Goal: Task Accomplishment & Management: Use online tool/utility

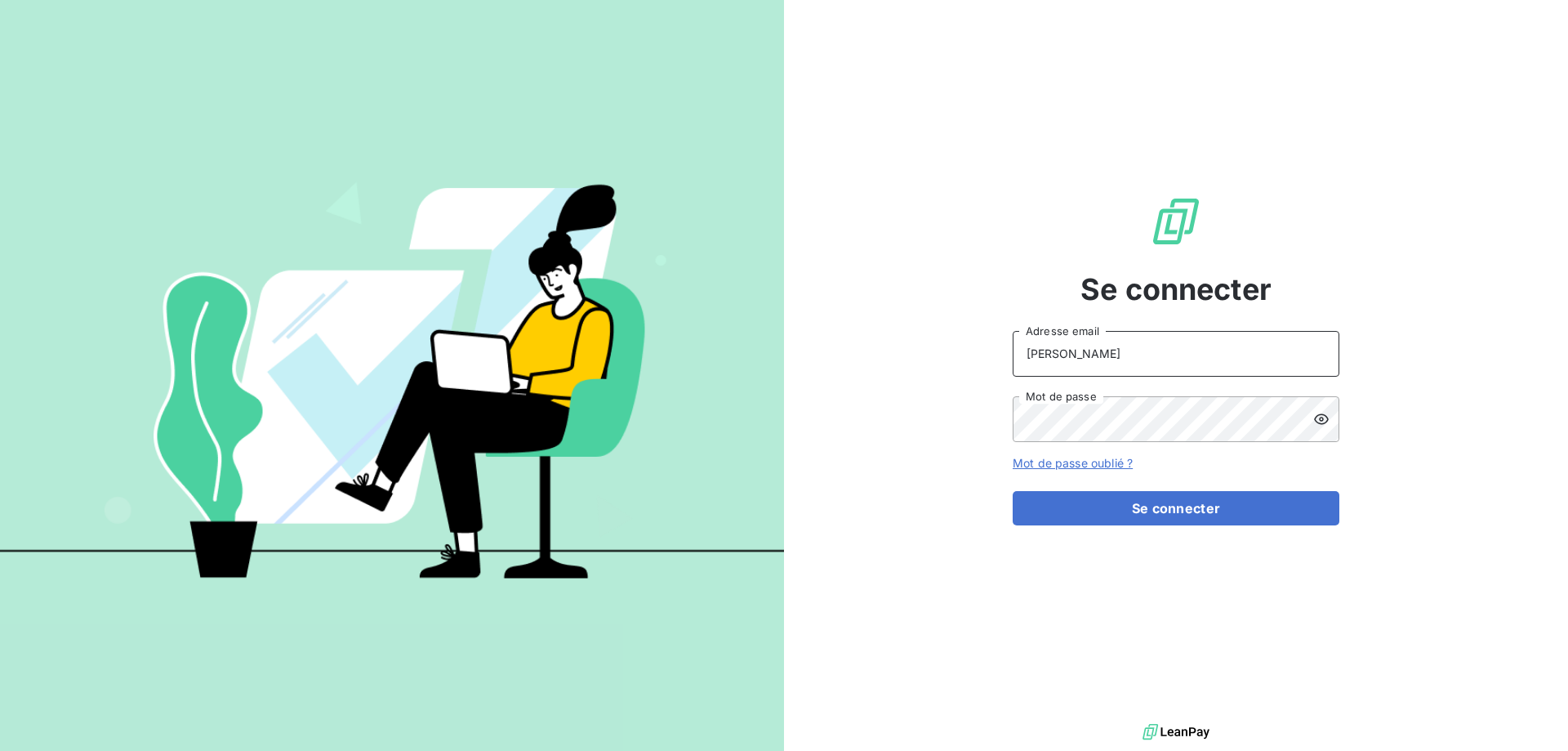
click at [1161, 364] on input "ANDREANI" at bounding box center [1176, 353] width 327 height 45
click at [1156, 353] on input "ANDREANI" at bounding box center [1176, 353] width 327 height 45
type input "s.andreani@ecodia.net"
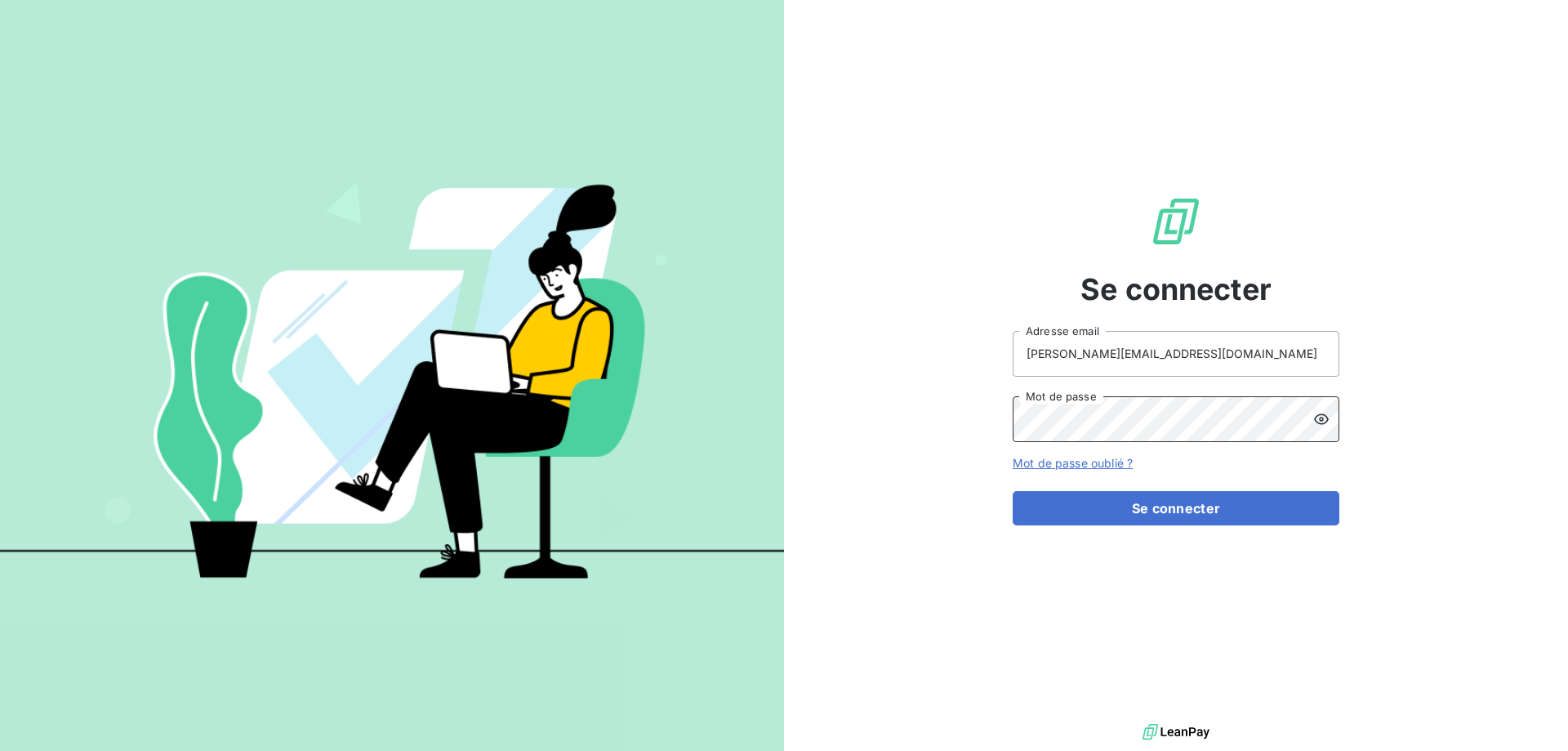
click at [1013, 491] on button "Se connecter" at bounding box center [1176, 508] width 327 height 34
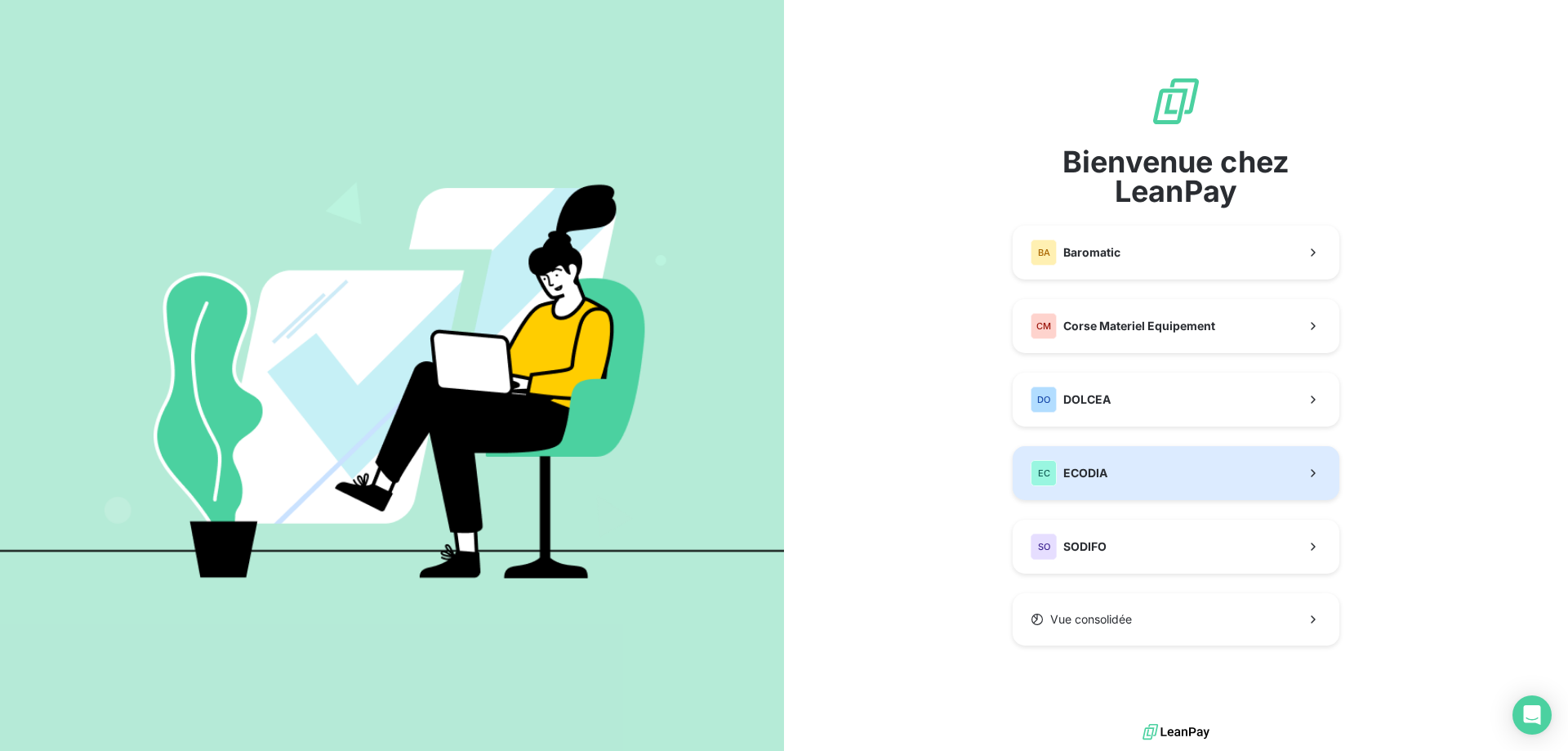
click at [1114, 487] on button "EC ECODIA" at bounding box center [1176, 472] width 327 height 54
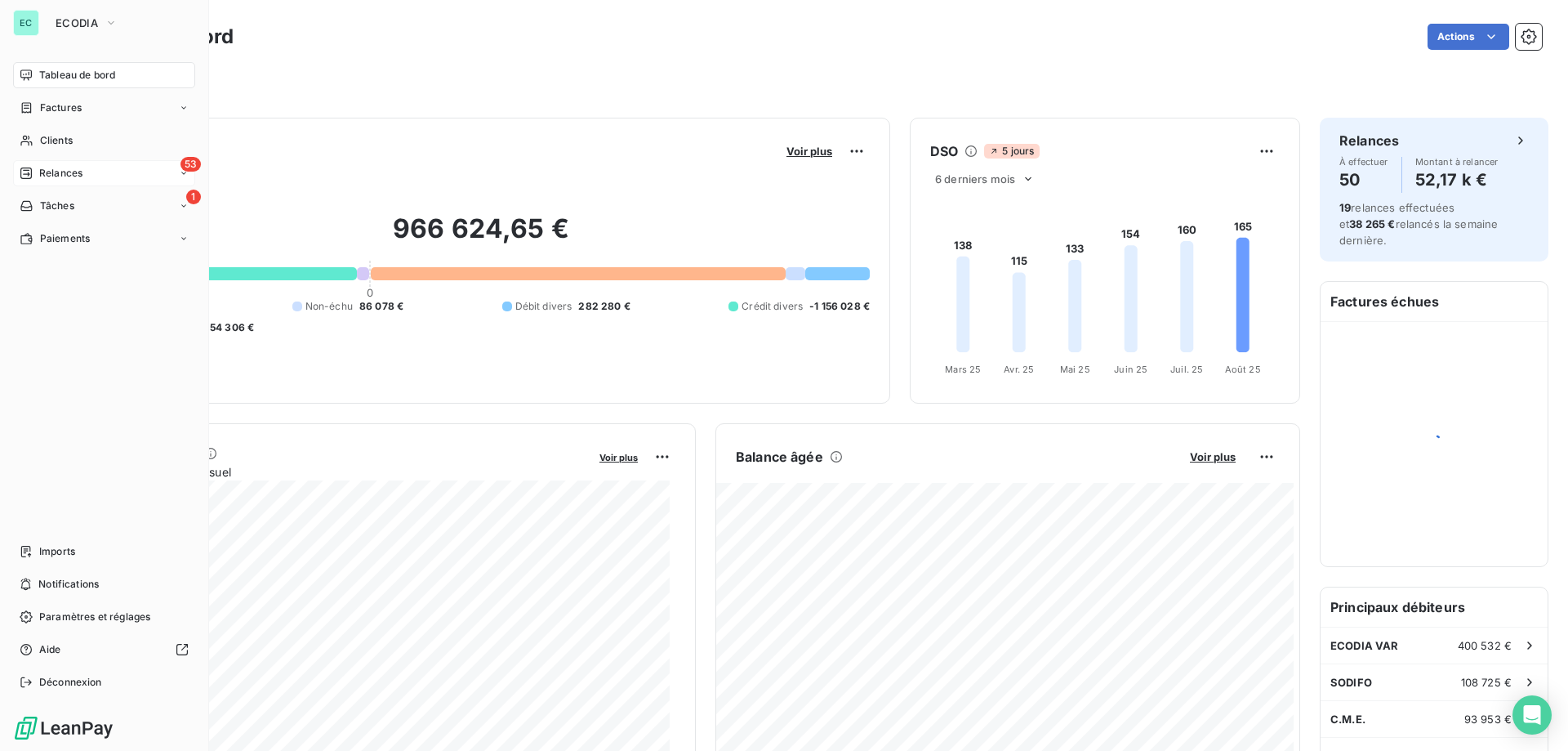
click at [42, 171] on span "Relances" at bounding box center [61, 174] width 43 height 15
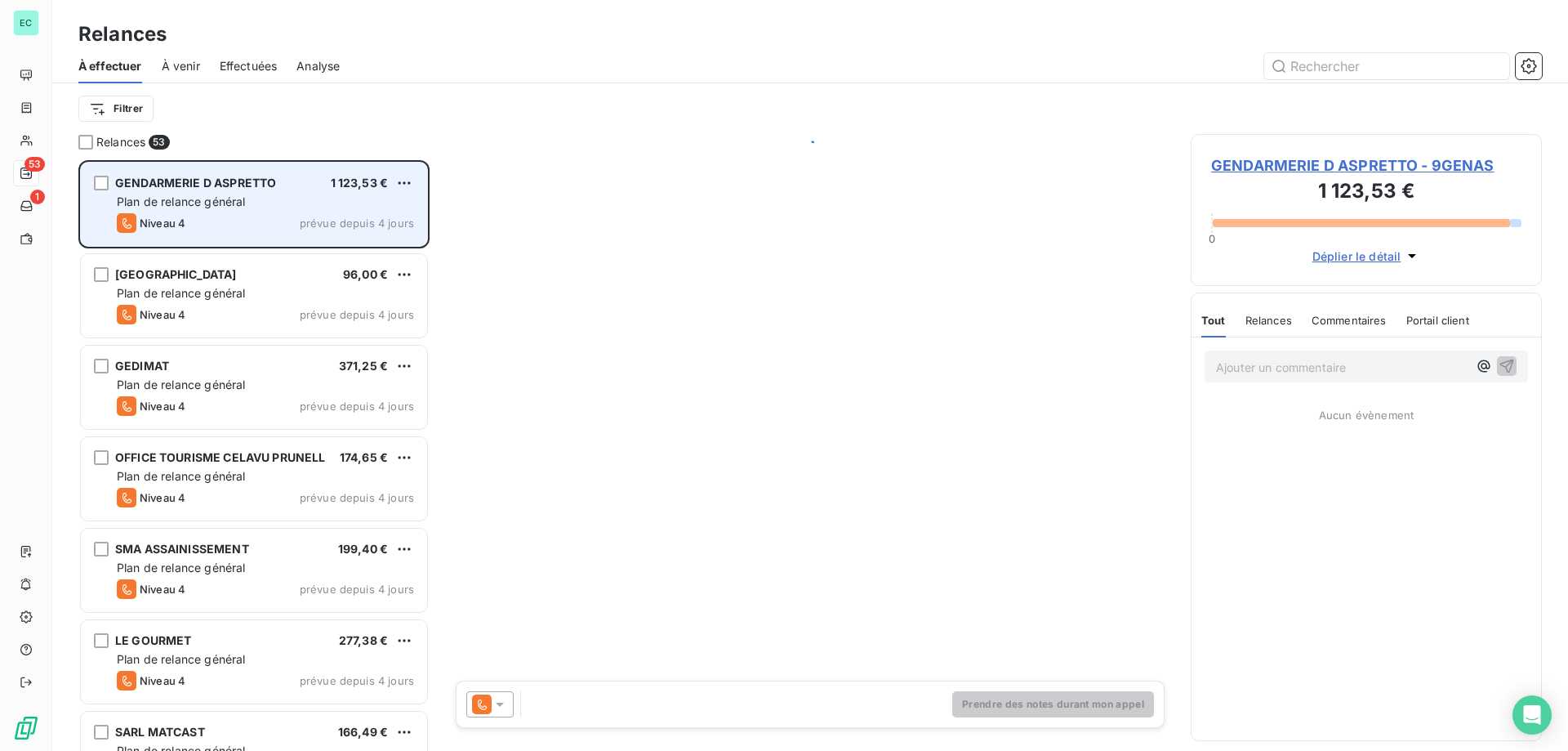
scroll to position [578, 339]
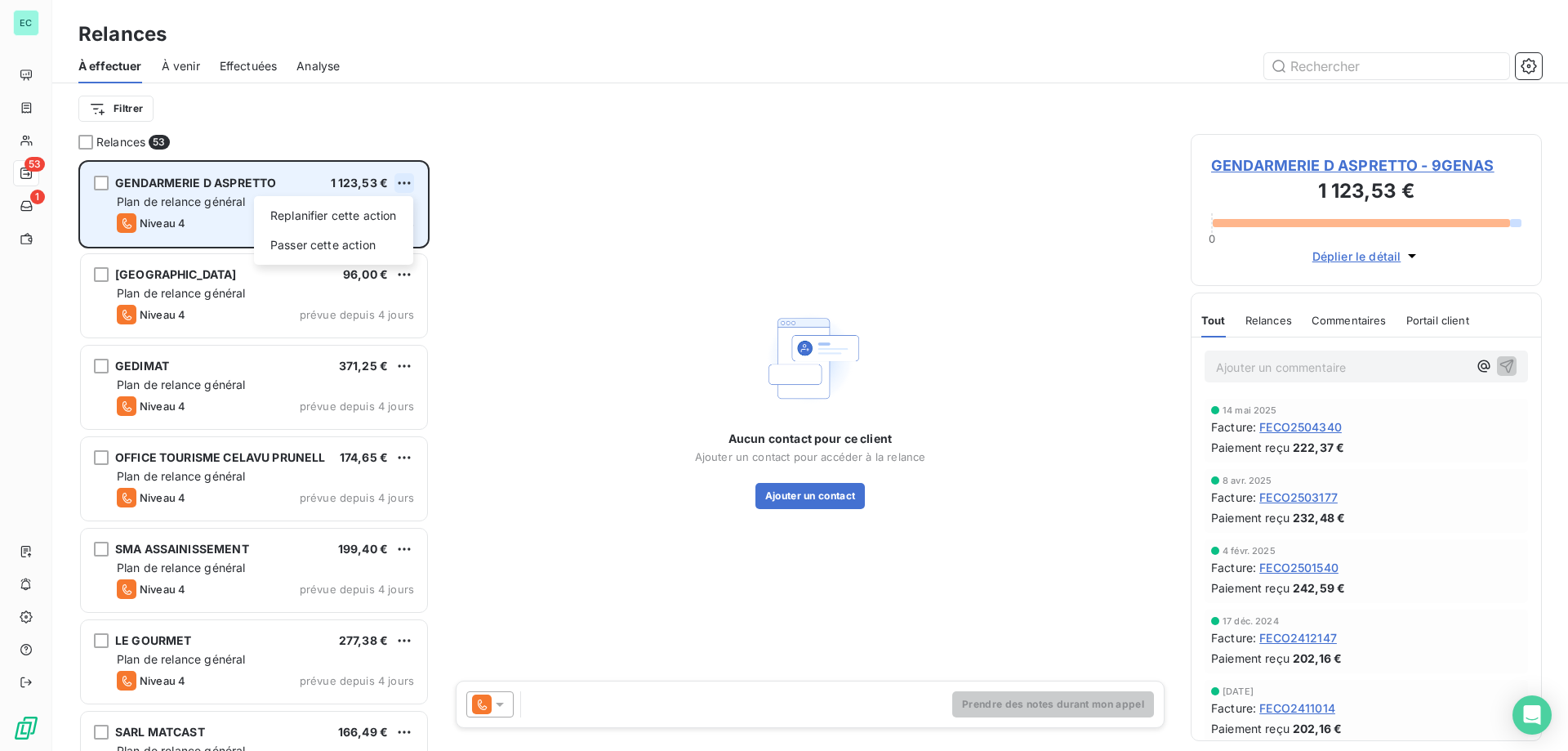
click at [404, 184] on html "EC 53 1 Relances À effectuer À venir Effectuées Analyse Filtrer Relances 53 GEN…" at bounding box center [784, 375] width 1568 height 751
click at [317, 252] on div "Passer cette action" at bounding box center [333, 246] width 146 height 26
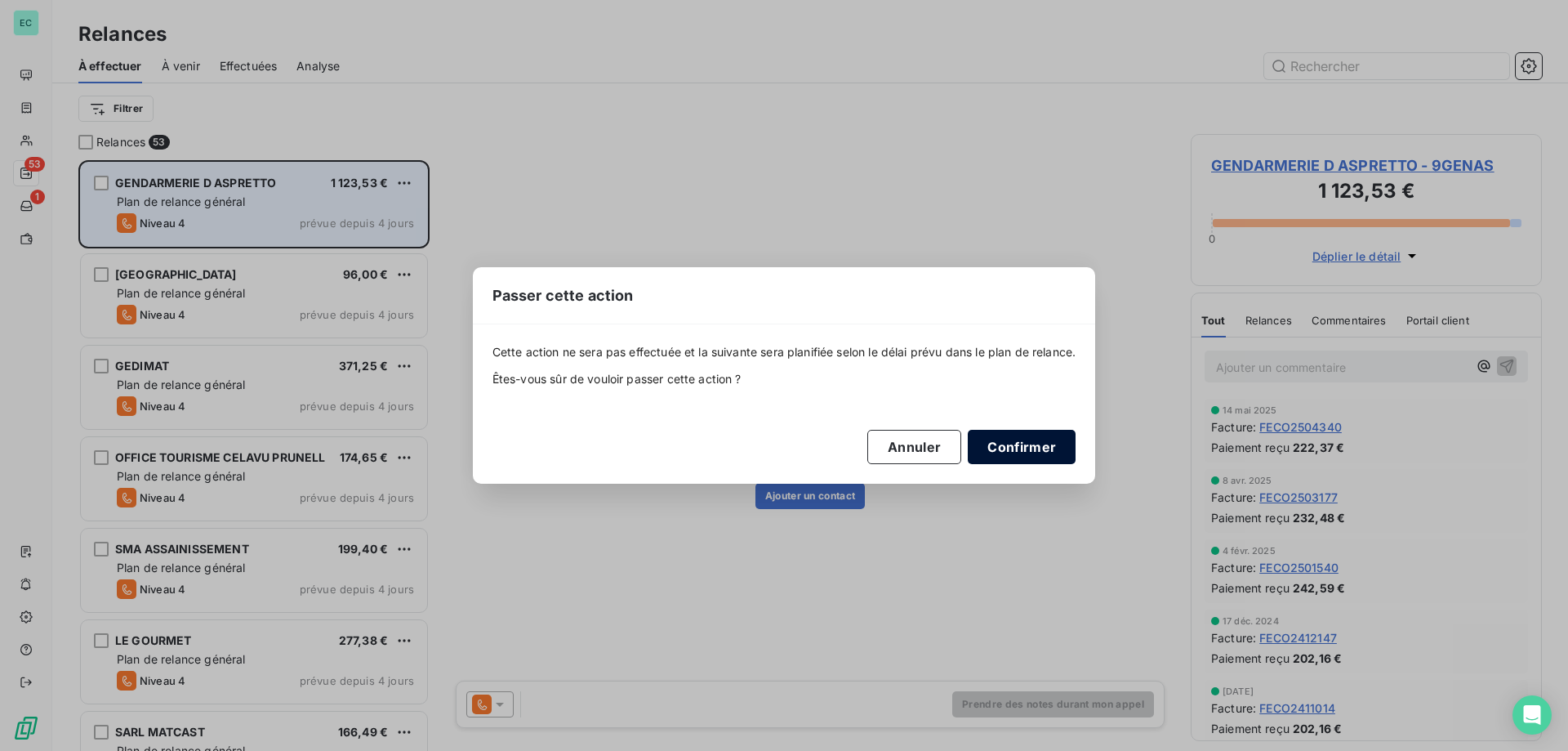
click at [1017, 456] on button "Confirmer" at bounding box center [1022, 447] width 108 height 34
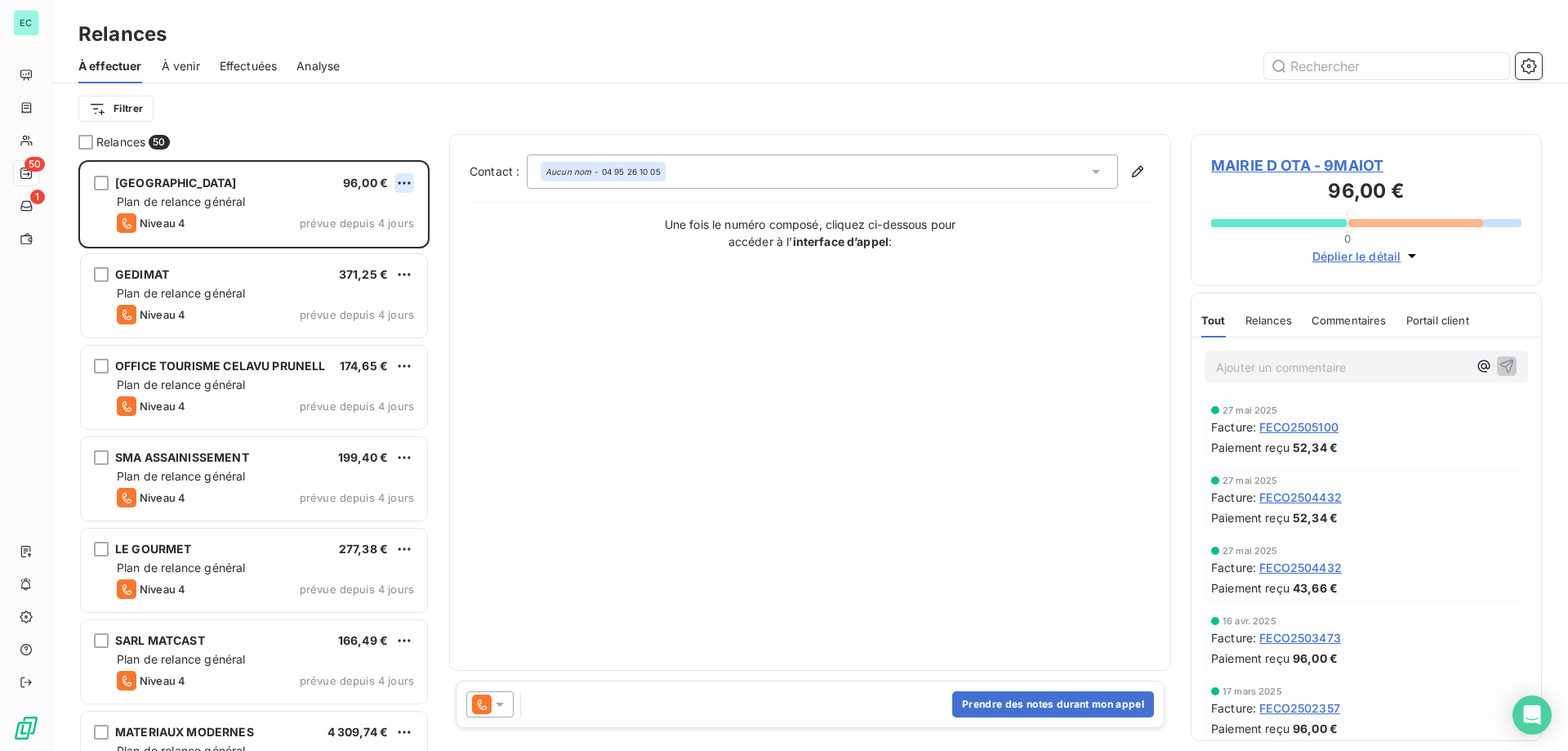
click at [402, 184] on html "EC 50 1 Relances À effectuer À venir Effectuées Analyse Filtrer Relances 50 MAI…" at bounding box center [784, 375] width 1568 height 751
click at [370, 247] on div "Passer cette action" at bounding box center [333, 246] width 146 height 26
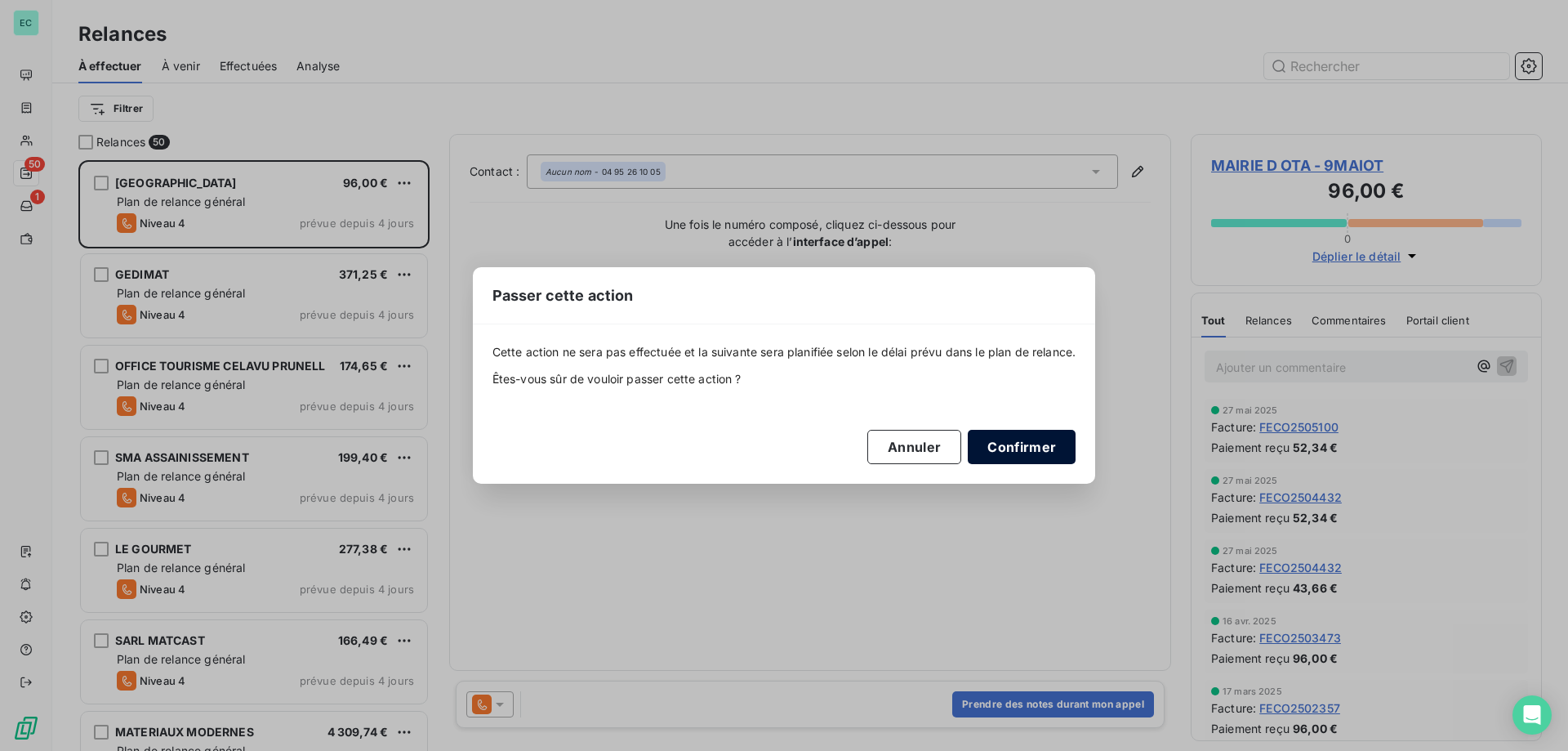
click at [1017, 446] on button "Confirmer" at bounding box center [1022, 447] width 108 height 34
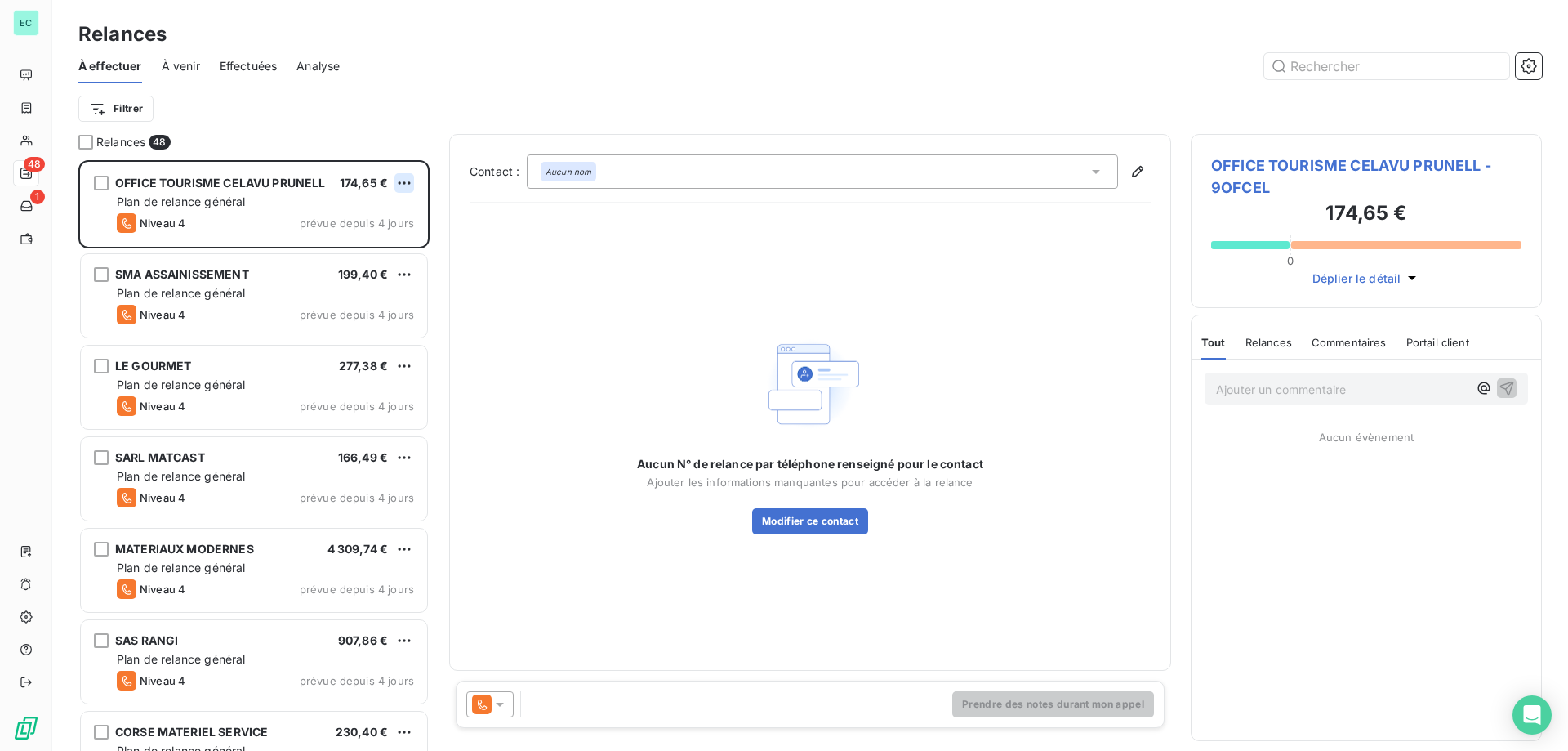
click at [408, 188] on html "EC 48 1 Relances À effectuer À venir Effectuées Analyse Filtrer Relances 48 OFF…" at bounding box center [784, 375] width 1568 height 751
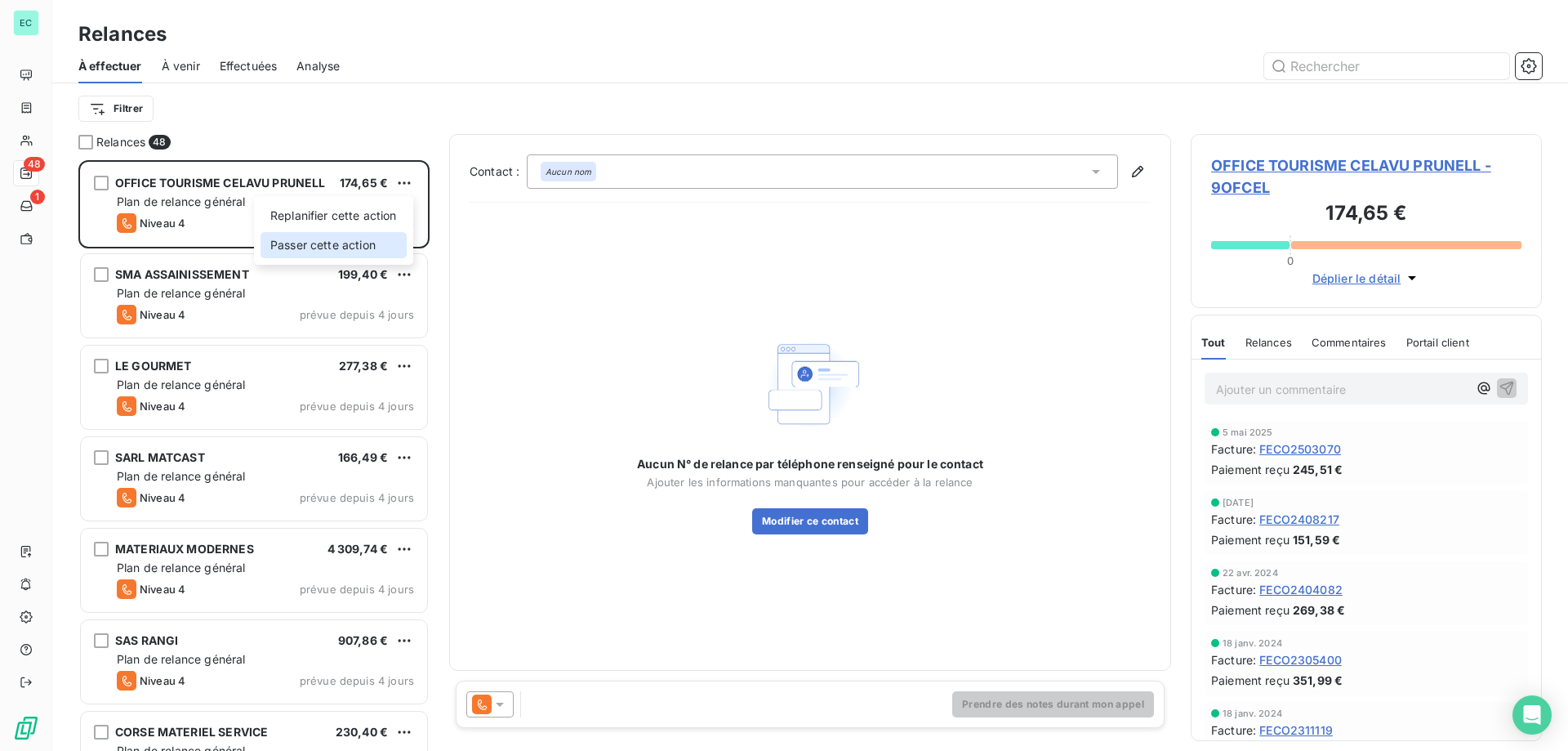
click at [377, 246] on div "Passer cette action" at bounding box center [333, 246] width 146 height 26
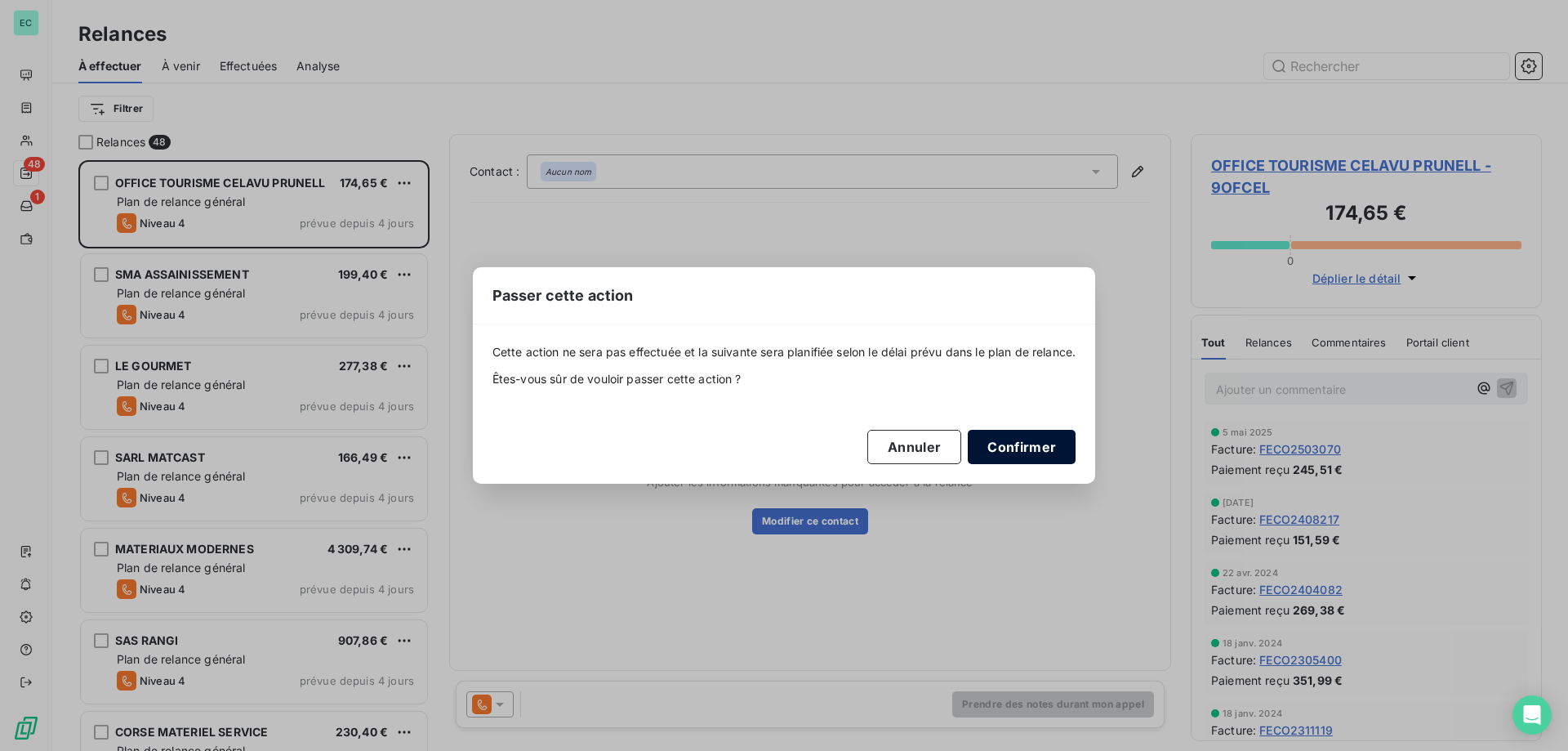
click at [1033, 452] on button "Confirmer" at bounding box center [1022, 447] width 108 height 34
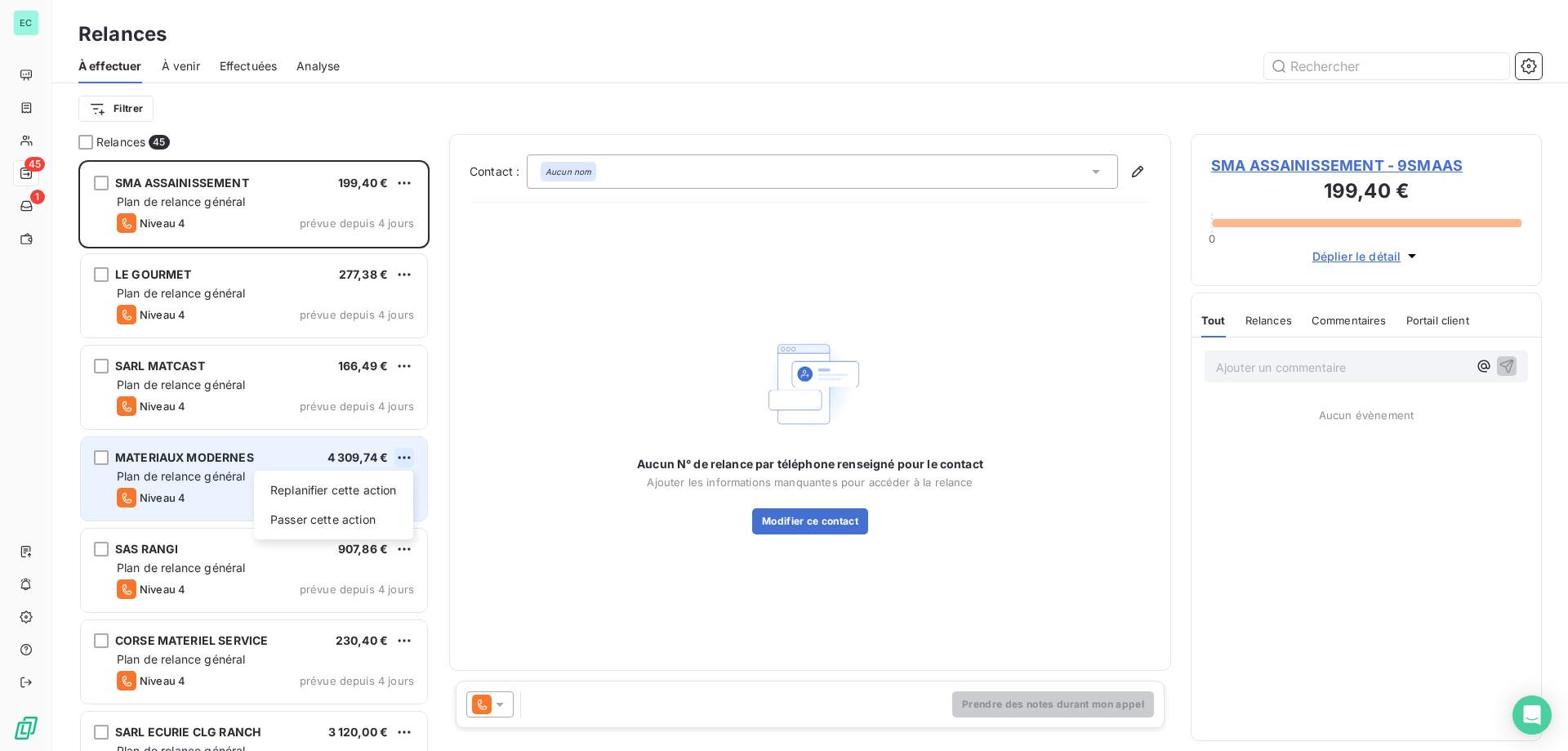
click at [408, 461] on html "EC 45 1 Relances À effectuer À venir Effectuées Analyse Filtrer Relances 45 SMA…" at bounding box center [784, 375] width 1568 height 751
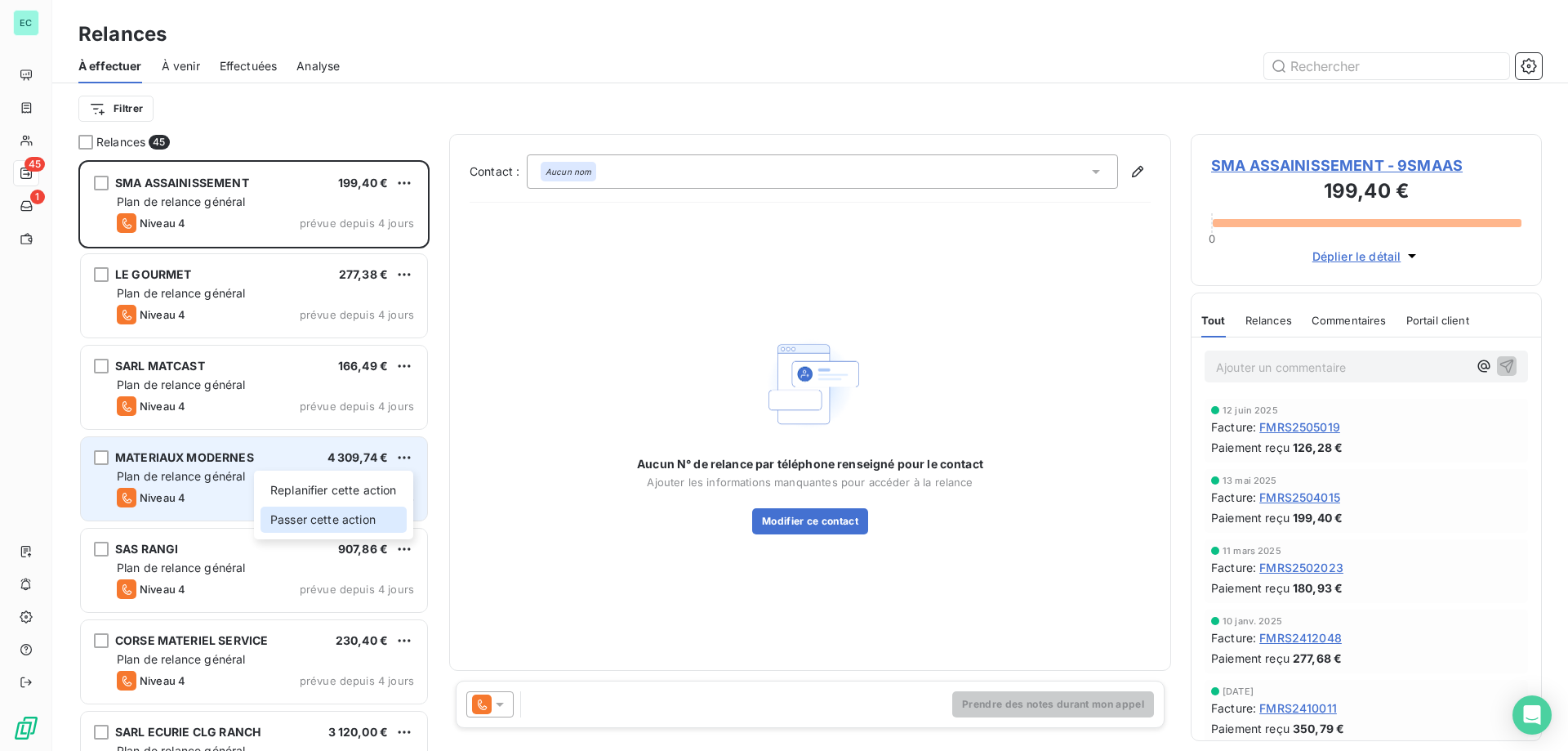
click at [357, 522] on div "Passer cette action" at bounding box center [333, 520] width 146 height 26
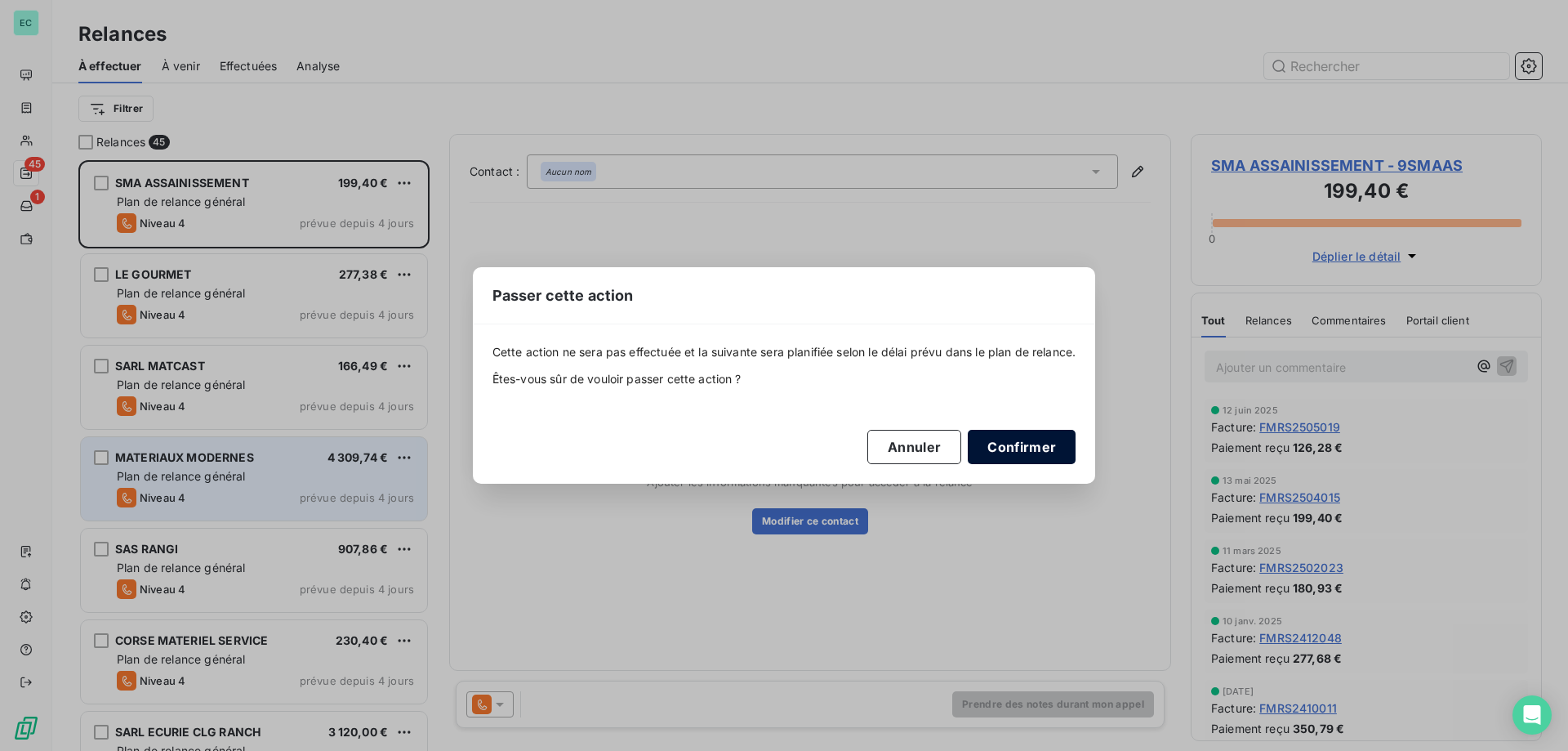
click at [1010, 444] on button "Confirmer" at bounding box center [1022, 447] width 108 height 34
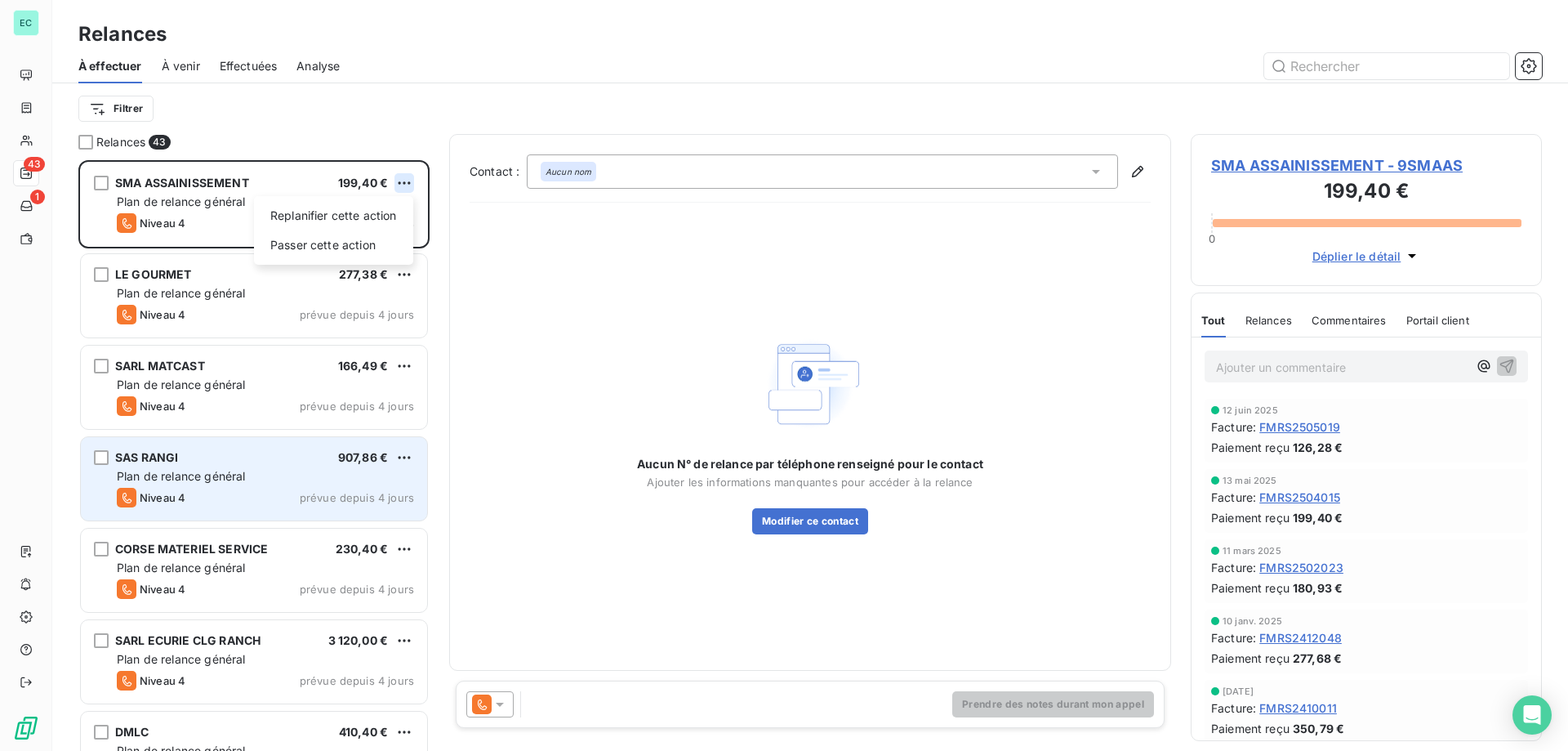
click at [408, 187] on html "EC 43 1 Relances À effectuer À venir Effectuées Analyse Filtrer Relances 43 SMA…" at bounding box center [784, 375] width 1568 height 751
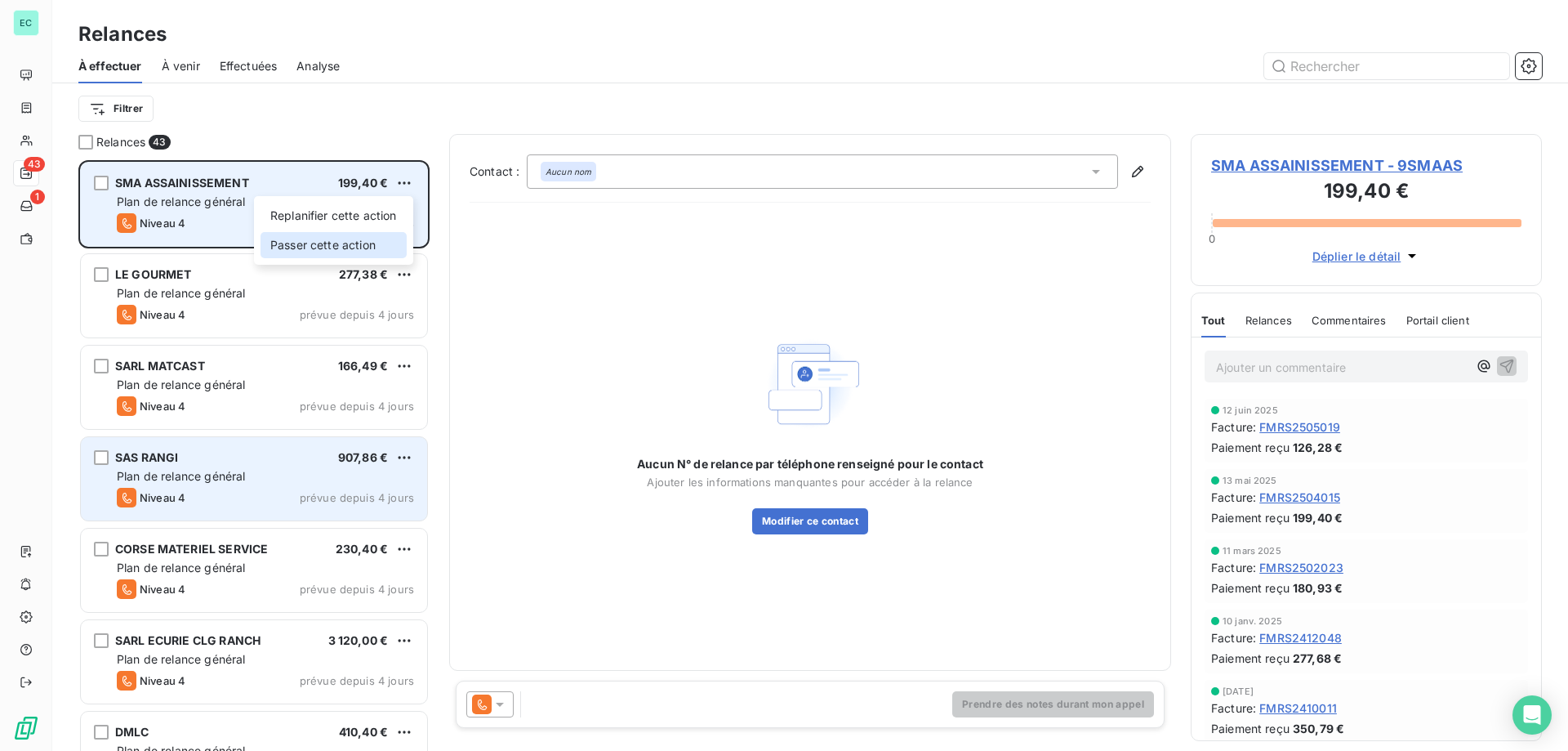
click at [327, 245] on div "Passer cette action" at bounding box center [333, 246] width 146 height 26
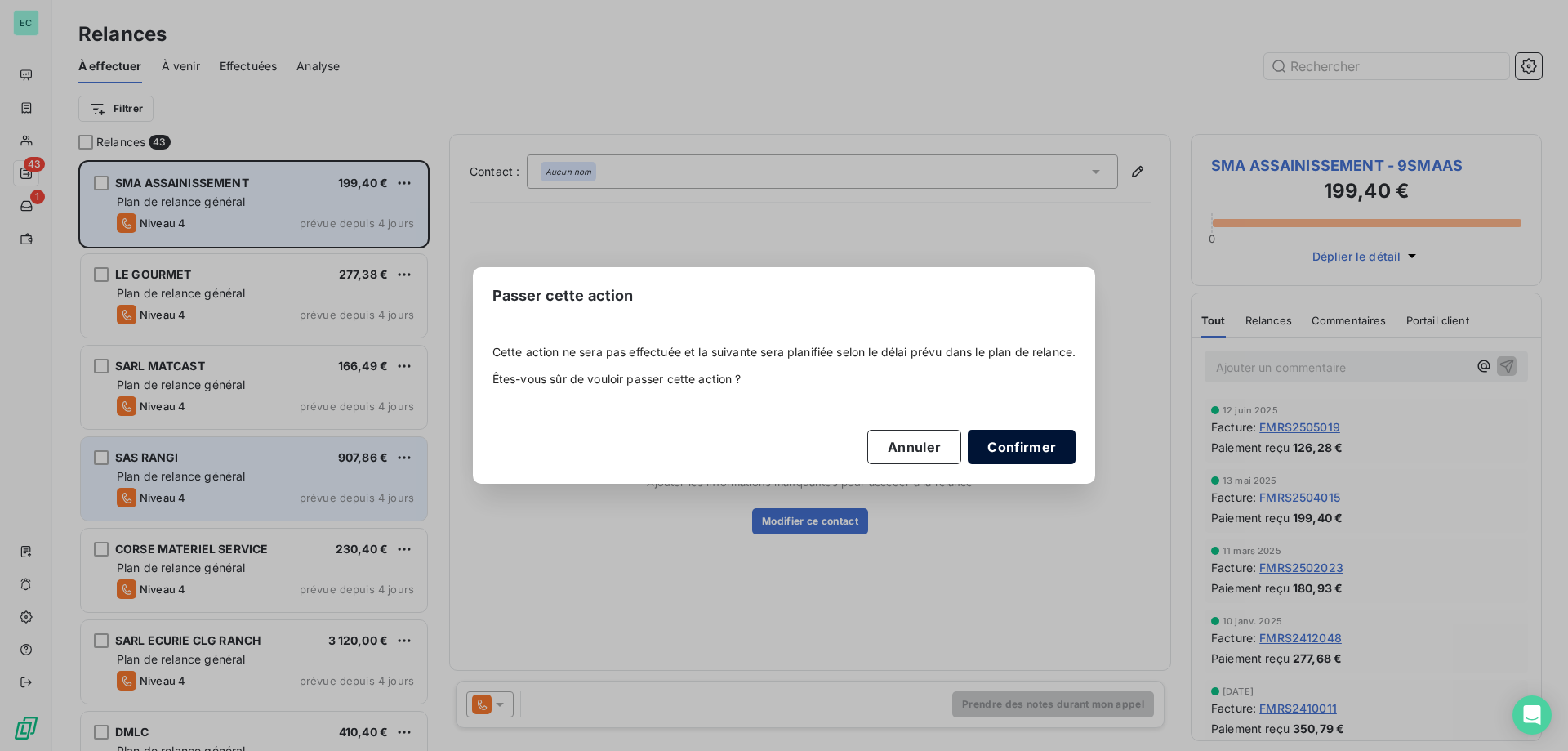
click at [1018, 450] on button "Confirmer" at bounding box center [1022, 447] width 108 height 34
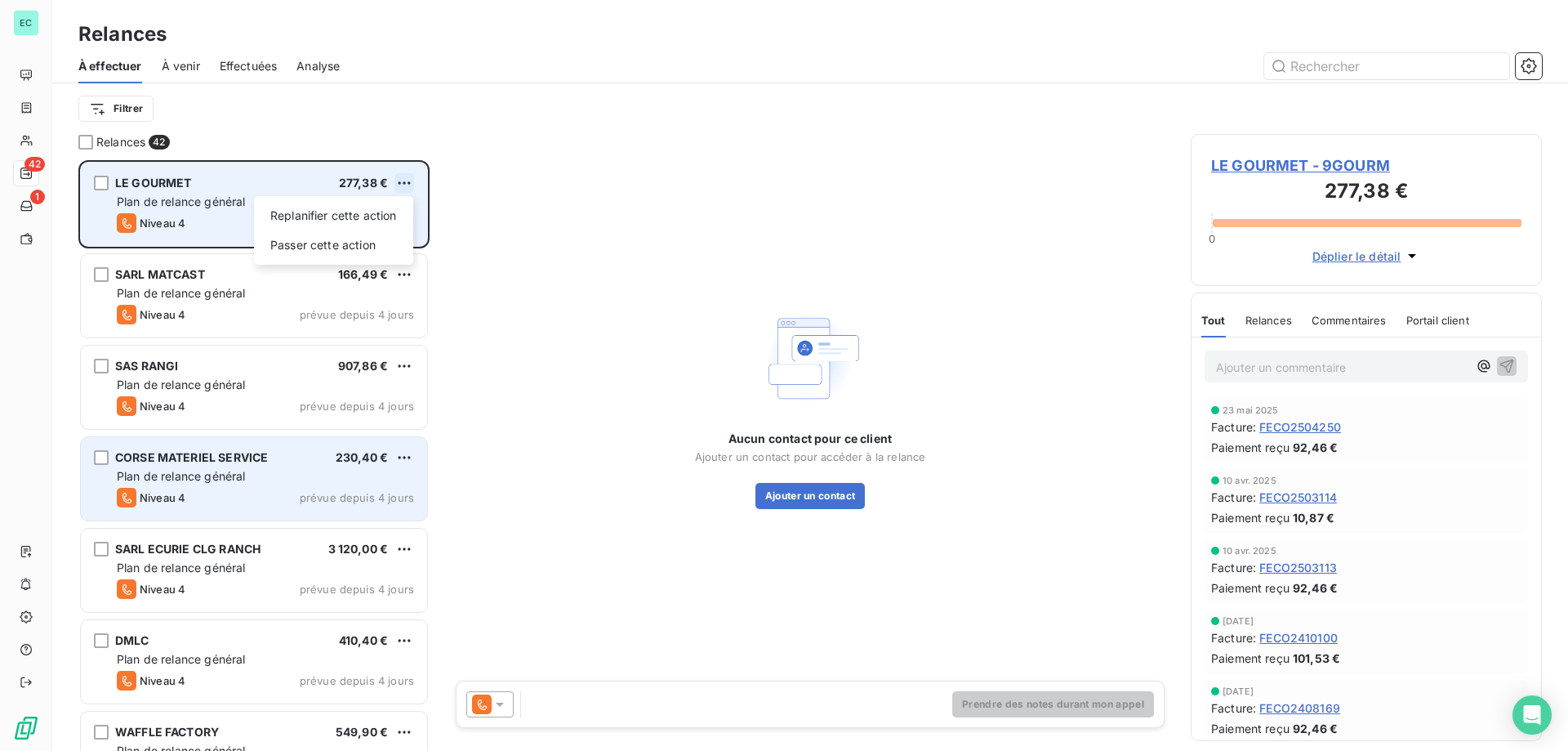
click at [407, 180] on html "EC 42 1 Relances À effectuer À venir Effectuées Analyse Filtrer Relances 42 LE …" at bounding box center [784, 375] width 1568 height 751
click at [359, 247] on div "Passer cette action" at bounding box center [333, 246] width 146 height 26
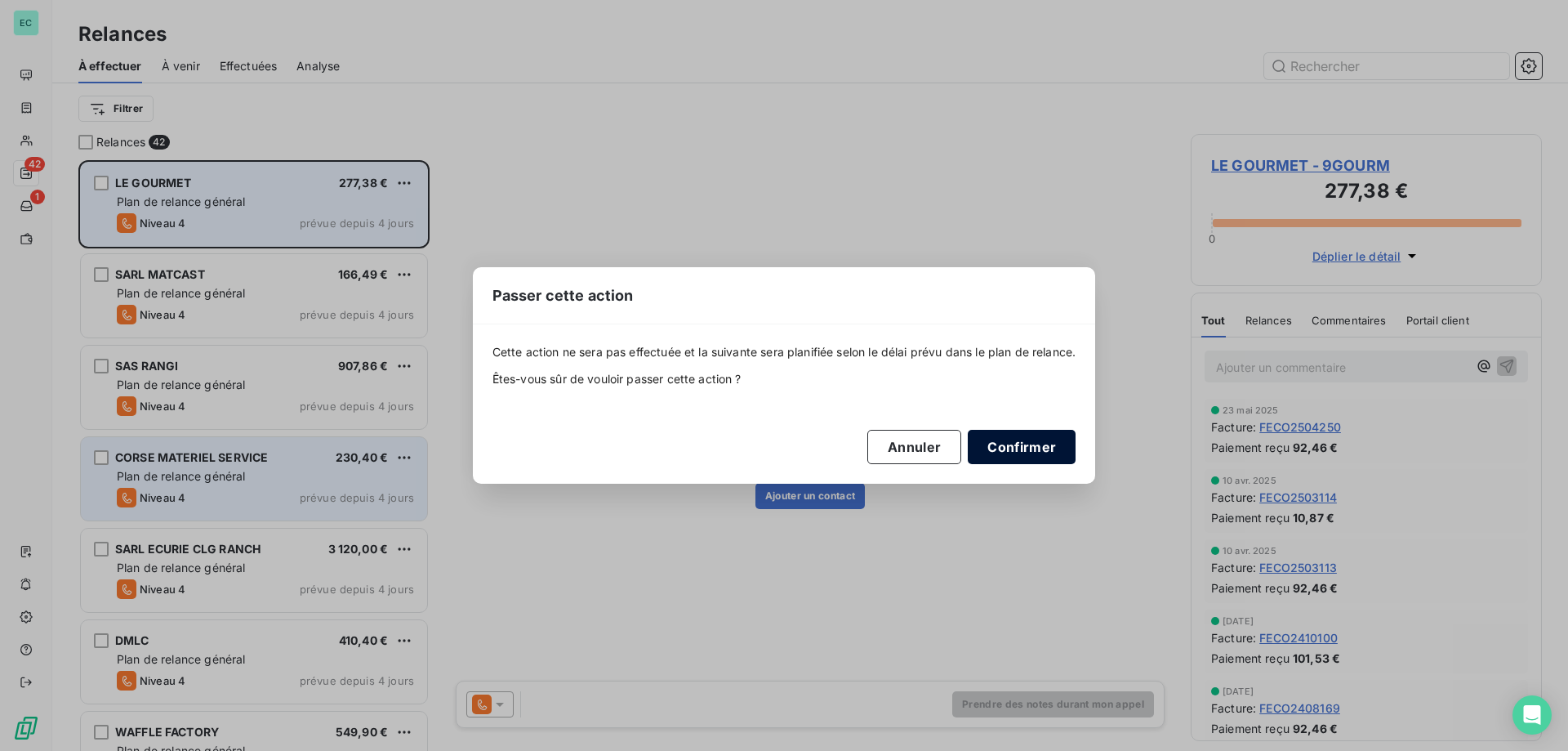
click at [1005, 445] on button "Confirmer" at bounding box center [1022, 447] width 108 height 34
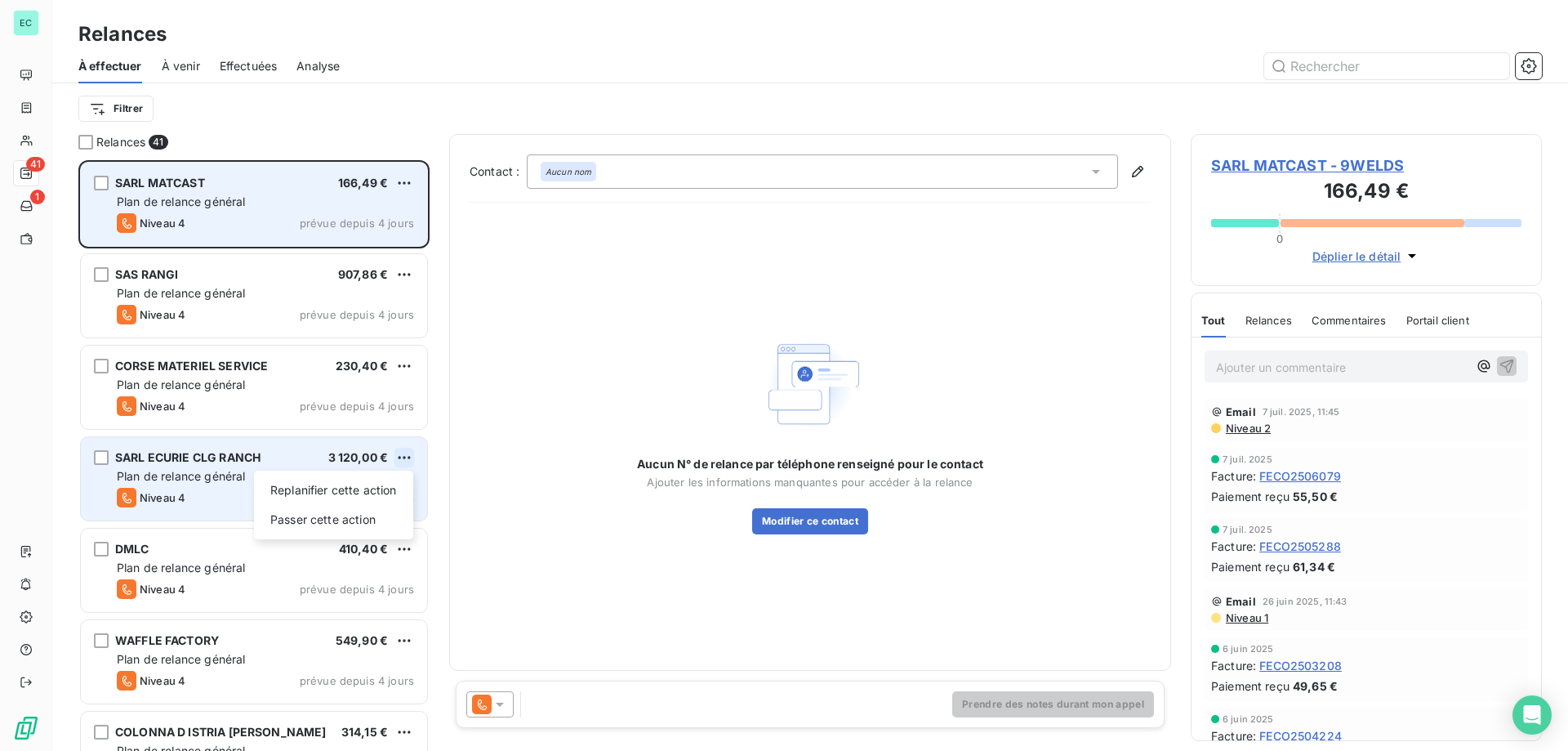
click at [405, 455] on html "EC 41 1 Relances À effectuer À venir Effectuées Analyse Filtrer Relances 41 SAR…" at bounding box center [784, 375] width 1568 height 751
click at [355, 515] on div "Passer cette action" at bounding box center [333, 520] width 146 height 26
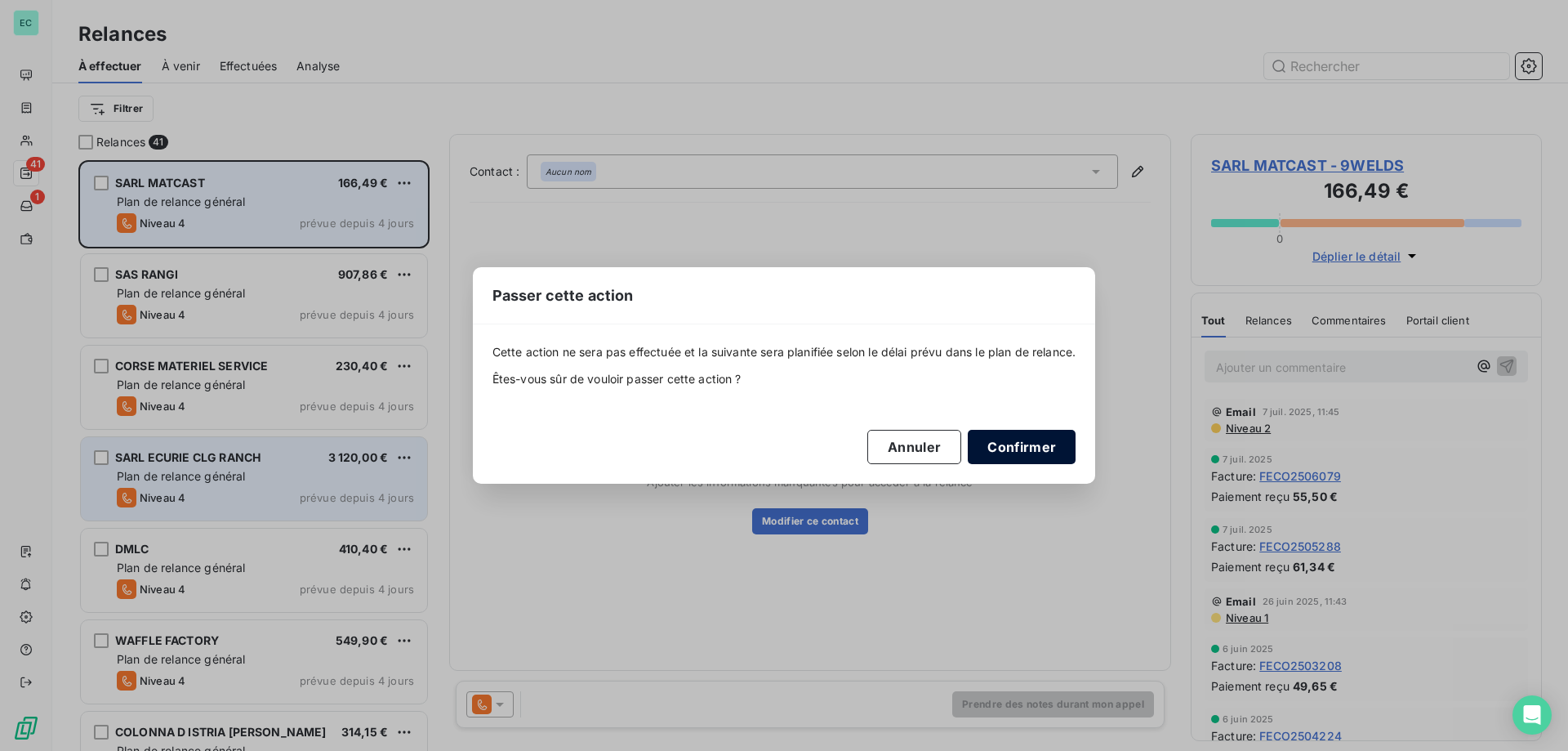
click at [1055, 441] on button "Confirmer" at bounding box center [1022, 447] width 108 height 34
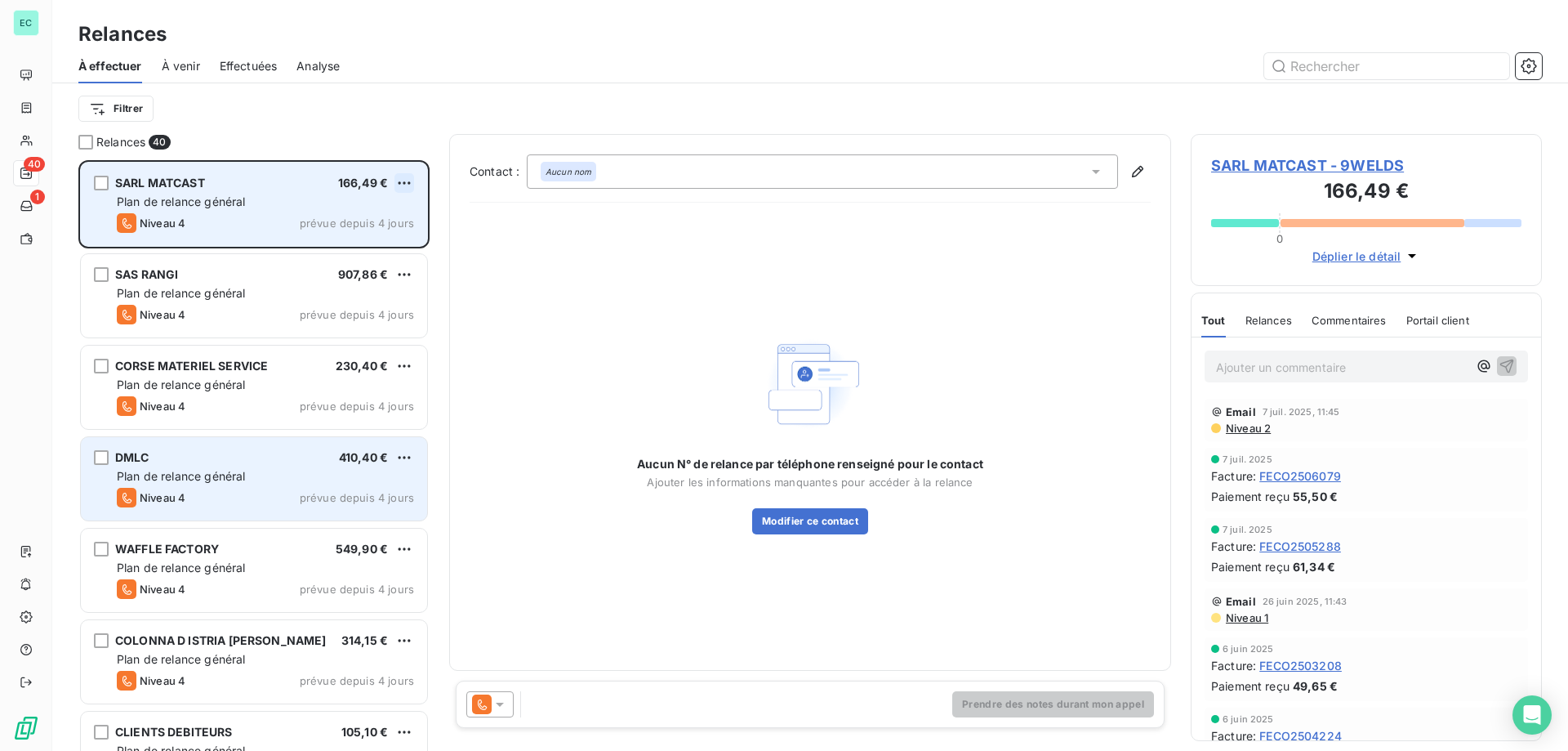
click at [410, 190] on html "EC 40 1 Relances À effectuer À venir Effectuées Analyse Filtrer Relances 40 SAR…" at bounding box center [784, 375] width 1568 height 751
click at [359, 245] on div "Passer cette action" at bounding box center [333, 246] width 146 height 26
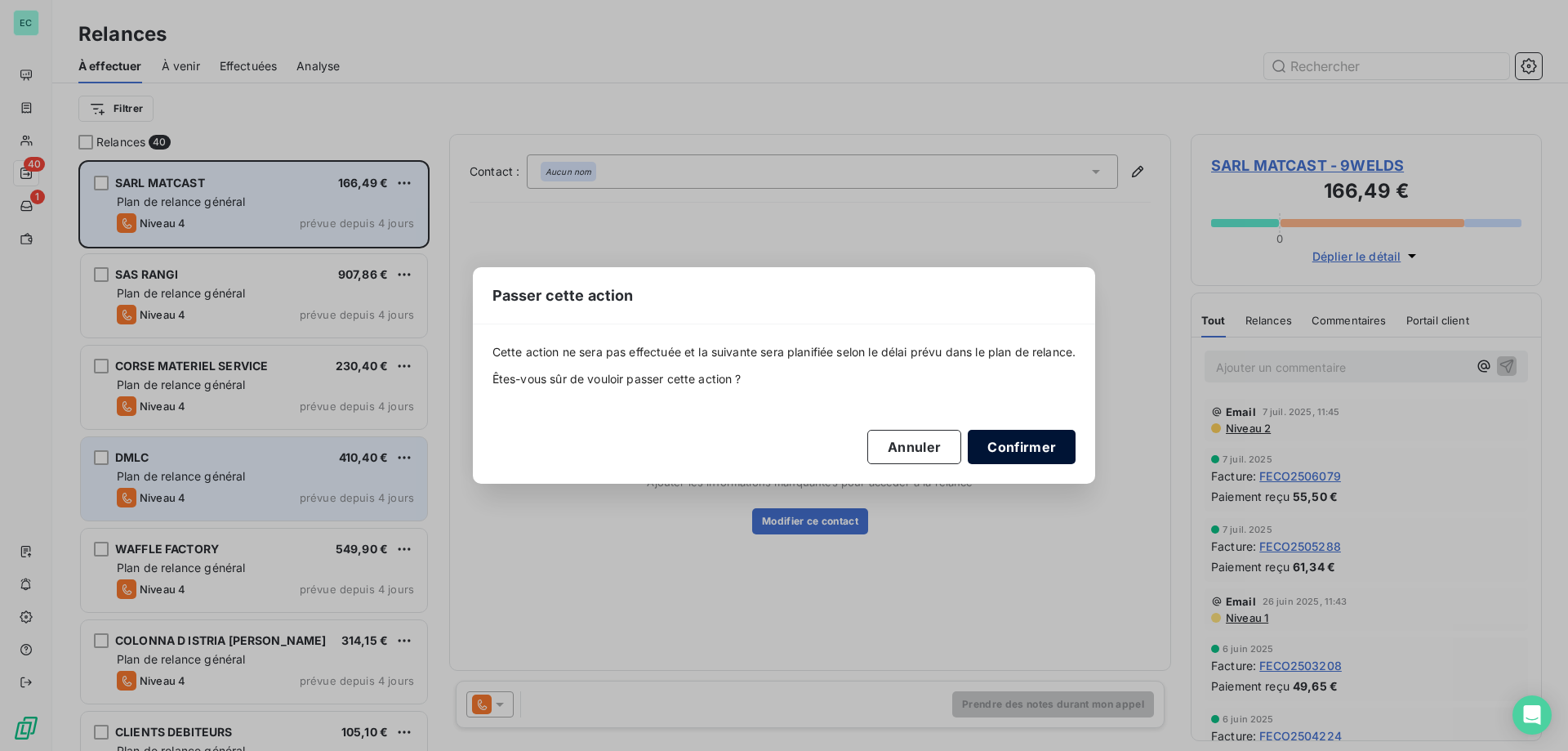
click at [1037, 453] on button "Confirmer" at bounding box center [1022, 447] width 108 height 34
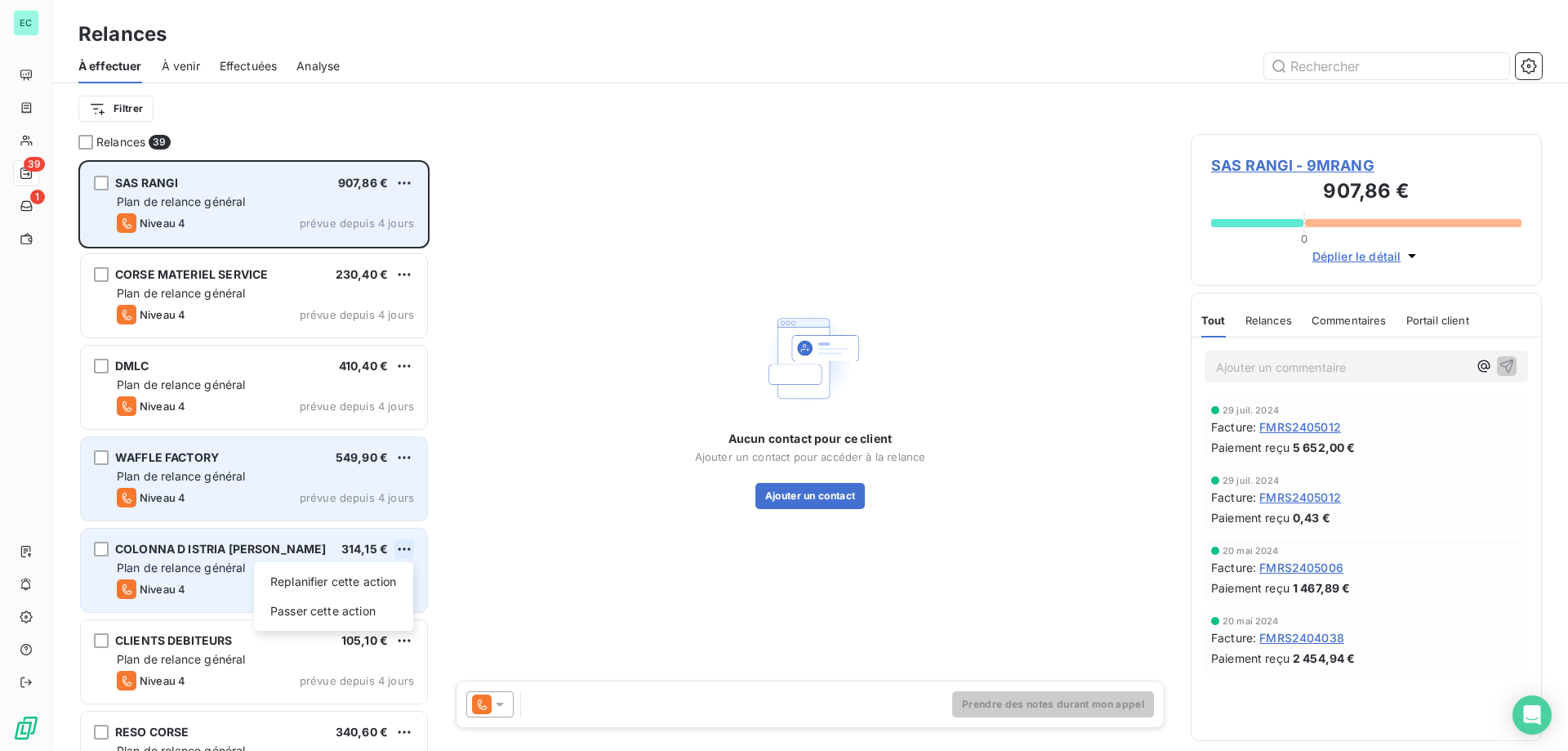
click at [412, 550] on html "EC 39 1 Relances À effectuer À venir Effectuées Analyse Filtrer Relances 39 SAS…" at bounding box center [784, 375] width 1568 height 751
click at [333, 601] on div "Passer cette action" at bounding box center [333, 611] width 146 height 26
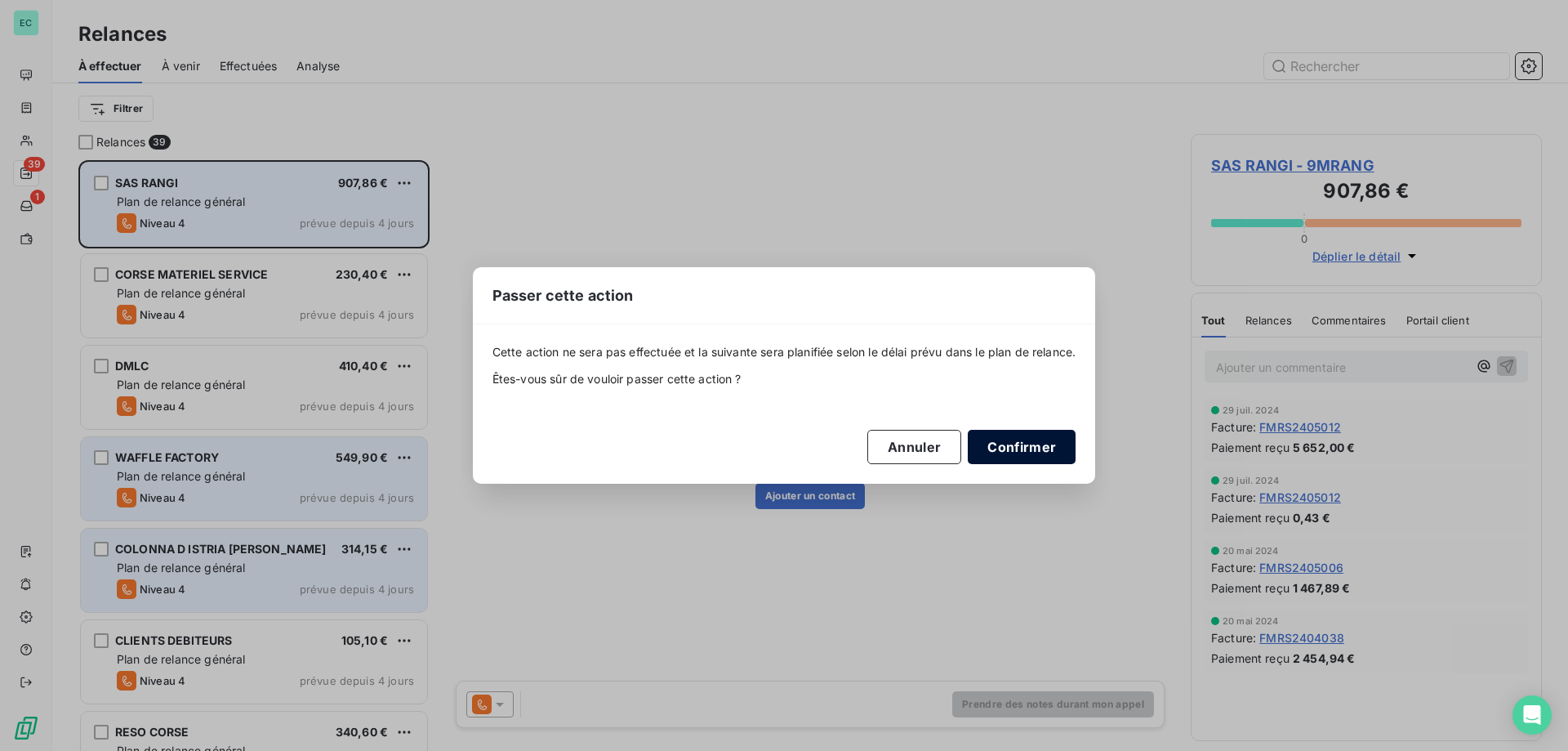
click at [1031, 452] on button "Confirmer" at bounding box center [1022, 447] width 108 height 34
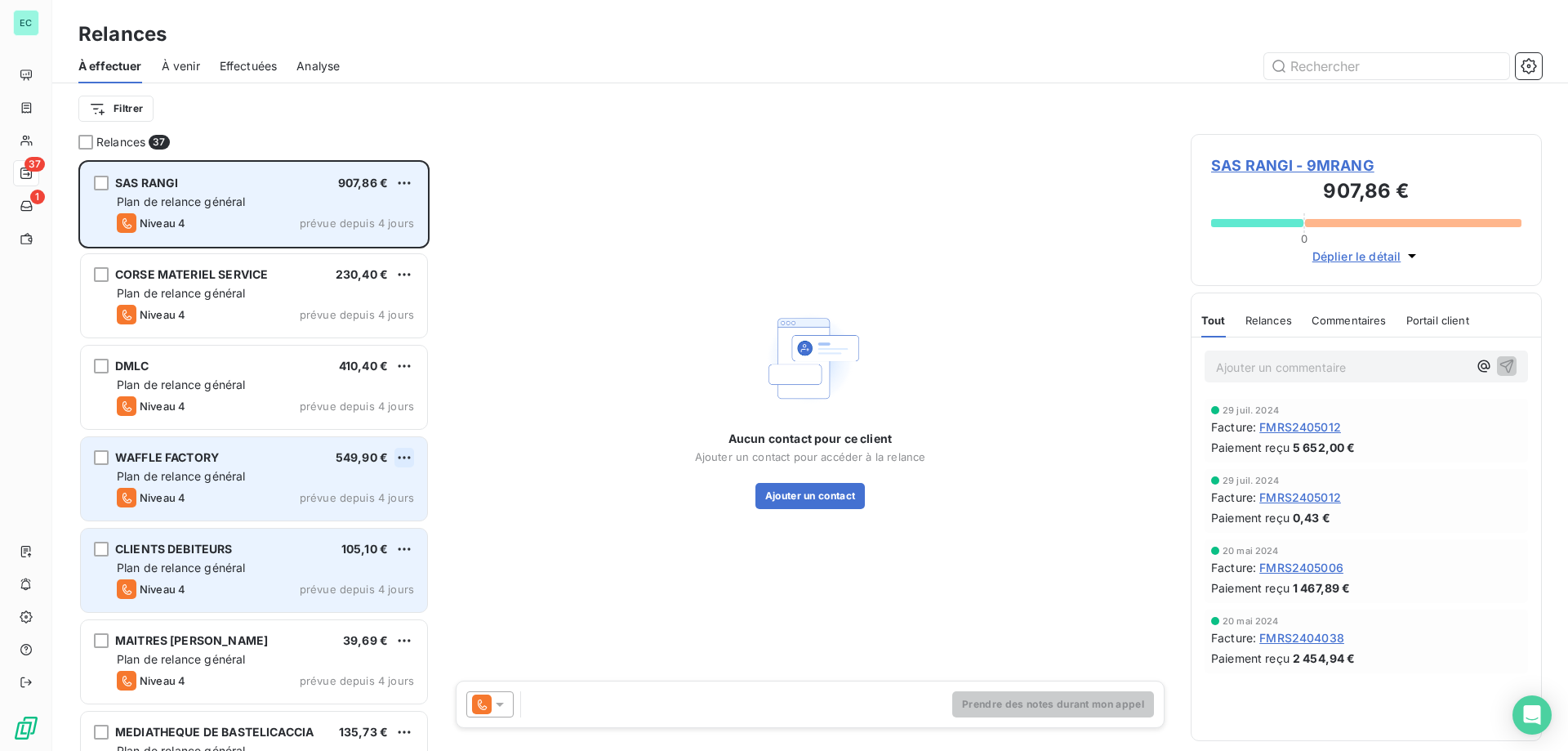
click at [404, 455] on html "EC 37 1 Relances À effectuer À venir Effectuées Analyse Filtrer Relances 37 SAS…" at bounding box center [784, 375] width 1568 height 751
click at [334, 527] on div "Passer cette action" at bounding box center [333, 520] width 146 height 26
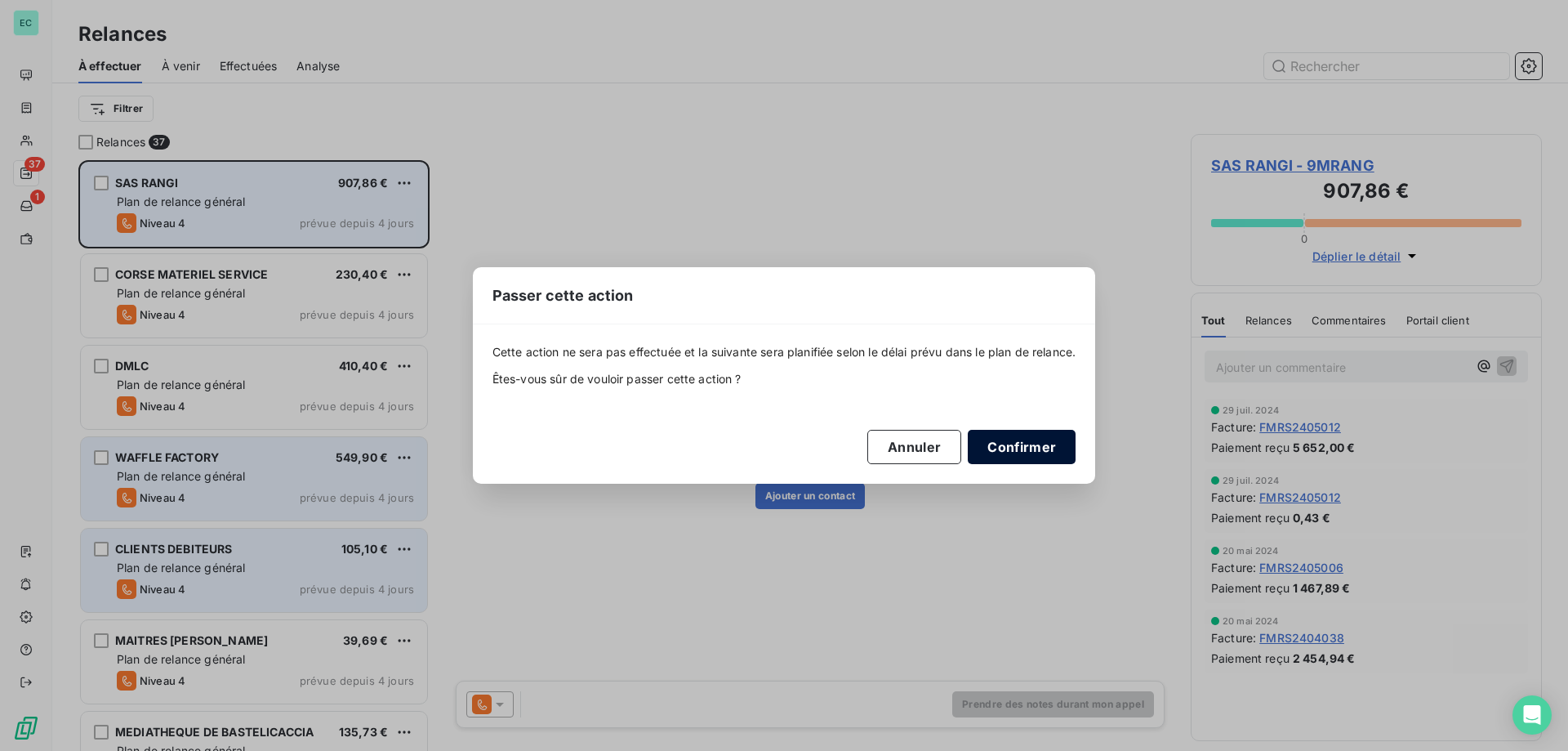
click at [995, 449] on button "Confirmer" at bounding box center [1022, 447] width 108 height 34
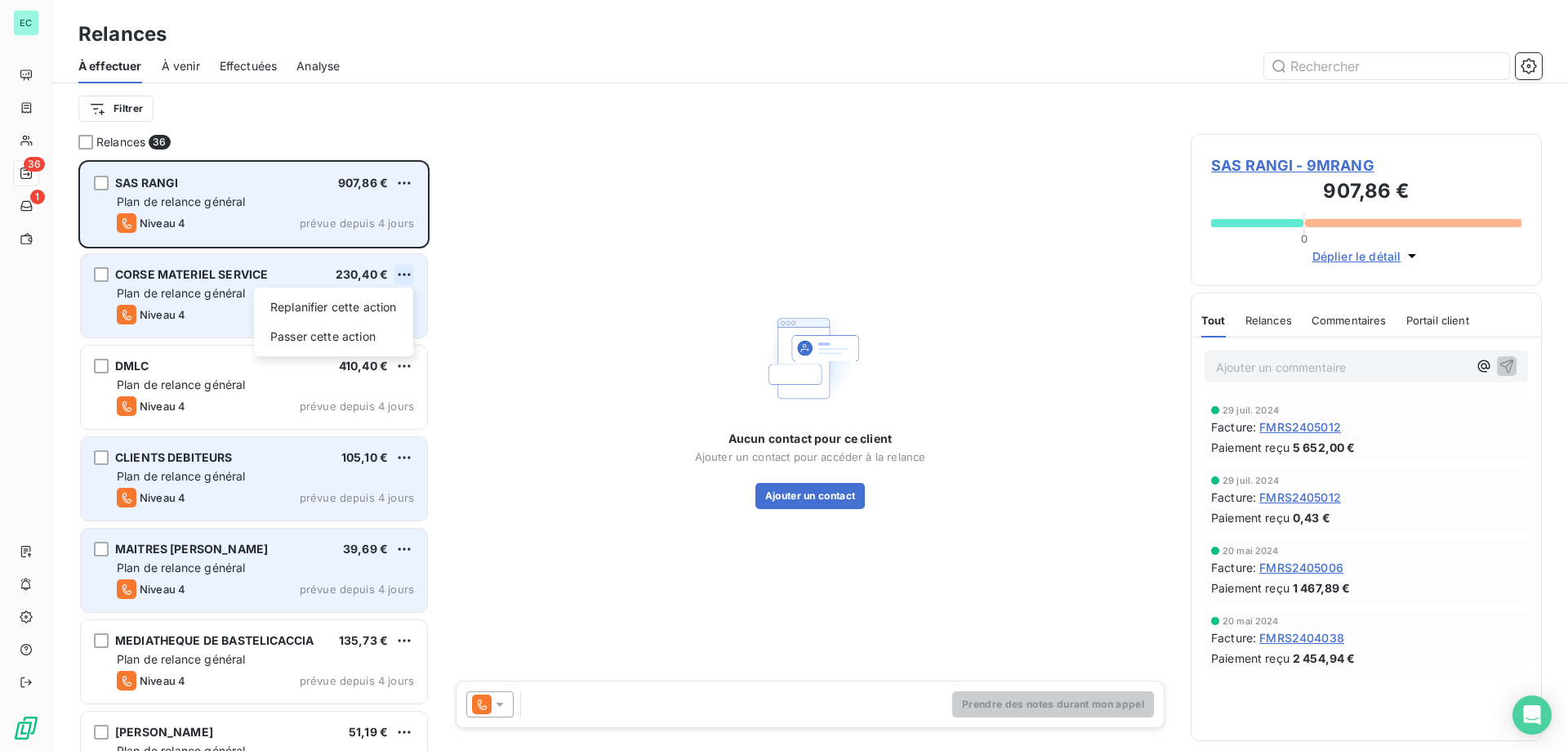
click at [400, 279] on html "EC 36 1 Relances À effectuer À venir Effectuées Analyse Filtrer Relances 36 SAS…" at bounding box center [784, 375] width 1568 height 751
click at [344, 340] on div "Passer cette action" at bounding box center [333, 336] width 146 height 26
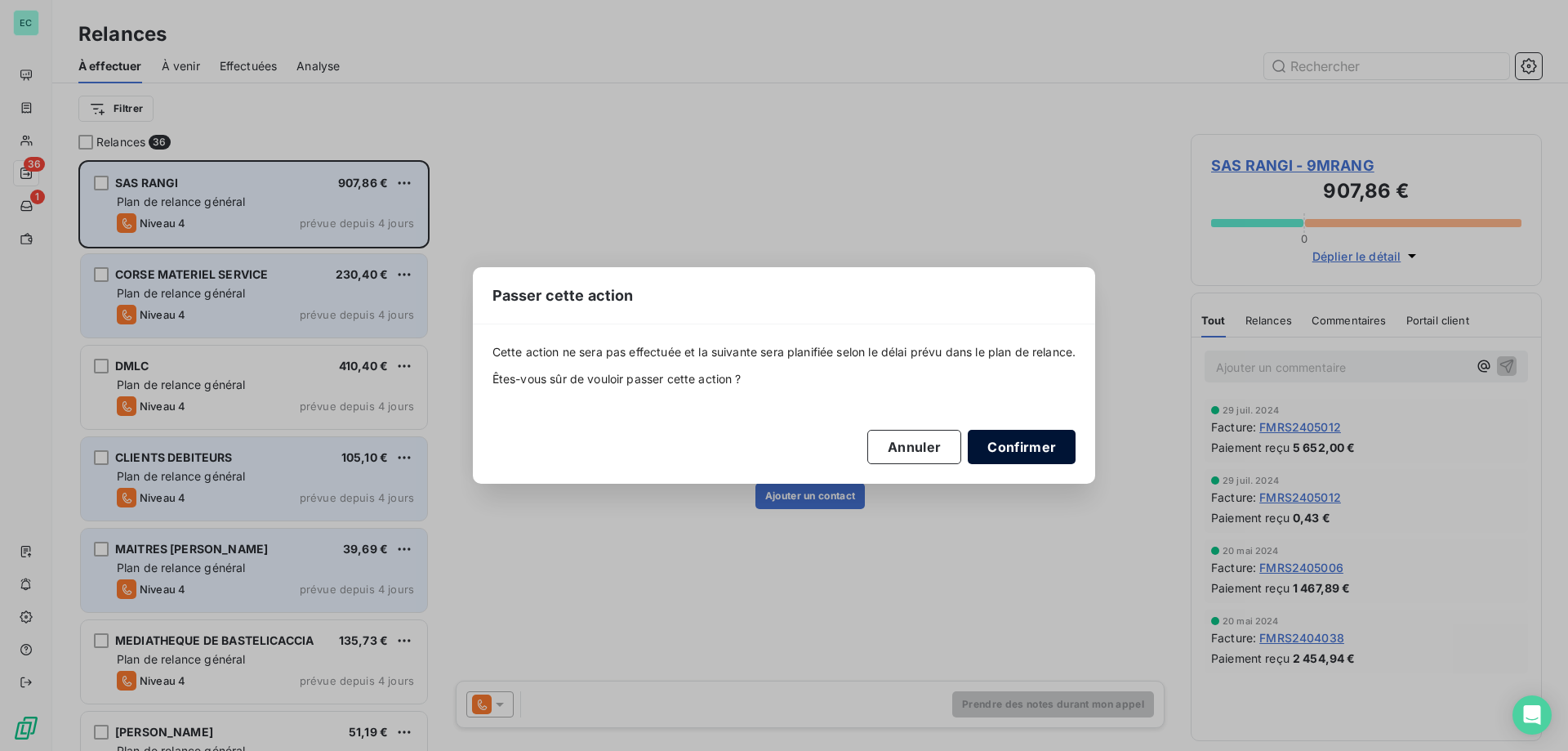
click at [1032, 436] on button "Confirmer" at bounding box center [1022, 447] width 108 height 34
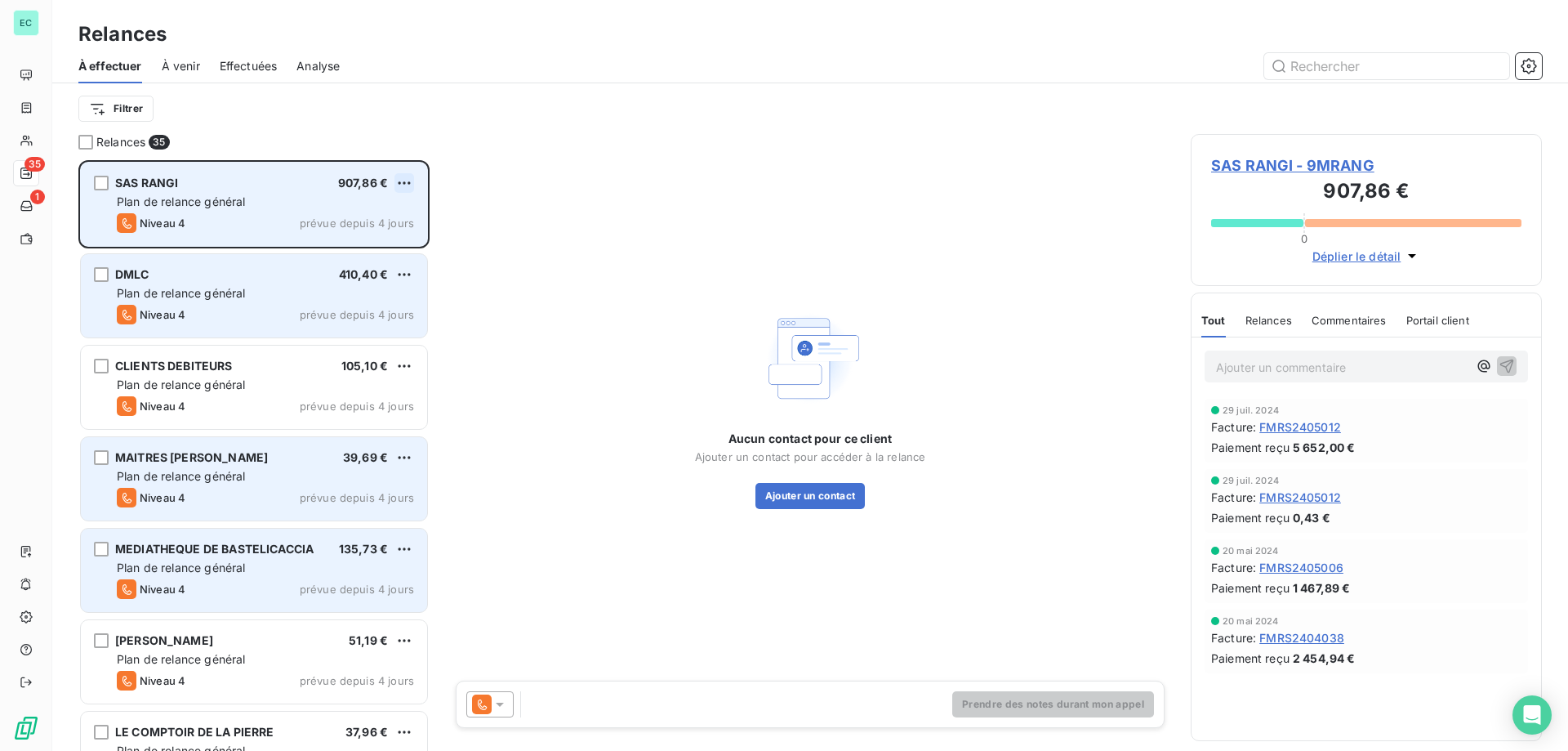
click at [401, 186] on html "EC 35 1 Relances À effectuer À venir Effectuées Analyse Filtrer Relances 35 SAS…" at bounding box center [784, 375] width 1568 height 751
click at [364, 241] on div "Passer cette action" at bounding box center [333, 246] width 146 height 26
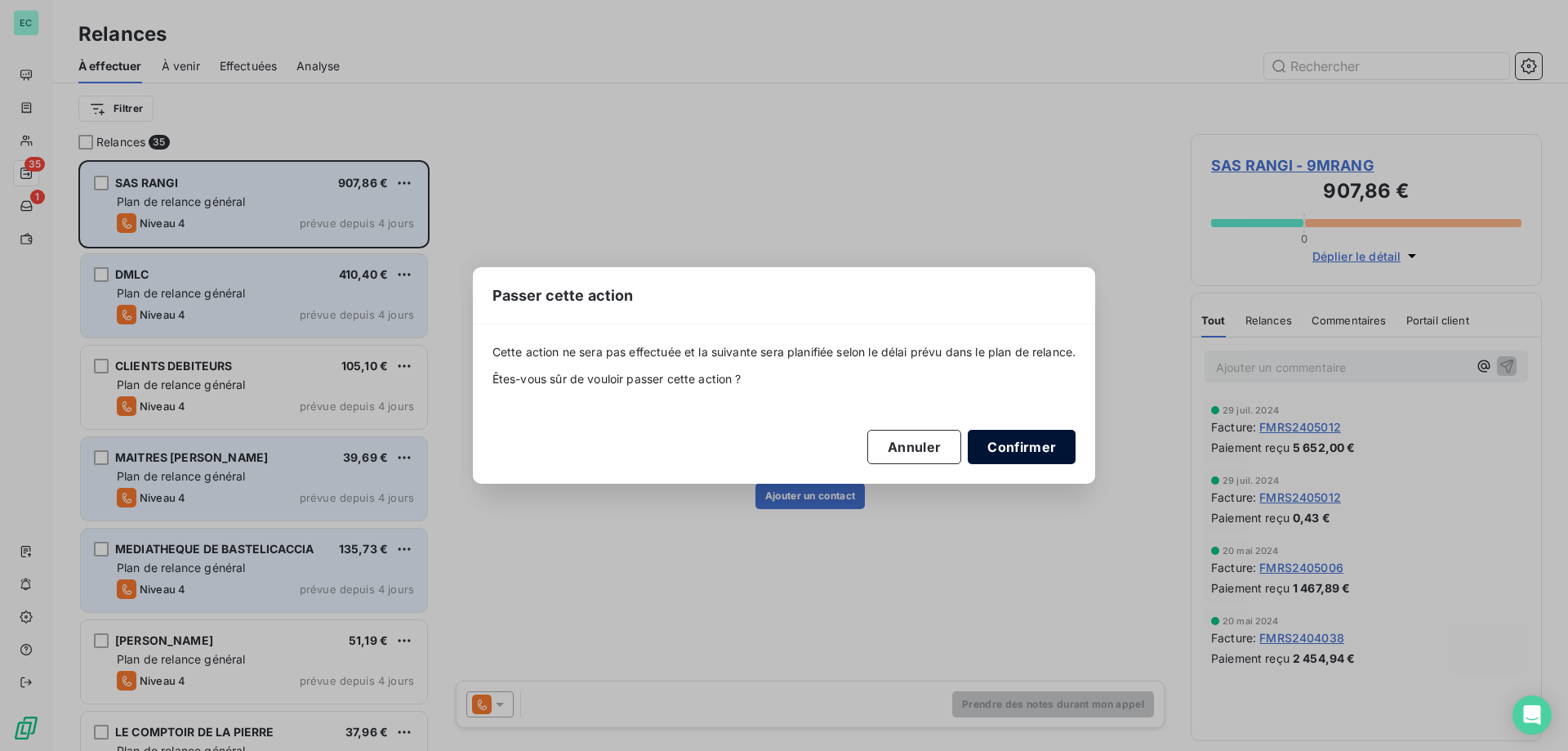
click at [1031, 463] on button "Confirmer" at bounding box center [1022, 447] width 108 height 34
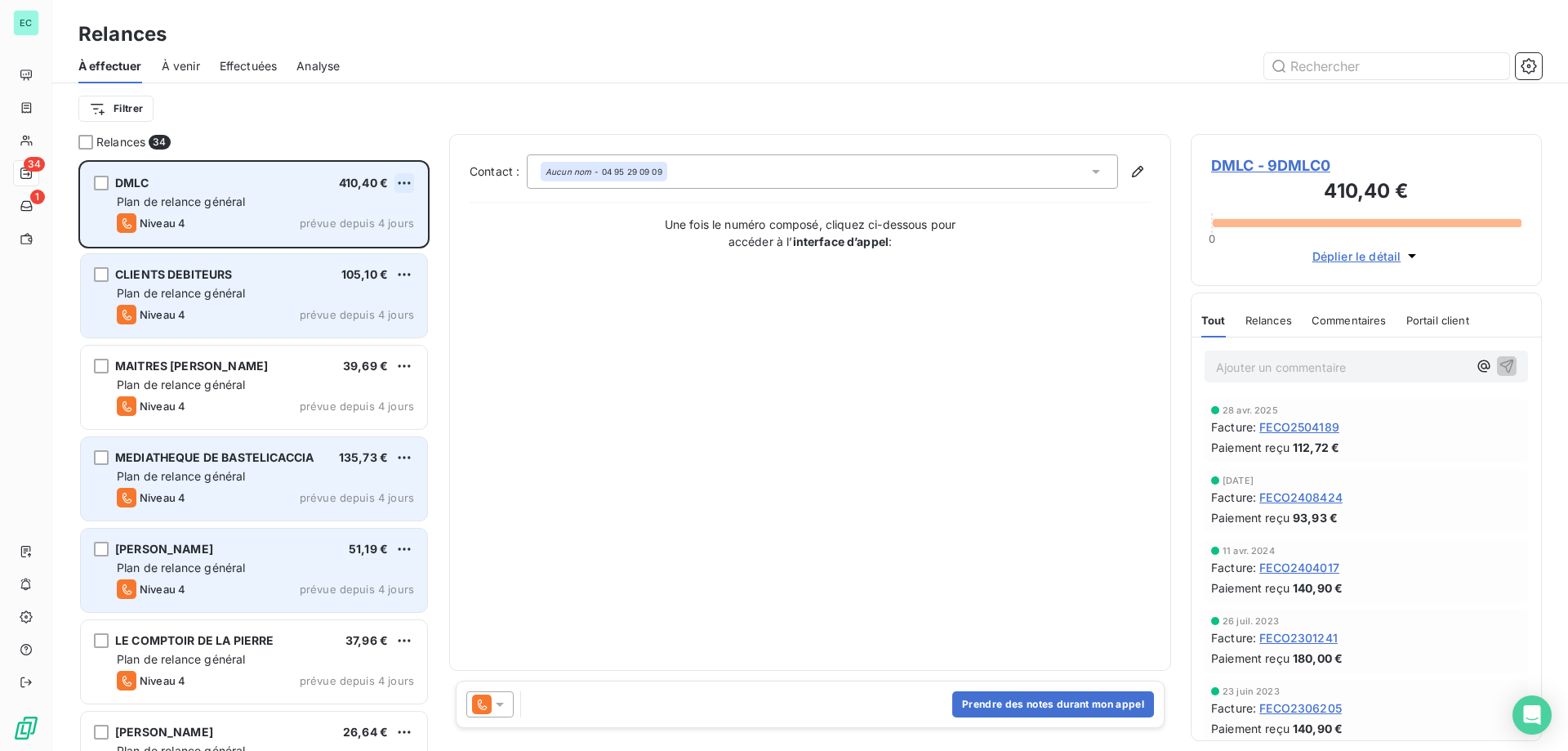
click at [409, 184] on html "EC 34 1 Relances À effectuer À venir Effectuées Analyse Filtrer Relances 34 DML…" at bounding box center [784, 375] width 1568 height 751
click at [359, 247] on div "Passer cette action" at bounding box center [333, 246] width 146 height 26
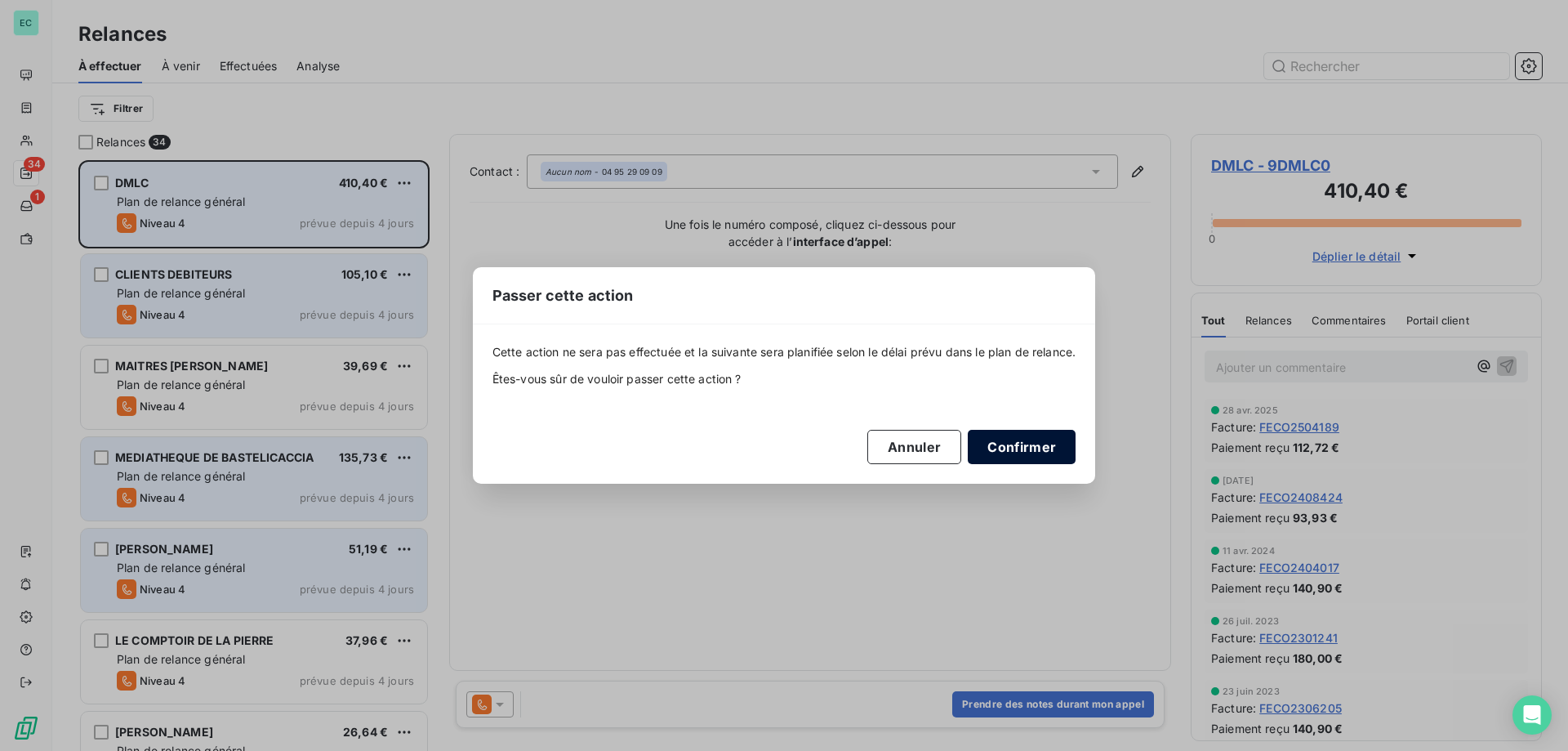
drag, startPoint x: 1031, startPoint y: 446, endPoint x: 1020, endPoint y: 435, distance: 15.6
click at [1029, 444] on button "Confirmer" at bounding box center [1022, 447] width 108 height 34
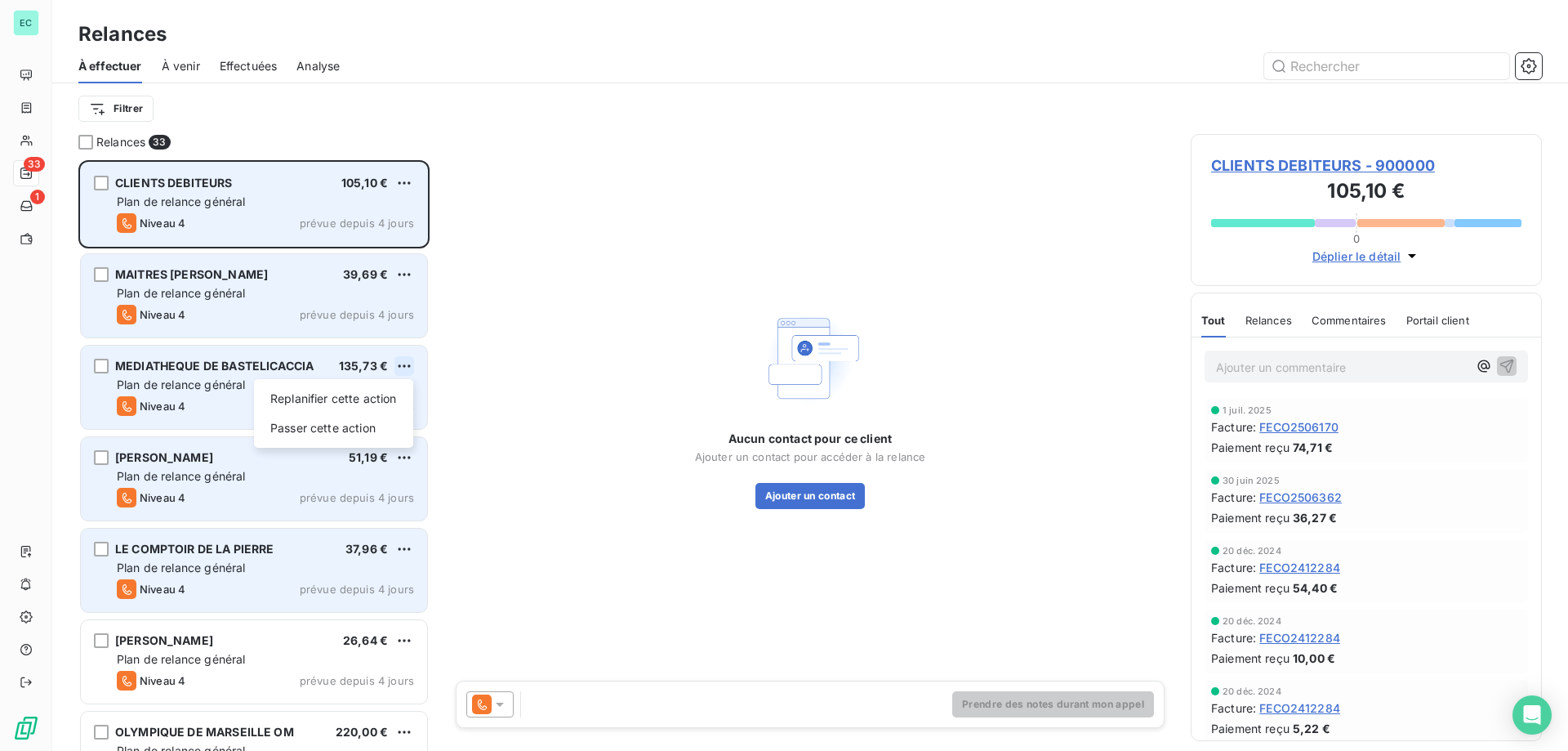
click at [414, 362] on html "EC 33 1 Relances À effectuer À venir Effectuées Analyse Filtrer Relances 33 CLI…" at bounding box center [784, 375] width 1568 height 751
click at [360, 420] on div "Passer cette action" at bounding box center [333, 428] width 146 height 26
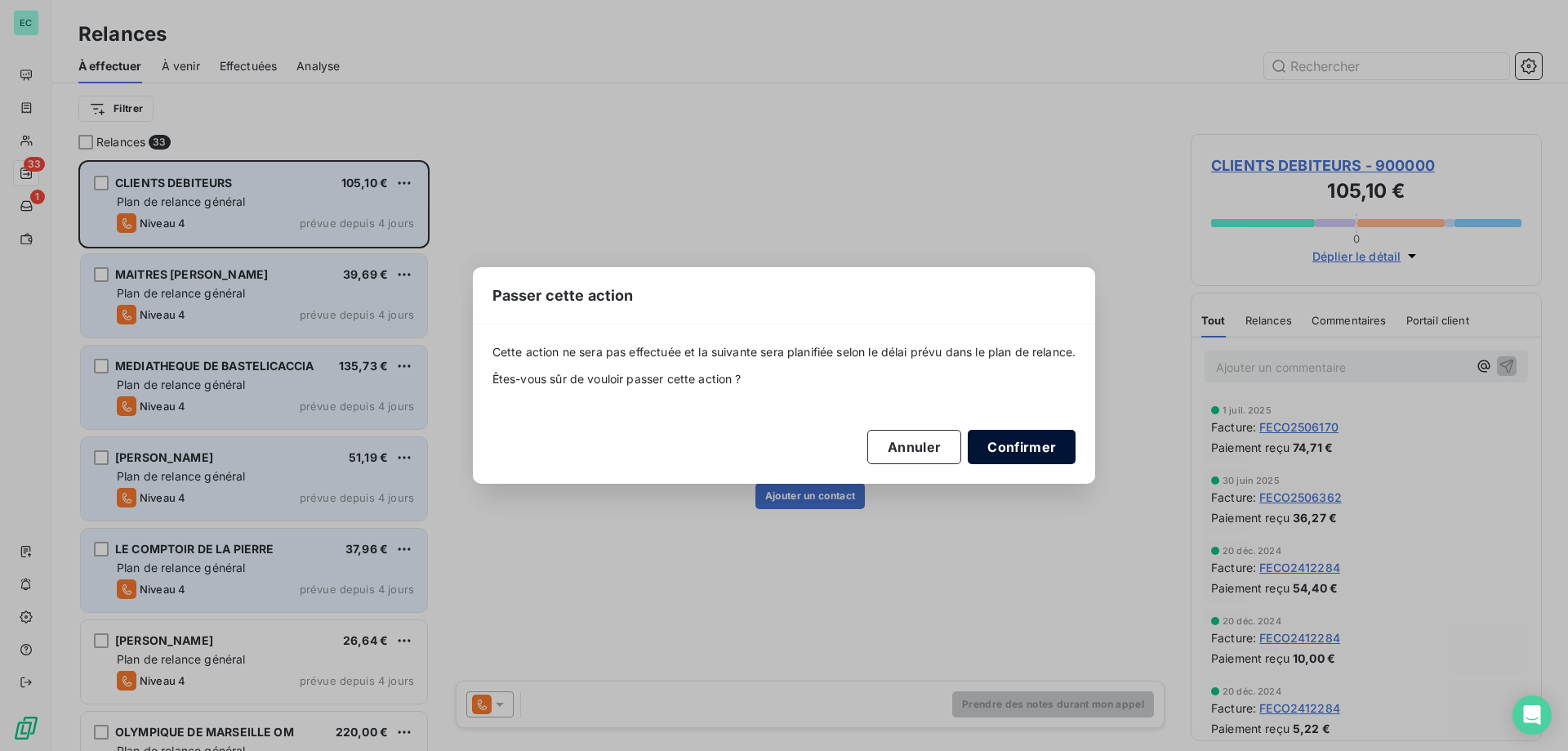
click at [1020, 436] on button "Confirmer" at bounding box center [1022, 447] width 108 height 34
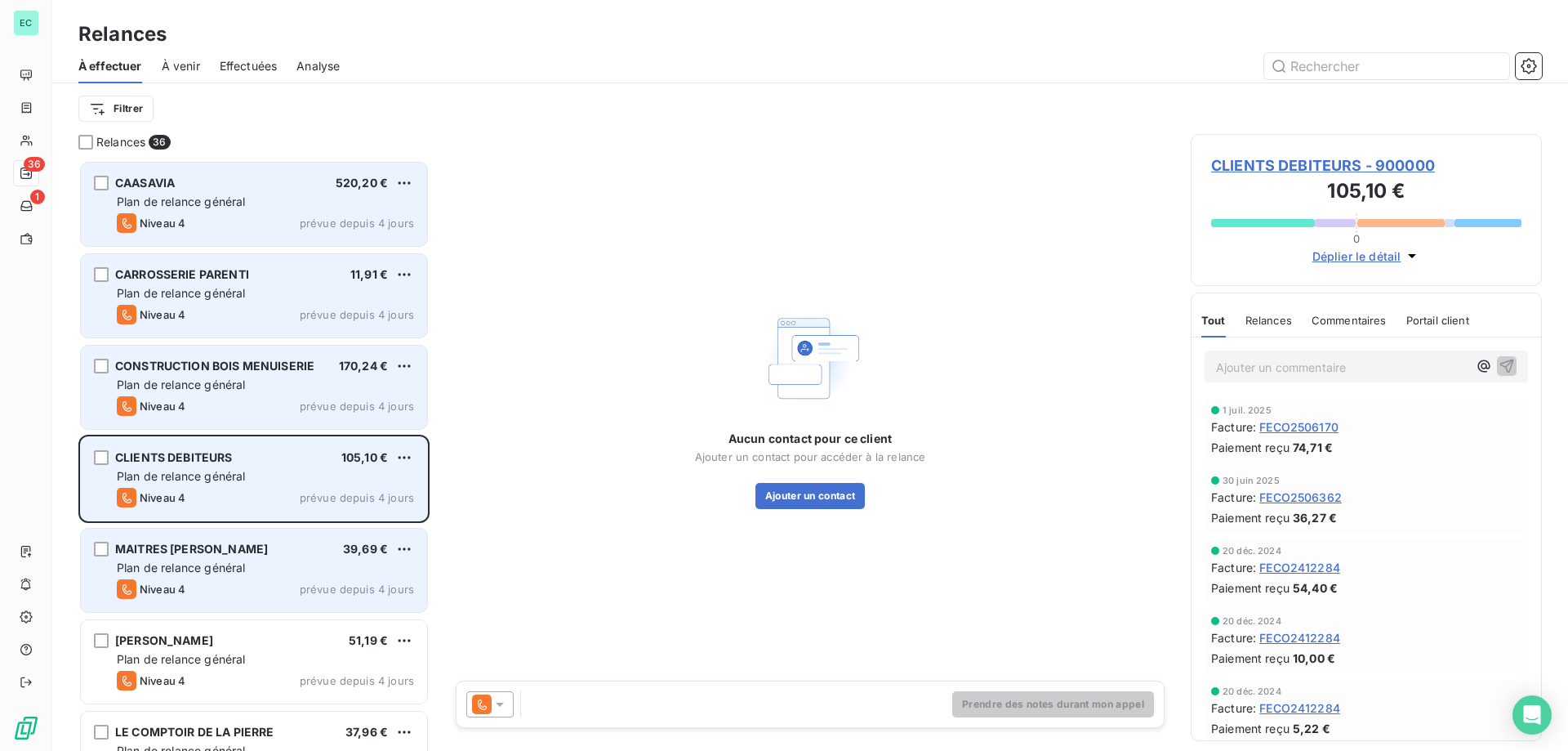
click at [388, 549] on div "MAITRES MATIVET - SUZZONI 39,69 €" at bounding box center [265, 549] width 298 height 15
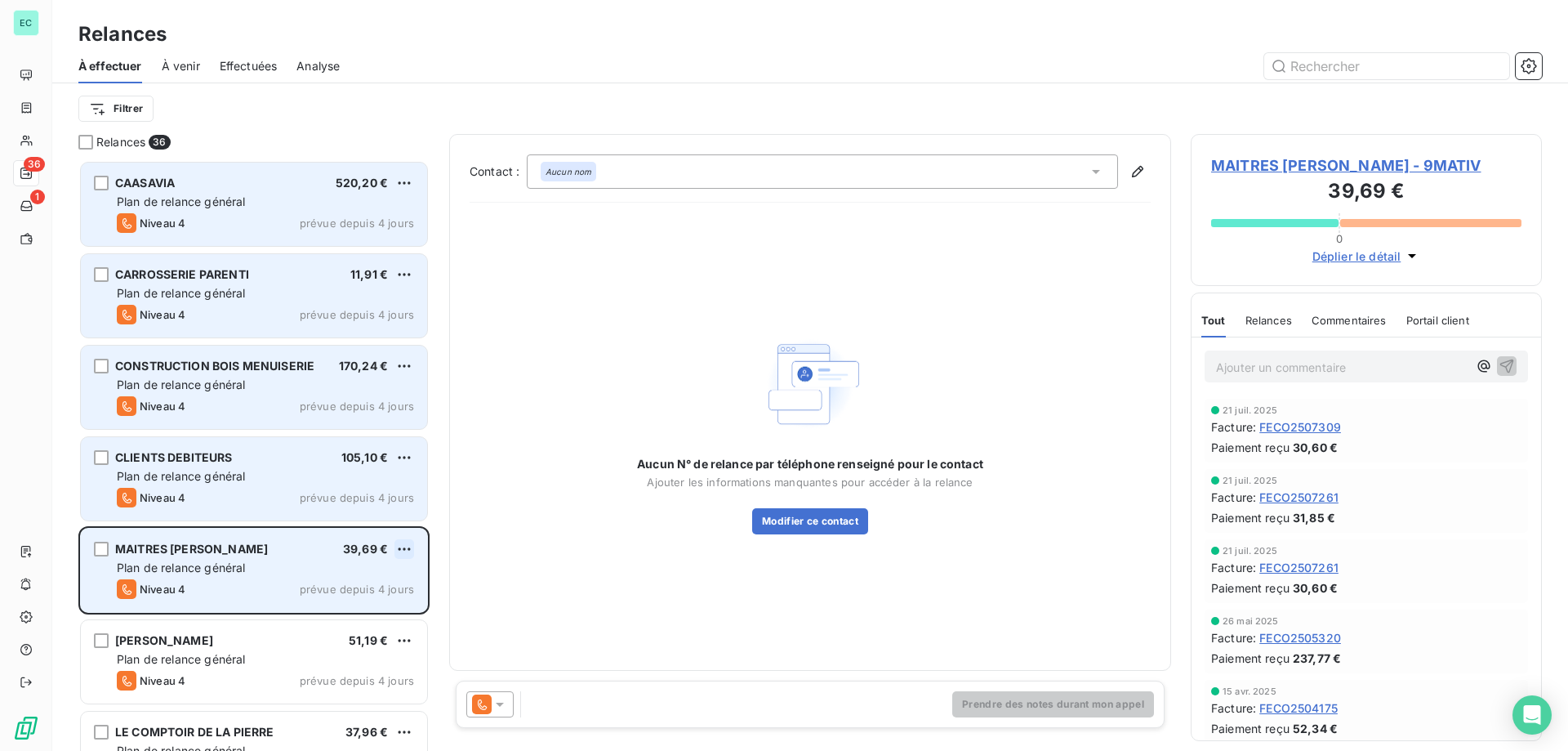
click at [401, 547] on html "EC 36 1 Relances À effectuer À venir Effectuées Analyse Filtrer Relances 36 CAA…" at bounding box center [784, 375] width 1568 height 751
click at [324, 613] on div "Passer cette action" at bounding box center [333, 611] width 146 height 26
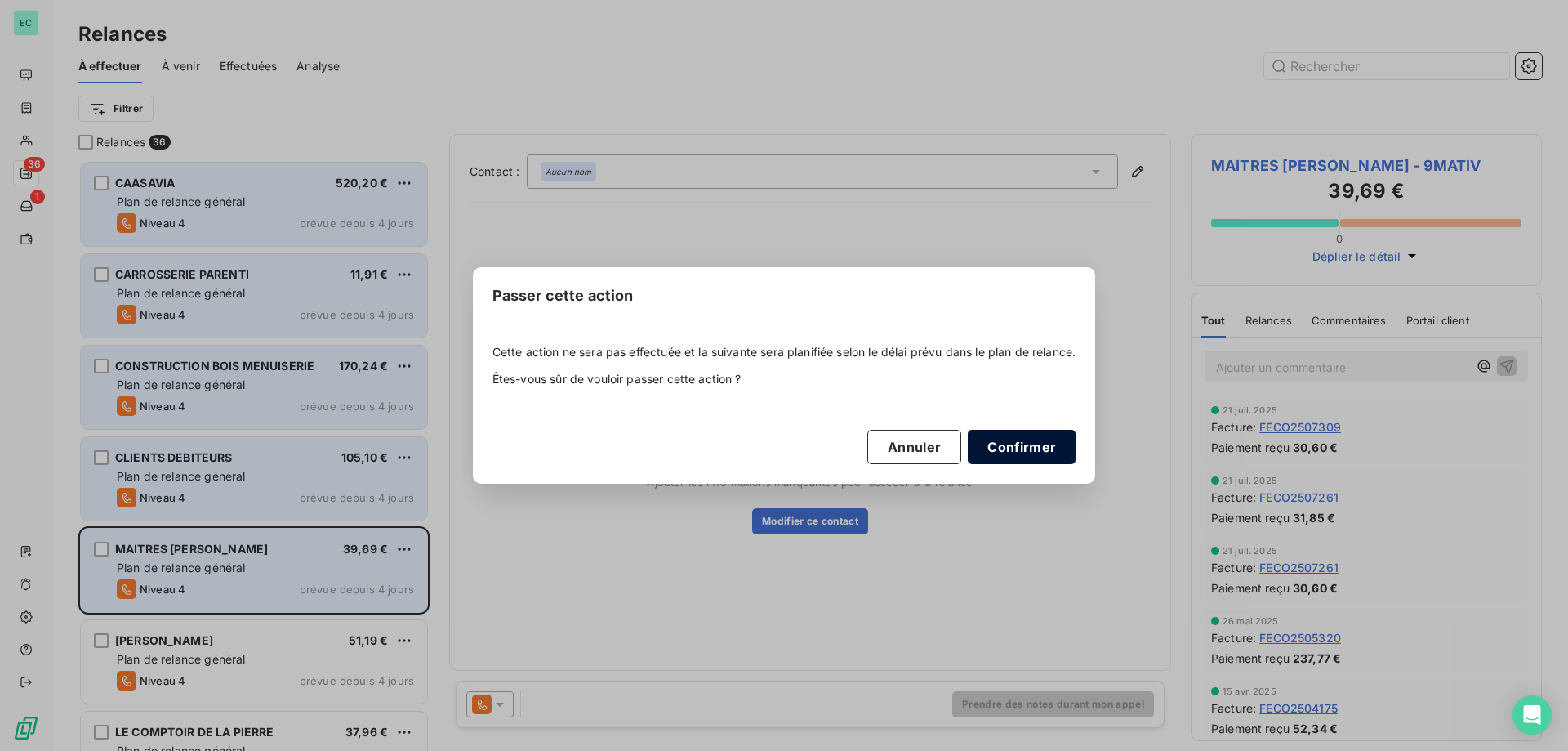
click at [1026, 443] on button "Confirmer" at bounding box center [1022, 447] width 108 height 34
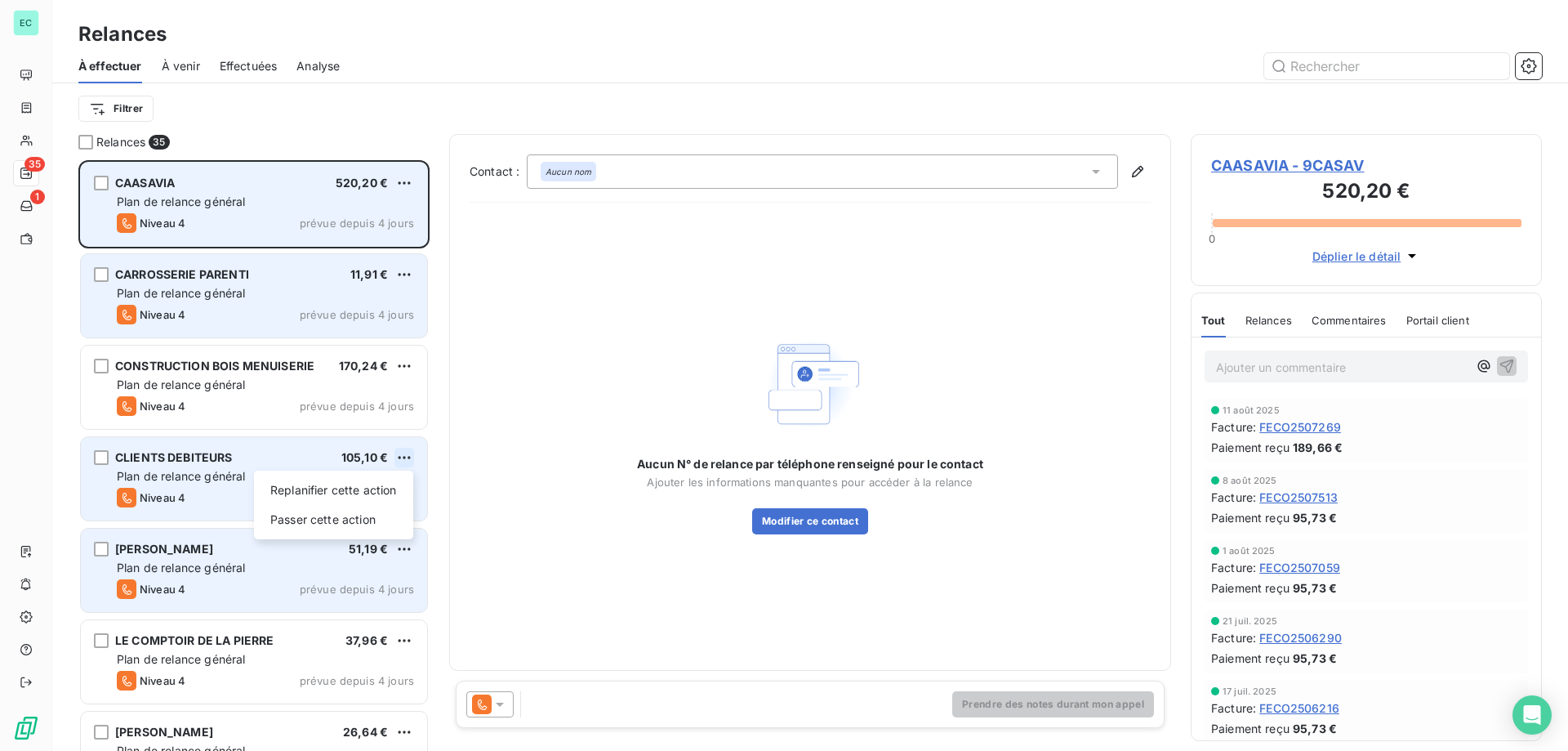
click at [409, 450] on html "EC 35 1 Relances À effectuer À venir Effectuées Analyse Filtrer Relances 35 CAA…" at bounding box center [784, 375] width 1568 height 751
click at [371, 506] on div "Passer cette action" at bounding box center [333, 520] width 146 height 26
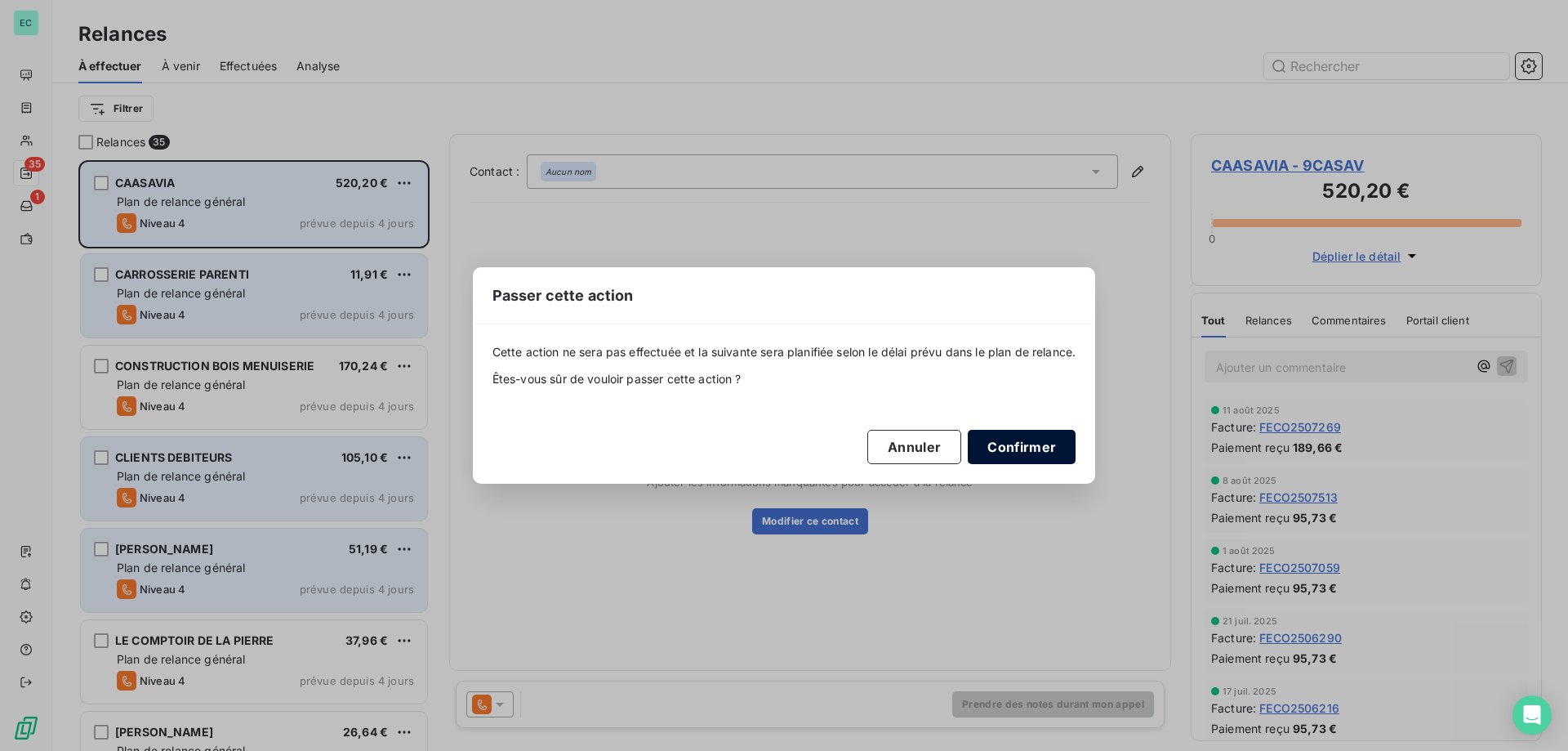
click at [1048, 453] on button "Confirmer" at bounding box center [1022, 447] width 108 height 34
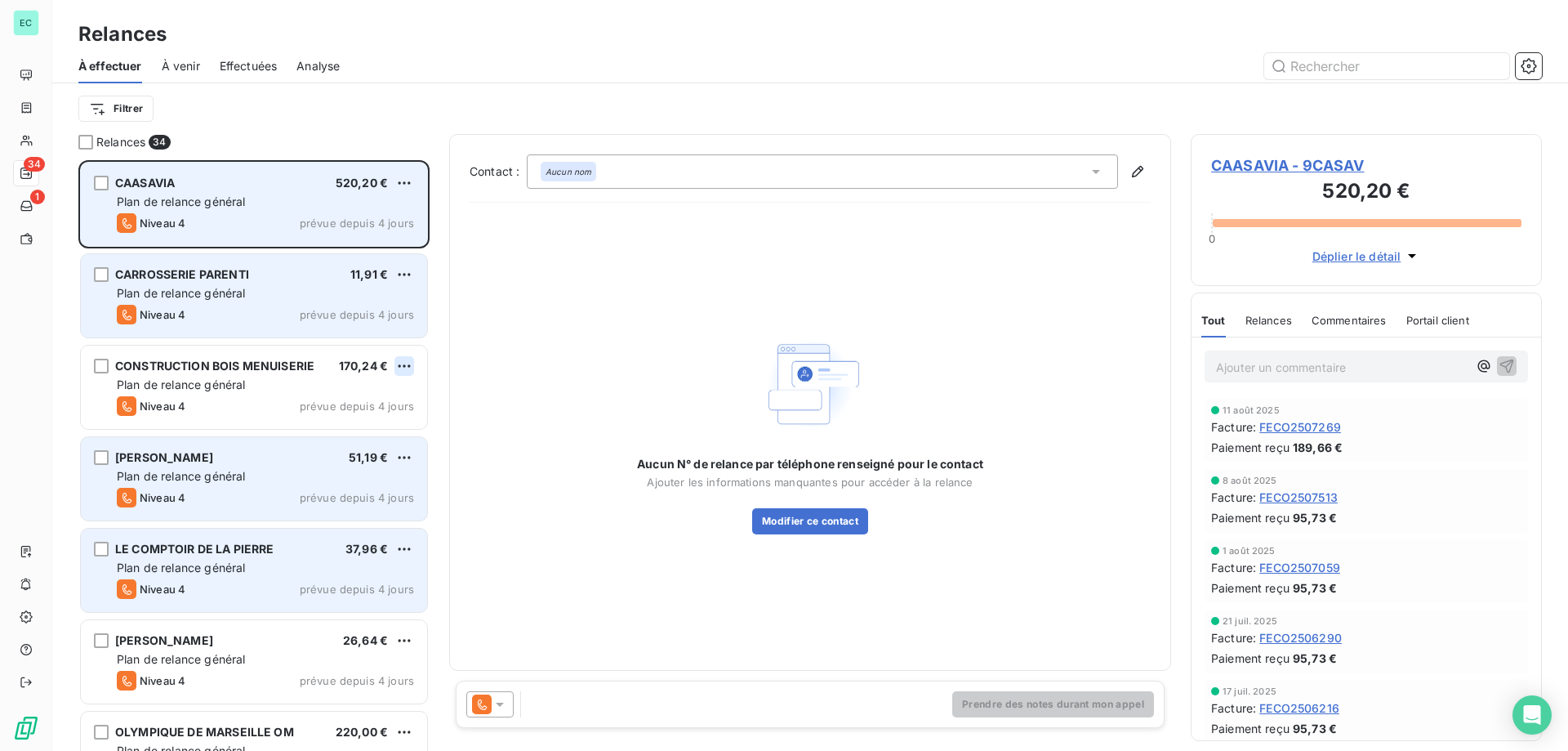
click at [407, 367] on html "EC 34 1 Relances À effectuer À venir Effectuées Analyse Filtrer Relances 34 CAA…" at bounding box center [784, 375] width 1568 height 751
click at [370, 418] on div "Passer cette action" at bounding box center [333, 428] width 146 height 26
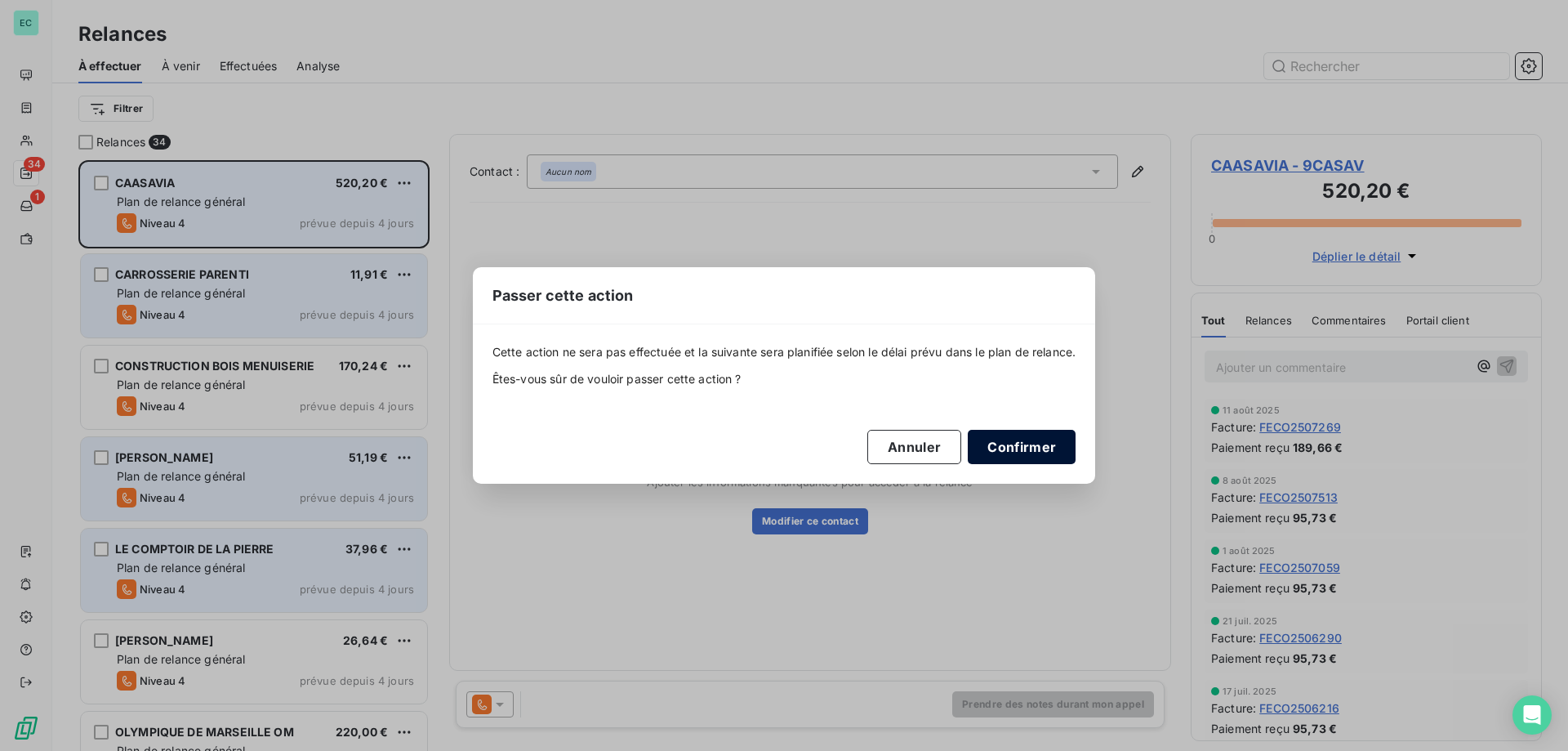
click at [1021, 445] on button "Confirmer" at bounding box center [1022, 447] width 108 height 34
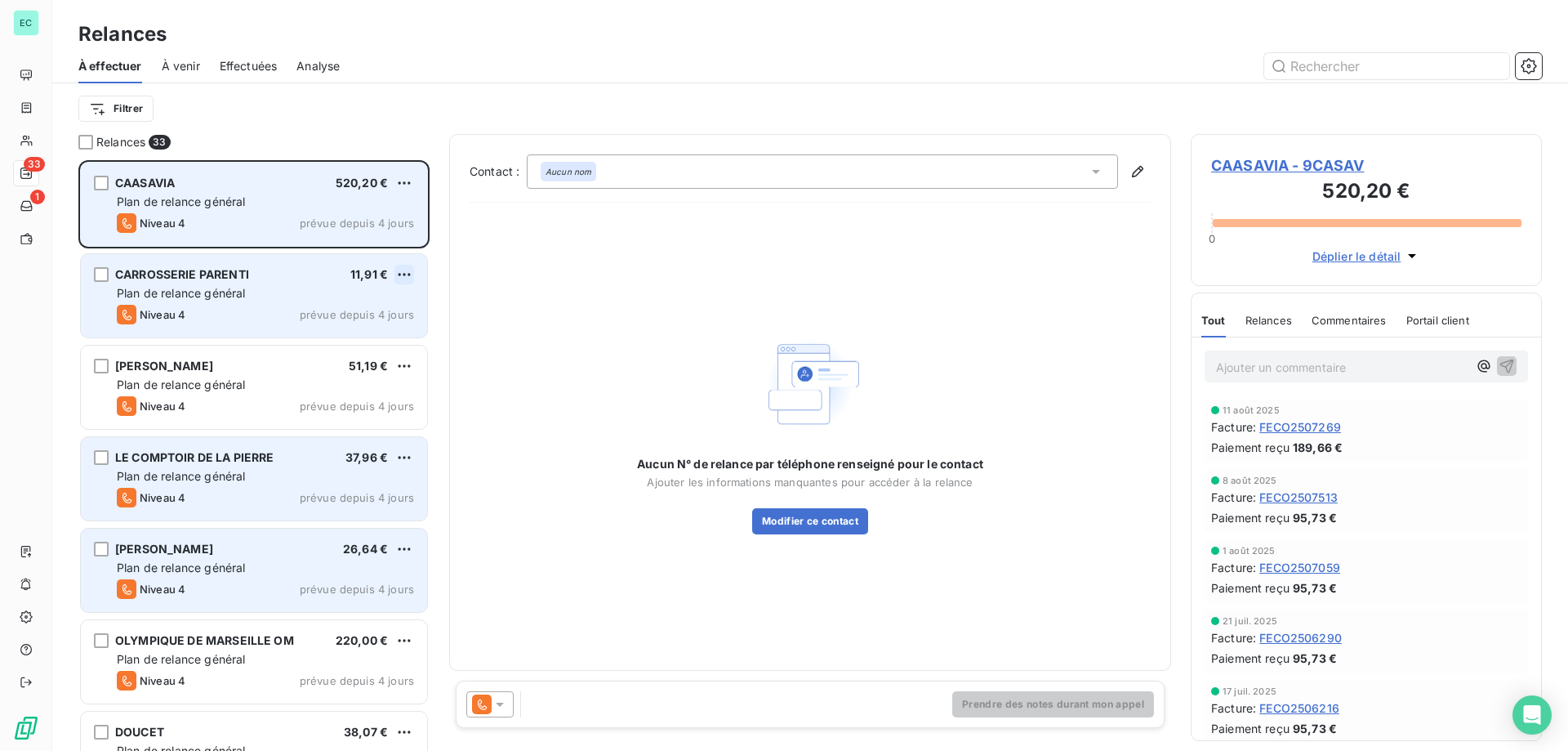
click at [404, 274] on html "EC 33 1 Relances À effectuer À venir Effectuées Analyse Filtrer Relances 33 CAA…" at bounding box center [784, 375] width 1568 height 751
click at [329, 345] on div "Passer cette action" at bounding box center [333, 336] width 146 height 26
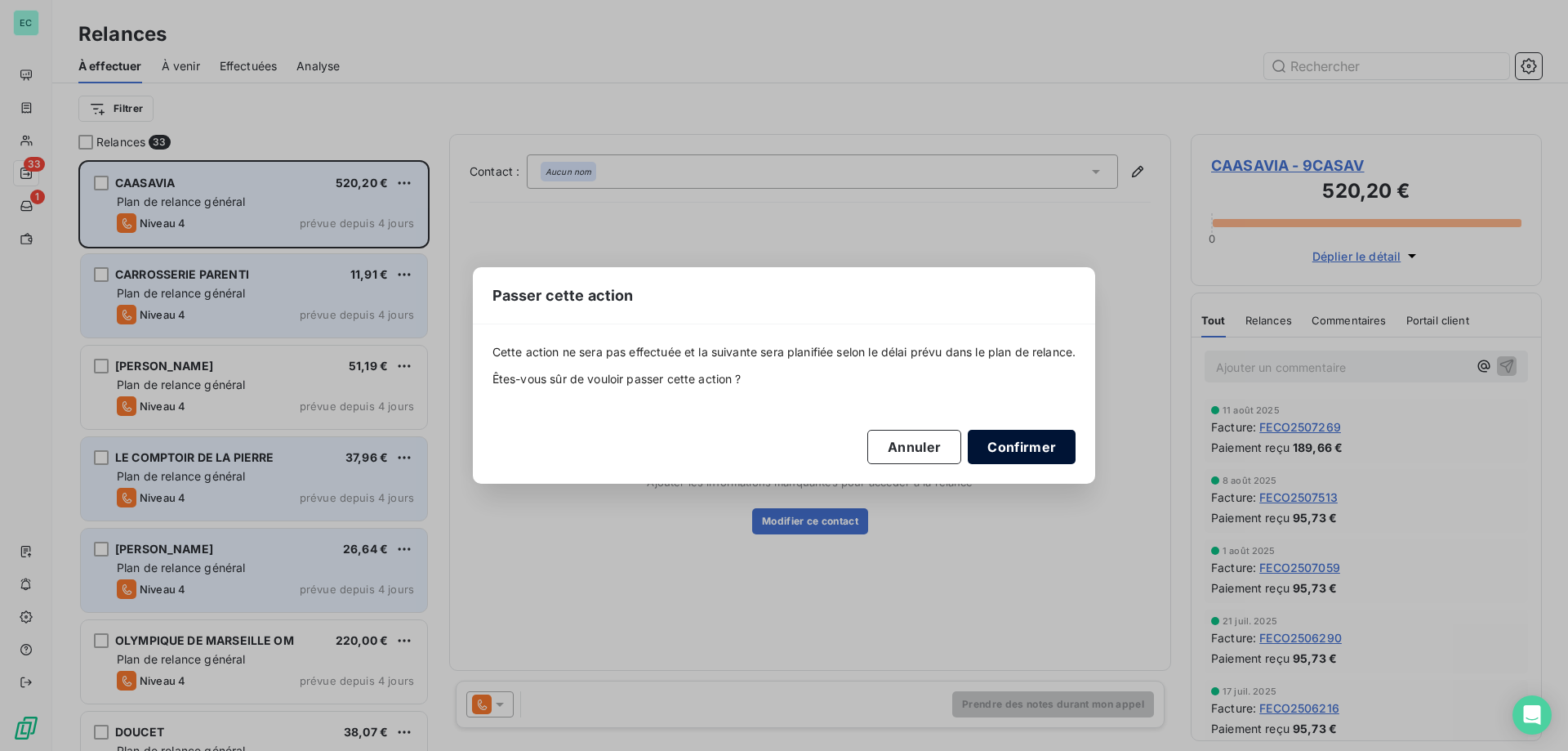
click at [1048, 443] on button "Confirmer" at bounding box center [1022, 447] width 108 height 34
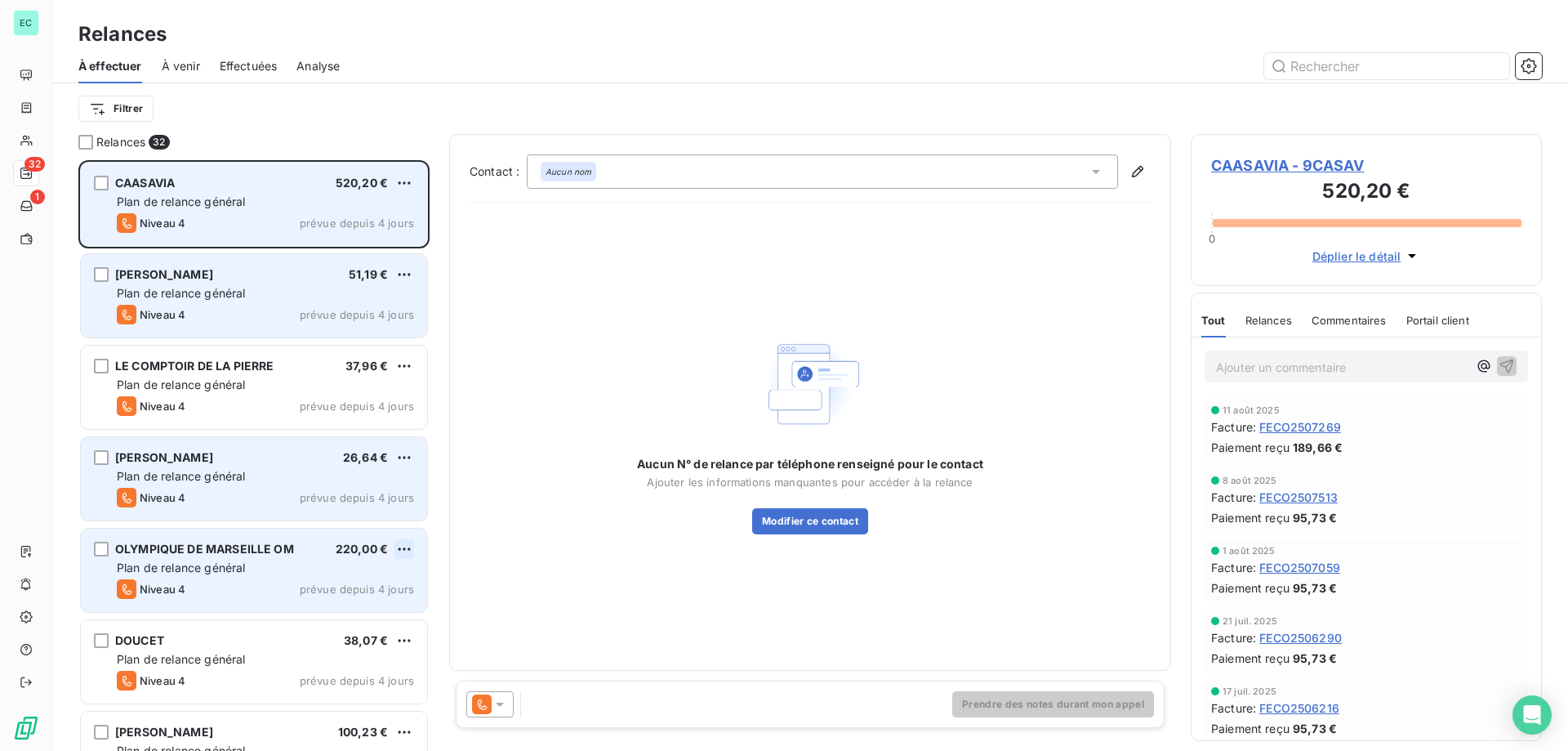
click at [402, 555] on html "EC 32 1 Relances À effectuer À venir Effectuées Analyse Filtrer Relances 32 CAA…" at bounding box center [784, 375] width 1568 height 751
click at [365, 605] on div "Passer cette action" at bounding box center [333, 611] width 146 height 26
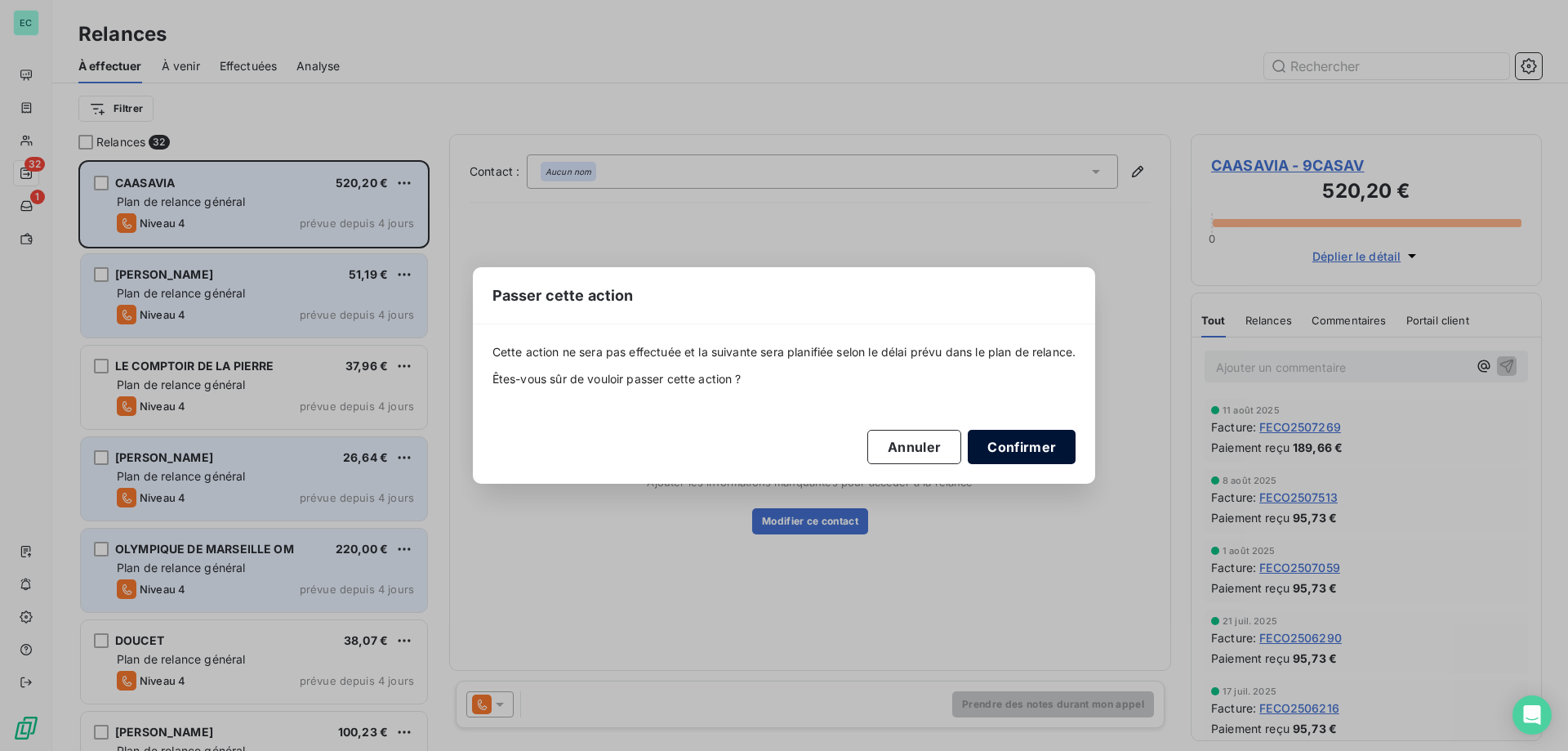
click at [1043, 440] on button "Confirmer" at bounding box center [1022, 447] width 108 height 34
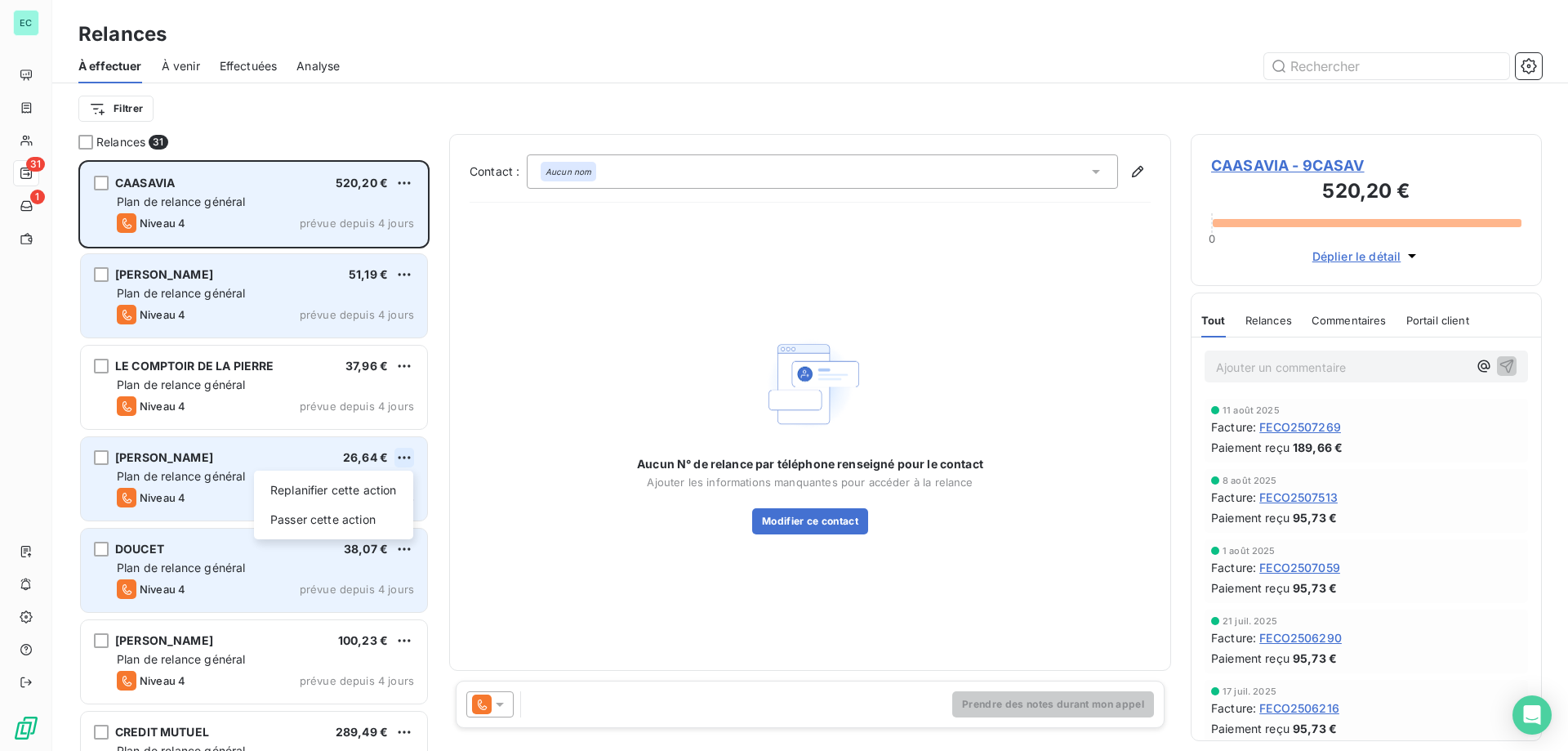
click at [414, 465] on html "EC 31 1 Relances À effectuer À venir Effectuées Analyse Filtrer Relances 31 CAA…" at bounding box center [784, 375] width 1568 height 751
click at [375, 504] on div "Replanifier cette action Passer cette action" at bounding box center [333, 504] width 160 height 69
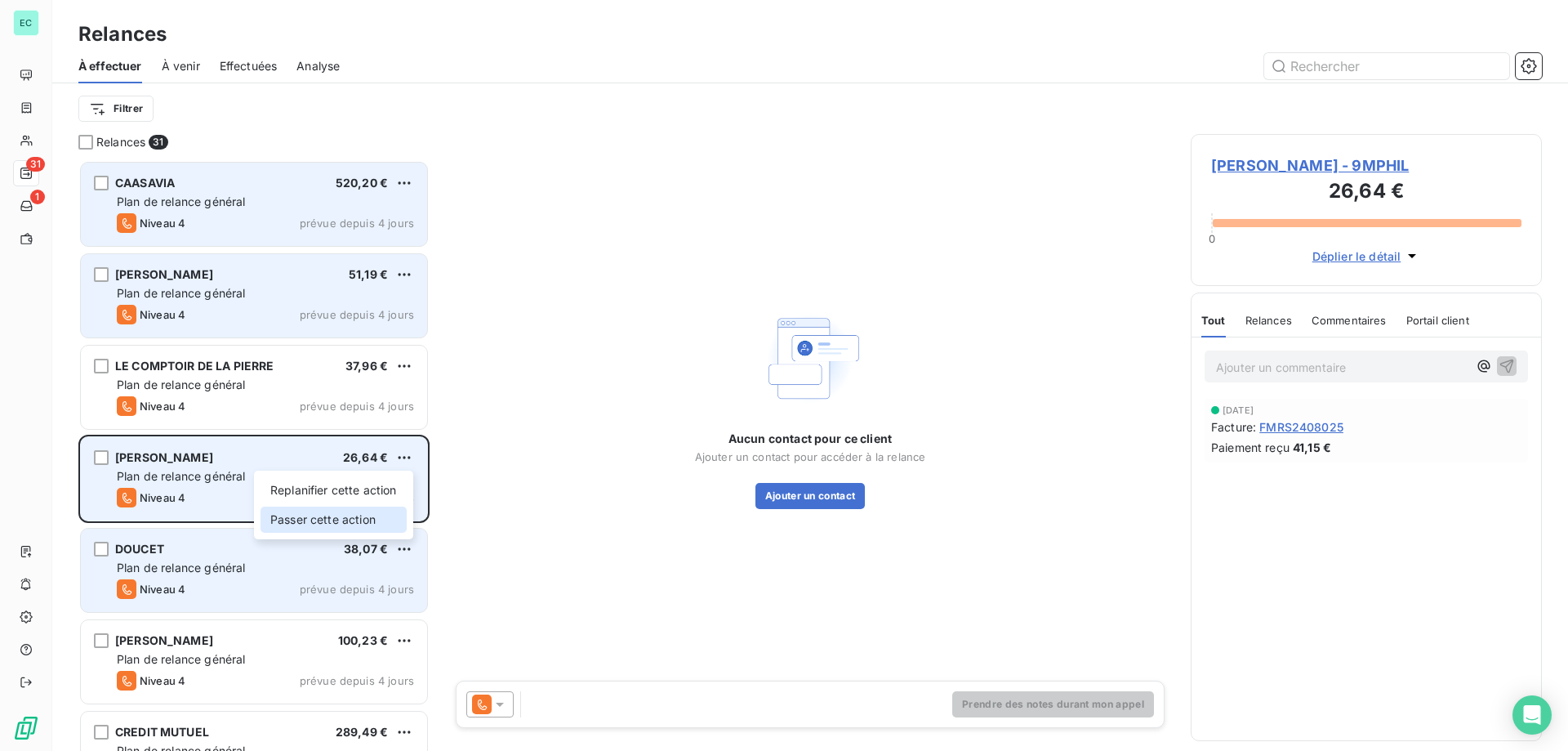
click at [310, 520] on div "Passer cette action" at bounding box center [333, 520] width 146 height 26
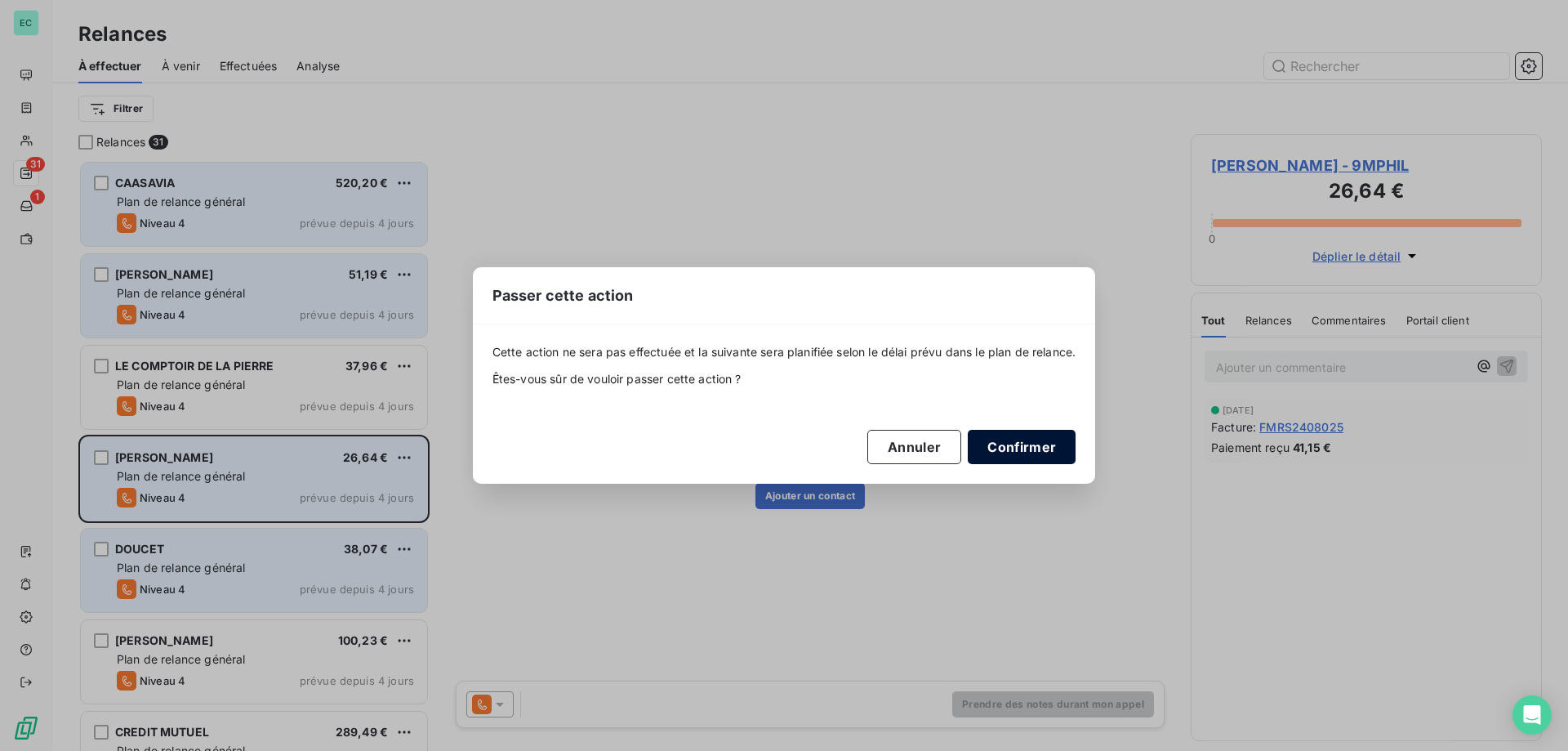
click at [1014, 444] on button "Confirmer" at bounding box center [1022, 447] width 108 height 34
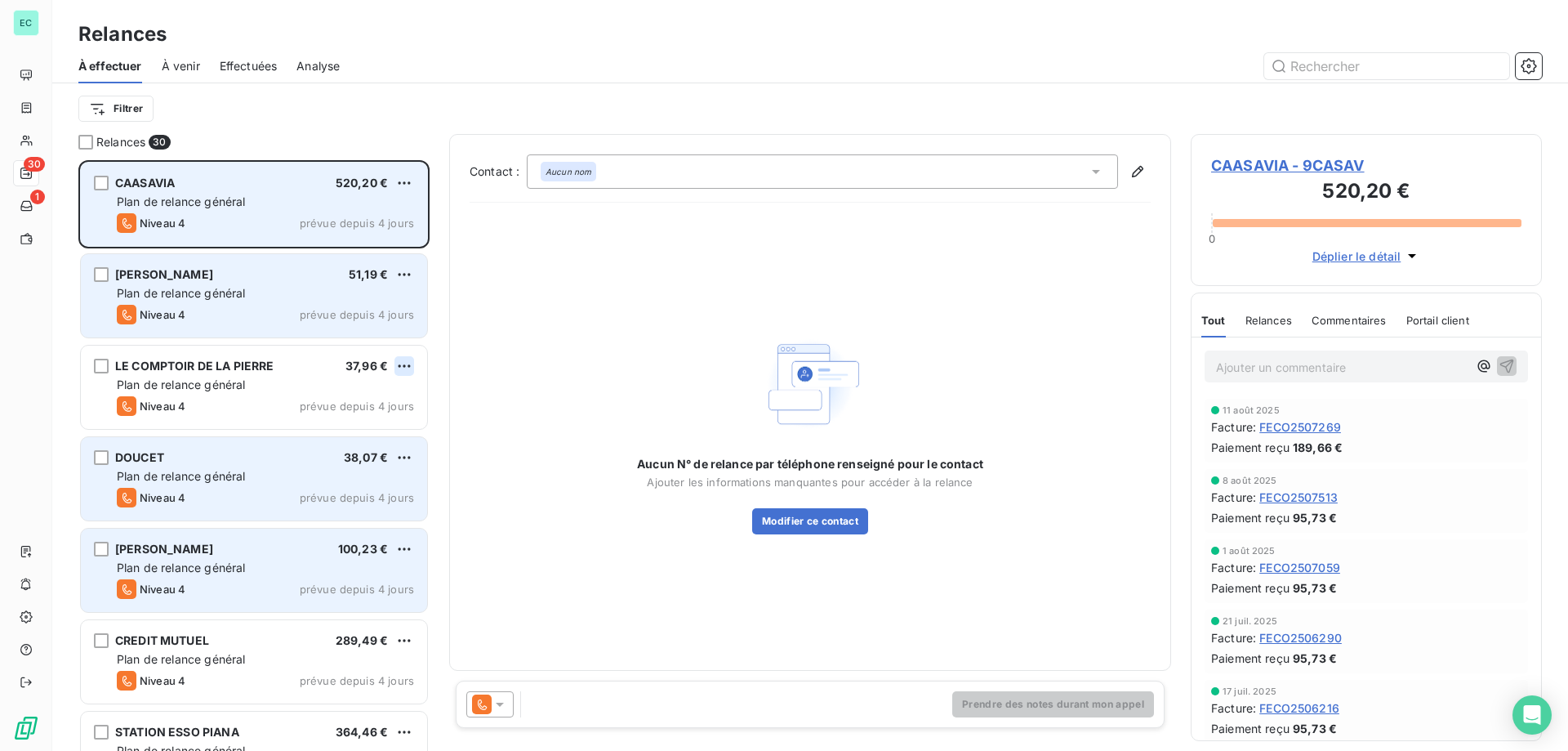
click at [401, 361] on html "EC 30 1 Relances À effectuer À venir Effectuées Analyse Filtrer Relances 30 CAA…" at bounding box center [784, 375] width 1568 height 751
click at [343, 420] on div "Passer cette action" at bounding box center [333, 428] width 146 height 26
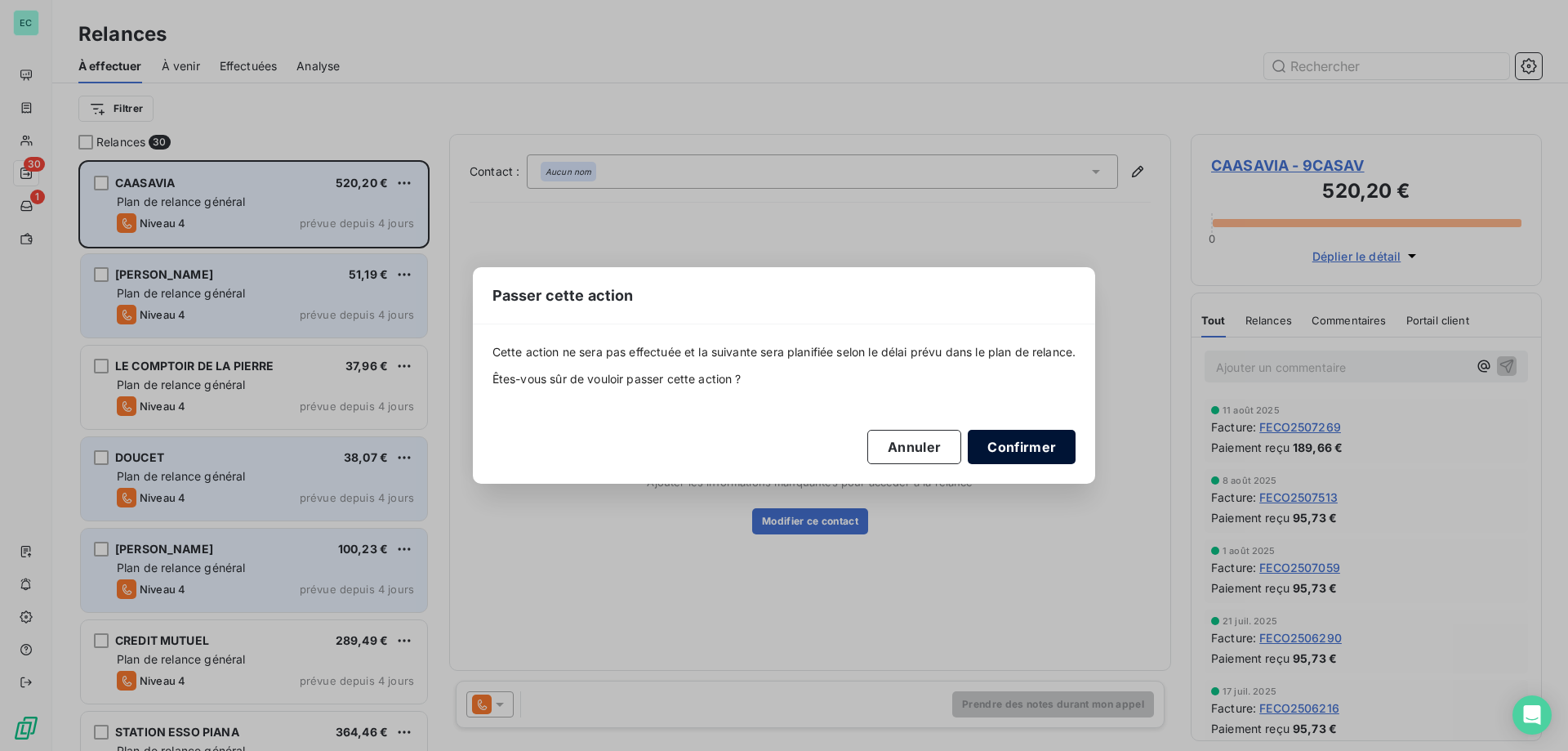
click at [1027, 450] on button "Confirmer" at bounding box center [1022, 447] width 108 height 34
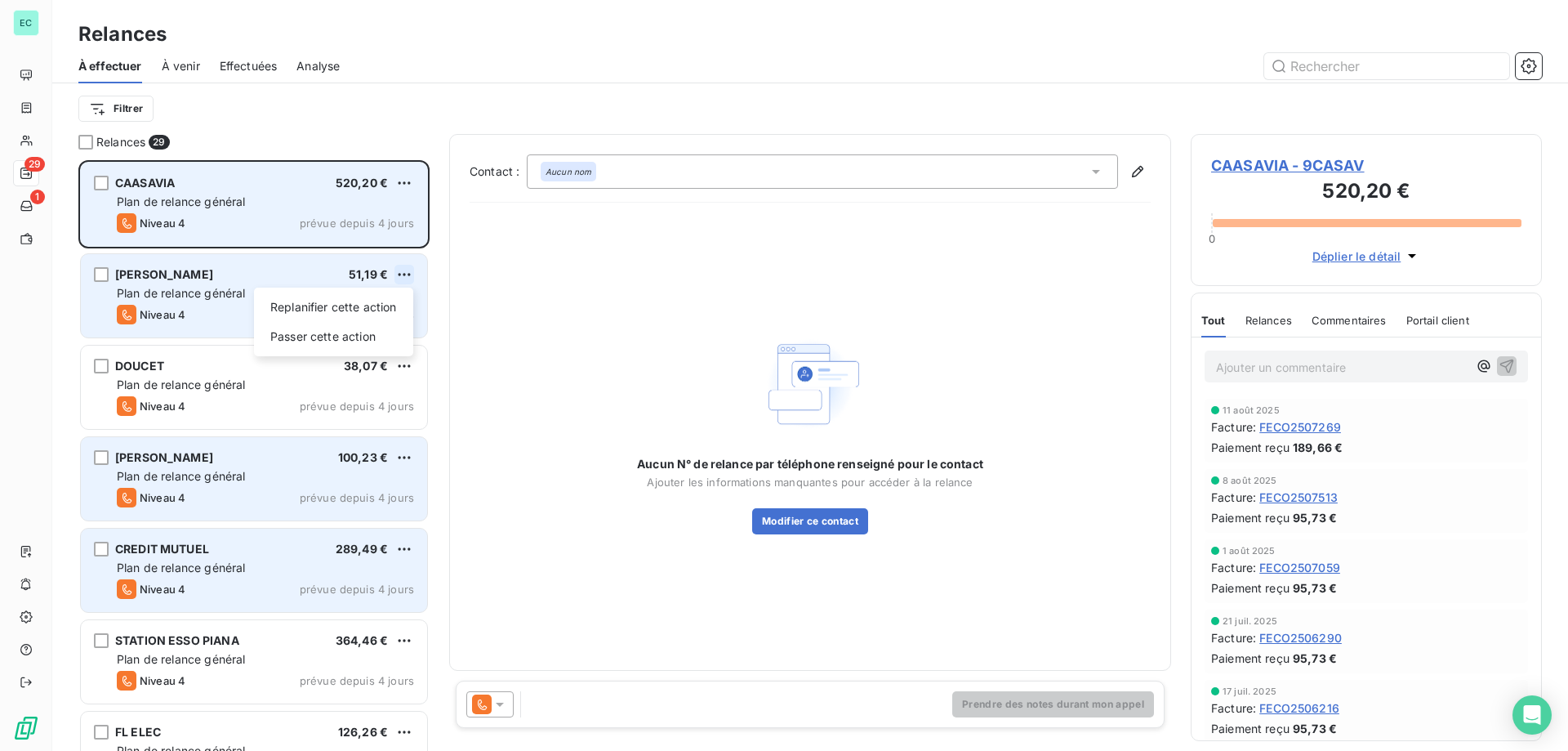
click at [400, 265] on html "EC 29 1 Relances À effectuer À venir Effectuées Analyse Filtrer Relances 29 CAA…" at bounding box center [784, 375] width 1568 height 751
click at [372, 338] on div "Passer cette action" at bounding box center [333, 336] width 146 height 26
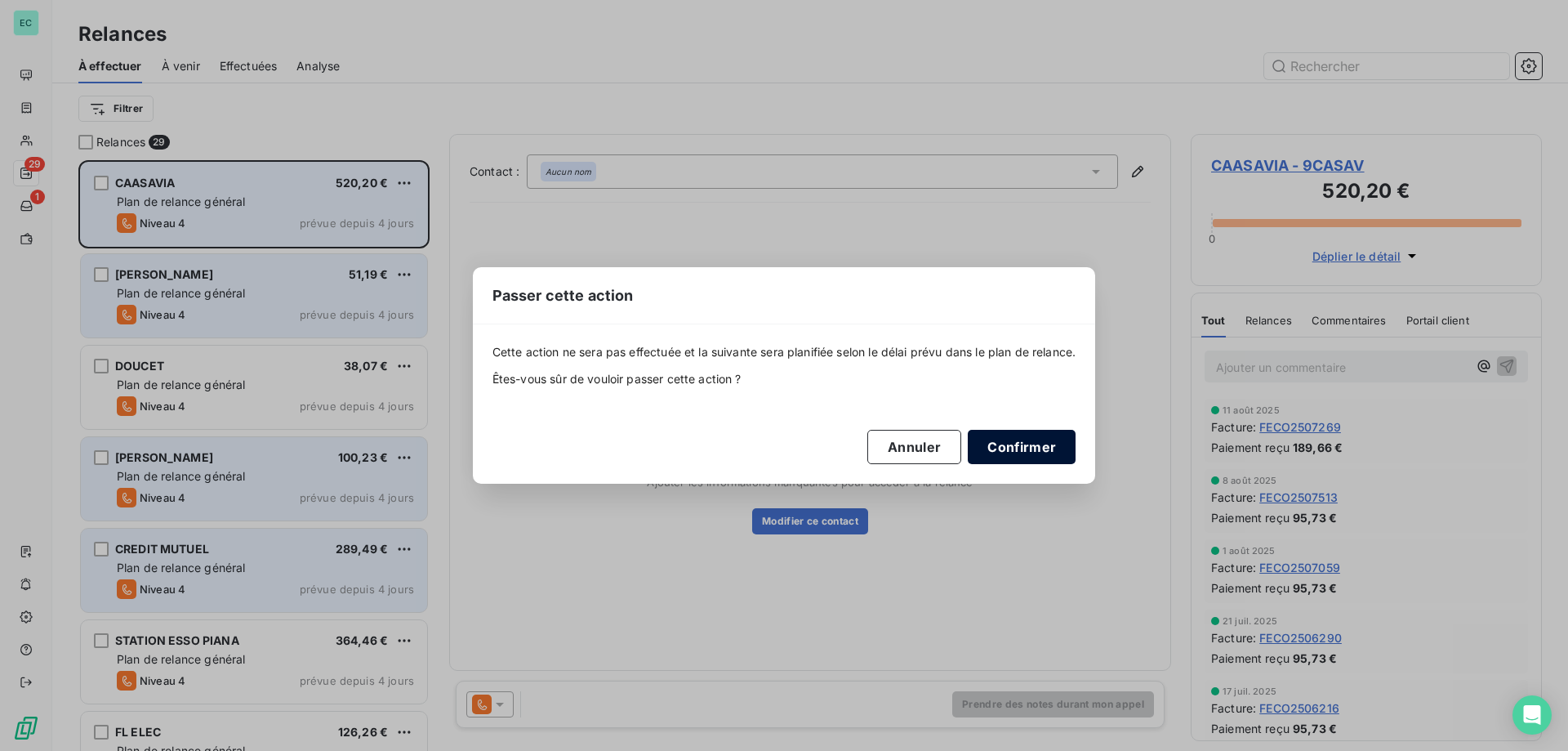
click at [1018, 444] on button "Confirmer" at bounding box center [1022, 447] width 108 height 34
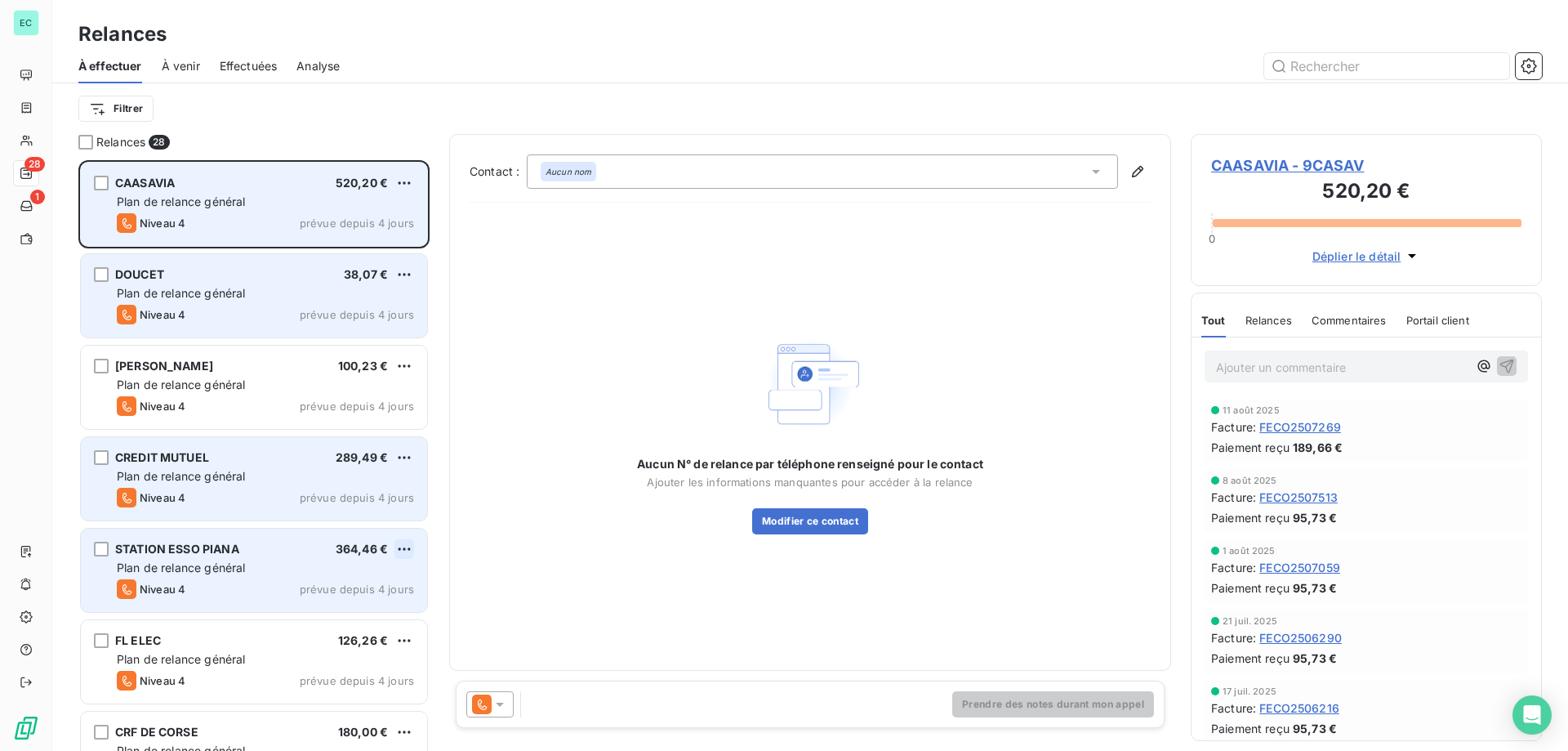
click at [411, 550] on html "EC 28 1 Relances À effectuer À venir Effectuées Analyse Filtrer Relances 28 CAA…" at bounding box center [784, 375] width 1568 height 751
click at [335, 618] on div "Passer cette action" at bounding box center [333, 611] width 146 height 26
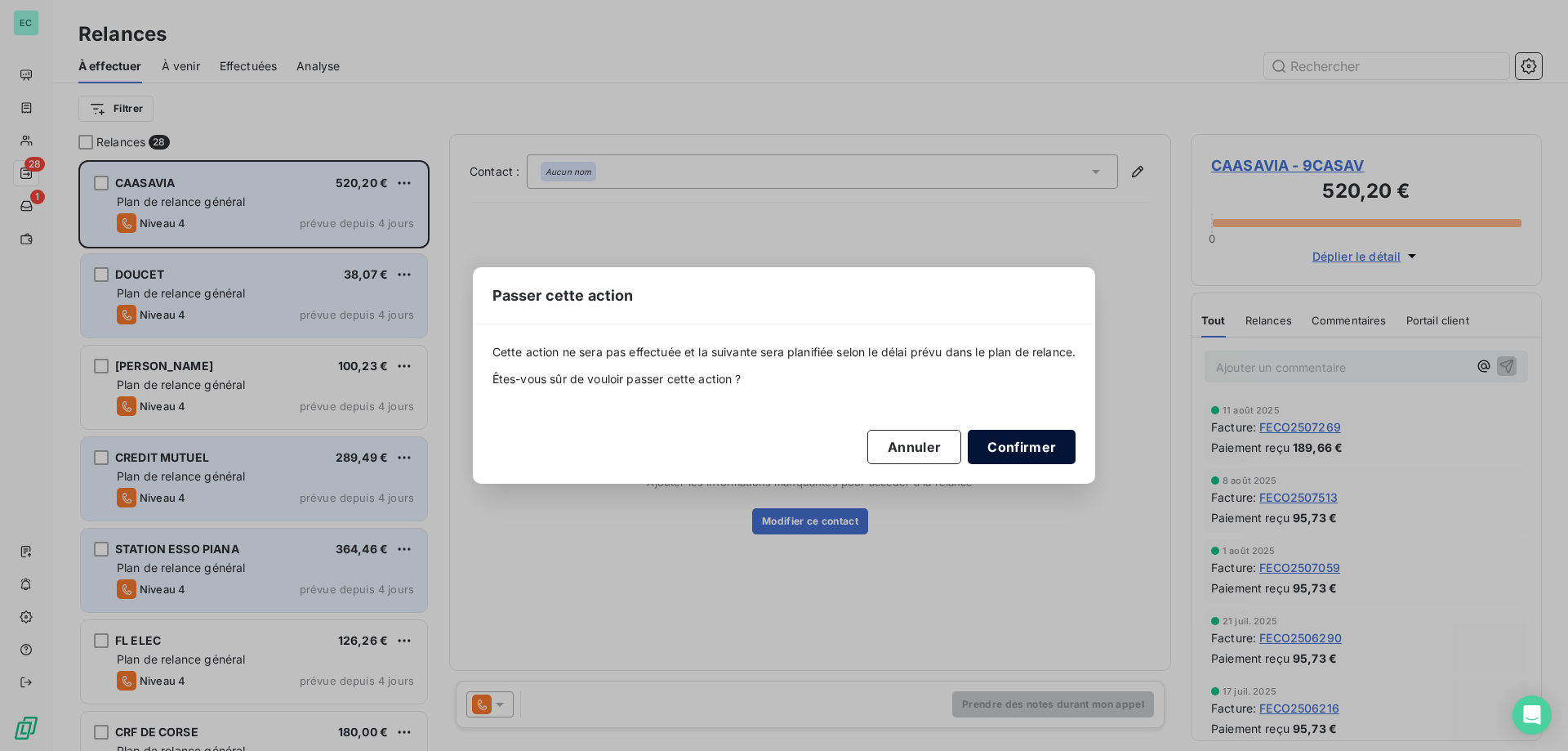
click at [1019, 450] on button "Confirmer" at bounding box center [1022, 447] width 108 height 34
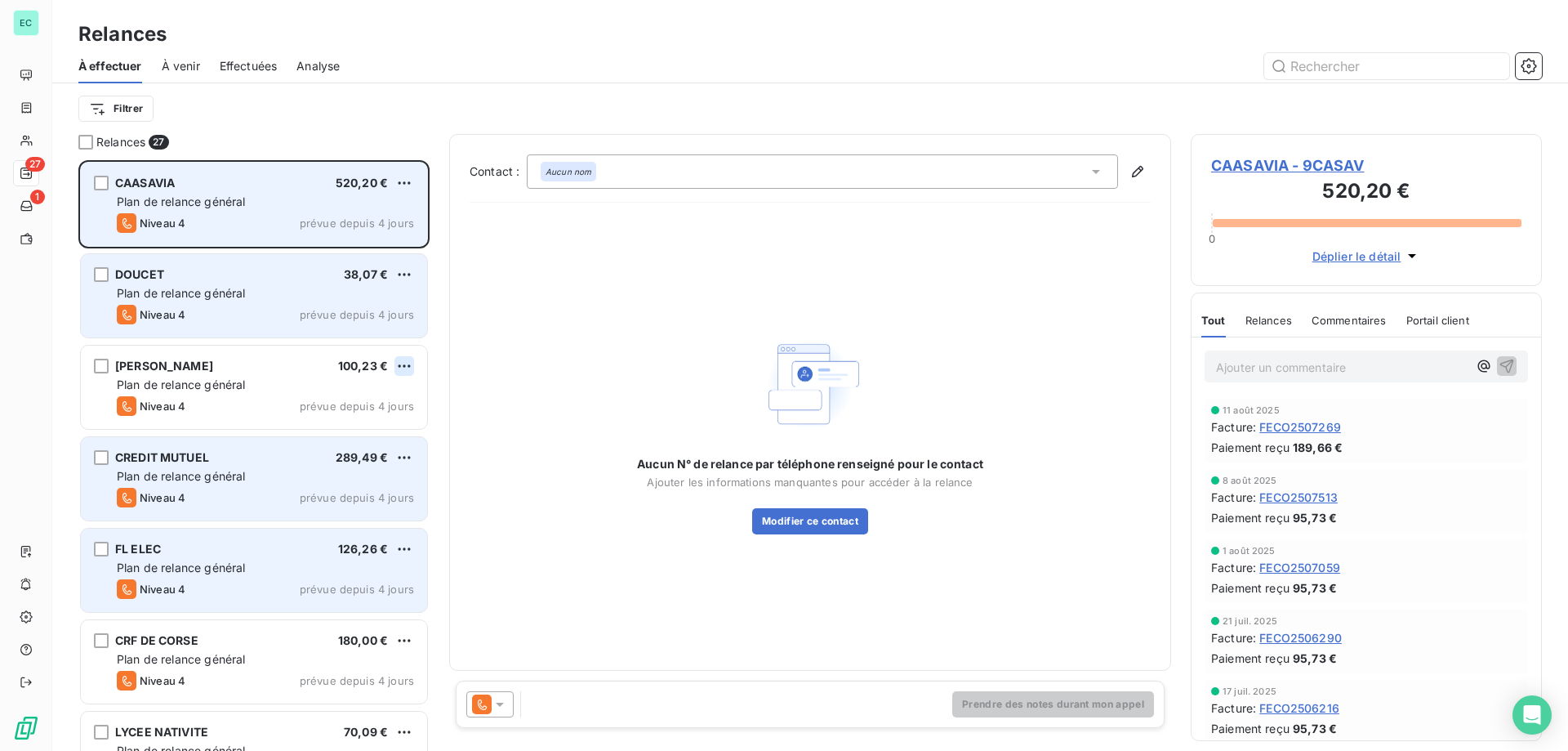
click at [396, 367] on html "EC 27 1 Relances À effectuer À venir Effectuées Analyse Filtrer Relances 27 CAA…" at bounding box center [784, 375] width 1568 height 751
click at [359, 421] on div "Passer cette action" at bounding box center [333, 428] width 146 height 26
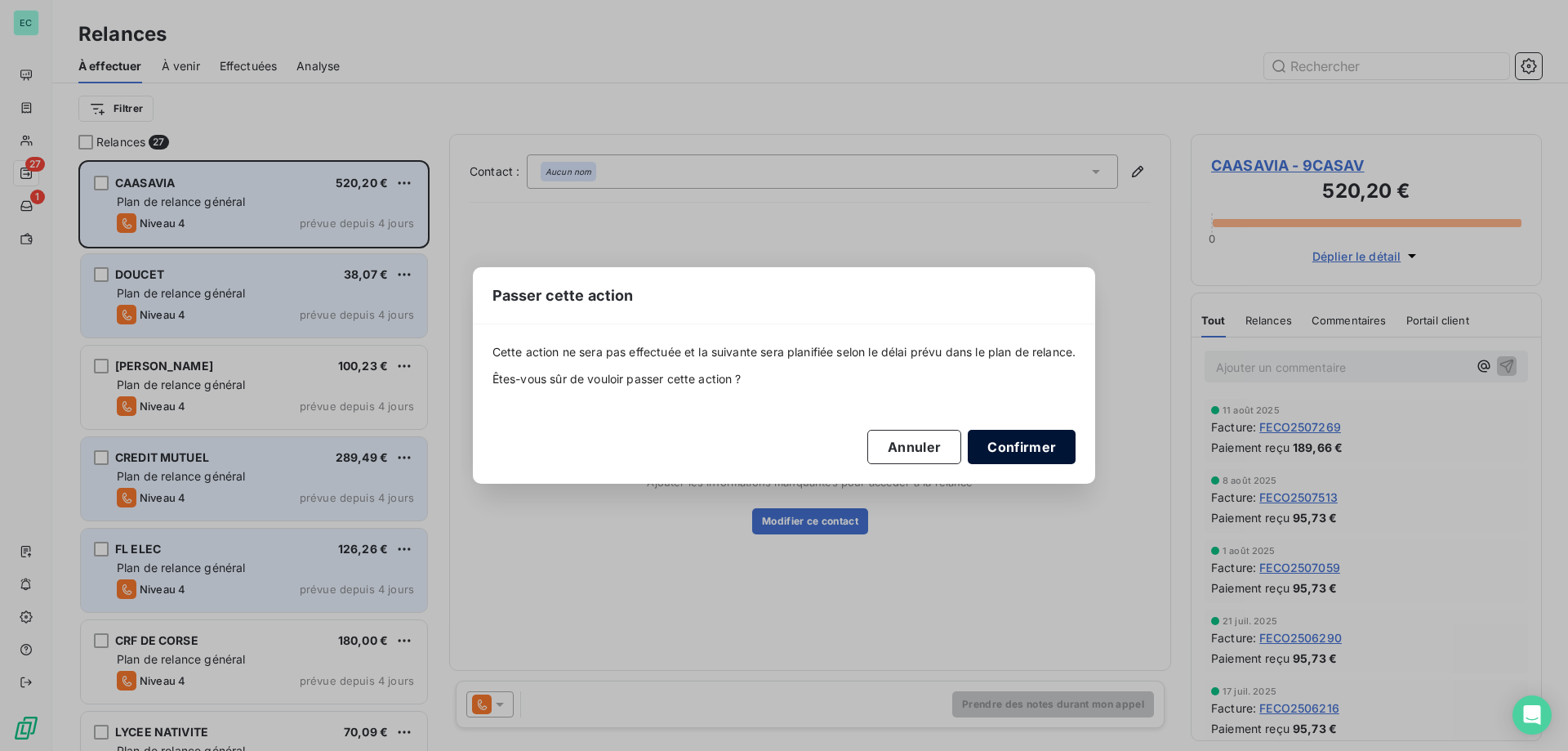
click at [1005, 444] on button "Confirmer" at bounding box center [1022, 447] width 108 height 34
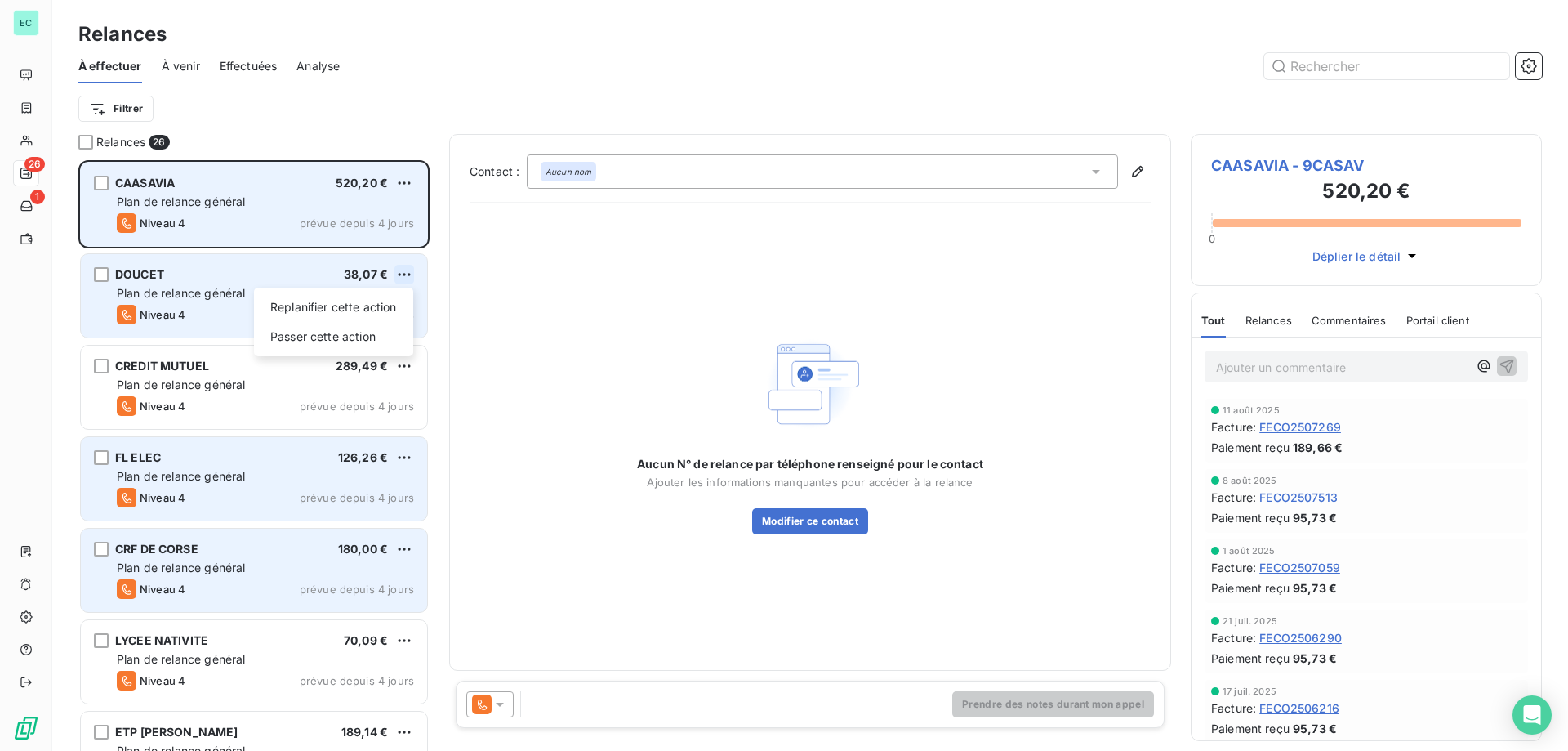
click at [402, 267] on html "EC 26 1 Relances À effectuer À venir Effectuées Analyse Filtrer Relances 26 CAA…" at bounding box center [784, 375] width 1568 height 751
click at [349, 339] on div "Passer cette action" at bounding box center [333, 336] width 146 height 26
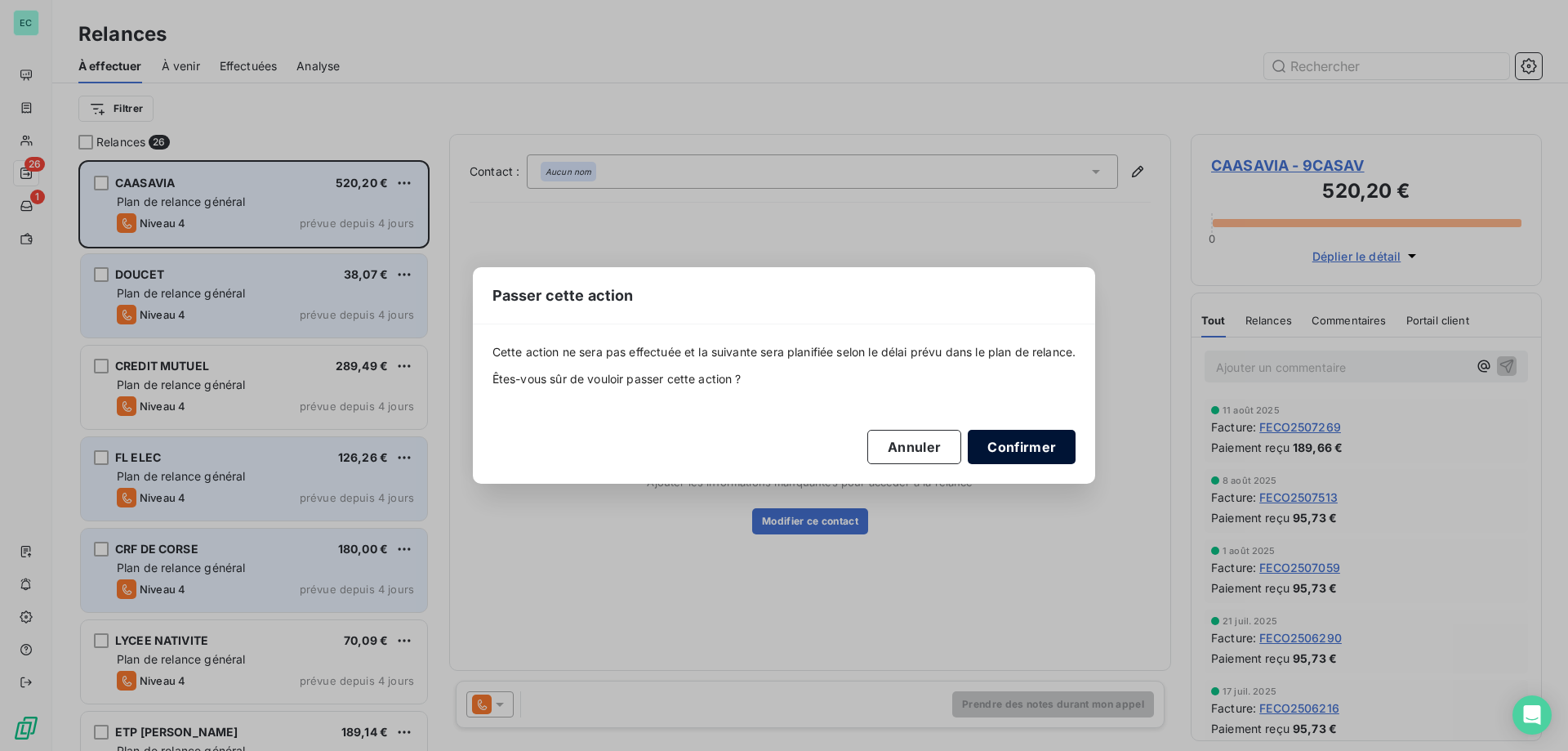
click at [1015, 456] on button "Confirmer" at bounding box center [1022, 447] width 108 height 34
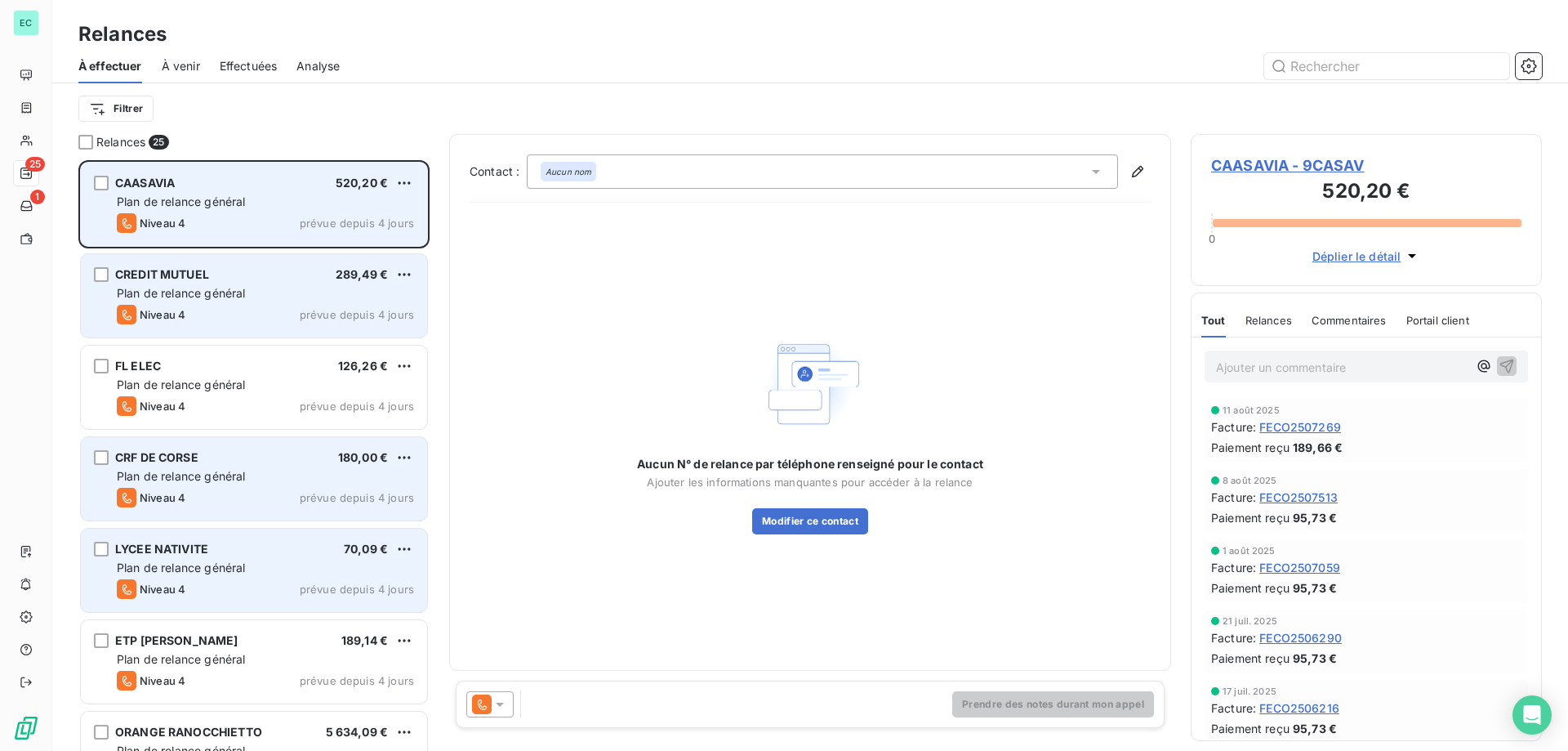
drag, startPoint x: 413, startPoint y: 439, endPoint x: 414, endPoint y: 453, distance: 14.0
click at [414, 444] on div "CRF DE CORSE 180,00 € Plan de relance général Niveau 4 prévue depuis 4 jours" at bounding box center [254, 479] width 347 height 83
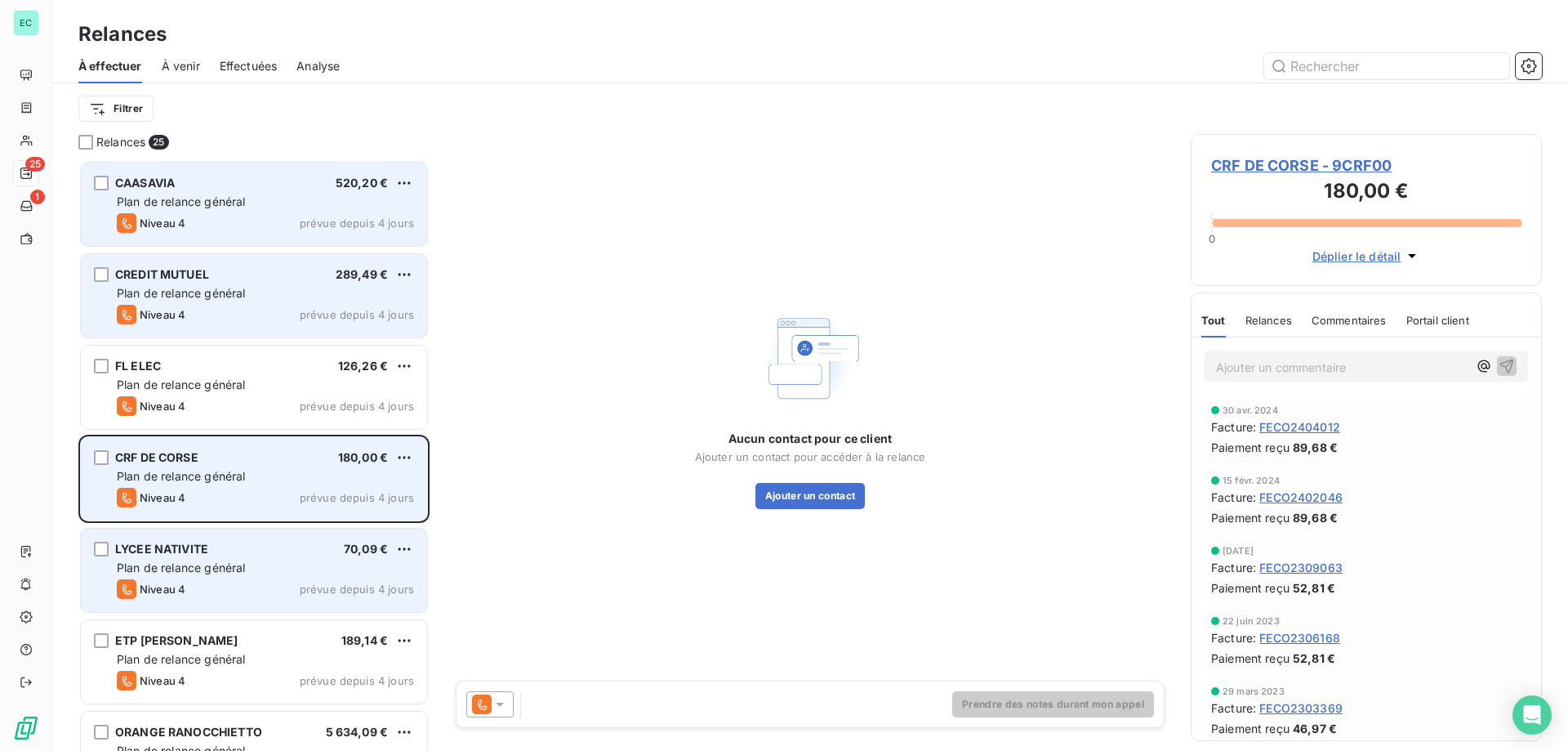
click at [414, 453] on div "CRF DE CORSE 180,00 € Plan de relance général Niveau 4 prévue depuis 4 jours" at bounding box center [254, 479] width 347 height 83
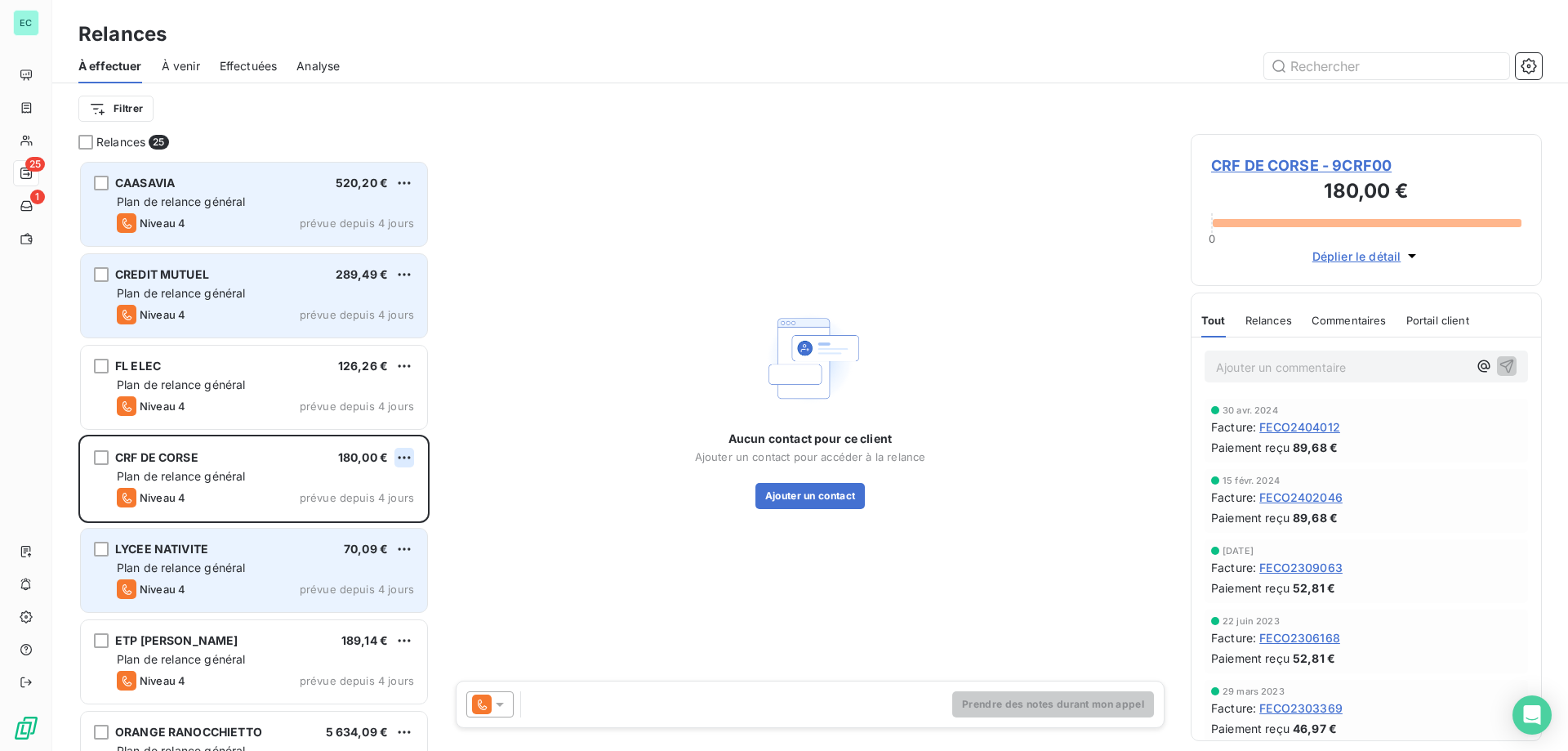
click at [405, 452] on html "EC 25 1 Relances À effectuer À venir Effectuées Analyse Filtrer Relances 25 CAA…" at bounding box center [784, 375] width 1568 height 751
click at [328, 515] on div "Passer cette action" at bounding box center [333, 520] width 146 height 26
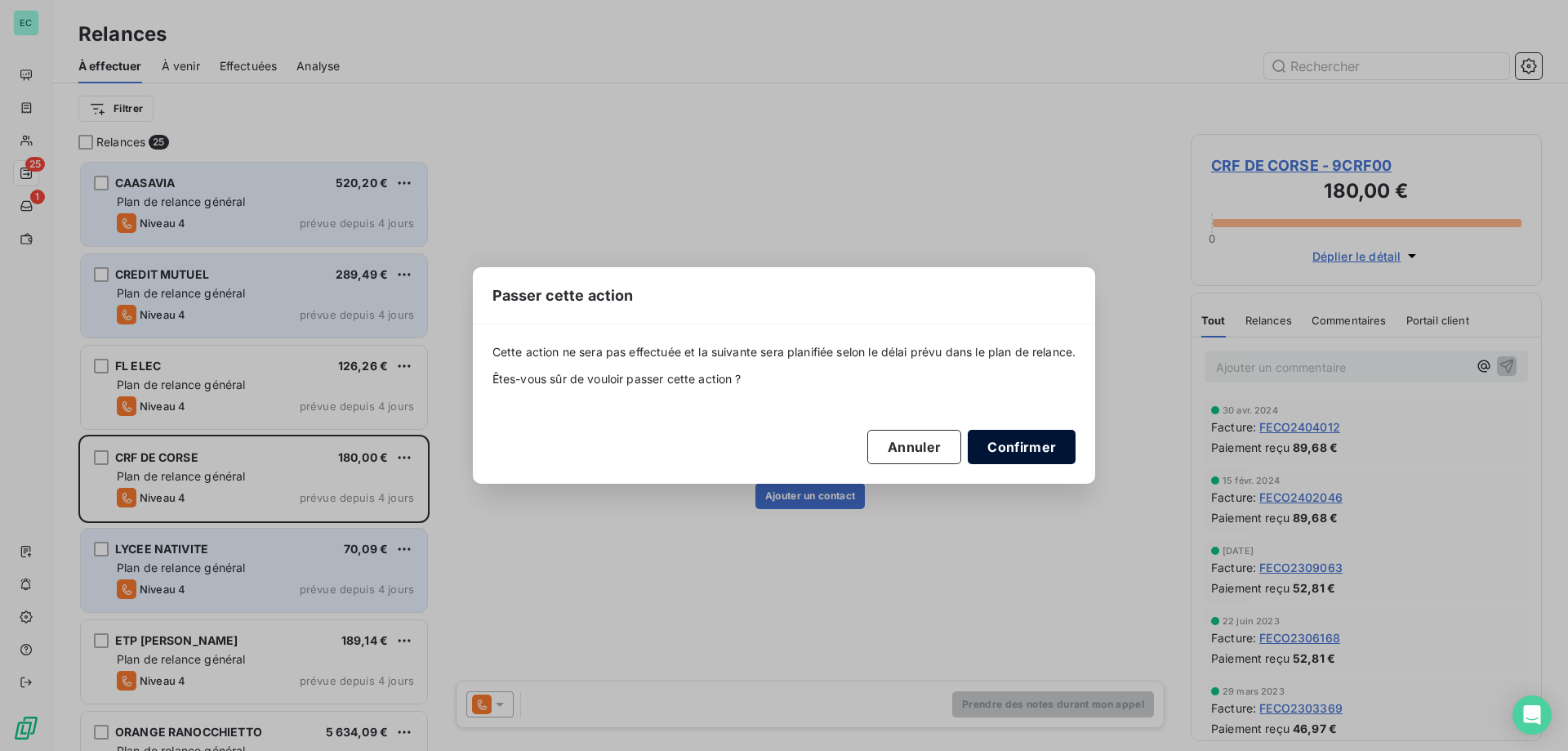
click at [1035, 444] on button "Confirmer" at bounding box center [1022, 447] width 108 height 34
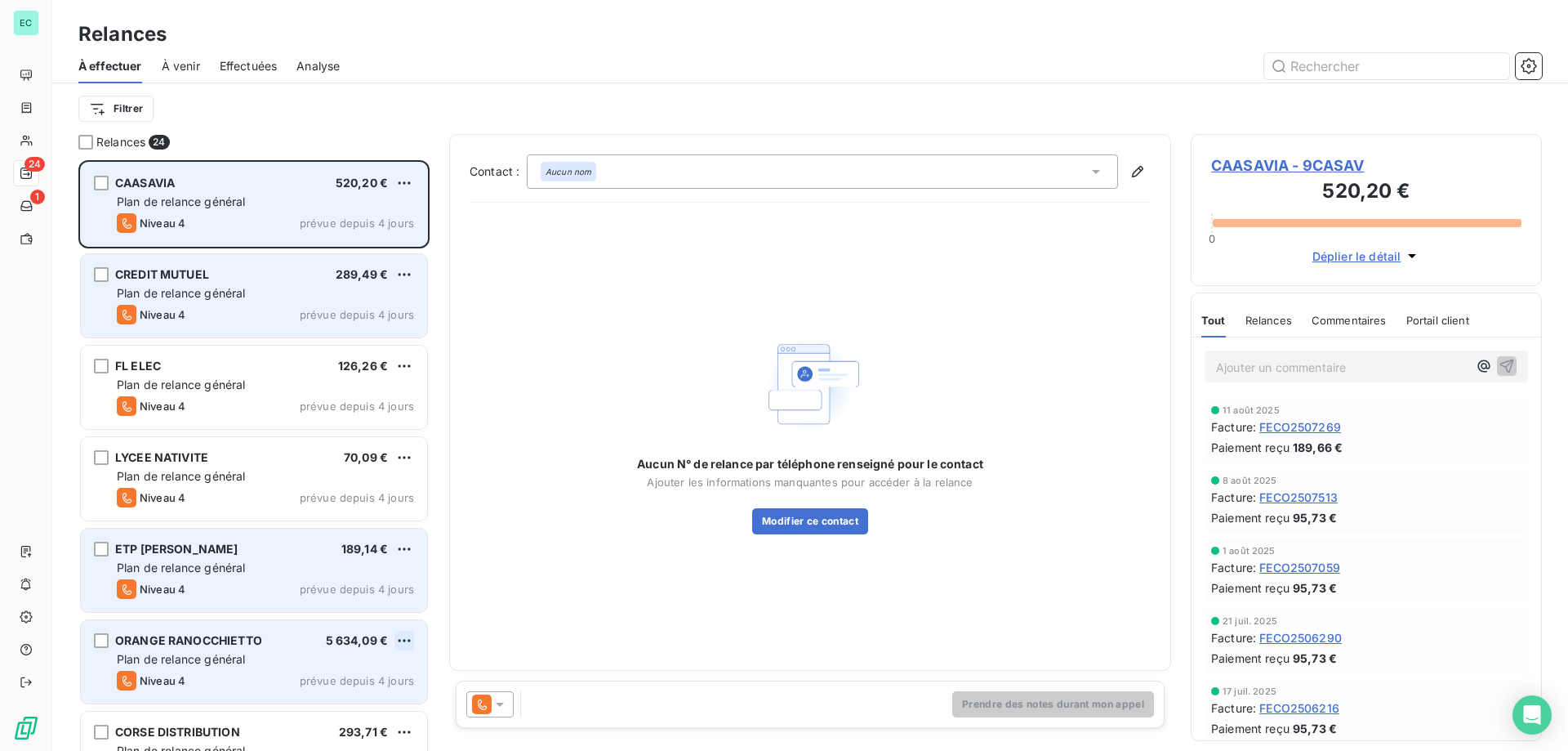
click at [411, 639] on html "EC 24 1 Relances À effectuer À venir Effectuées Analyse Filtrer Relances 24 CAA…" at bounding box center [784, 375] width 1568 height 751
click at [355, 705] on div "Passer cette action" at bounding box center [333, 703] width 146 height 26
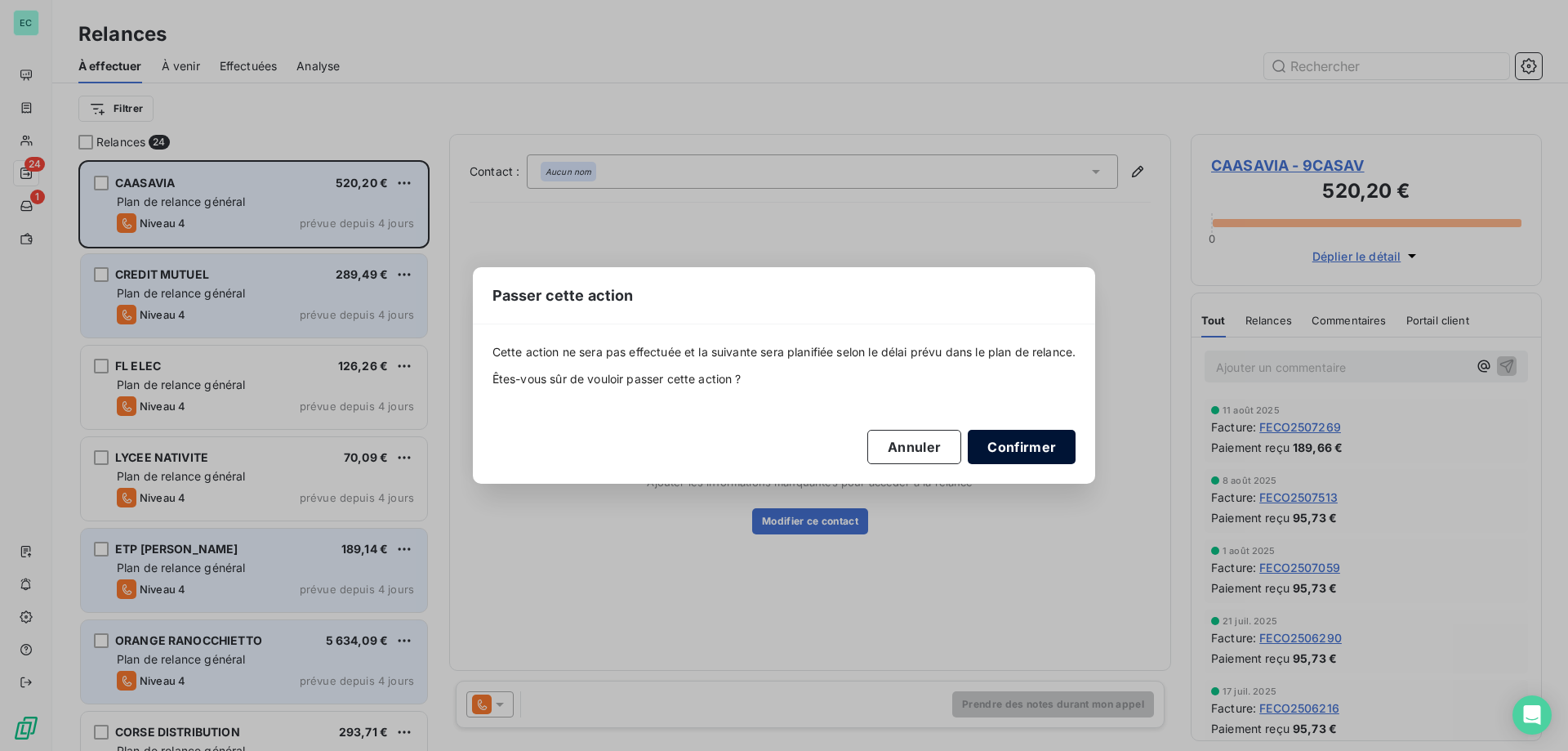
click at [1022, 454] on button "Confirmer" at bounding box center [1022, 447] width 108 height 34
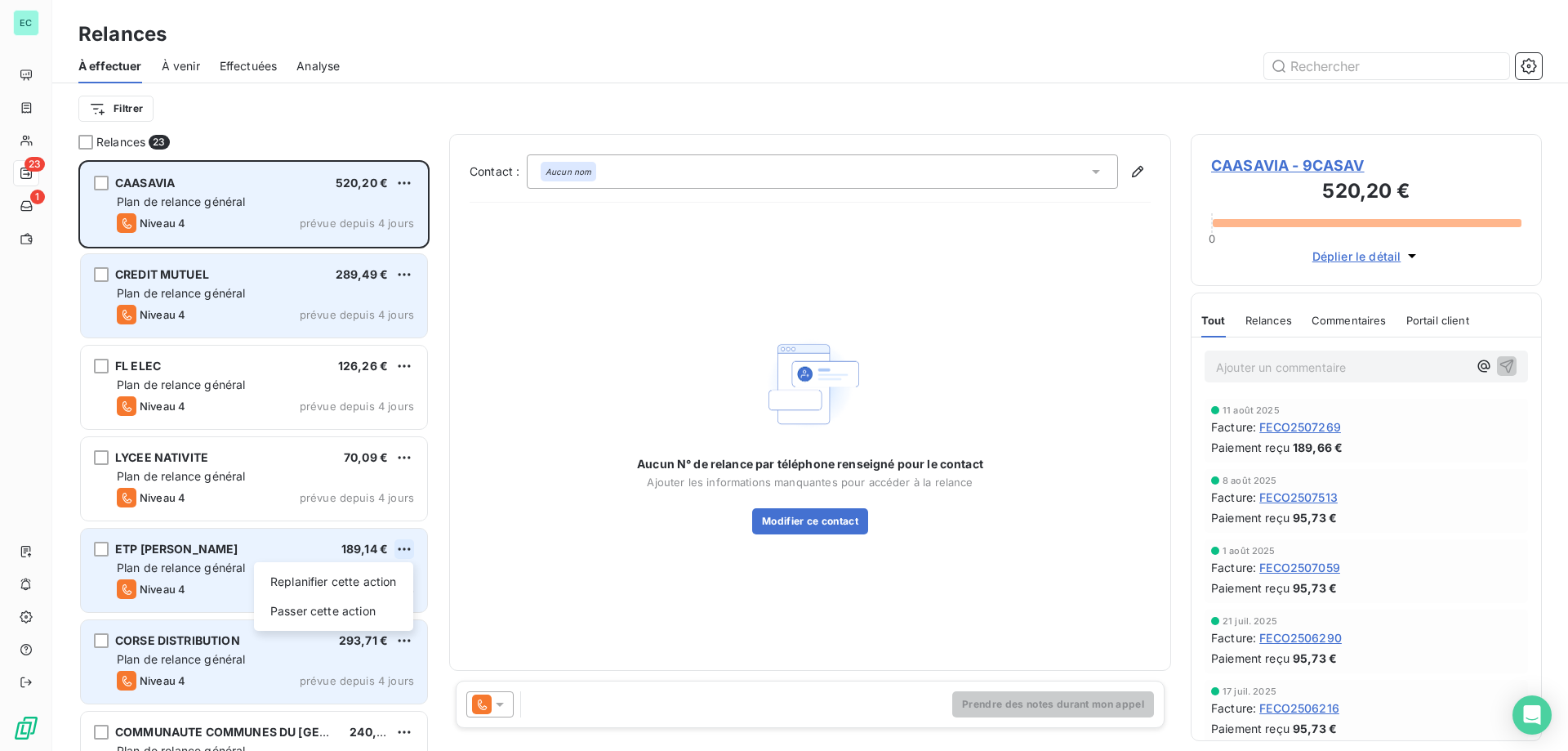
click at [407, 546] on html "EC 23 1 Relances À effectuer À venir Effectuées Analyse Filtrer Relances 23 CAA…" at bounding box center [784, 375] width 1568 height 751
click at [315, 613] on div "Passer cette action" at bounding box center [333, 611] width 146 height 26
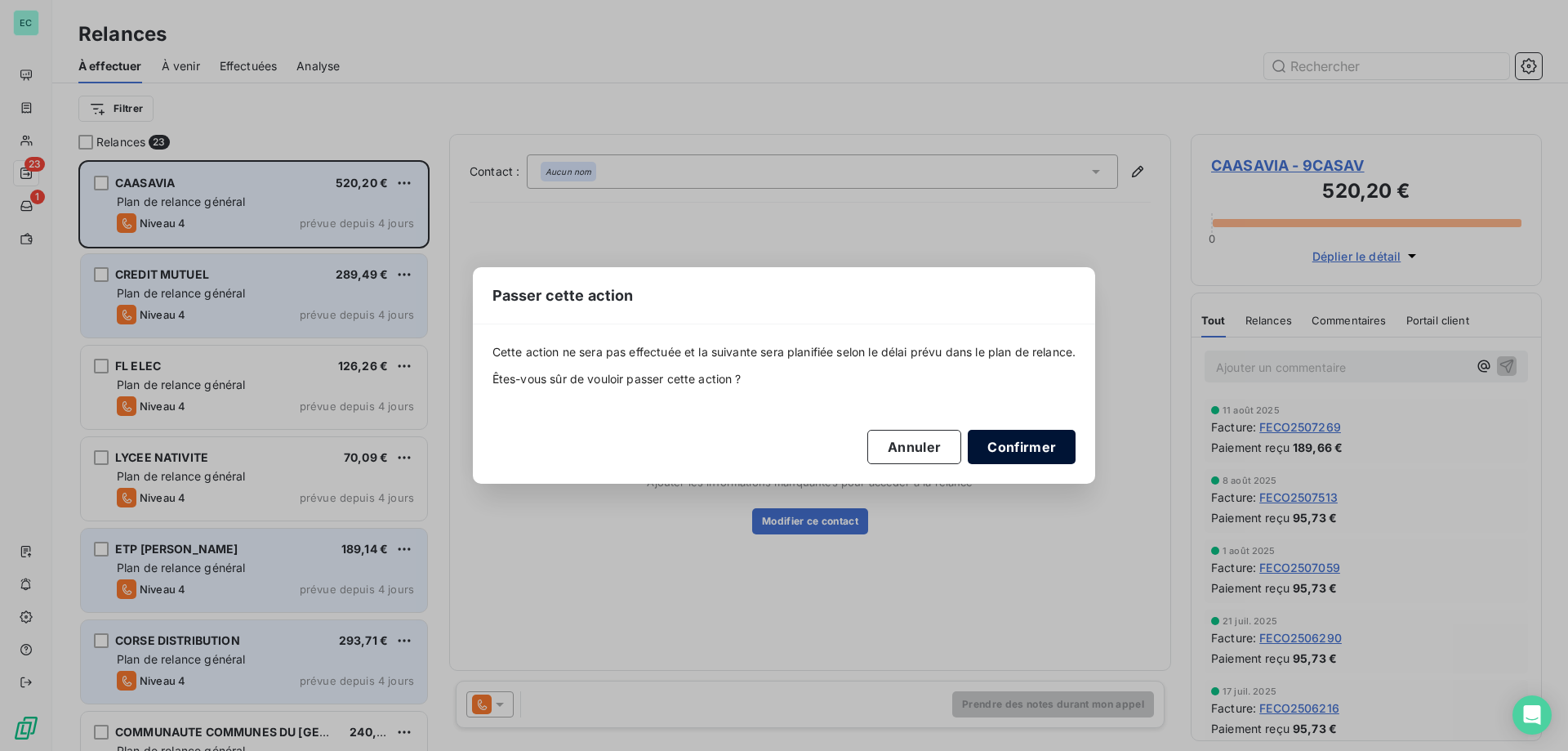
click at [1025, 454] on button "Confirmer" at bounding box center [1022, 447] width 108 height 34
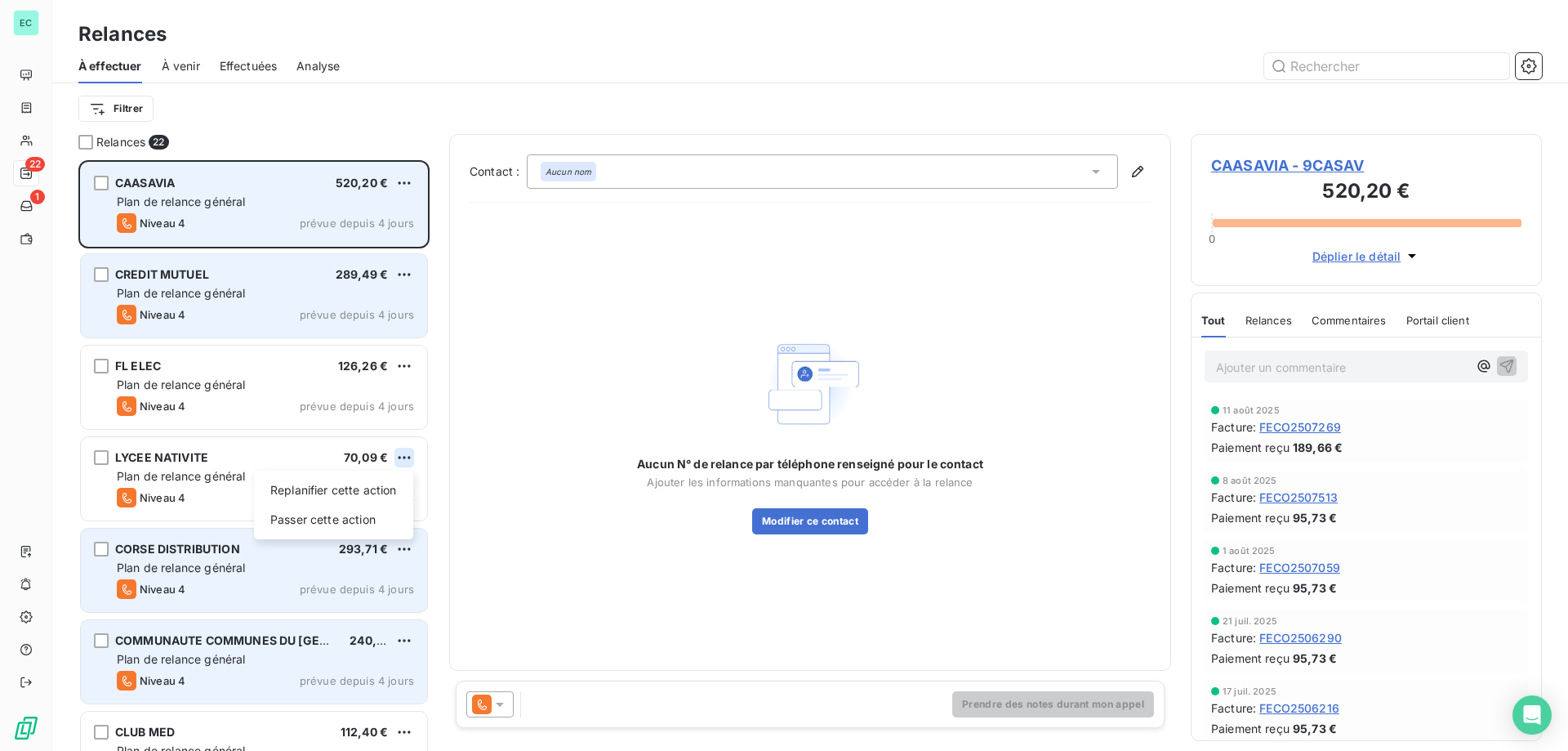
click at [413, 452] on html "EC 22 1 Relances À effectuer À venir Effectuées Analyse Filtrer Relances 22 CAA…" at bounding box center [784, 375] width 1568 height 751
click at [329, 510] on div "Passer cette action" at bounding box center [333, 520] width 146 height 26
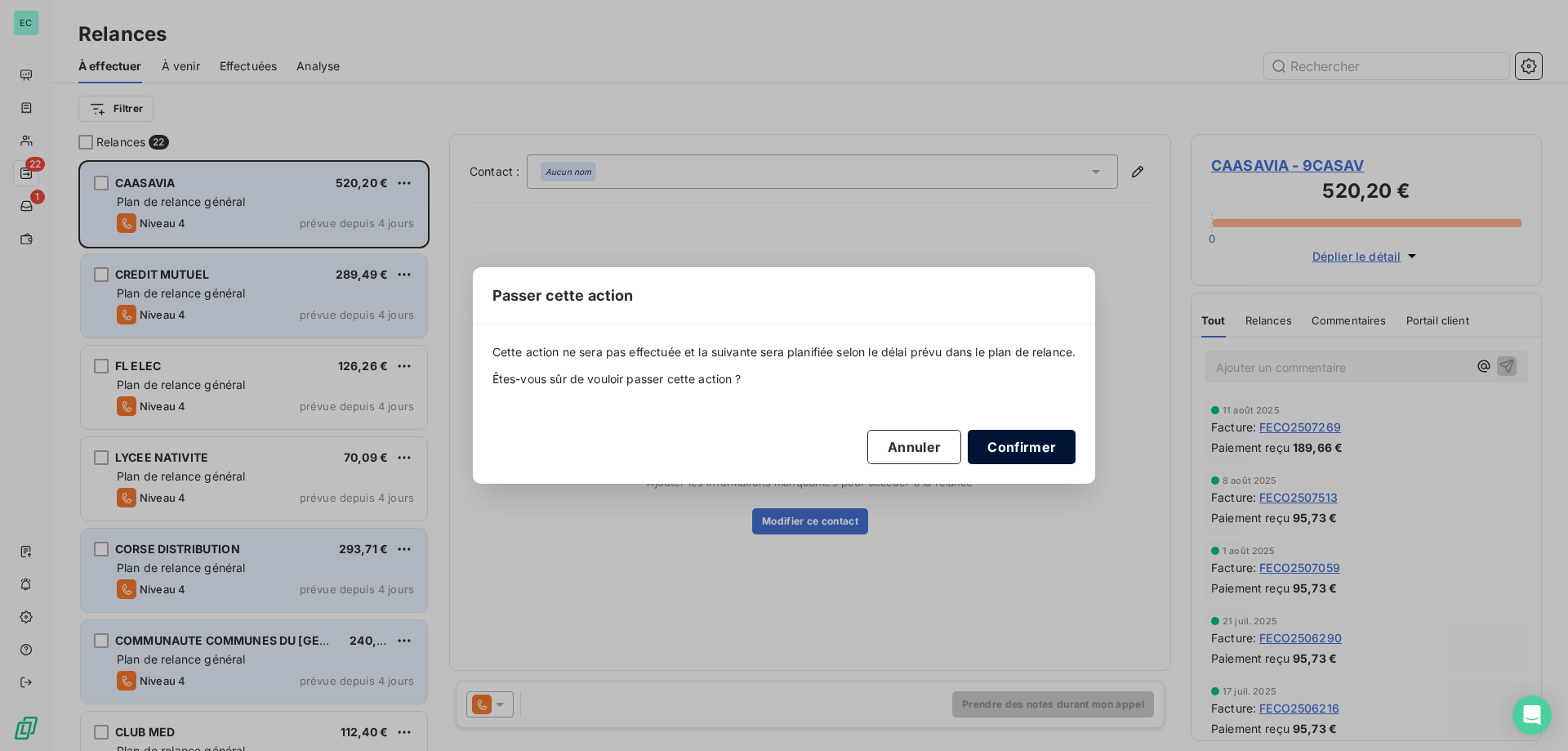
click at [1040, 446] on button "Confirmer" at bounding box center [1022, 447] width 108 height 34
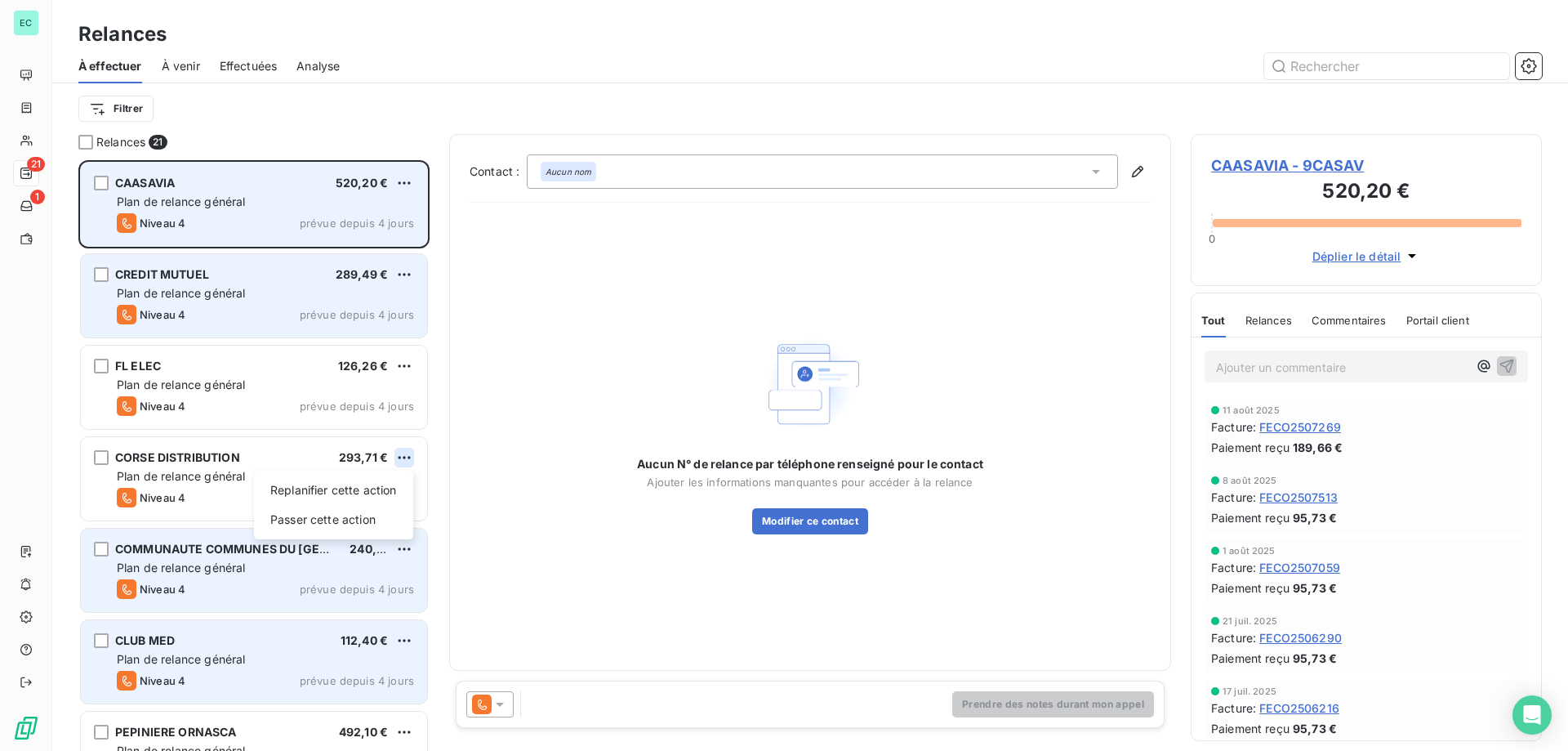
click at [402, 452] on html "EC 21 1 Relances À effectuer À venir Effectuées Analyse Filtrer Relances 21 CAA…" at bounding box center [784, 375] width 1568 height 751
click at [344, 518] on div "Passer cette action" at bounding box center [333, 520] width 146 height 26
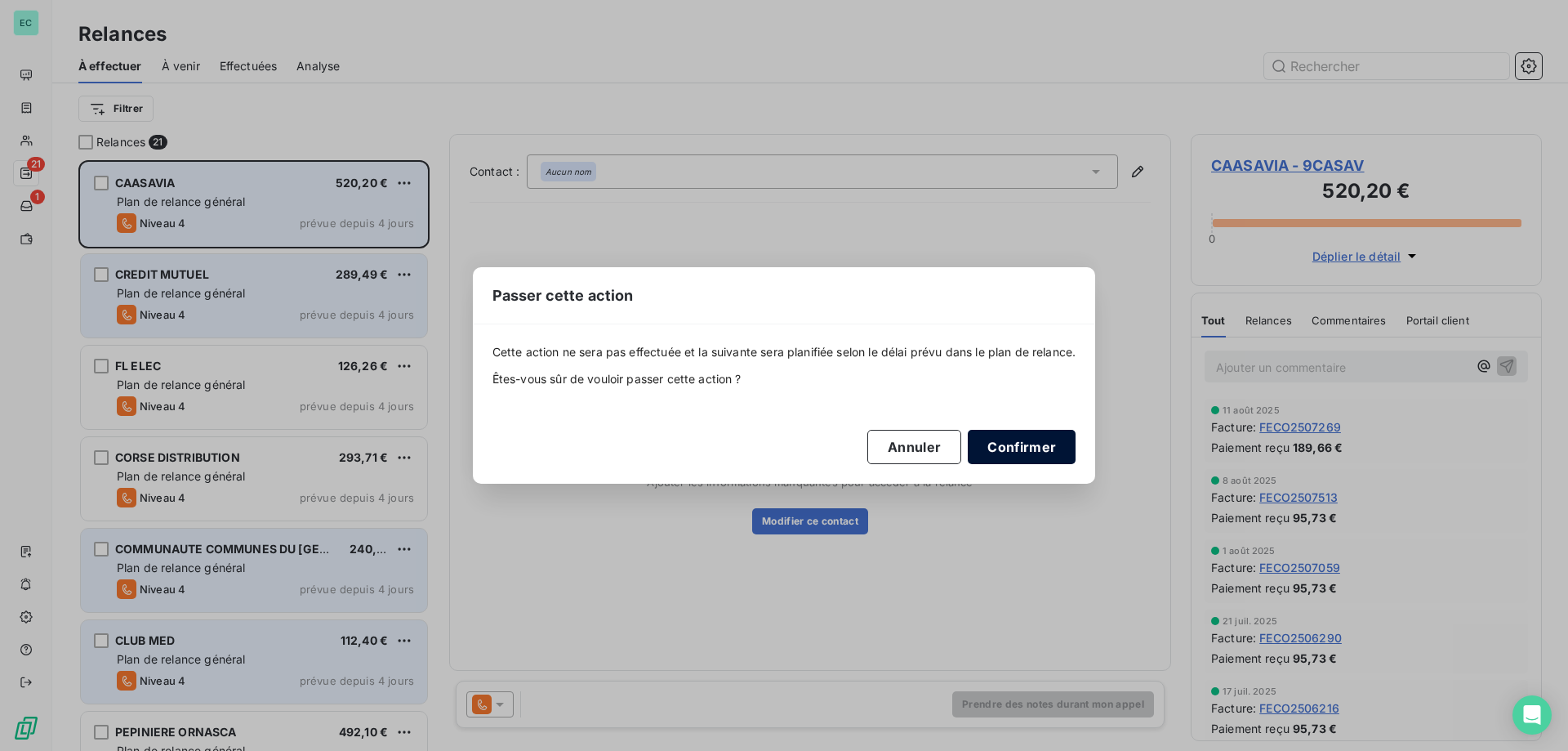
click at [1035, 445] on button "Confirmer" at bounding box center [1022, 447] width 108 height 34
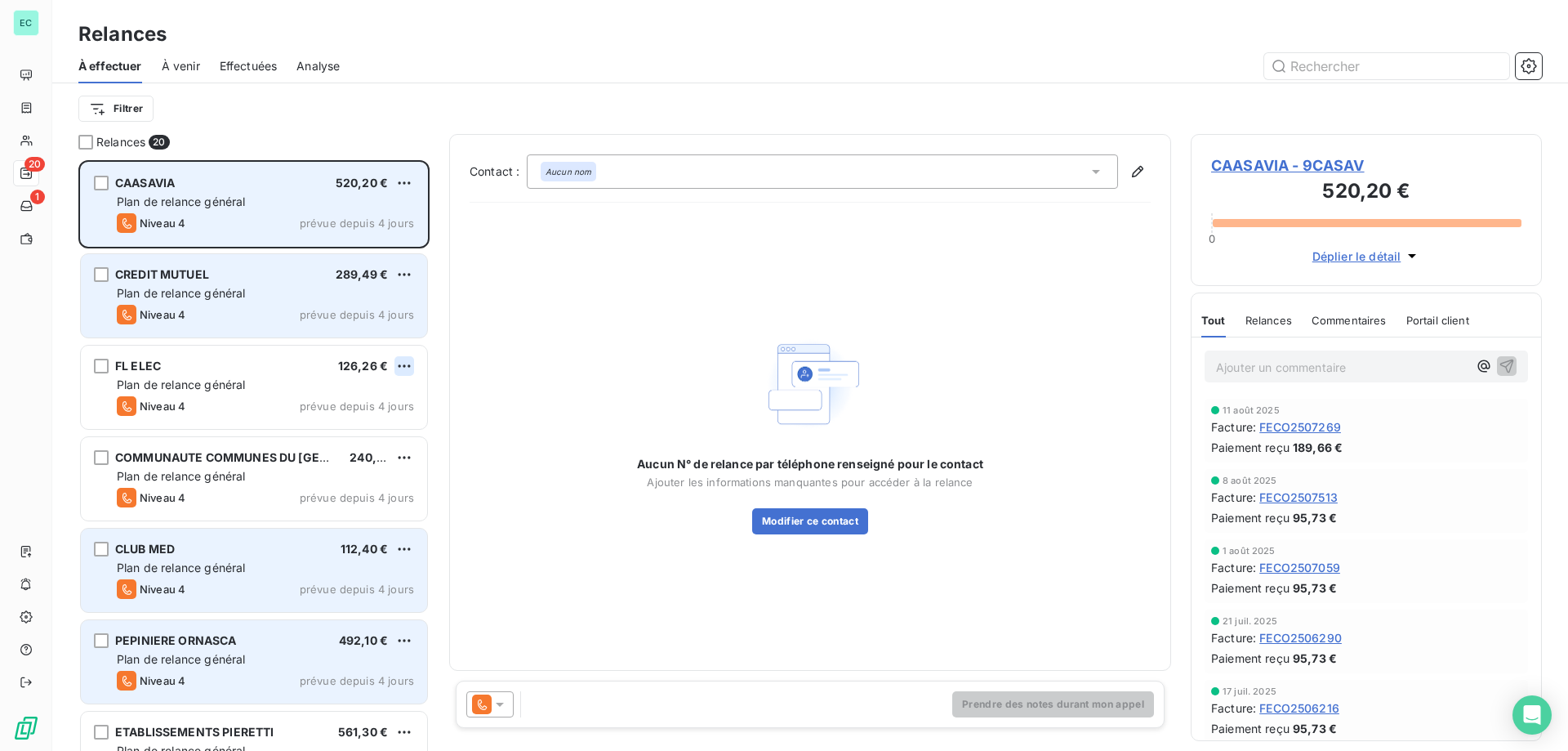
click at [405, 367] on html "EC 20 1 Relances À effectuer À venir Effectuées Analyse Filtrer Relances 20 CAA…" at bounding box center [784, 375] width 1568 height 751
click at [314, 426] on div "Passer cette action" at bounding box center [333, 428] width 146 height 26
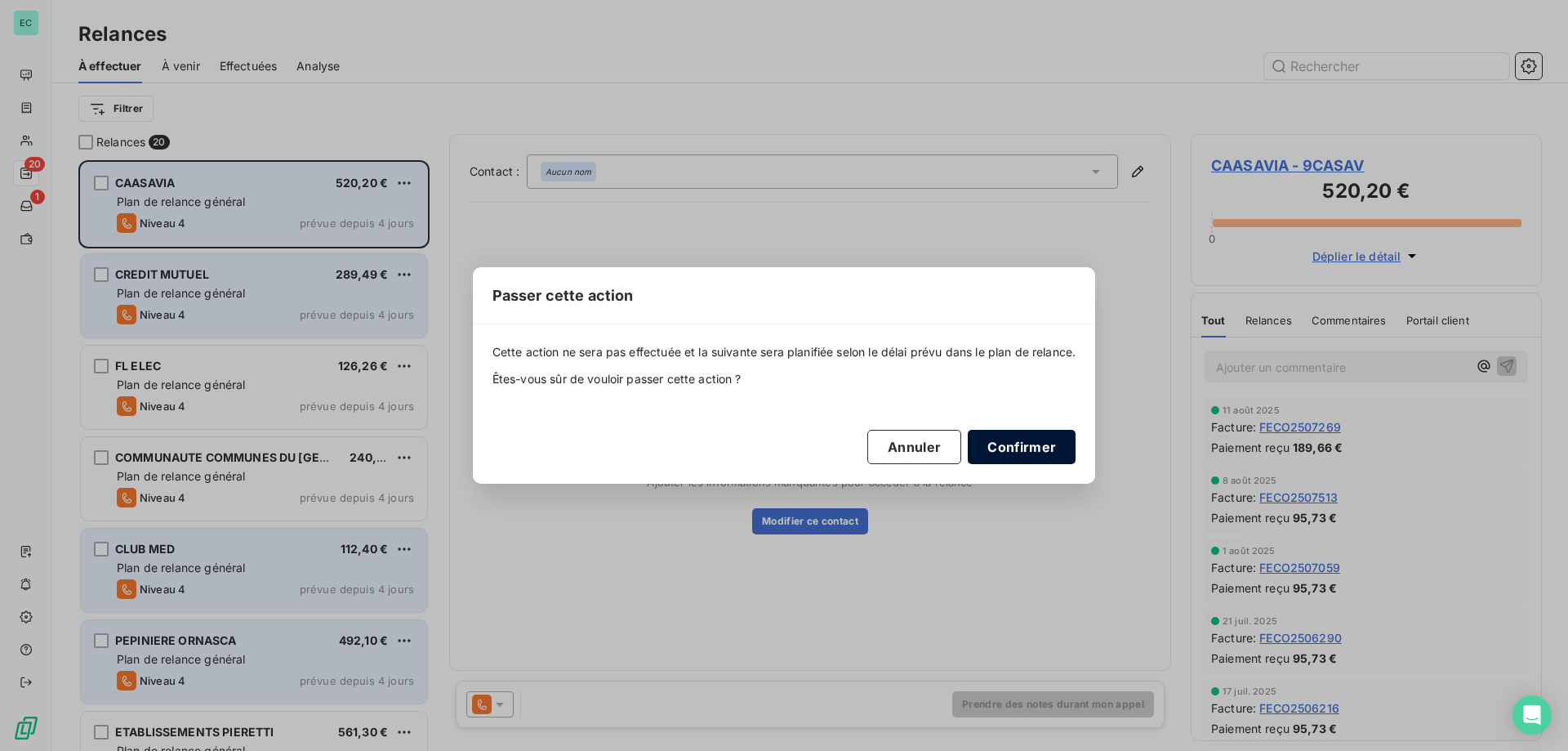
click at [1028, 452] on button "Confirmer" at bounding box center [1022, 447] width 108 height 34
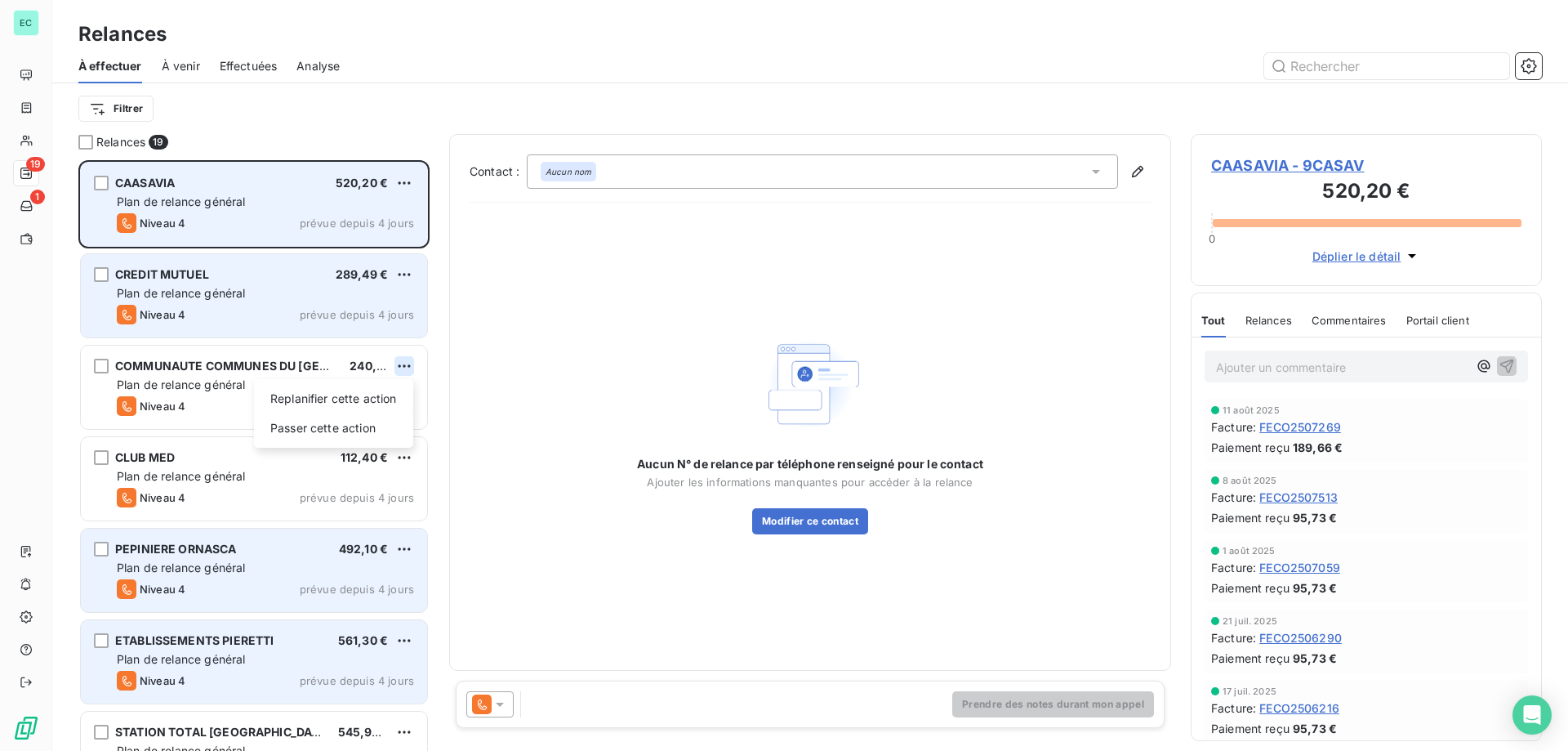
click at [404, 362] on html "EC 19 1 Relances À effectuer À venir Effectuées Analyse Filtrer Relances 19 CAA…" at bounding box center [784, 375] width 1568 height 751
click at [350, 437] on div "Passer cette action" at bounding box center [333, 428] width 146 height 26
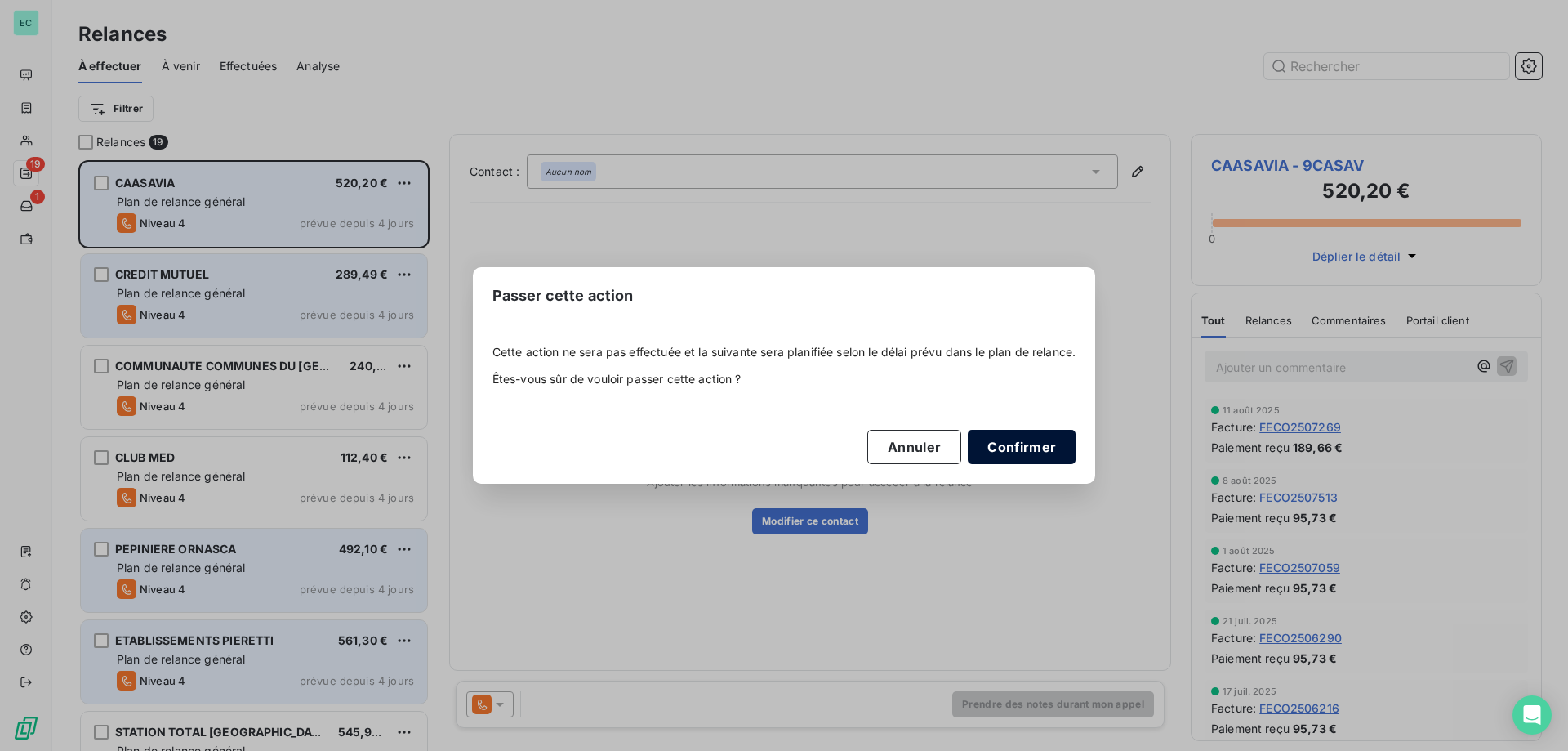
click at [1005, 439] on button "Confirmer" at bounding box center [1022, 447] width 108 height 34
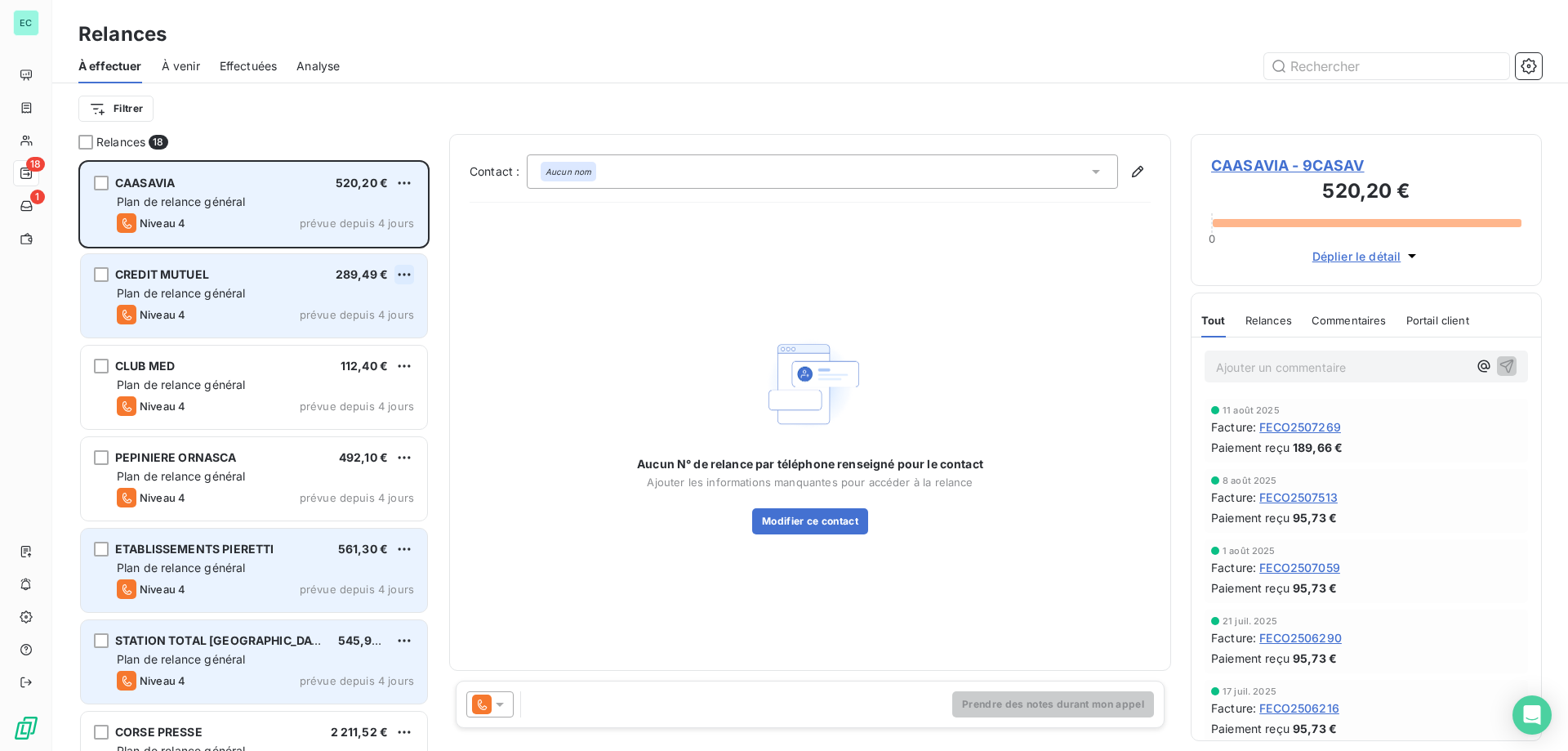
click at [403, 278] on html "EC 18 1 Relances À effectuer À venir Effectuées Analyse Filtrer Relances 18 CAA…" at bounding box center [784, 375] width 1568 height 751
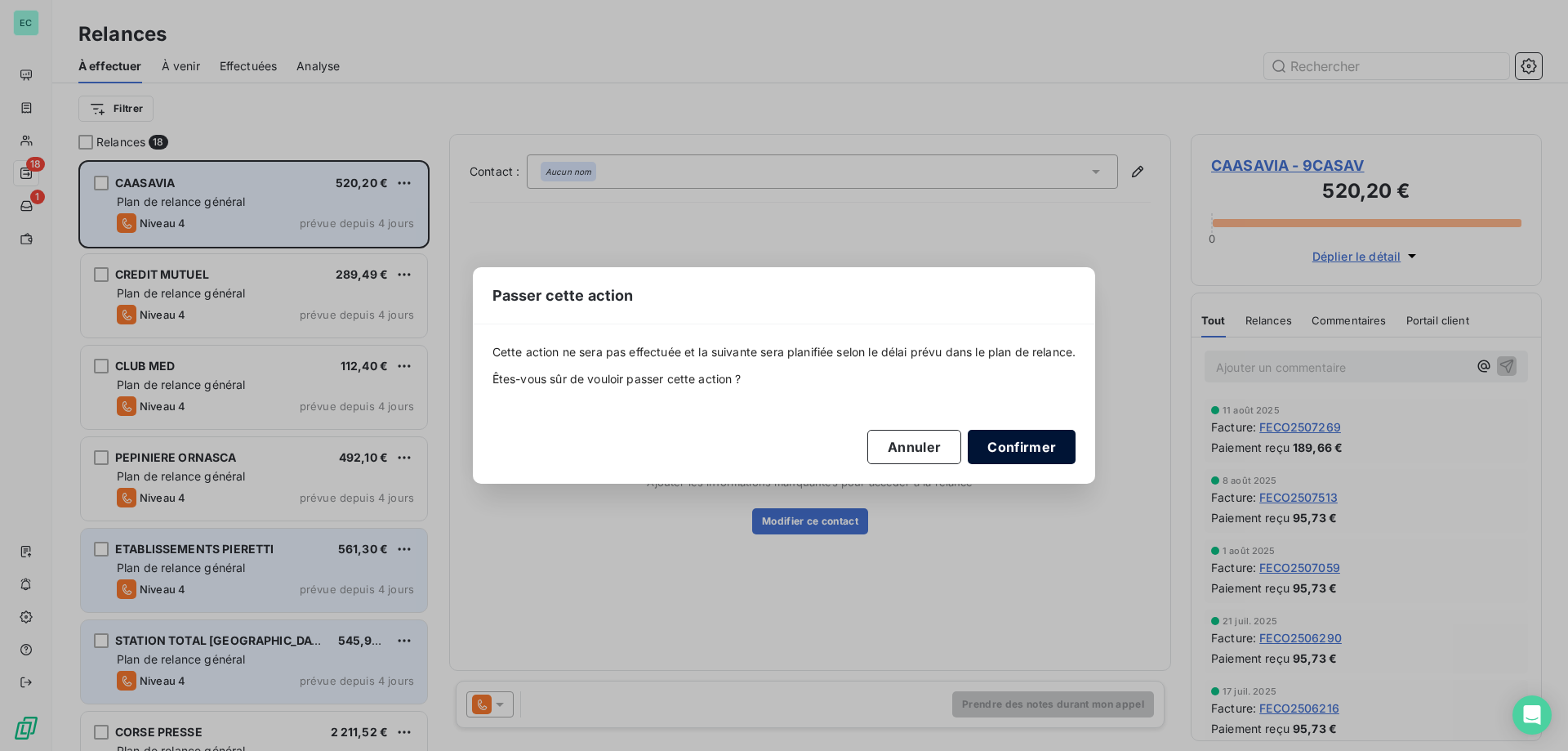
click at [1016, 435] on button "Confirmer" at bounding box center [1022, 447] width 108 height 34
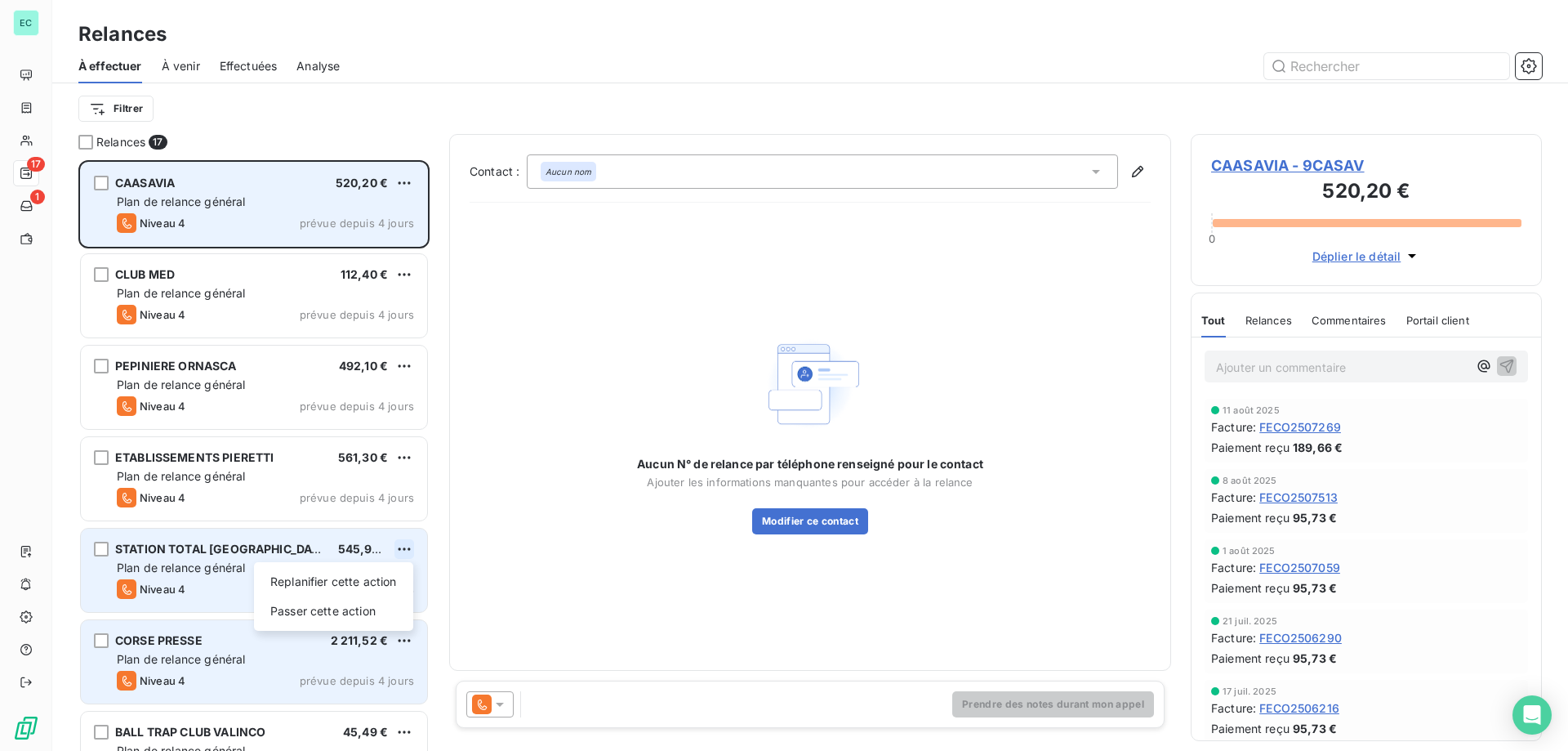
click at [399, 549] on html "EC 17 1 Relances À effectuer À venir Effectuées Analyse Filtrer Relances 17 CAA…" at bounding box center [784, 375] width 1568 height 751
click at [325, 603] on div "Passer cette action" at bounding box center [333, 611] width 146 height 26
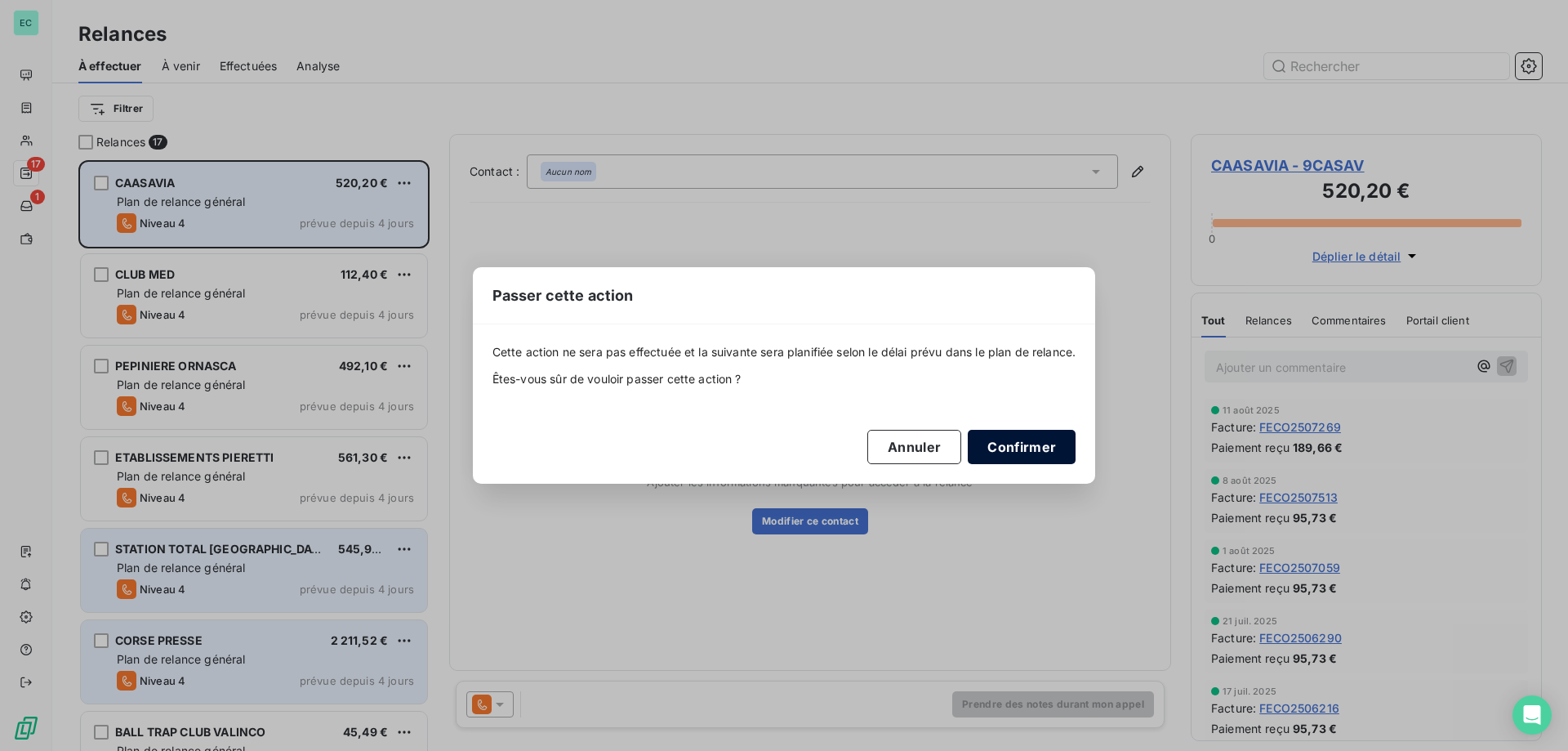
click at [1018, 446] on button "Confirmer" at bounding box center [1022, 447] width 108 height 34
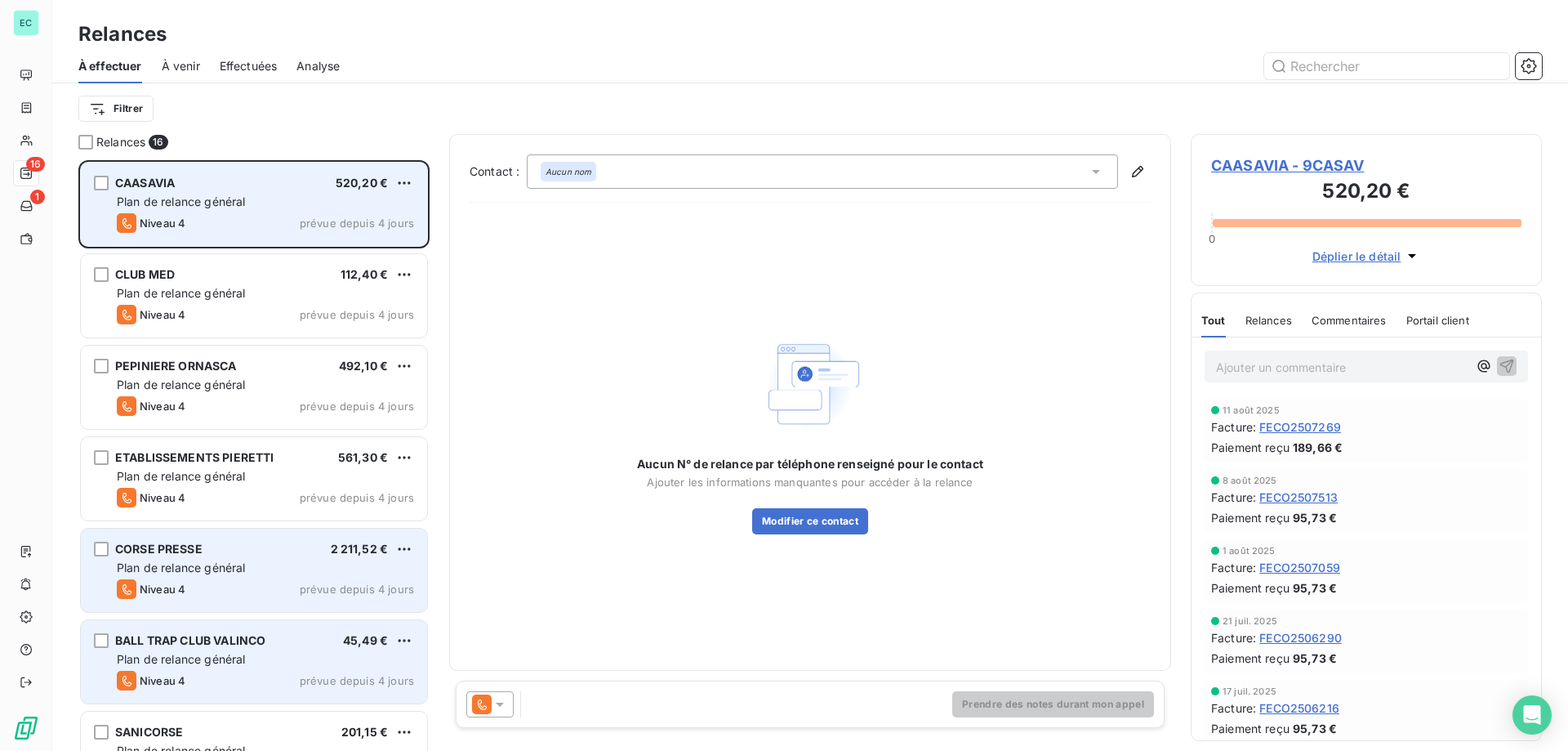
click at [391, 459] on div "ETABLISSEMENTS PIERETTI 561,30 €" at bounding box center [265, 457] width 298 height 15
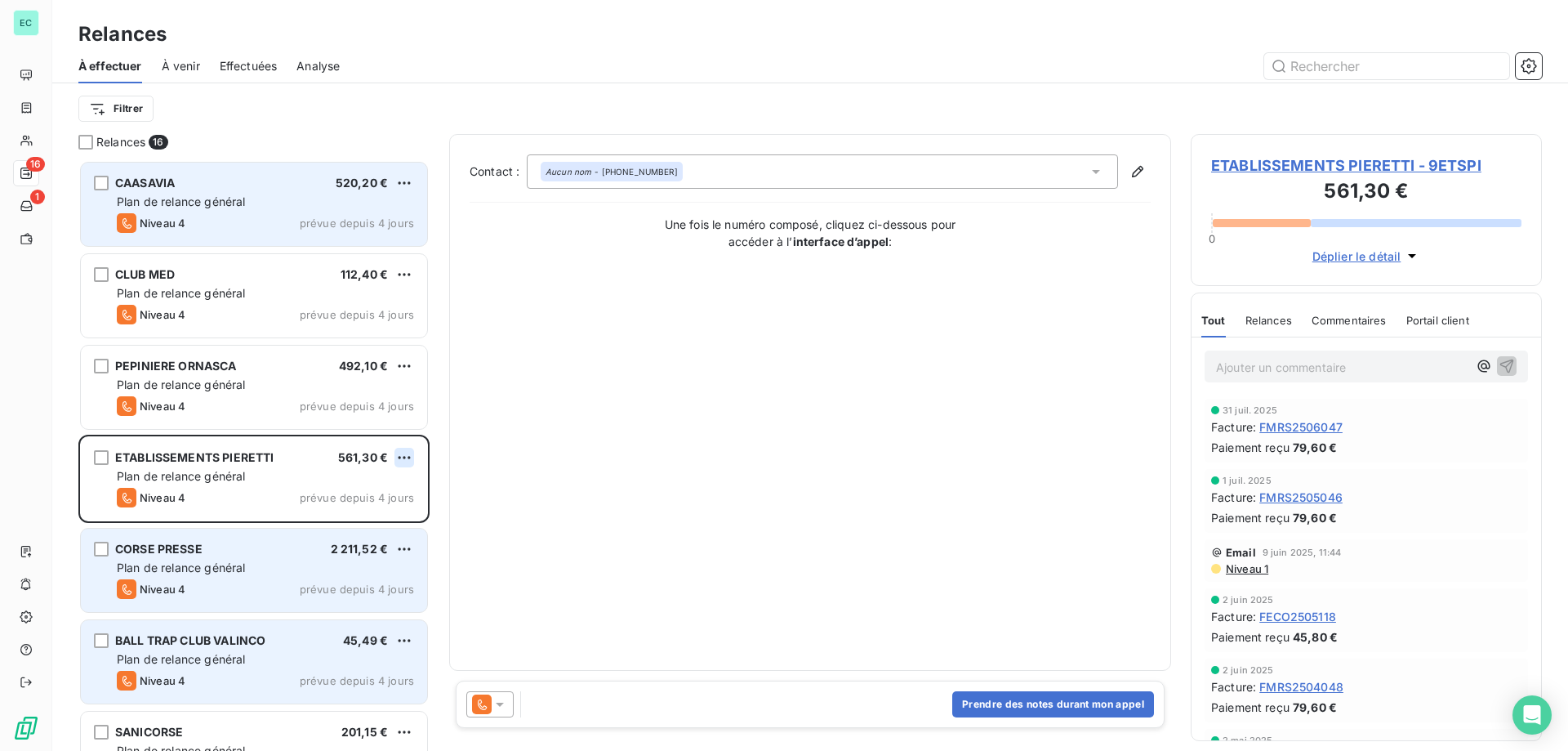
click at [404, 458] on html "EC 16 1 Relances À effectuer À venir Effectuées Analyse Filtrer Relances 16 CAA…" at bounding box center [784, 375] width 1568 height 751
click at [374, 514] on div "Passer cette action" at bounding box center [333, 520] width 146 height 26
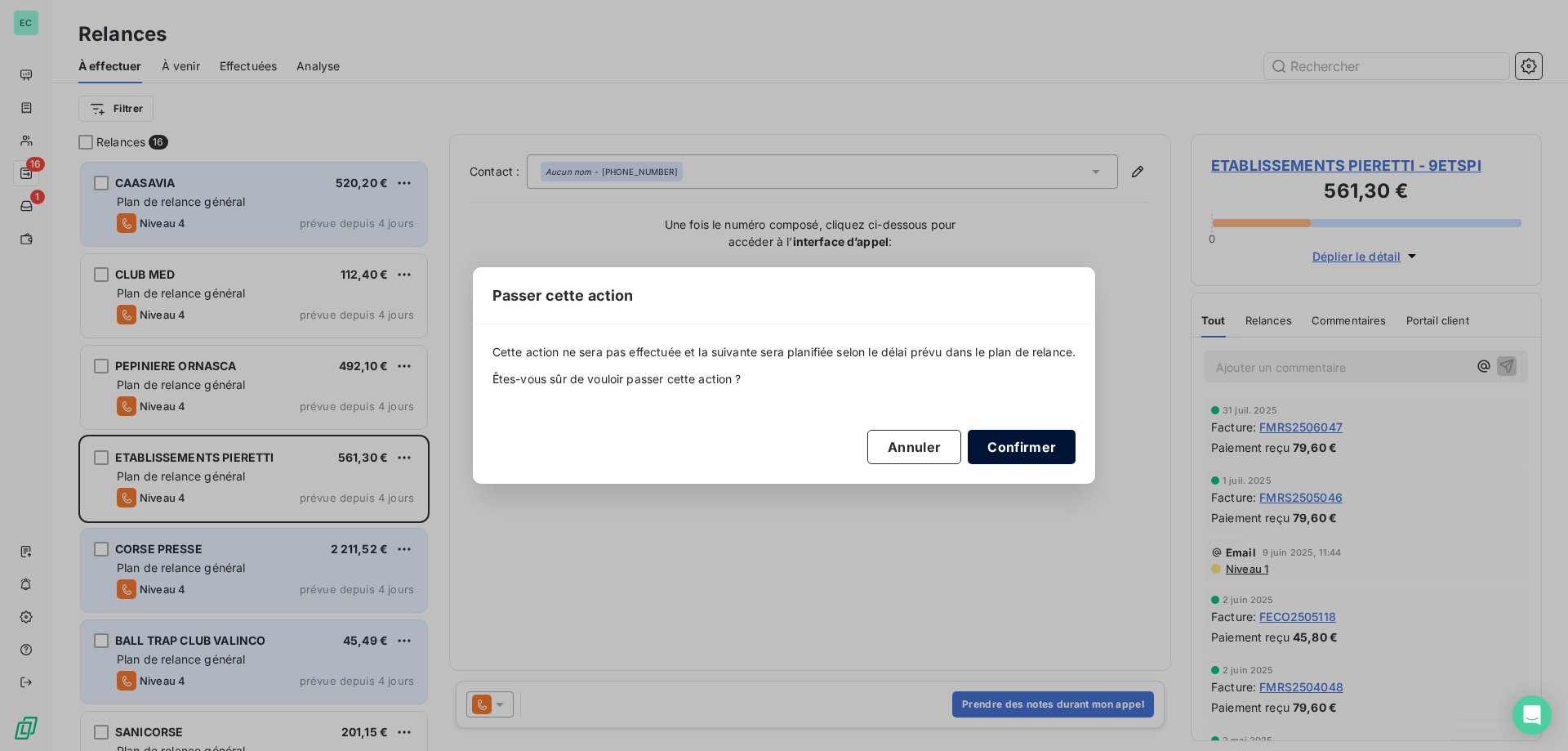
click at [1023, 441] on button "Confirmer" at bounding box center [1022, 447] width 108 height 34
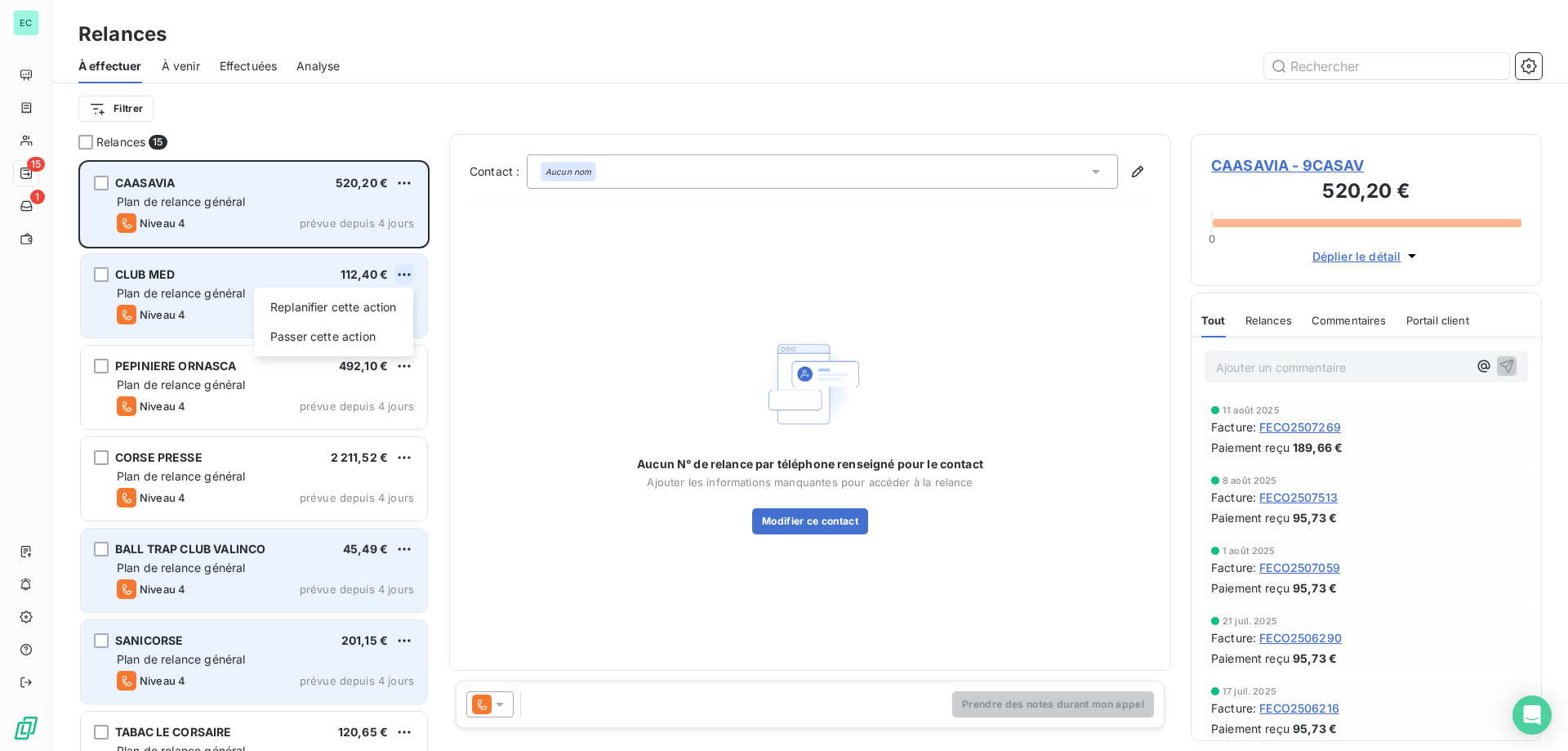
click at [396, 270] on html "EC 15 1 Relances À effectuer À venir Effectuées Analyse Filtrer Relances 15 CAA…" at bounding box center [784, 375] width 1568 height 751
click at [365, 321] on div "Replanifier cette action Passer cette action" at bounding box center [333, 321] width 160 height 69
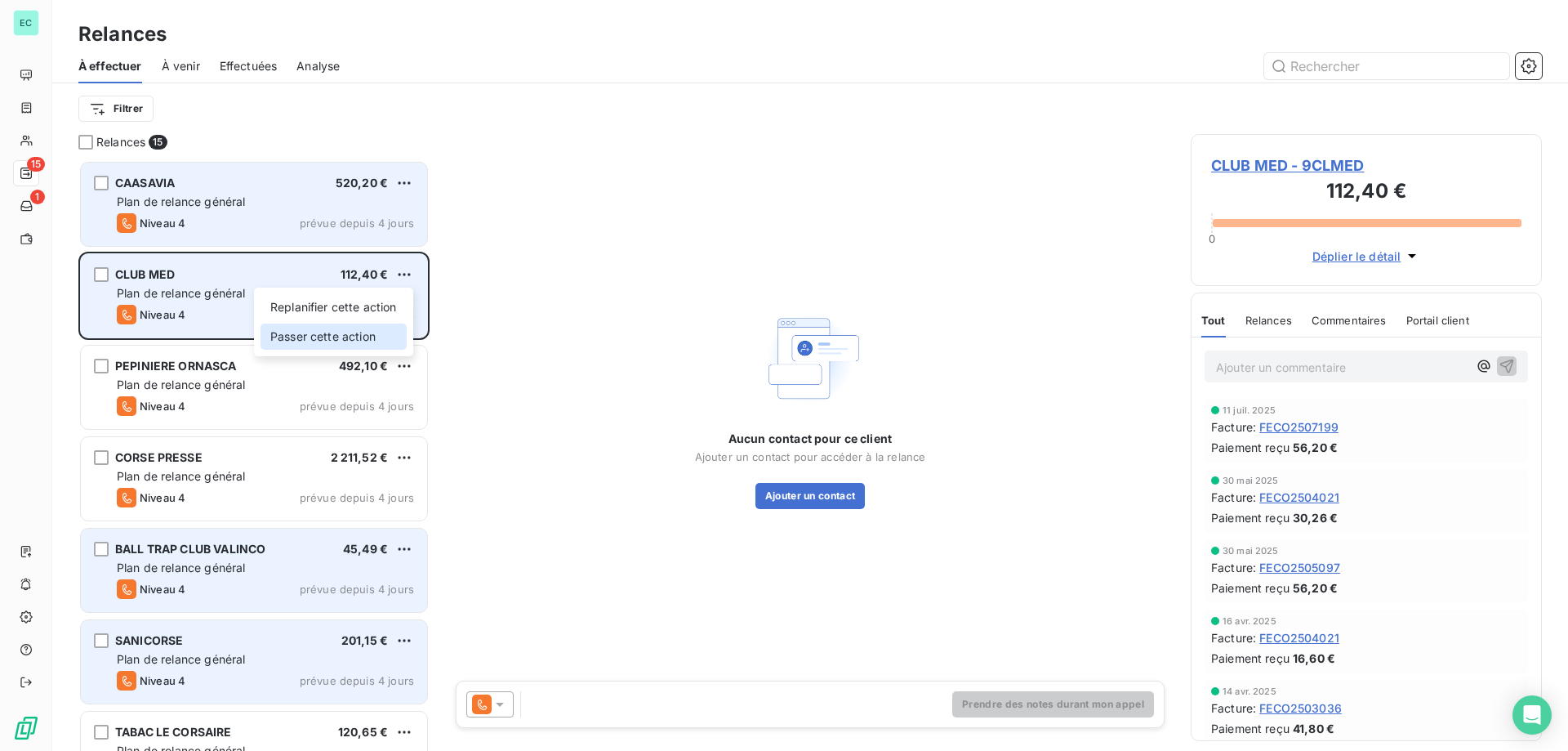
click at [371, 344] on div "Passer cette action" at bounding box center [333, 336] width 146 height 26
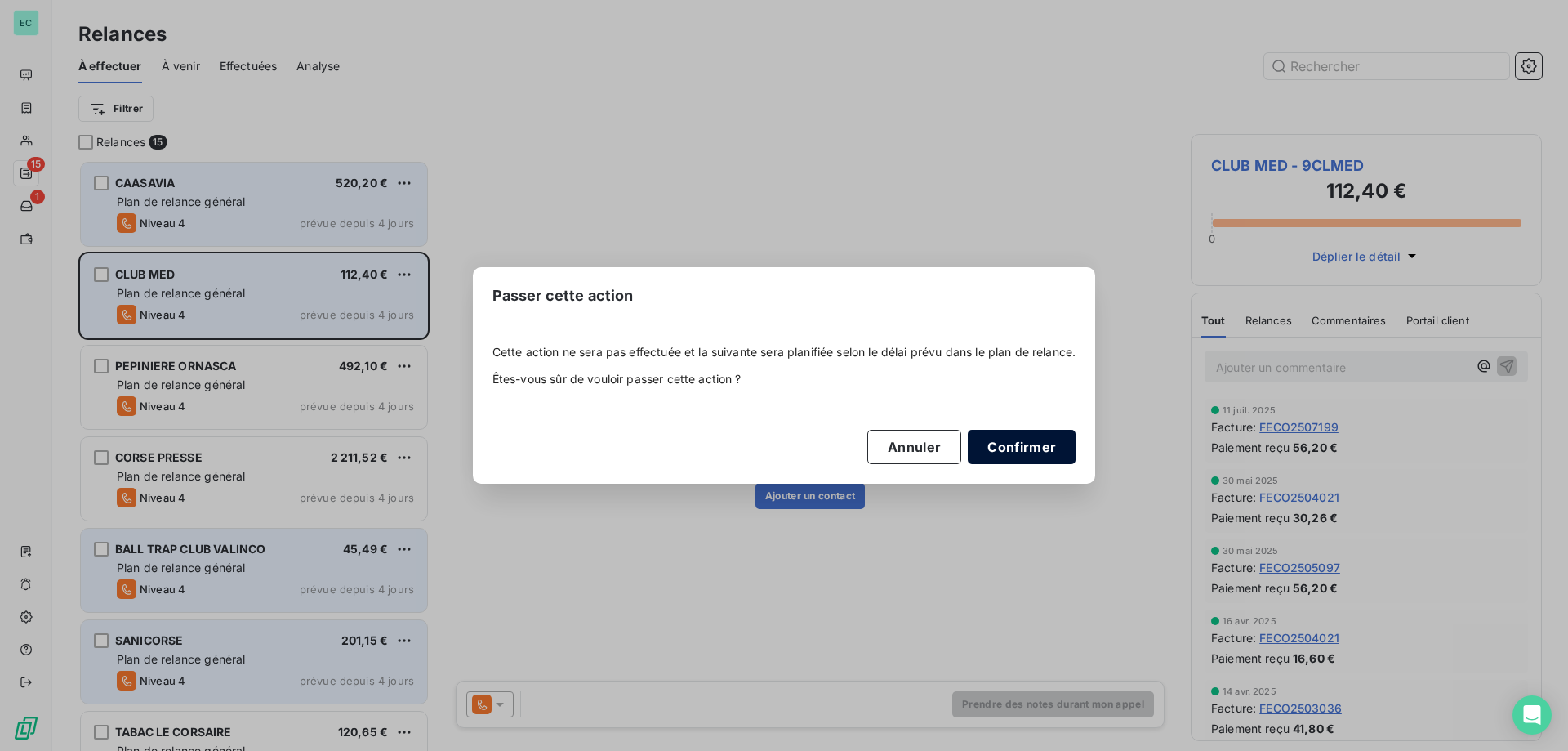
click at [1025, 444] on button "Confirmer" at bounding box center [1022, 447] width 108 height 34
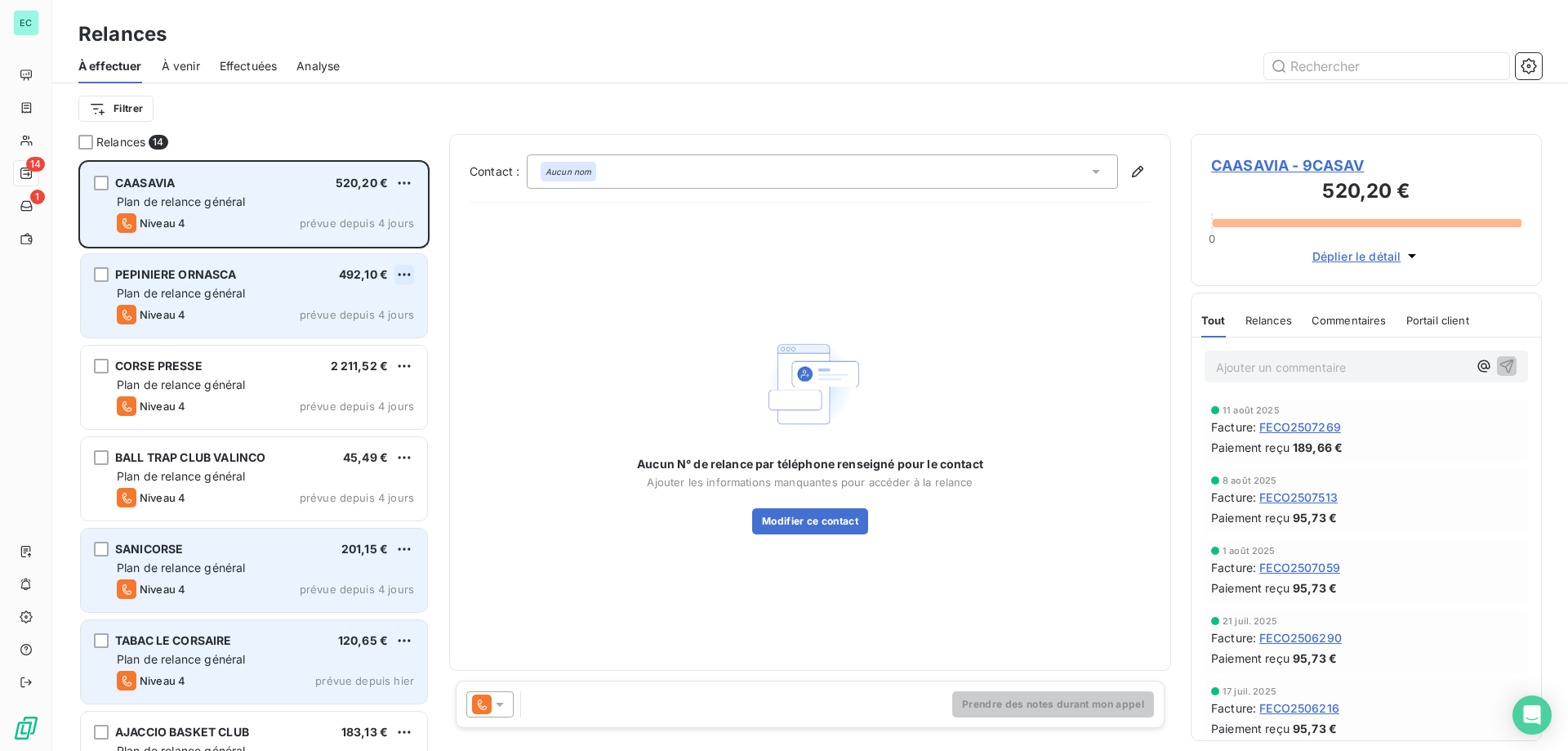
click at [397, 276] on html "EC 14 1 Relances À effectuer À venir Effectuées Analyse Filtrer Relances 14 CAA…" at bounding box center [784, 375] width 1568 height 751
click at [349, 329] on div "Passer cette action" at bounding box center [333, 336] width 146 height 26
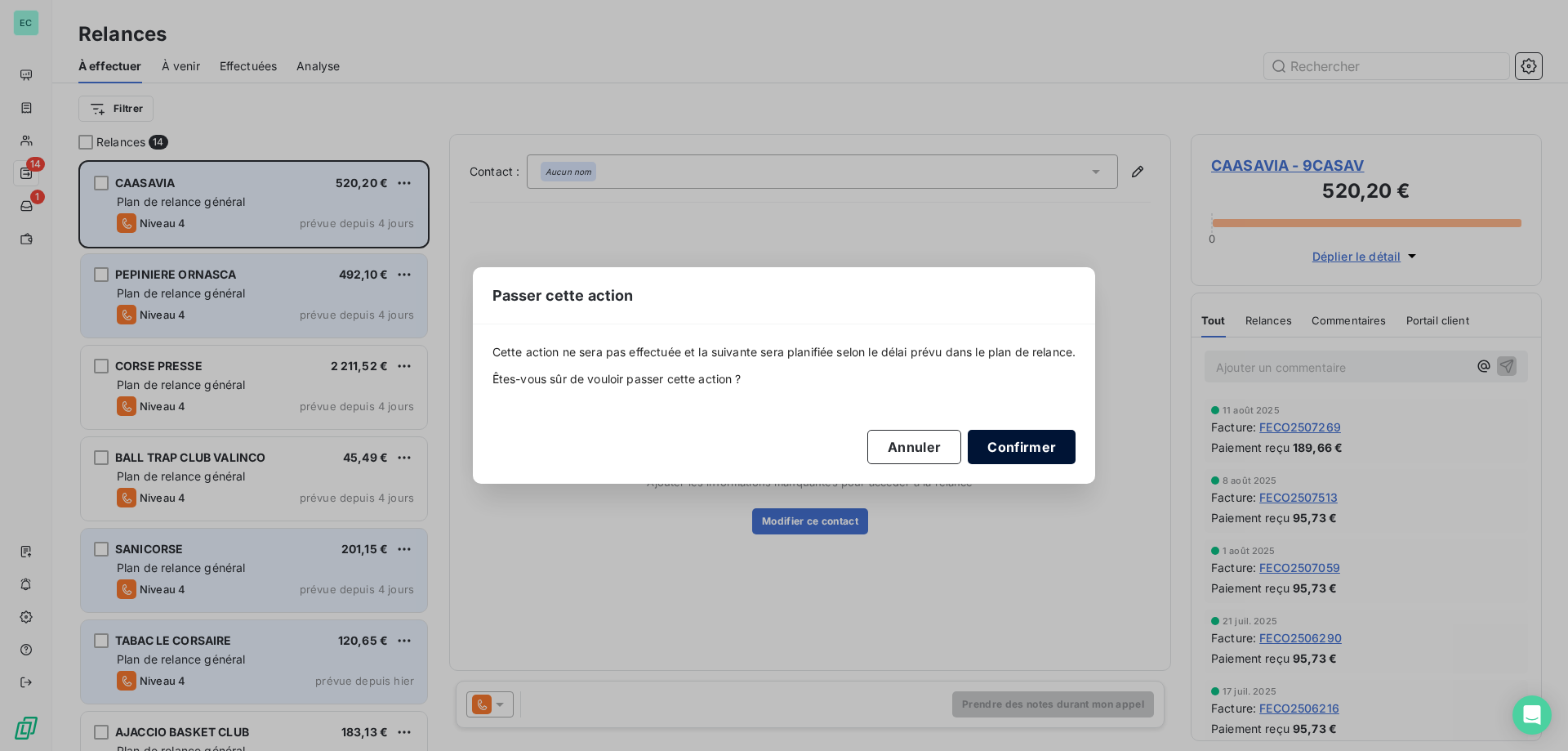
click at [1016, 445] on button "Confirmer" at bounding box center [1022, 447] width 108 height 34
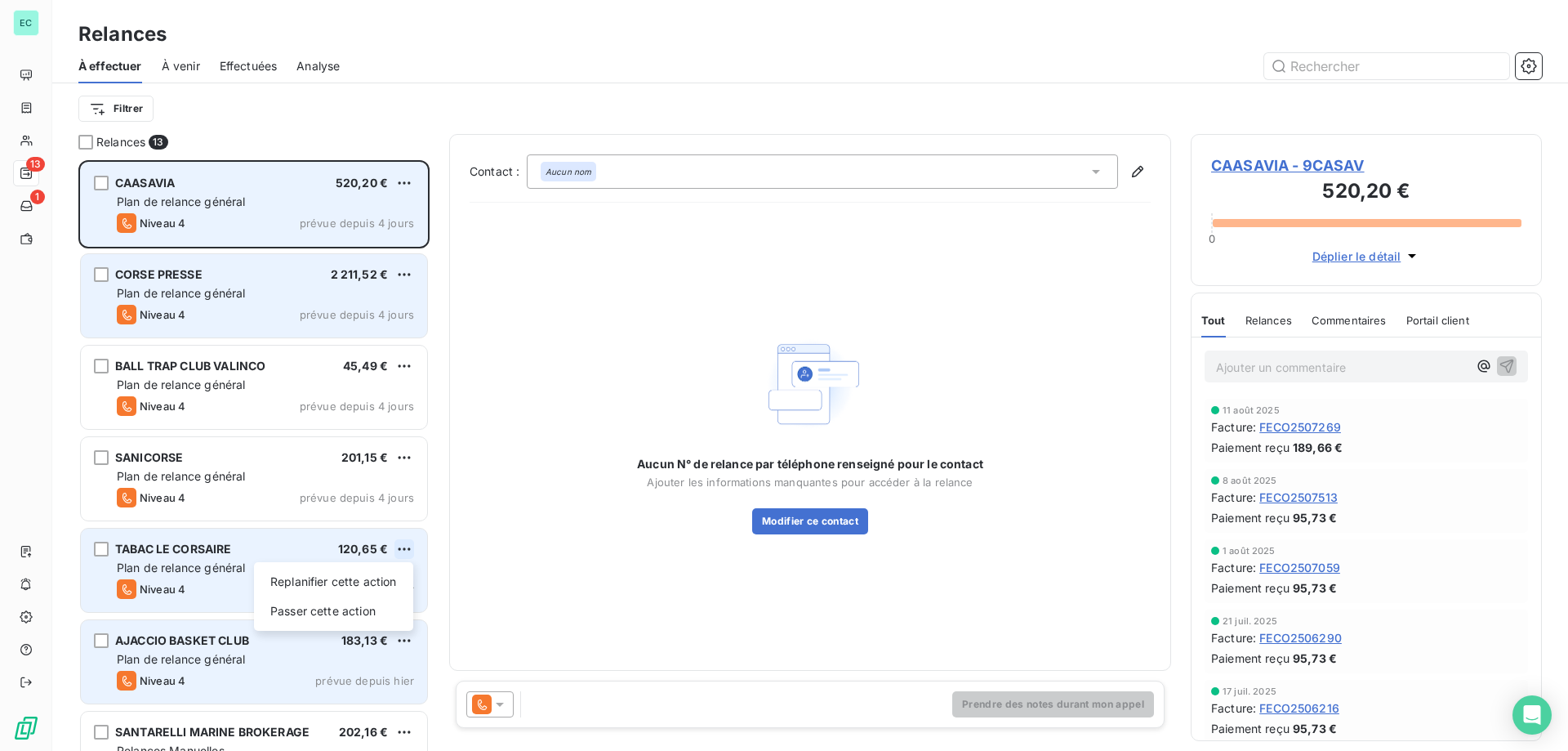
click at [404, 550] on html "EC 13 1 Relances À effectuer À venir Effectuées Analyse Filtrer Relances 13 CAA…" at bounding box center [784, 375] width 1568 height 751
click at [323, 611] on div "Passer cette action" at bounding box center [333, 611] width 146 height 26
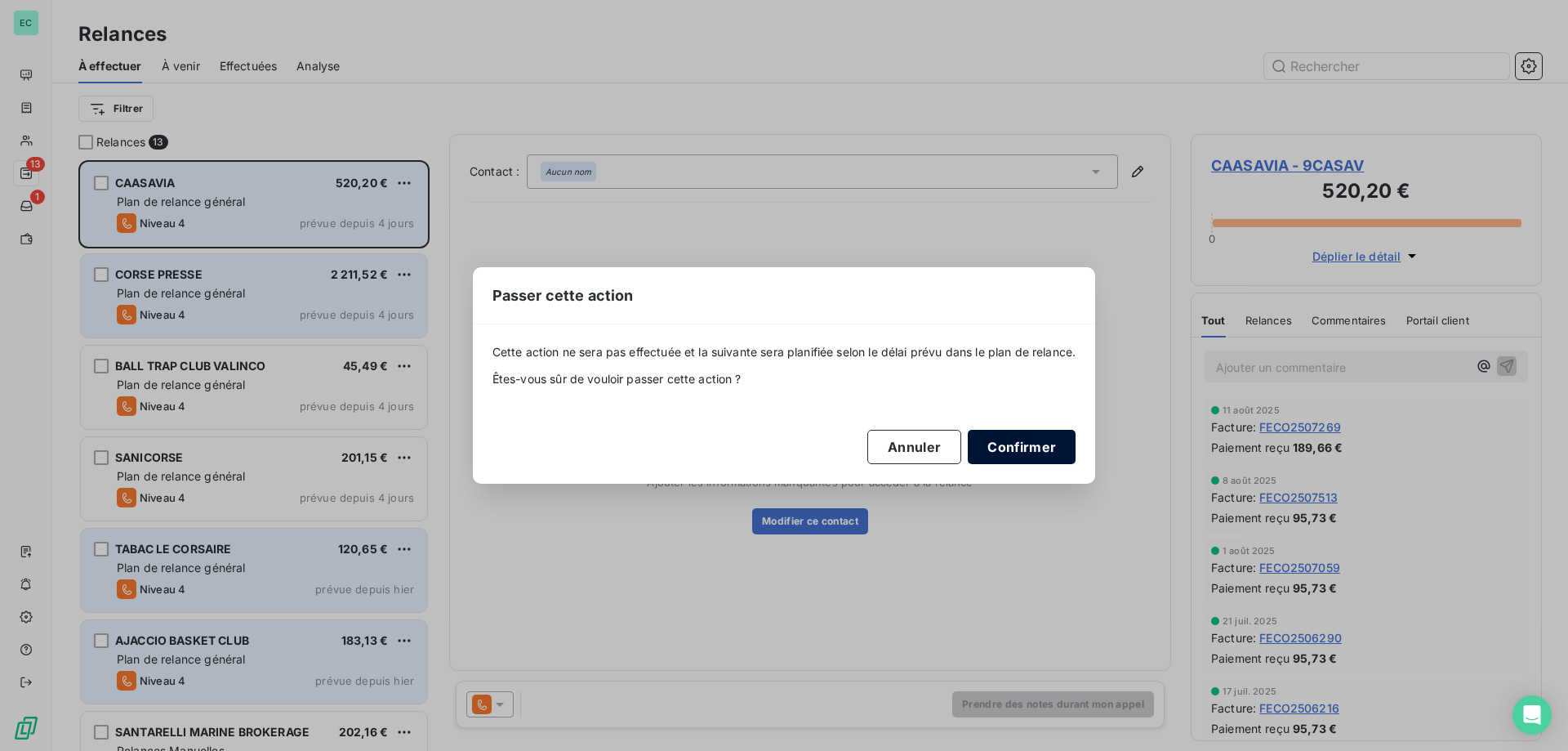
click at [1048, 457] on button "Confirmer" at bounding box center [1022, 447] width 108 height 34
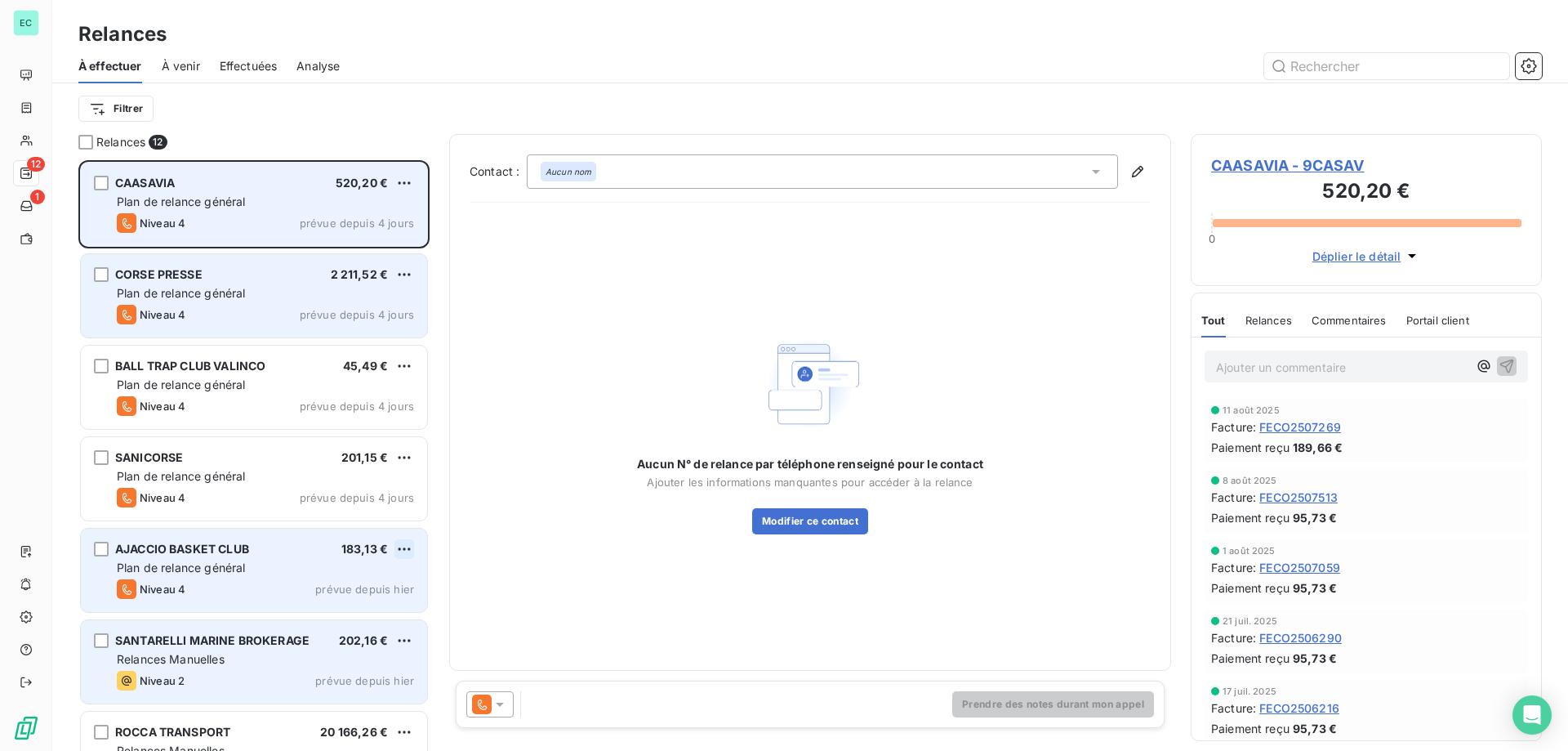
click at [410, 546] on html "EC 12 1 Relances À effectuer À venir Effectuées Analyse Filtrer Relances 12 CAA…" at bounding box center [784, 375] width 1568 height 751
click at [344, 618] on div "Passer cette action" at bounding box center [333, 611] width 146 height 26
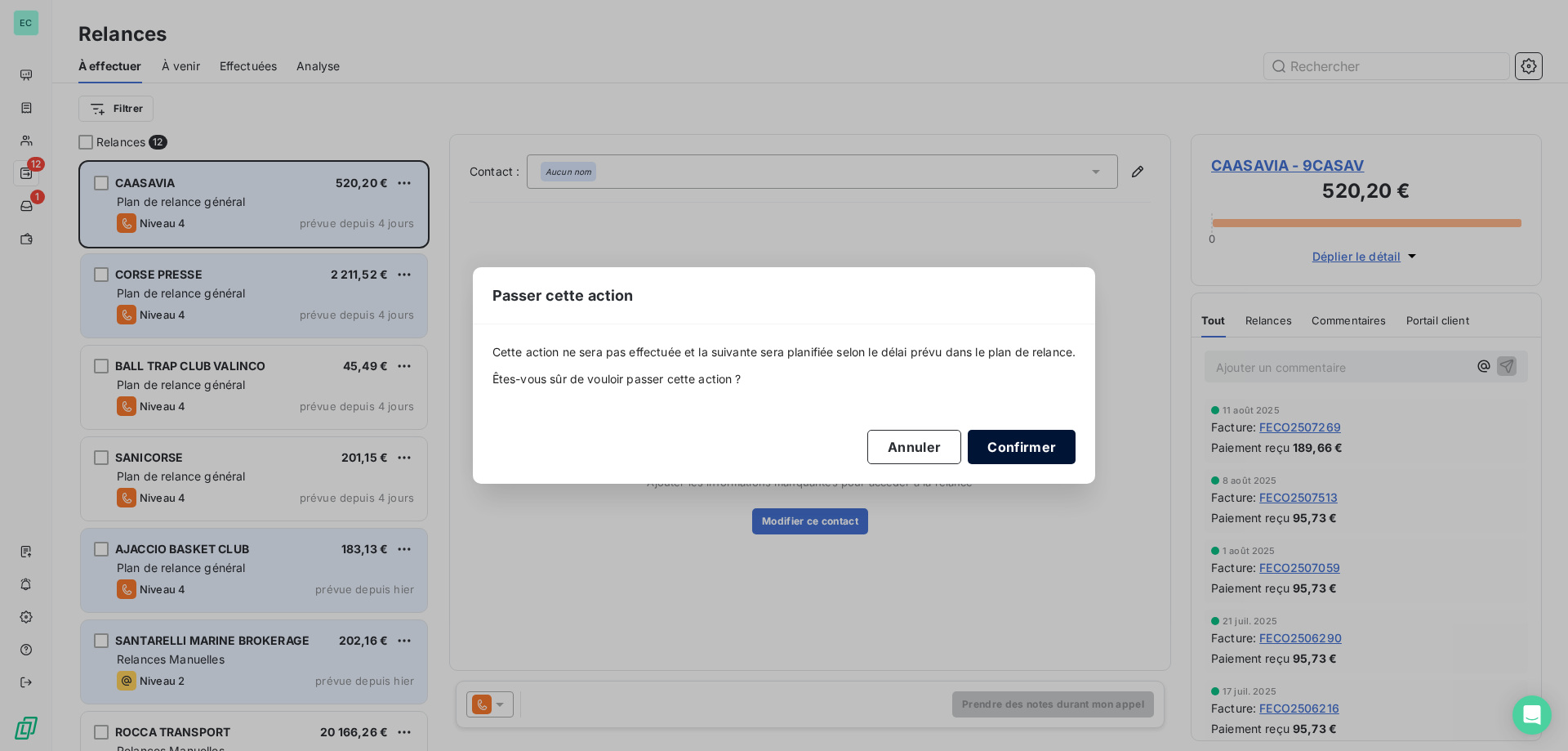
click at [987, 455] on button "Confirmer" at bounding box center [1022, 447] width 108 height 34
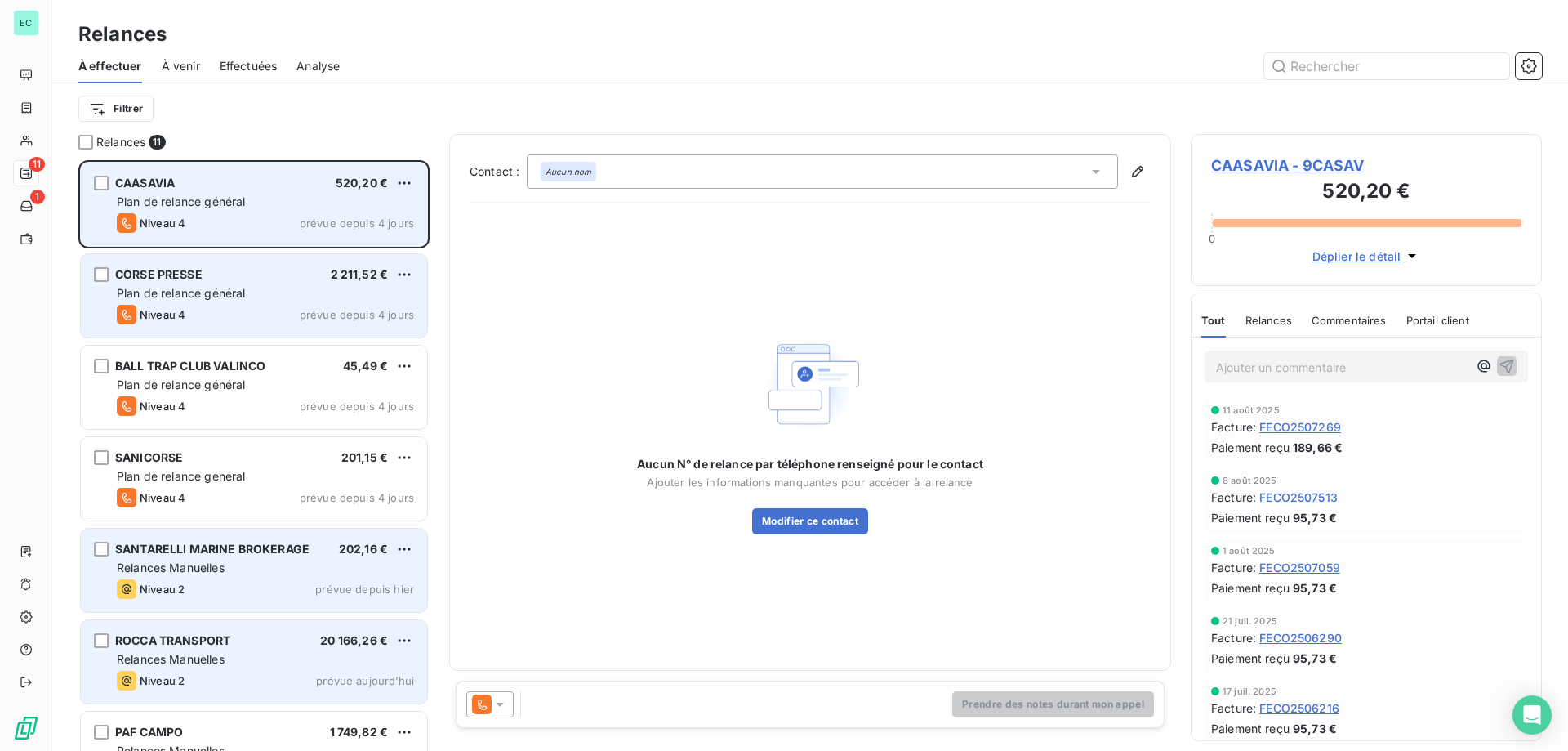
click at [401, 560] on div "Relances Manuelles" at bounding box center [265, 567] width 298 height 16
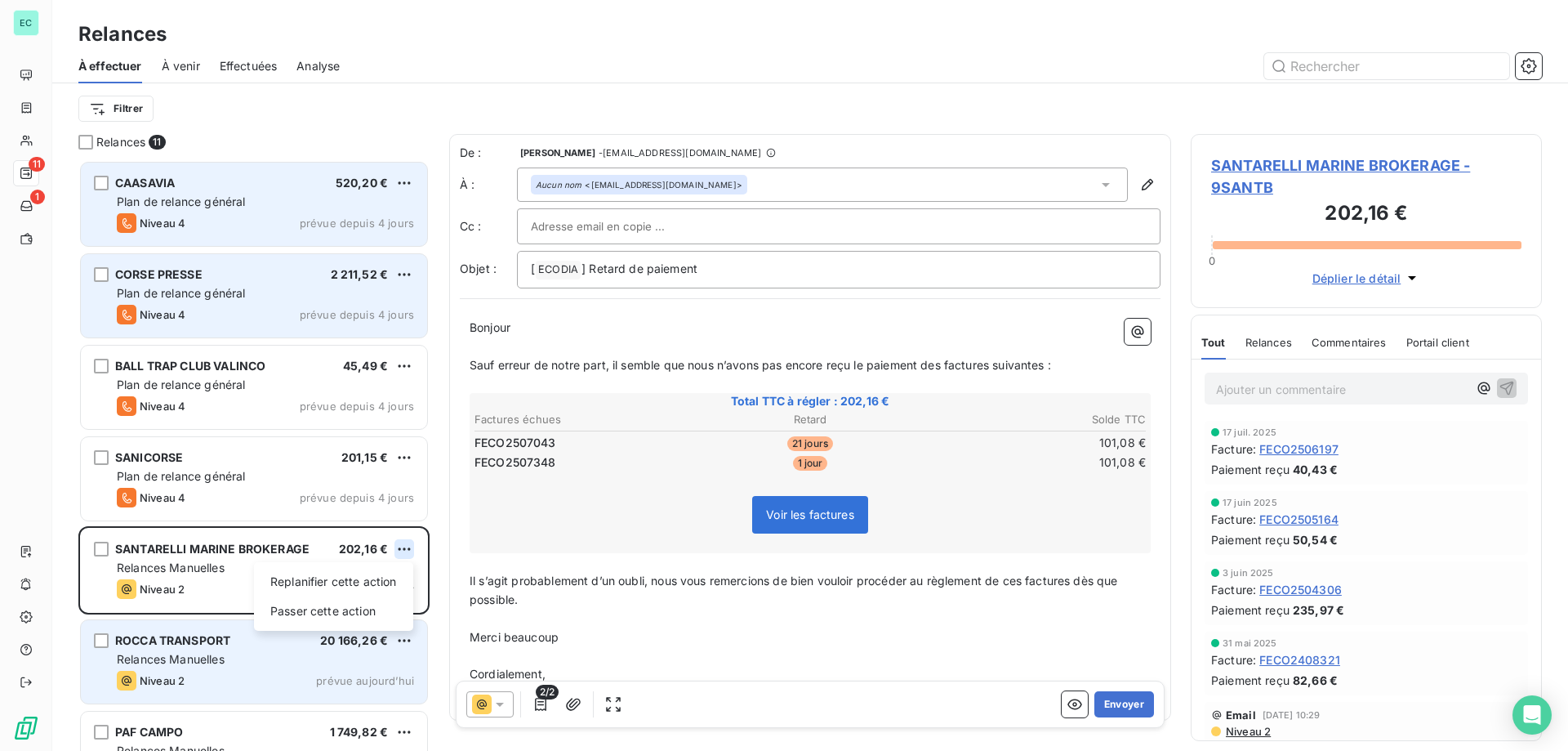
click at [402, 554] on html "EC 11 1 Relances À effectuer À venir Effectuées Analyse Filtrer Relances 11 CAA…" at bounding box center [784, 375] width 1568 height 751
click at [296, 614] on div "Passer cette action" at bounding box center [333, 611] width 146 height 26
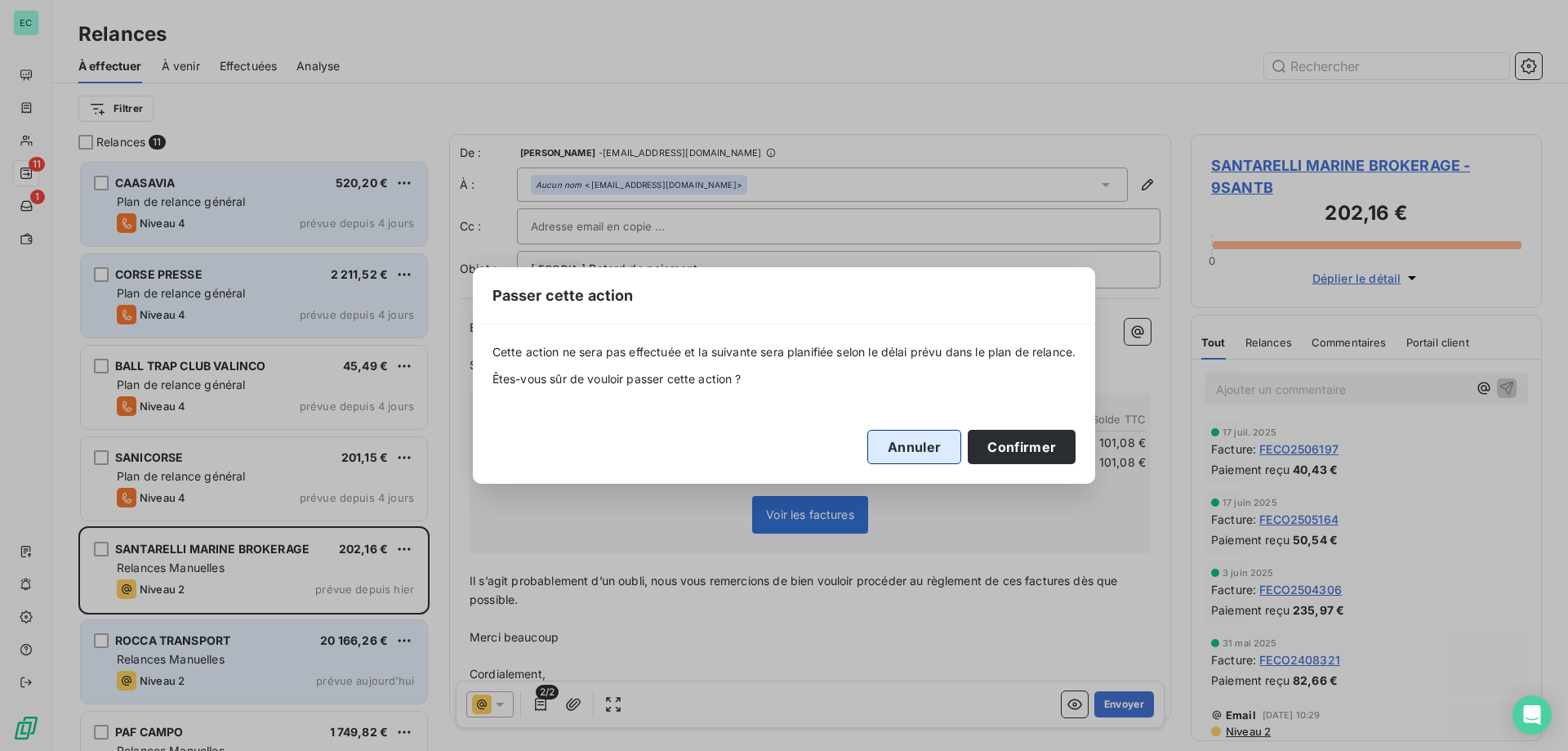
click at [956, 460] on button "Annuler" at bounding box center [913, 447] width 94 height 34
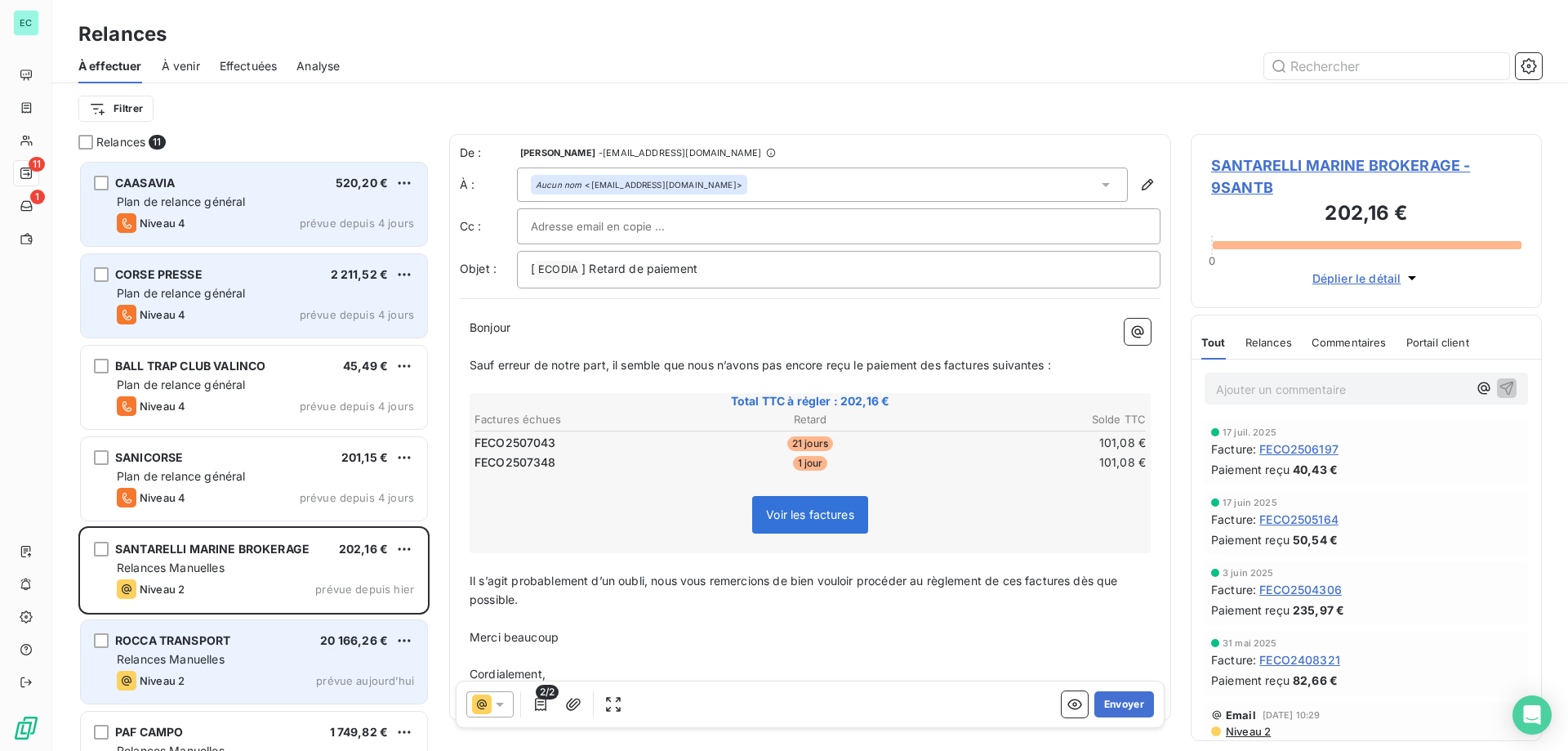
click at [573, 497] on div "Voir les factures" at bounding box center [810, 518] width 676 height 70
click at [503, 713] on div at bounding box center [490, 705] width 47 height 26
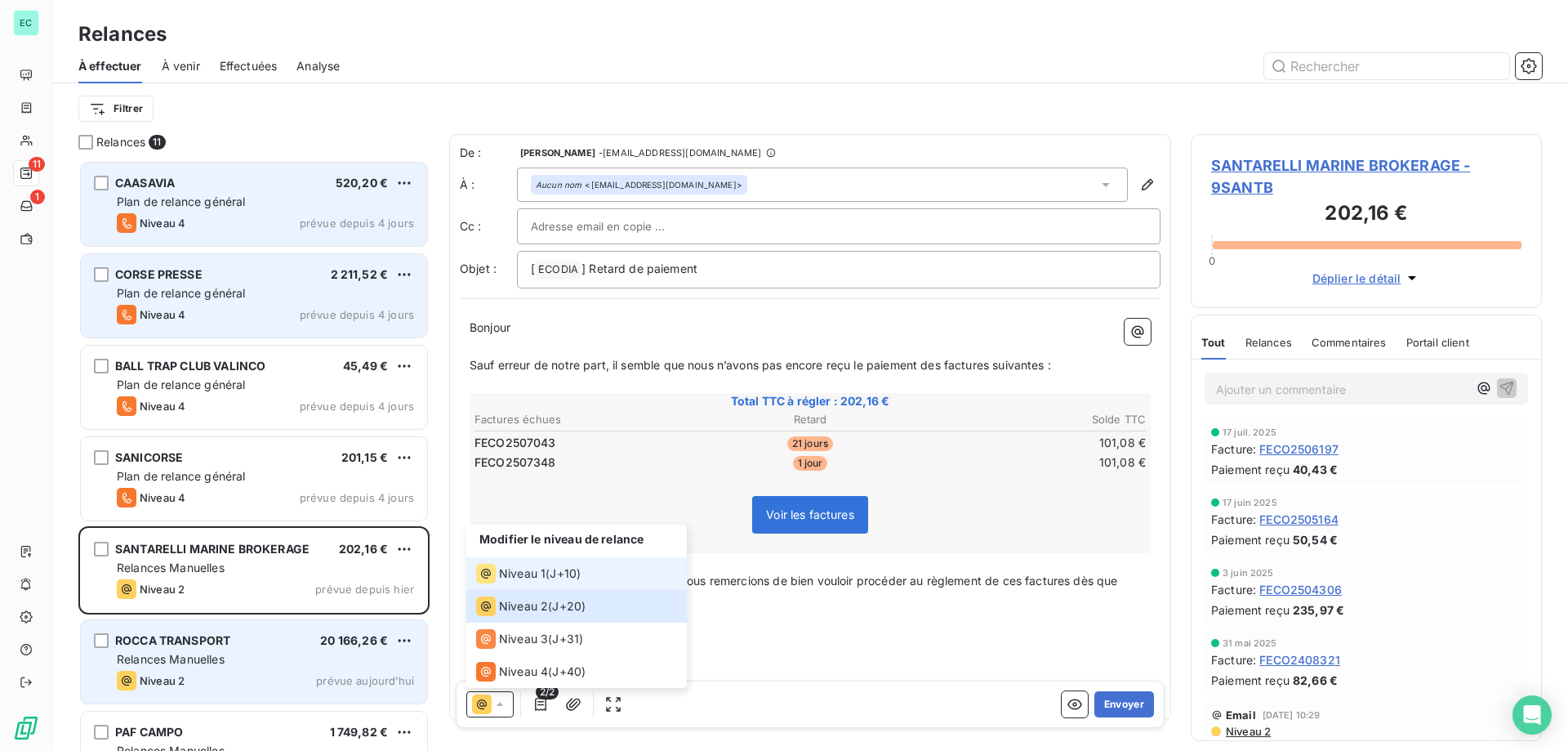
click at [528, 571] on span "Niveau 1" at bounding box center [521, 572] width 46 height 16
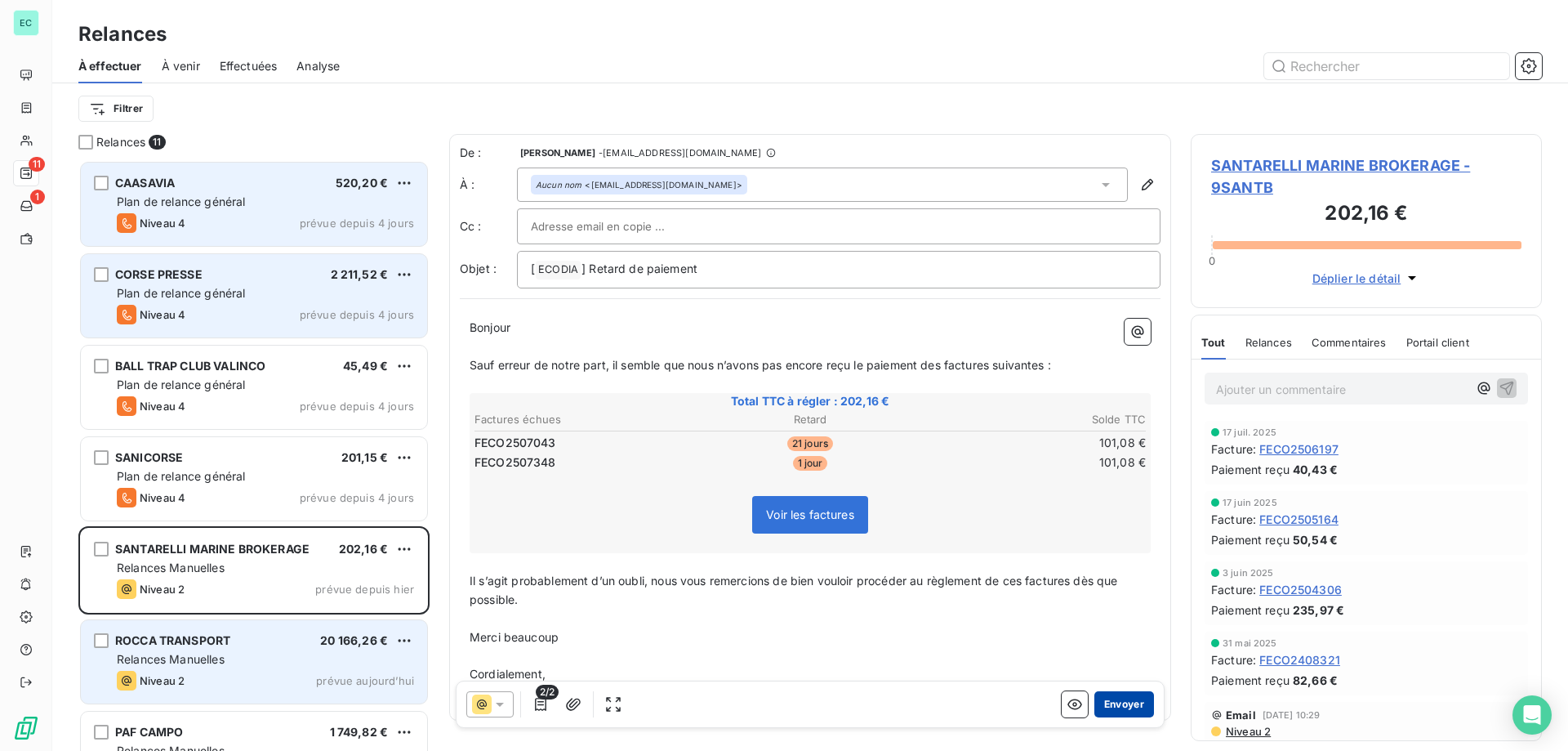
click at [1096, 699] on button "Envoyer" at bounding box center [1124, 705] width 60 height 26
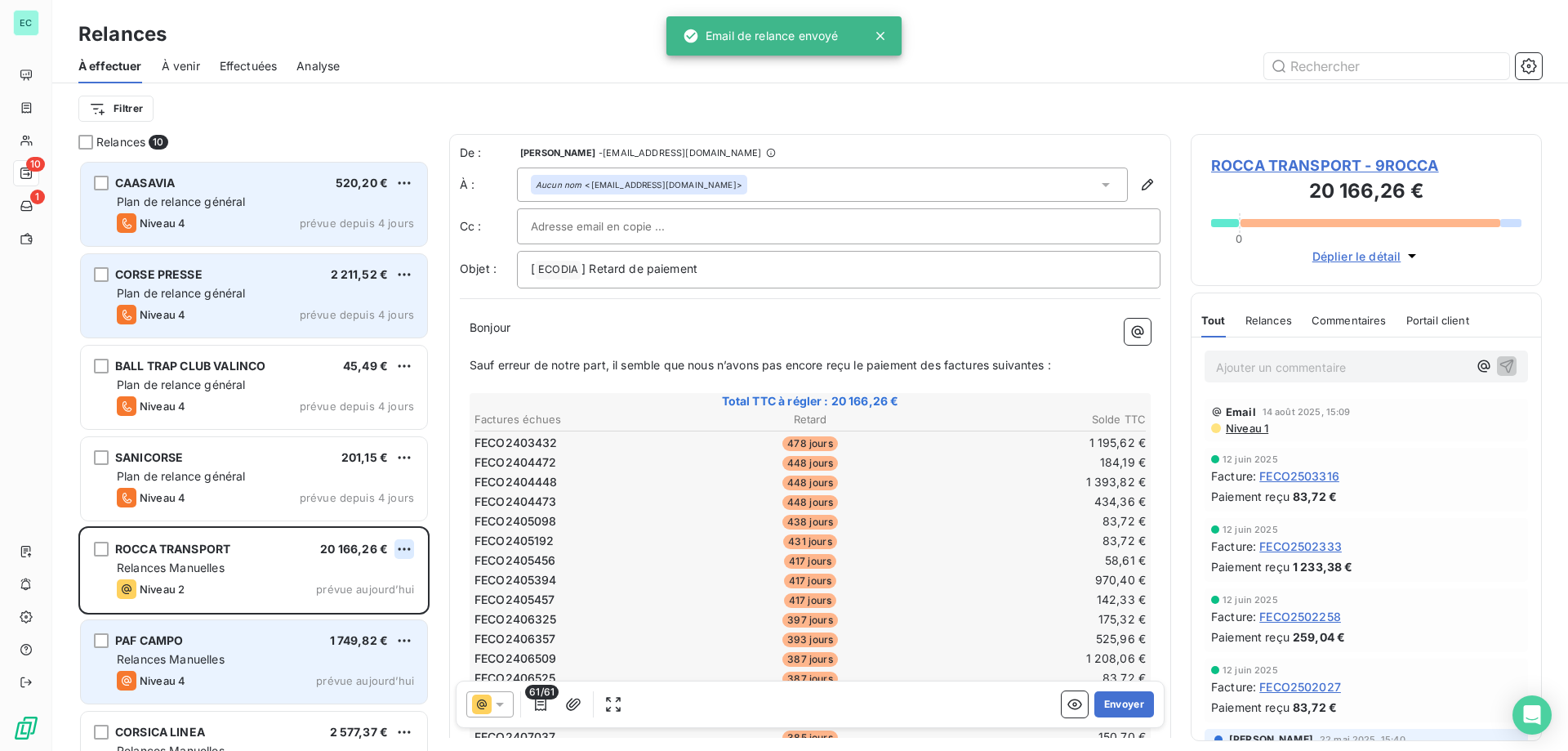
click at [400, 547] on html "EC 10 1 Relances À effectuer À venir Effectuées Analyse Filtrer Relances 10 CAA…" at bounding box center [784, 375] width 1568 height 751
click at [366, 609] on div "Passer cette action" at bounding box center [333, 611] width 146 height 26
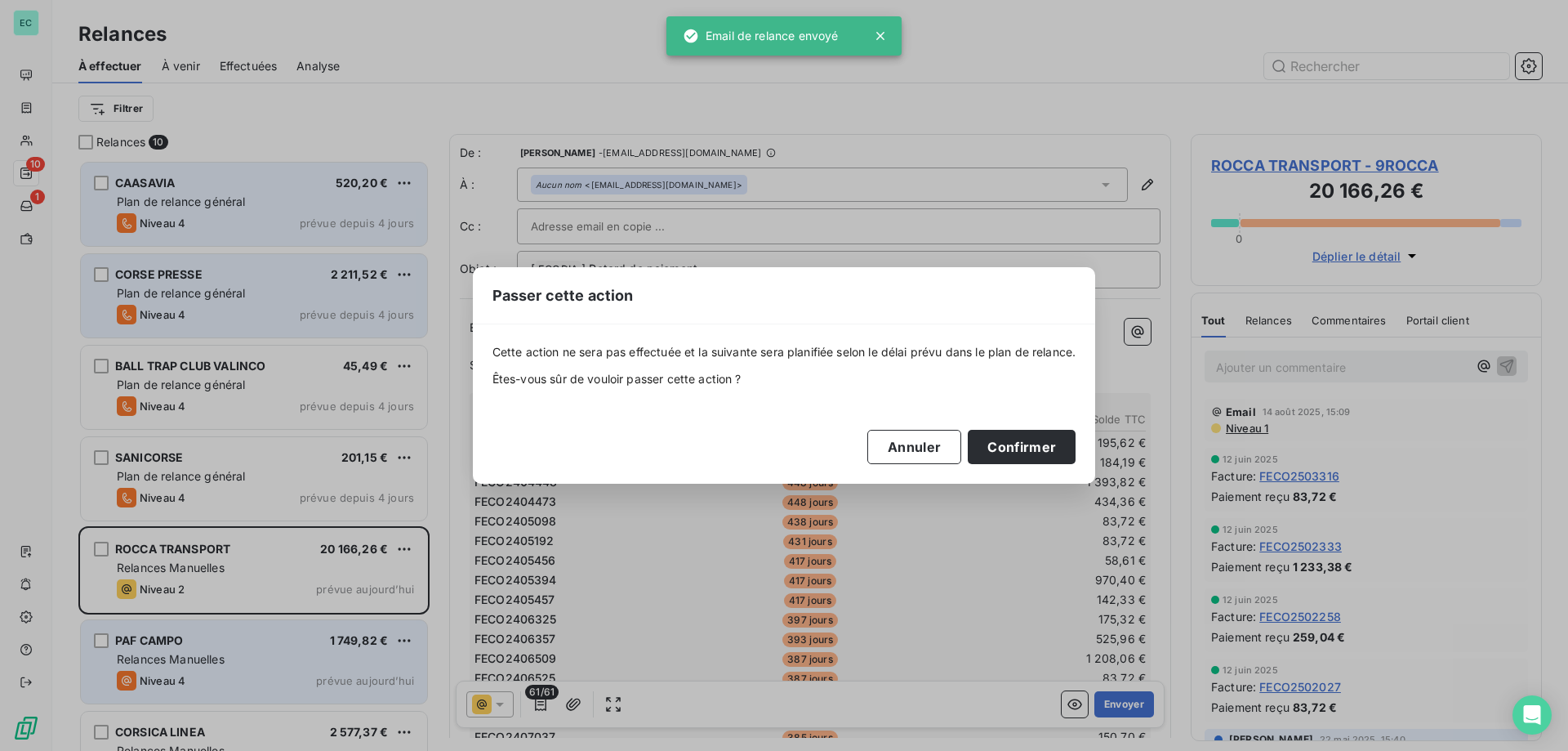
click at [930, 555] on div "Passer cette action Cette action ne sera pas effectuée et la suivante sera plan…" at bounding box center [784, 375] width 1568 height 751
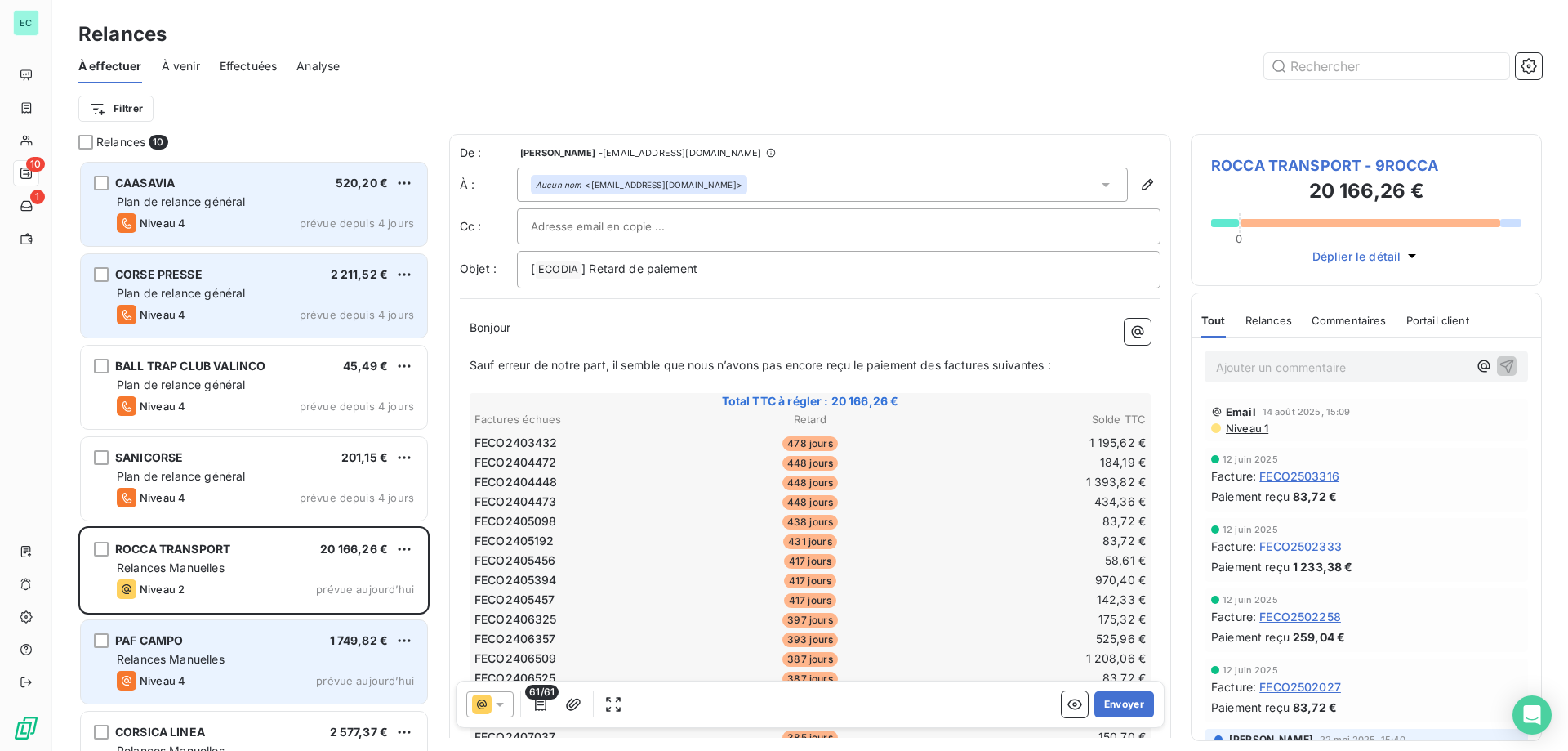
click at [498, 708] on icon at bounding box center [500, 704] width 16 height 16
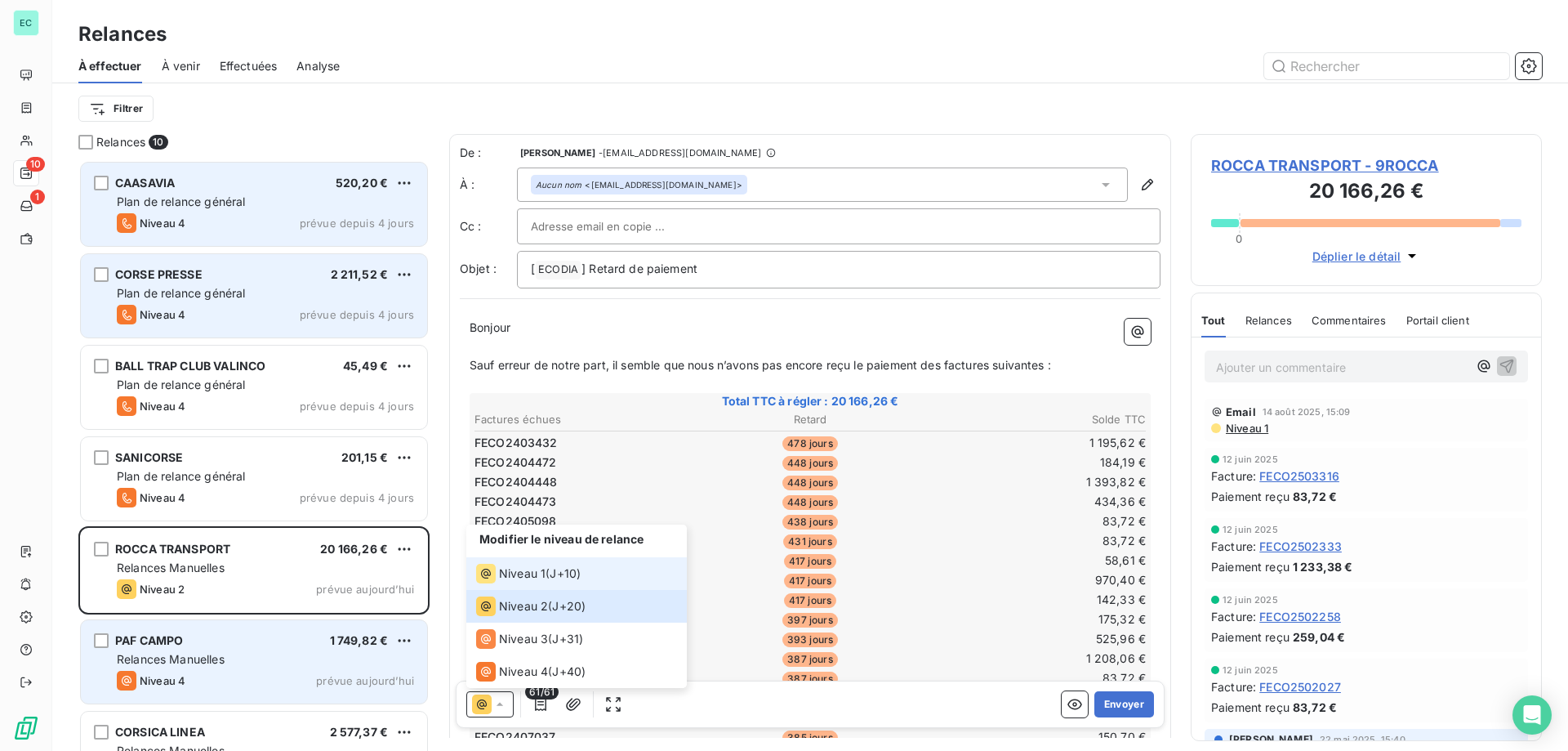
click at [530, 580] on span "Niveau 1" at bounding box center [521, 572] width 46 height 16
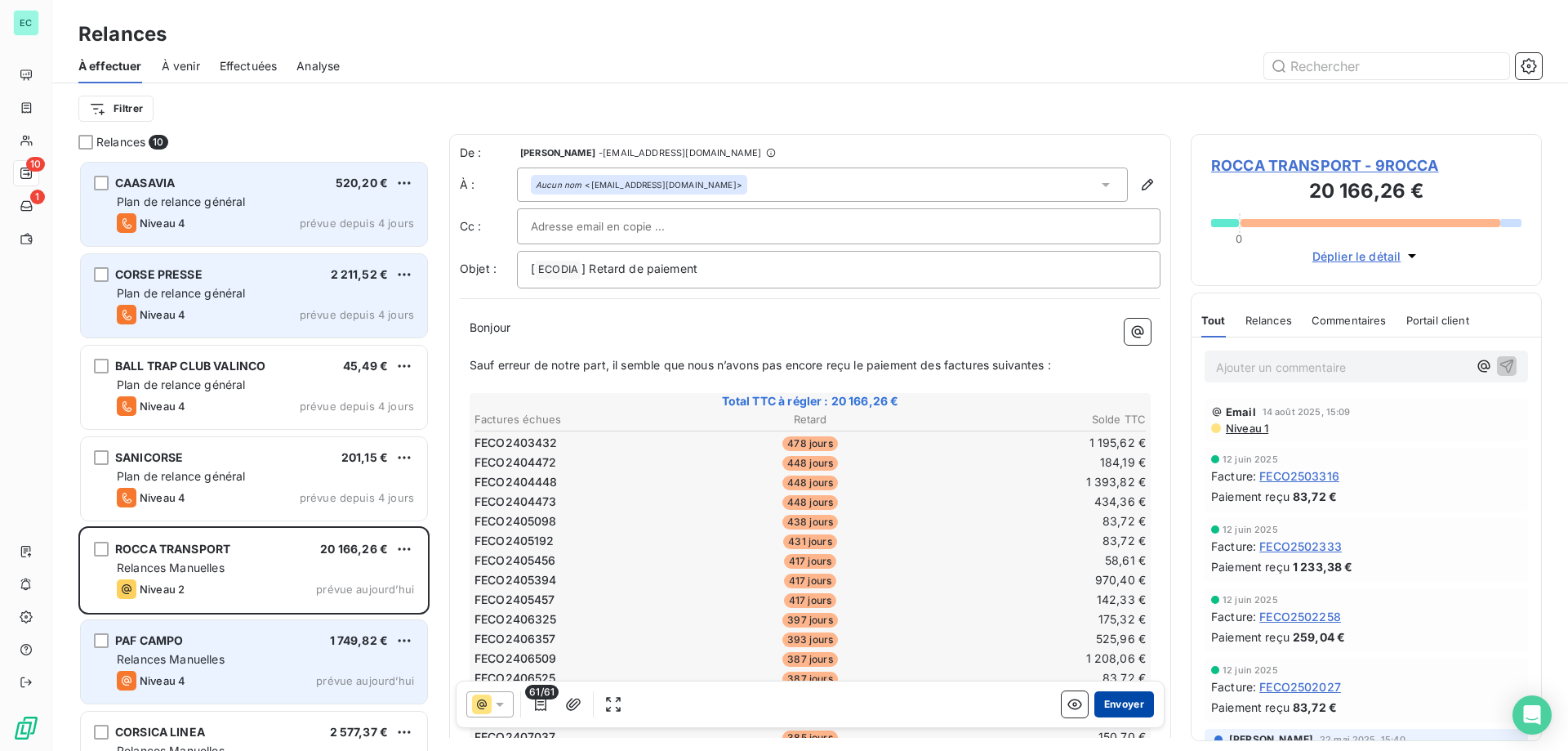
click at [1118, 708] on button "Envoyer" at bounding box center [1124, 705] width 60 height 26
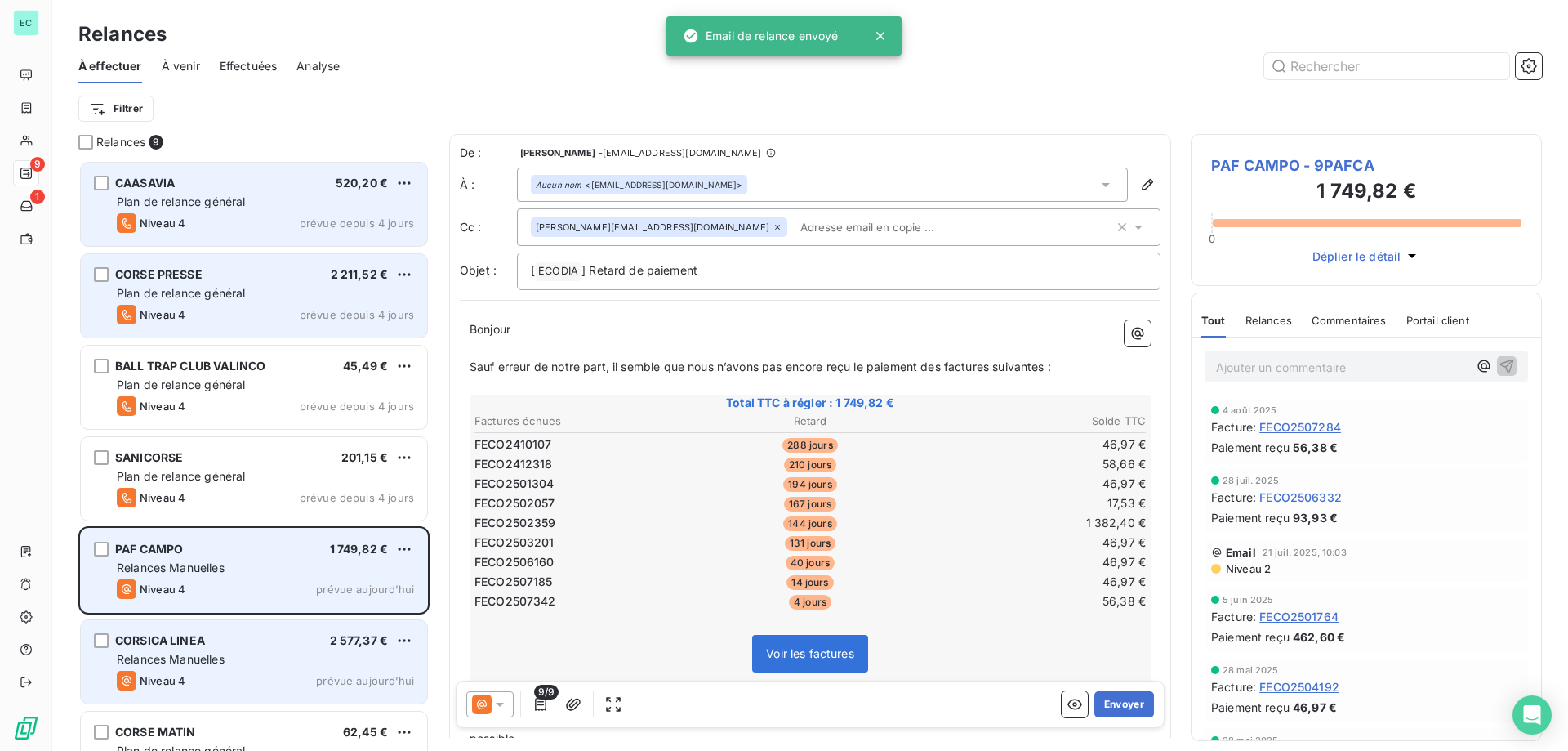
click at [272, 565] on div "Relances Manuelles" at bounding box center [265, 567] width 298 height 16
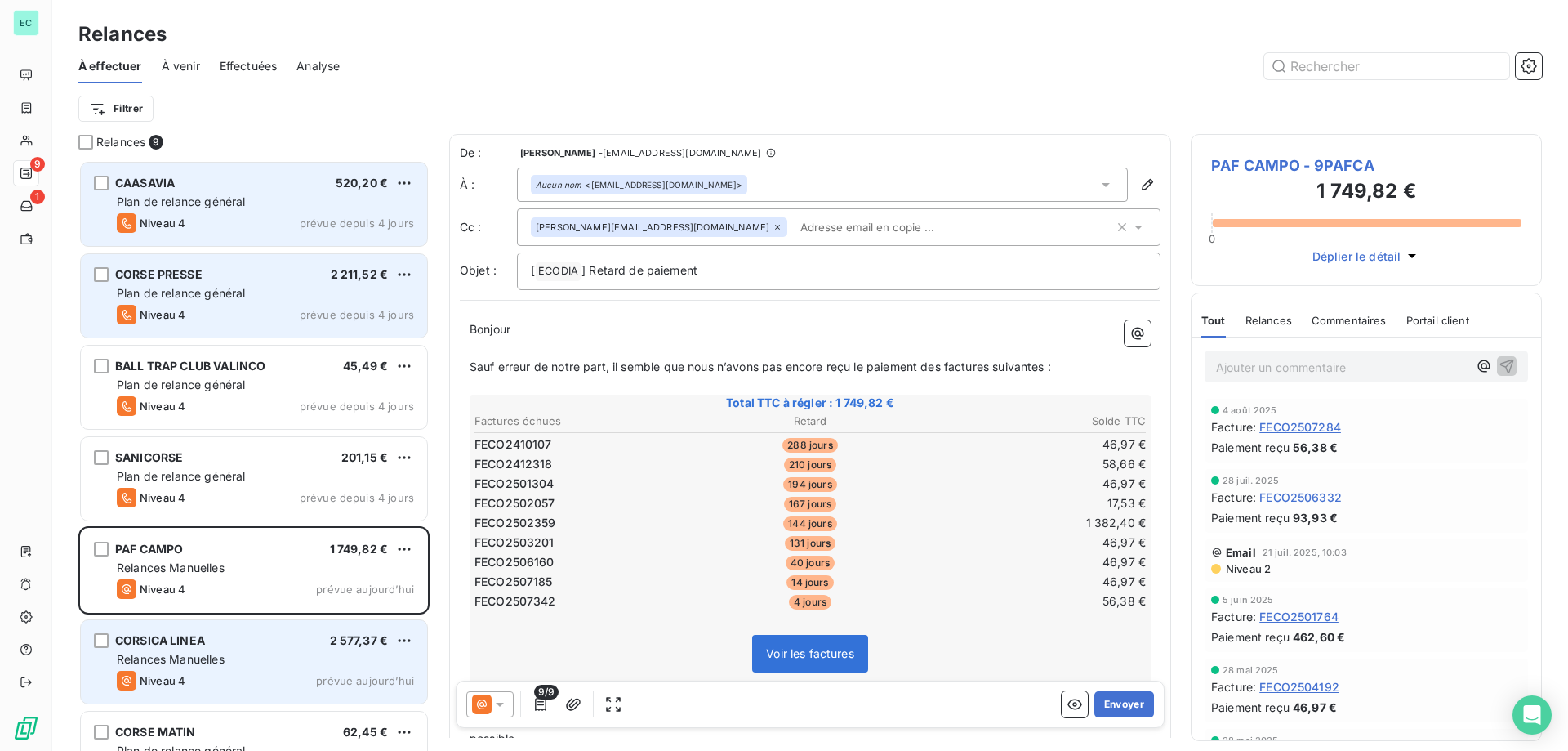
click at [503, 708] on icon at bounding box center [500, 704] width 16 height 16
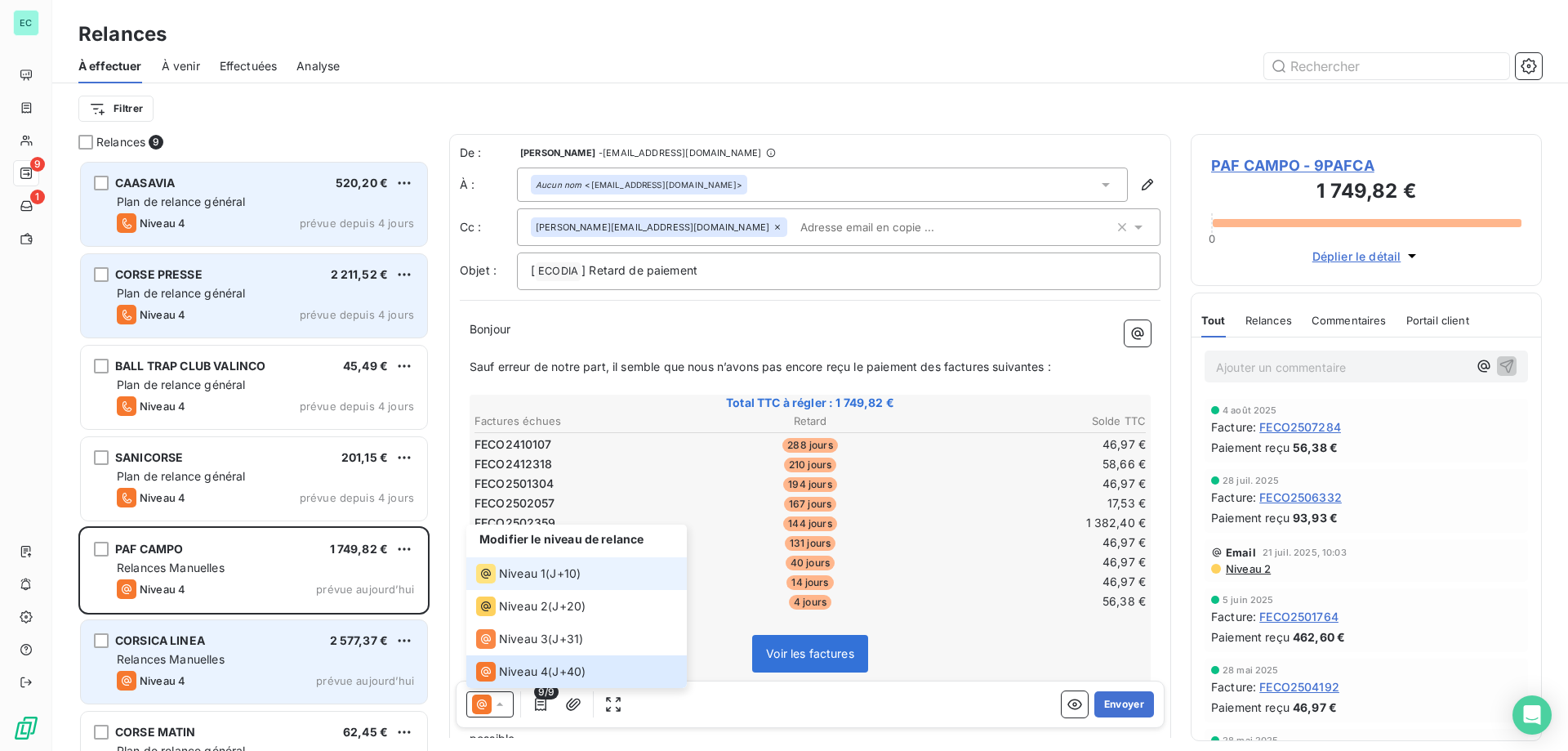
click at [525, 584] on li "Niveau 1 ( J+10 )" at bounding box center [576, 573] width 220 height 33
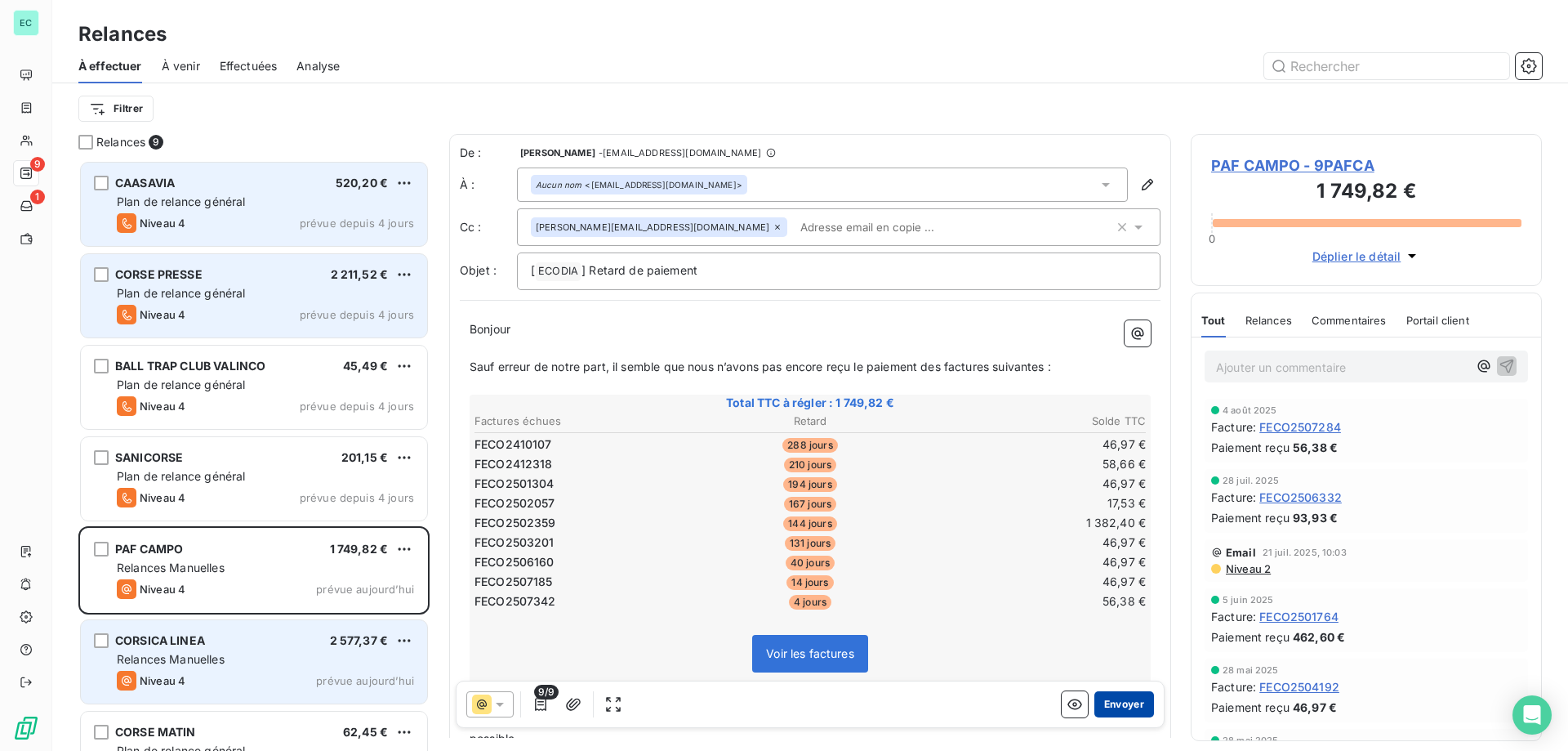
click at [1114, 706] on button "Envoyer" at bounding box center [1124, 705] width 60 height 26
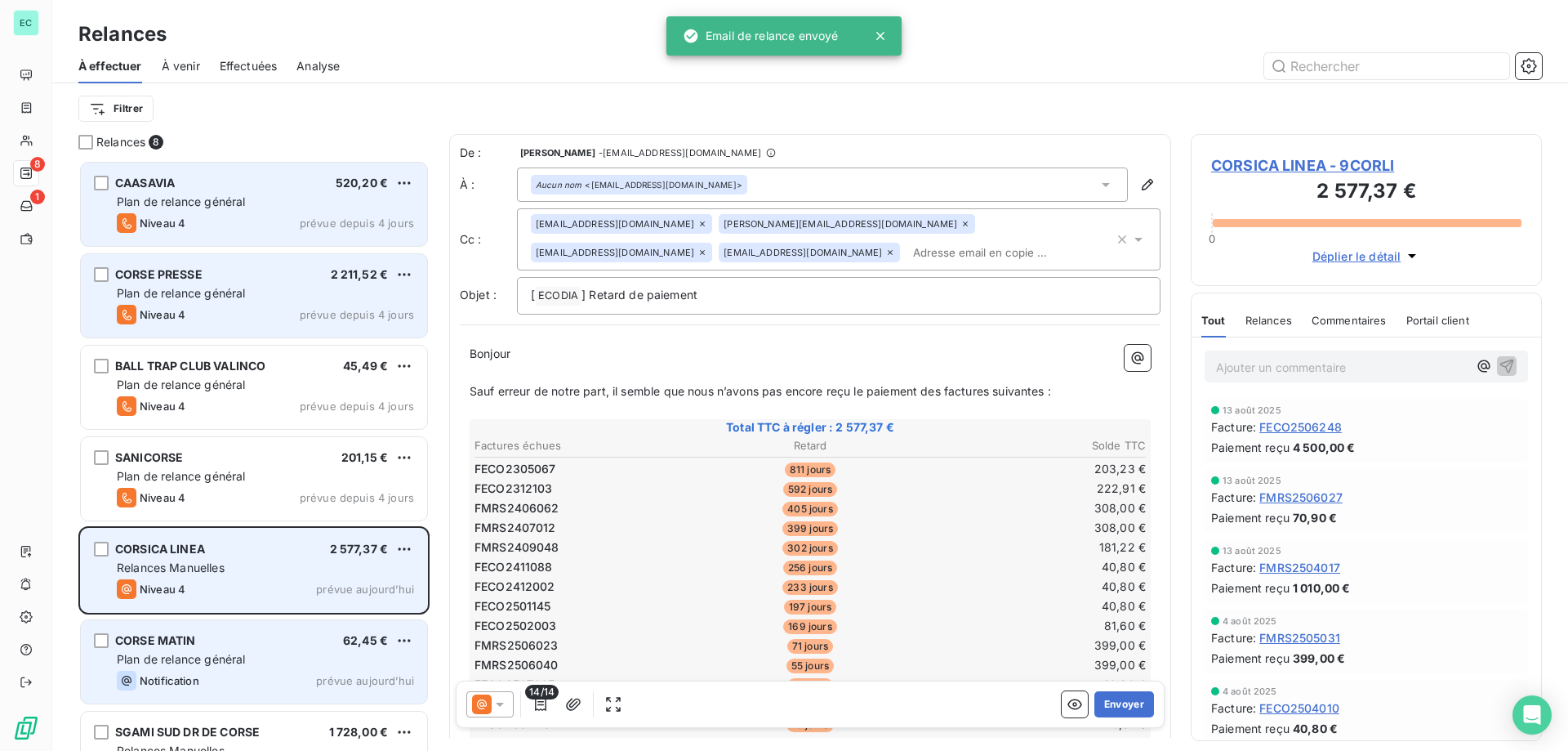
click at [341, 561] on div "Relances Manuelles" at bounding box center [265, 567] width 298 height 16
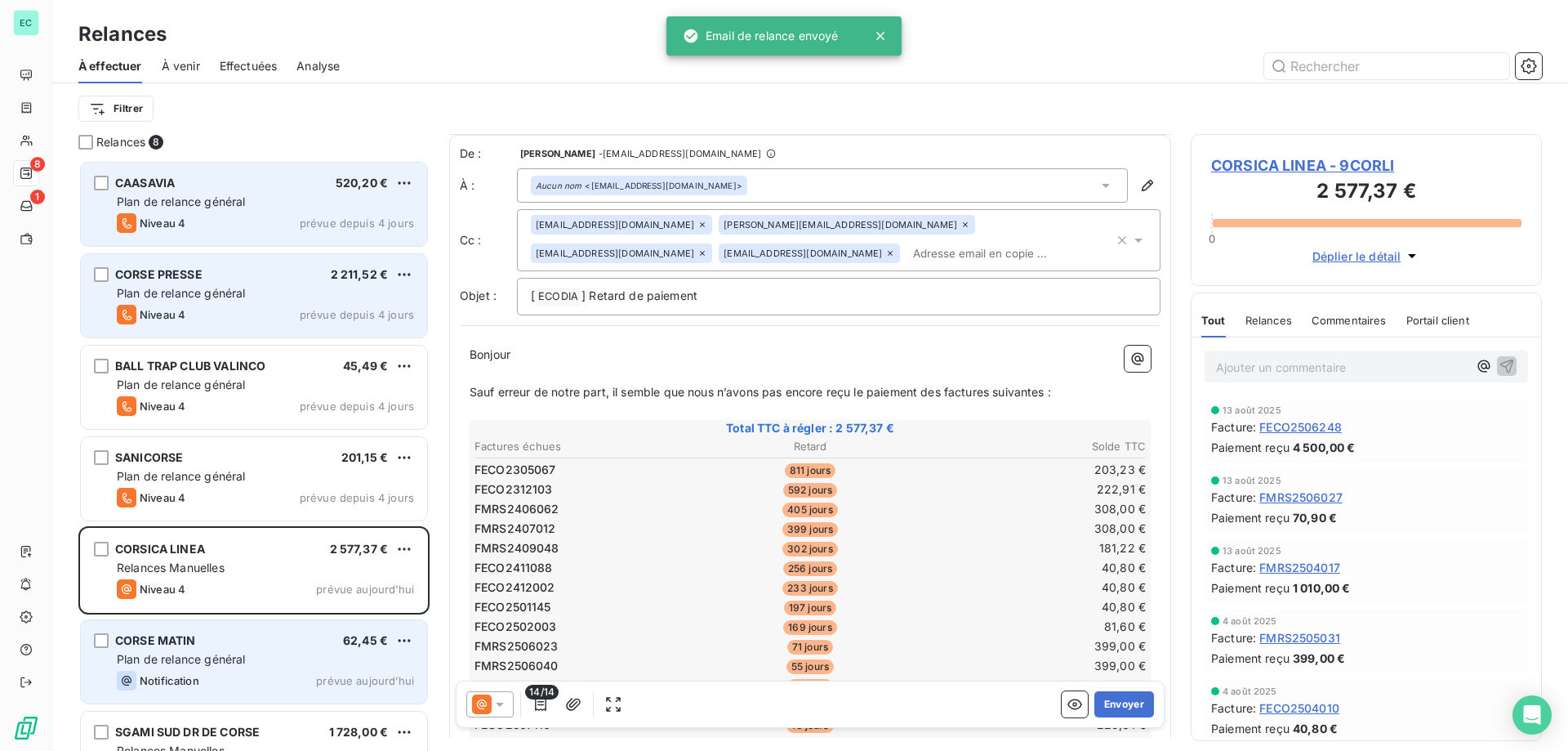
scroll to position [82, 0]
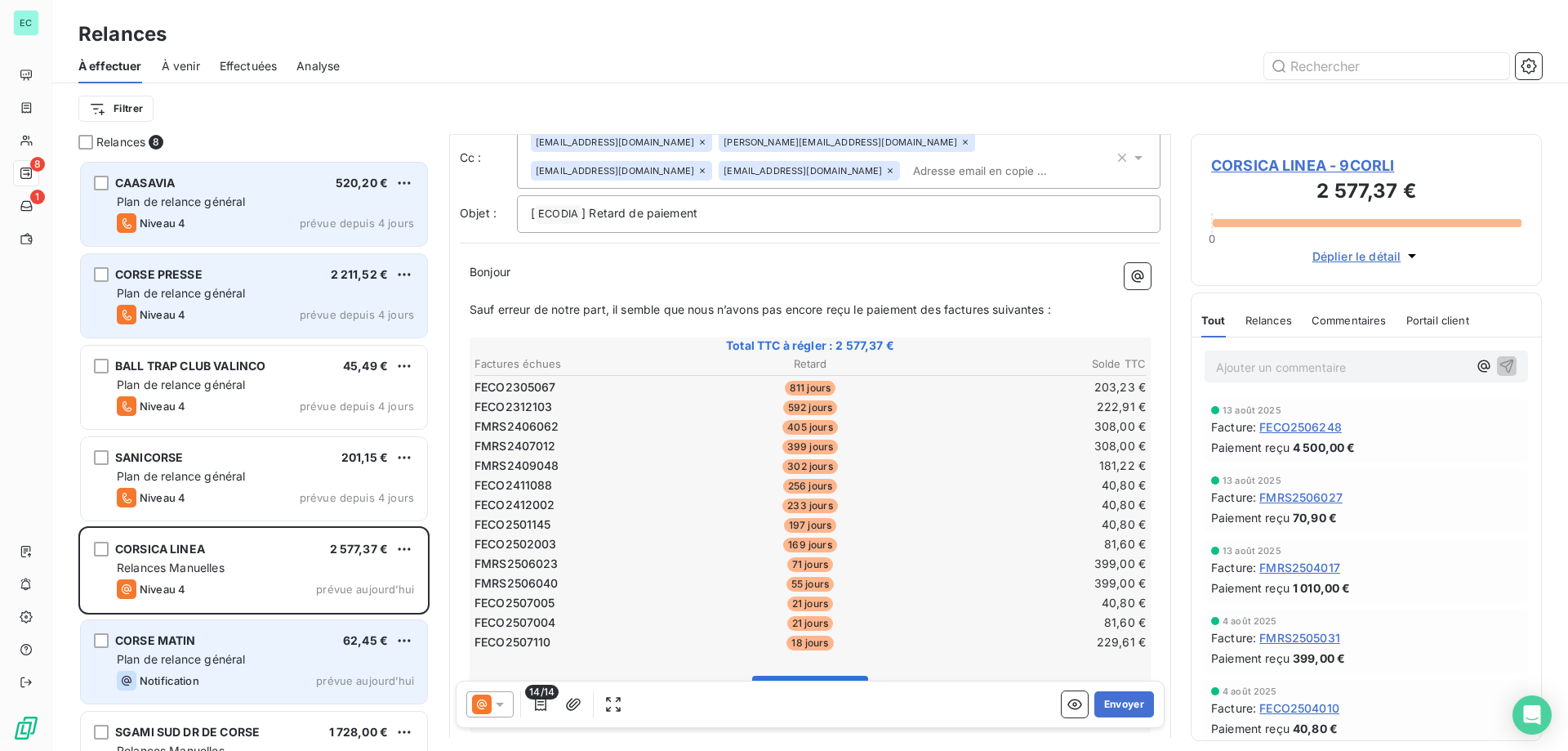
click at [504, 707] on icon at bounding box center [500, 704] width 16 height 16
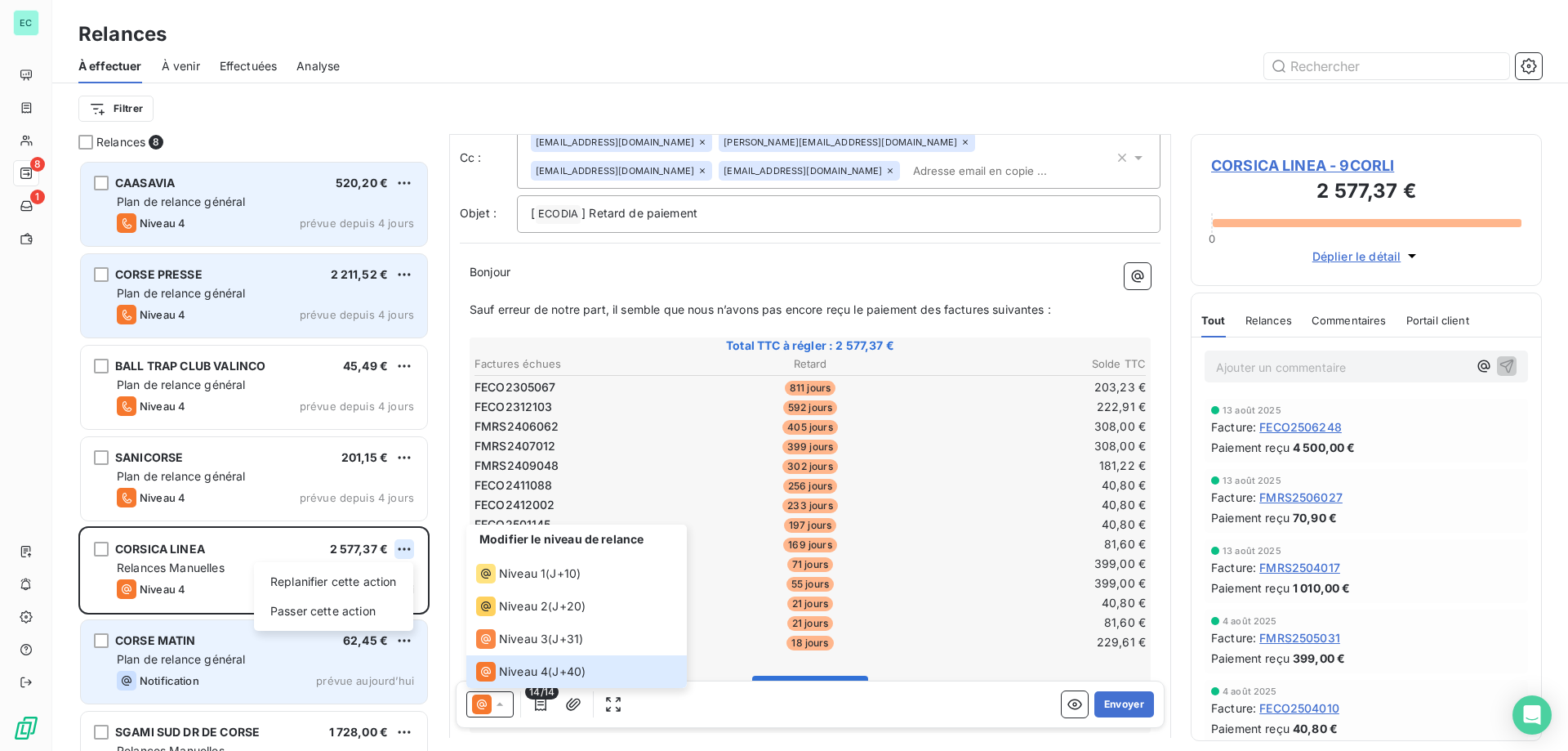
click at [404, 543] on html "EC 8 1 Relances À effectuer À venir Effectuées Analyse Filtrer Relances 8 CAASA…" at bounding box center [784, 375] width 1568 height 751
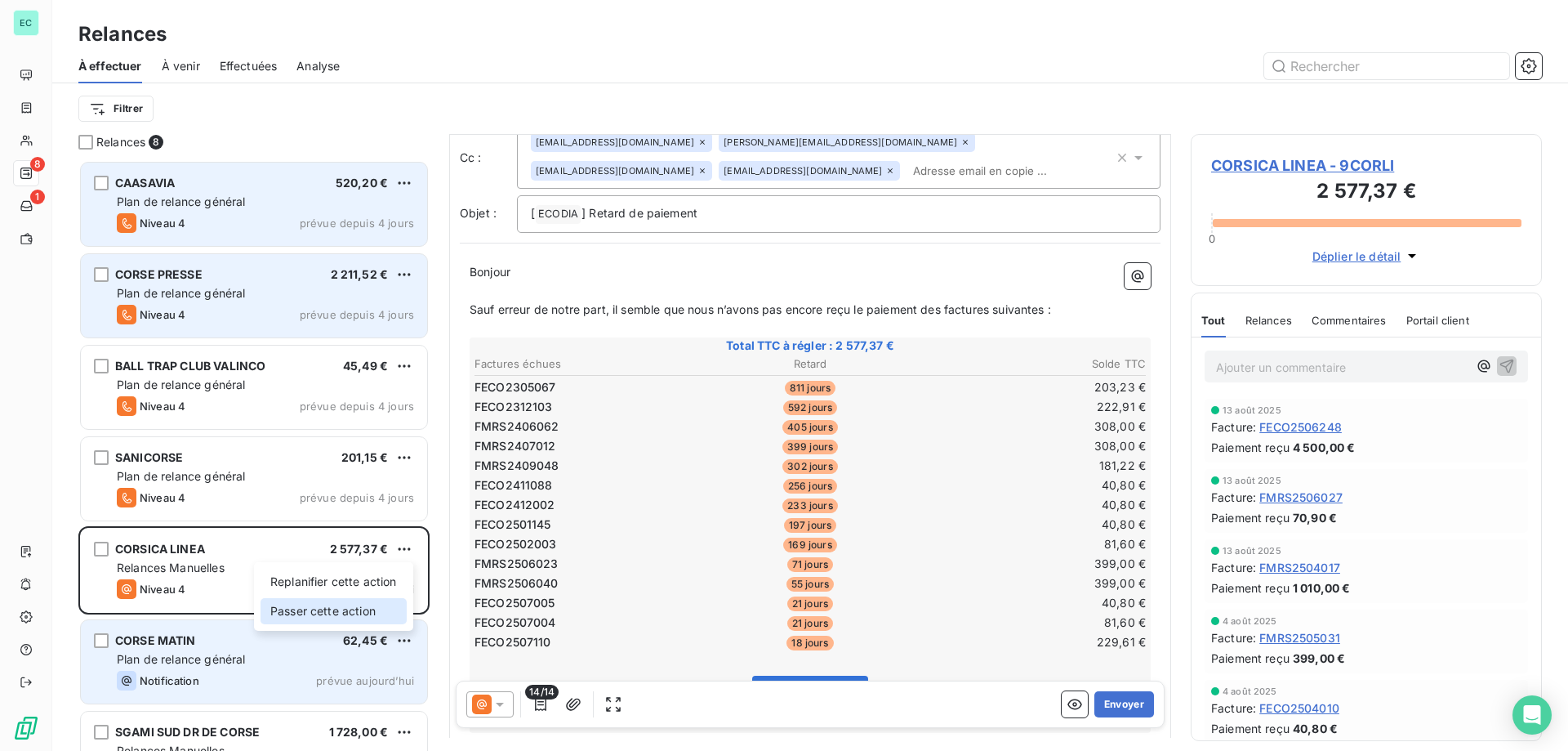
click at [367, 602] on div "Passer cette action" at bounding box center [333, 611] width 146 height 26
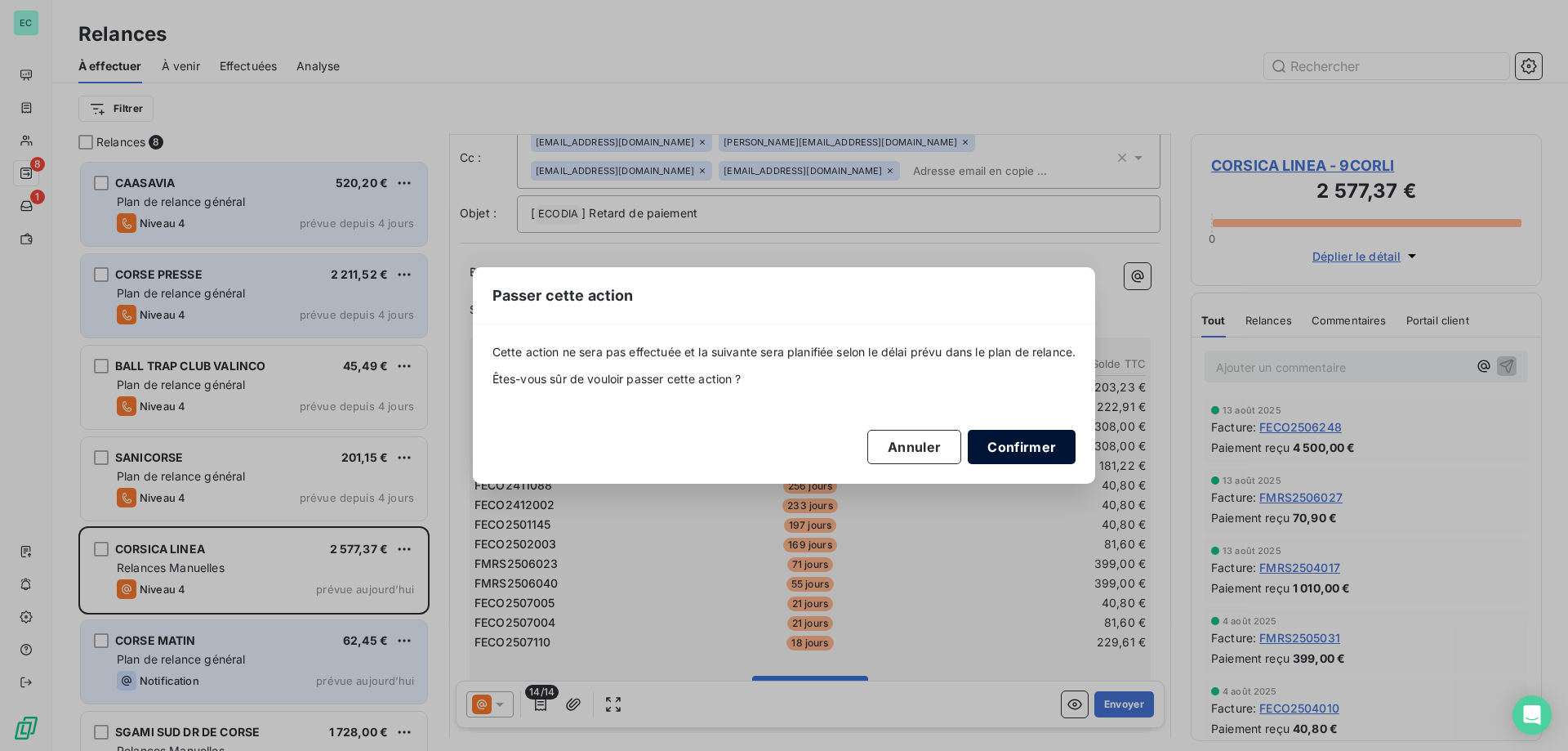
click at [1030, 447] on button "Confirmer" at bounding box center [1022, 447] width 108 height 34
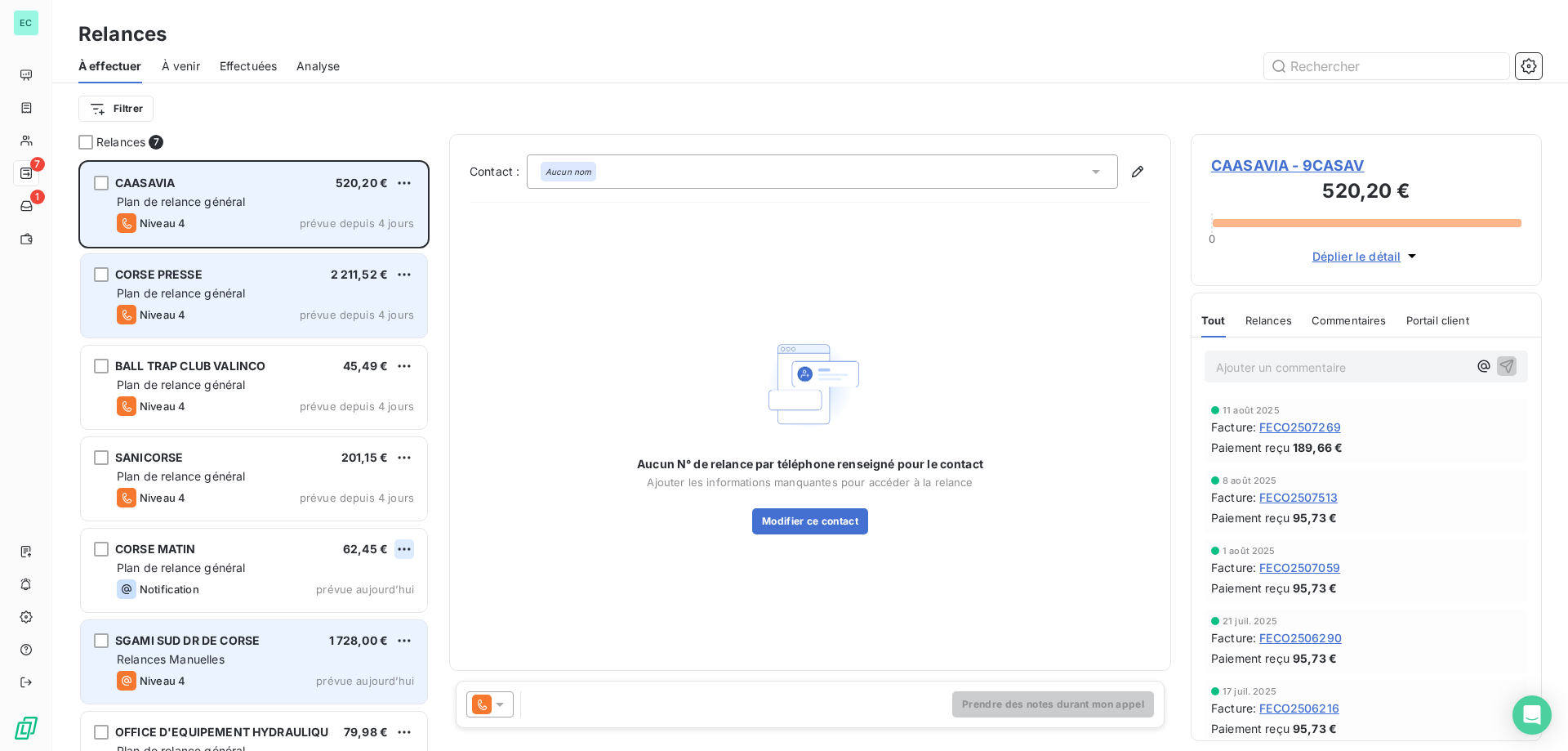
click at [407, 554] on html "EC 7 1 Relances À effectuer À venir Effectuées Analyse Filtrer Relances 7 CAASA…" at bounding box center [784, 375] width 1568 height 751
click at [307, 606] on div "Passer cette action" at bounding box center [333, 611] width 146 height 26
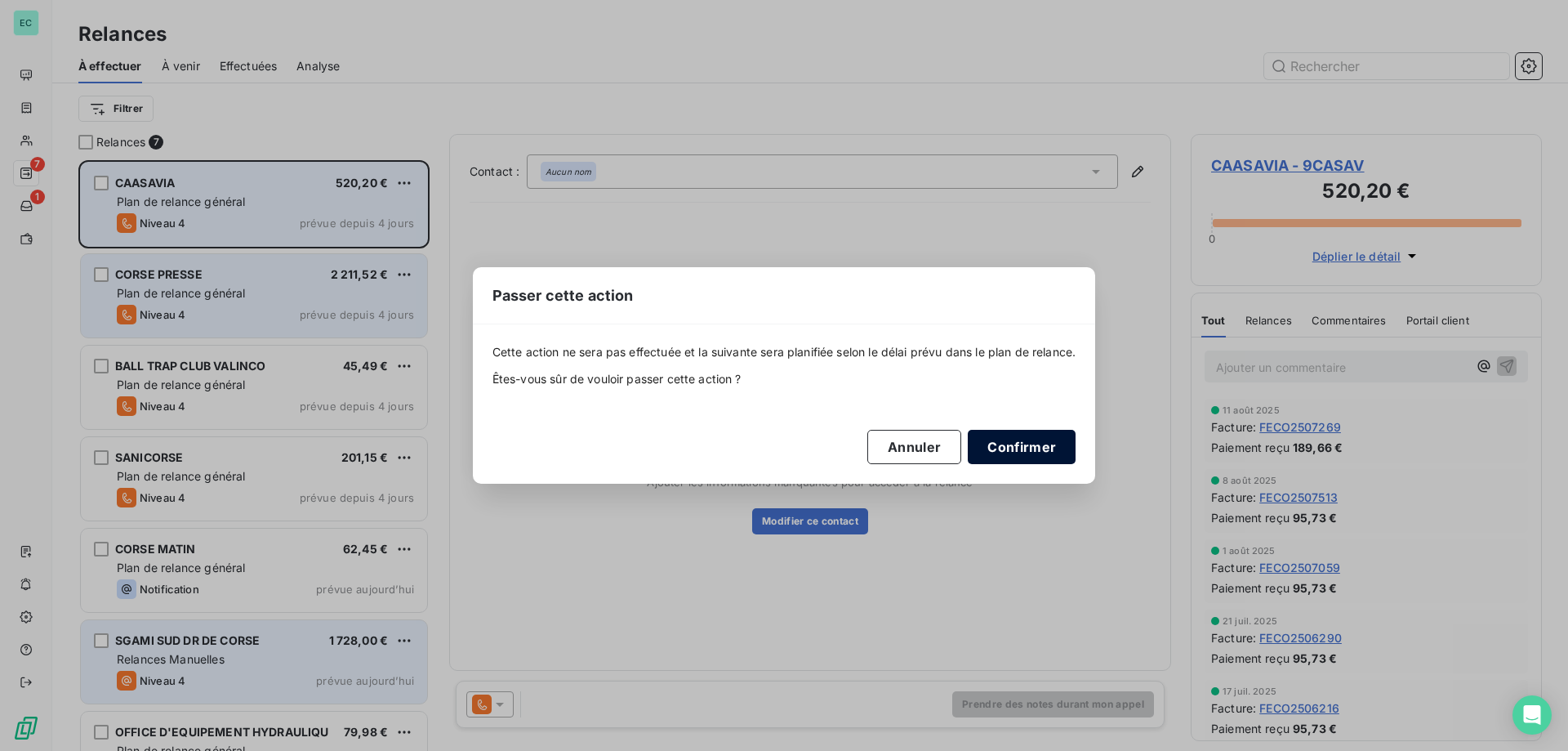
click at [1054, 432] on button "Confirmer" at bounding box center [1022, 447] width 108 height 34
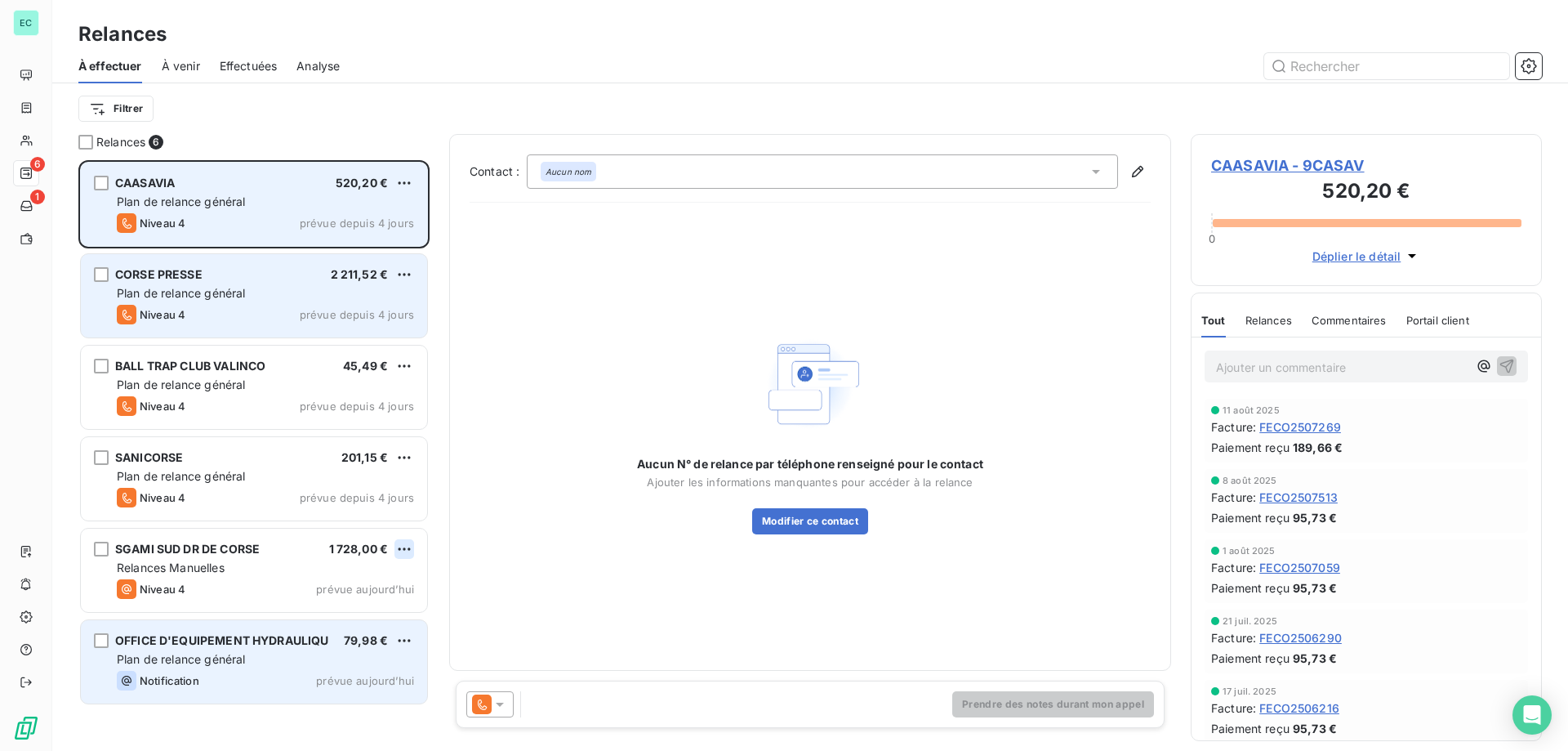
click at [400, 551] on html "EC 6 1 Relances À effectuer À venir Effectuées Analyse Filtrer Relances 6 CAASA…" at bounding box center [784, 375] width 1568 height 751
click at [287, 607] on div "Passer cette action" at bounding box center [333, 611] width 146 height 26
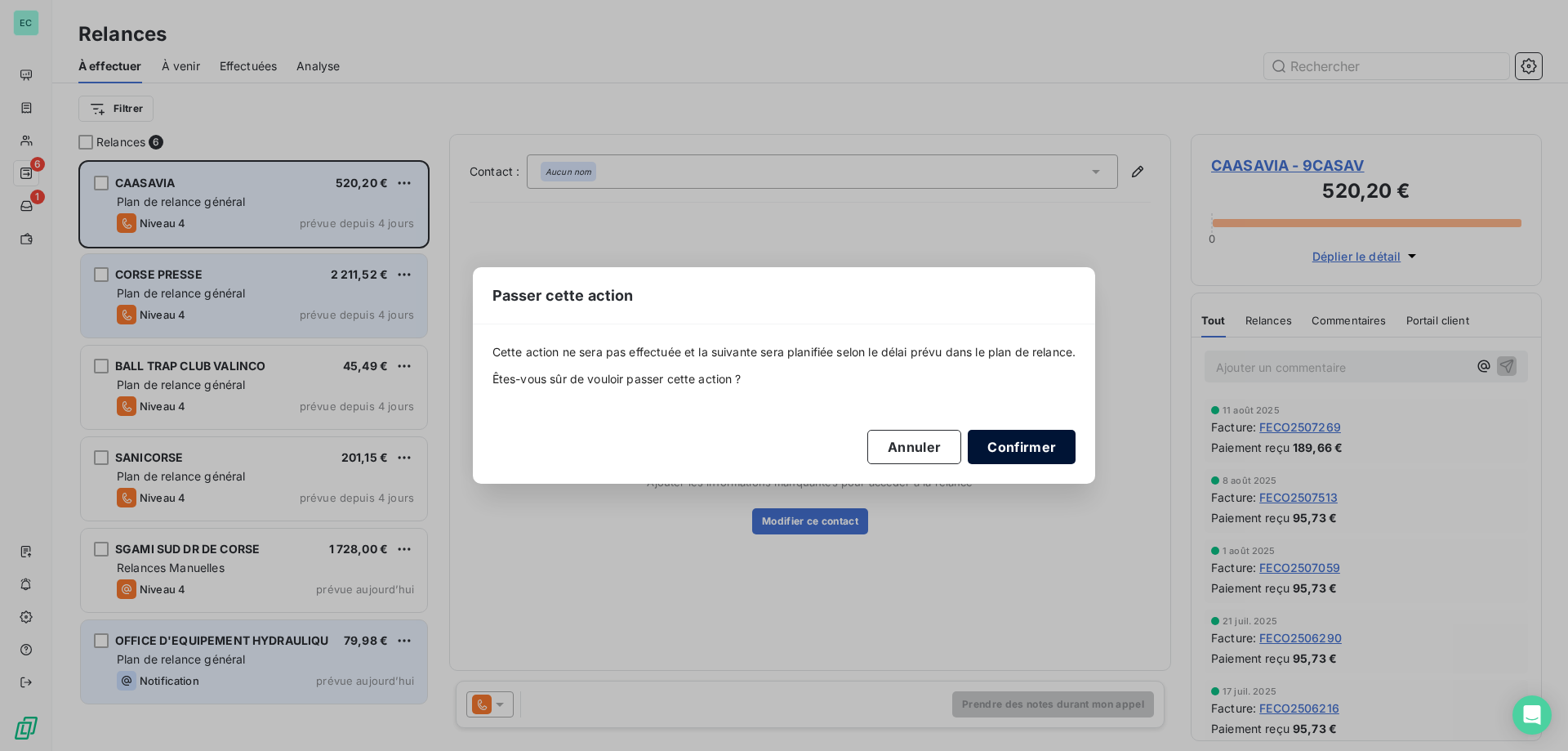
click at [1030, 452] on button "Confirmer" at bounding box center [1022, 447] width 108 height 34
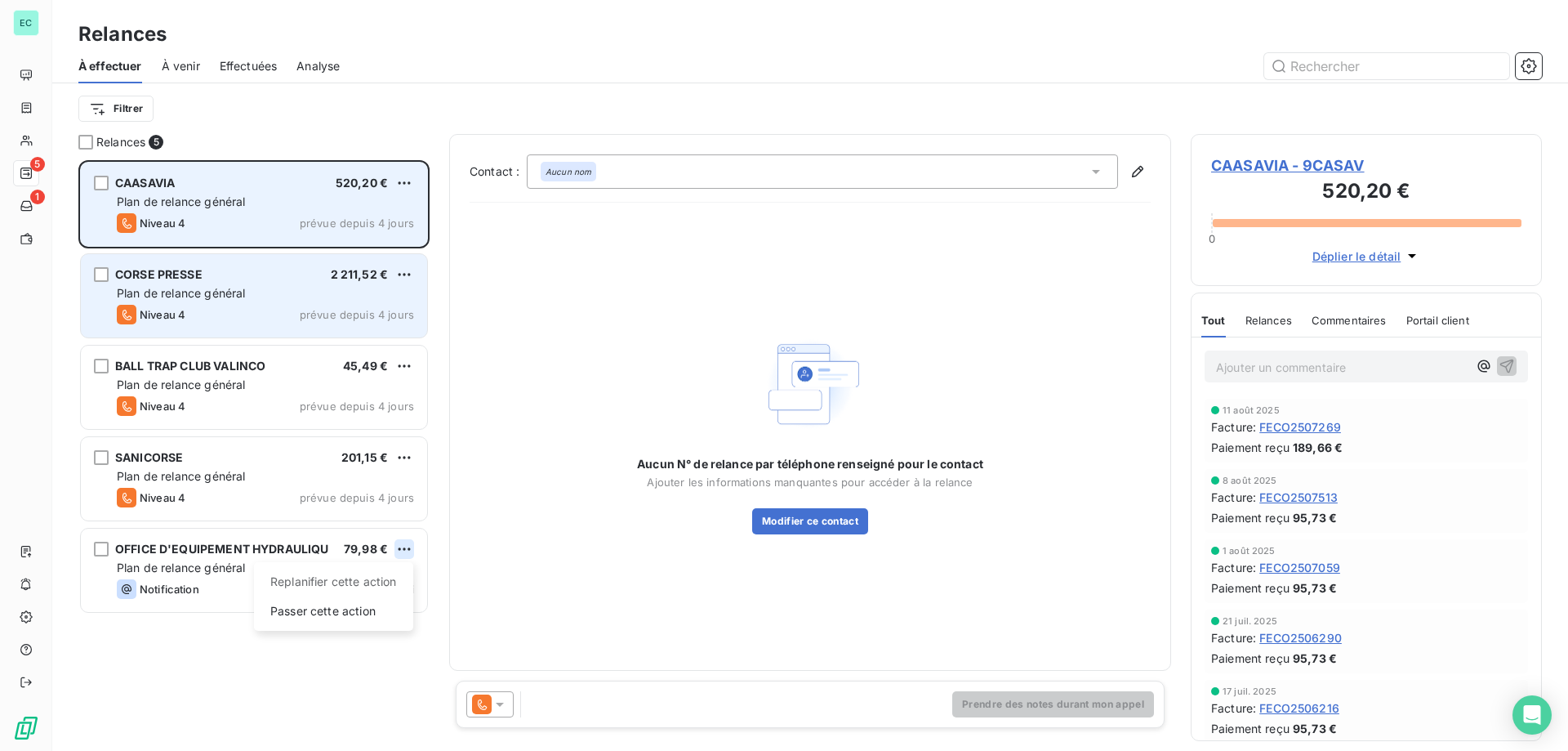
click at [398, 548] on html "EC 5 1 Relances À effectuer À venir Effectuées Analyse Filtrer Relances 5 CAASA…" at bounding box center [784, 375] width 1568 height 751
click at [289, 619] on div "Passer cette action" at bounding box center [333, 611] width 146 height 26
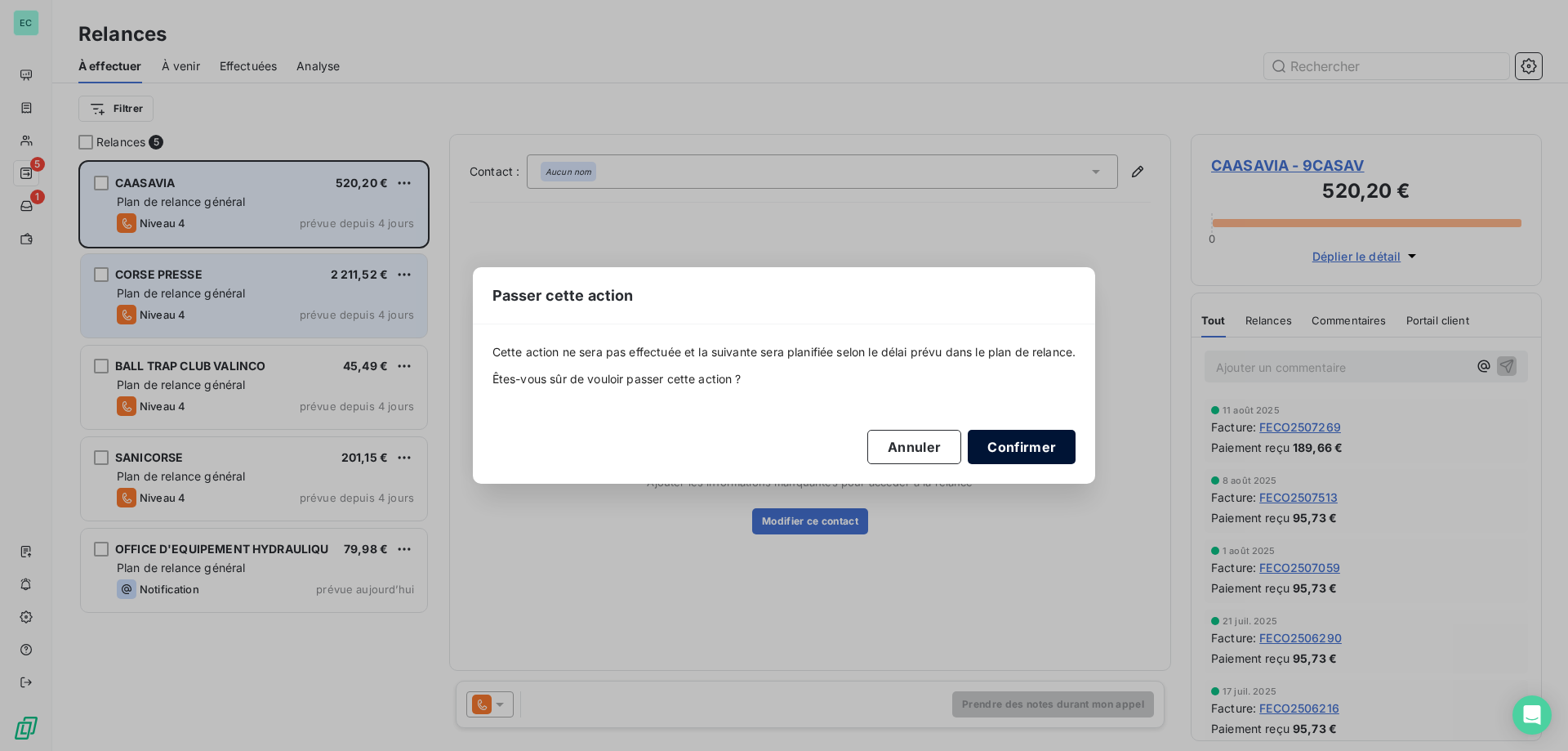
click at [994, 440] on button "Confirmer" at bounding box center [1022, 447] width 108 height 34
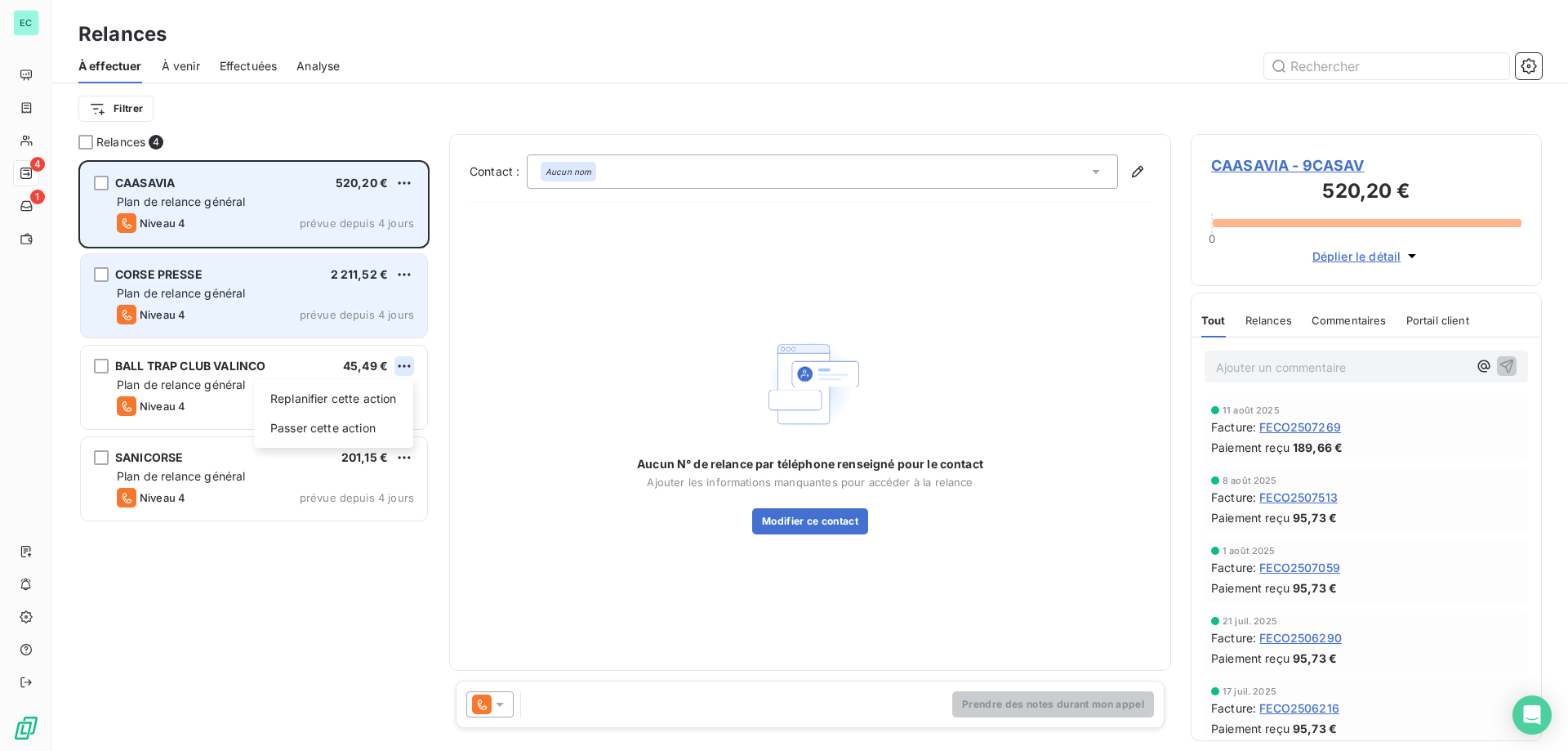
click at [401, 366] on html "EC 4 1 Relances À effectuer À venir Effectuées Analyse Filtrer Relances 4 CAASA…" at bounding box center [784, 375] width 1568 height 751
click at [323, 421] on div "Passer cette action" at bounding box center [333, 428] width 146 height 26
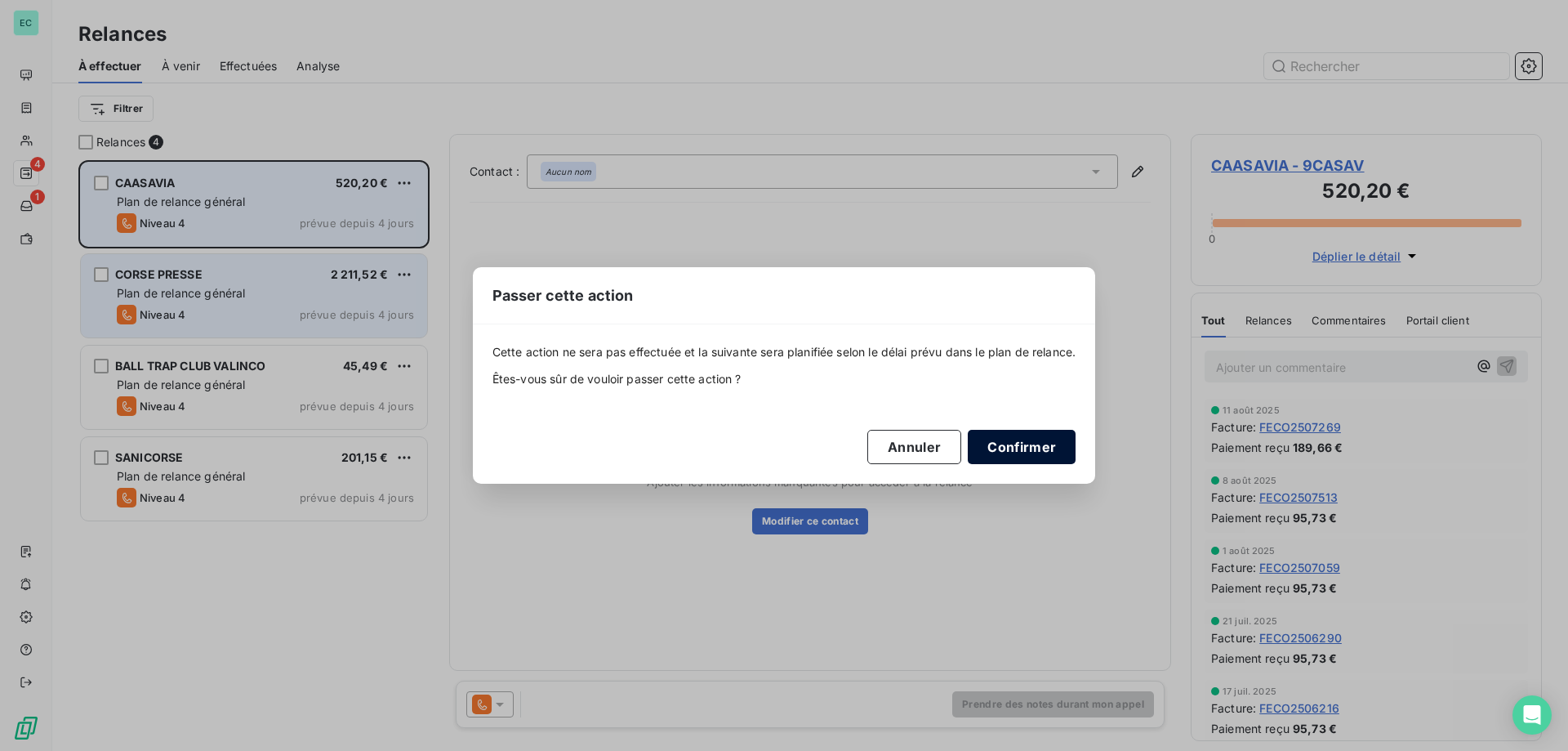
click at [1061, 450] on button "Confirmer" at bounding box center [1022, 447] width 108 height 34
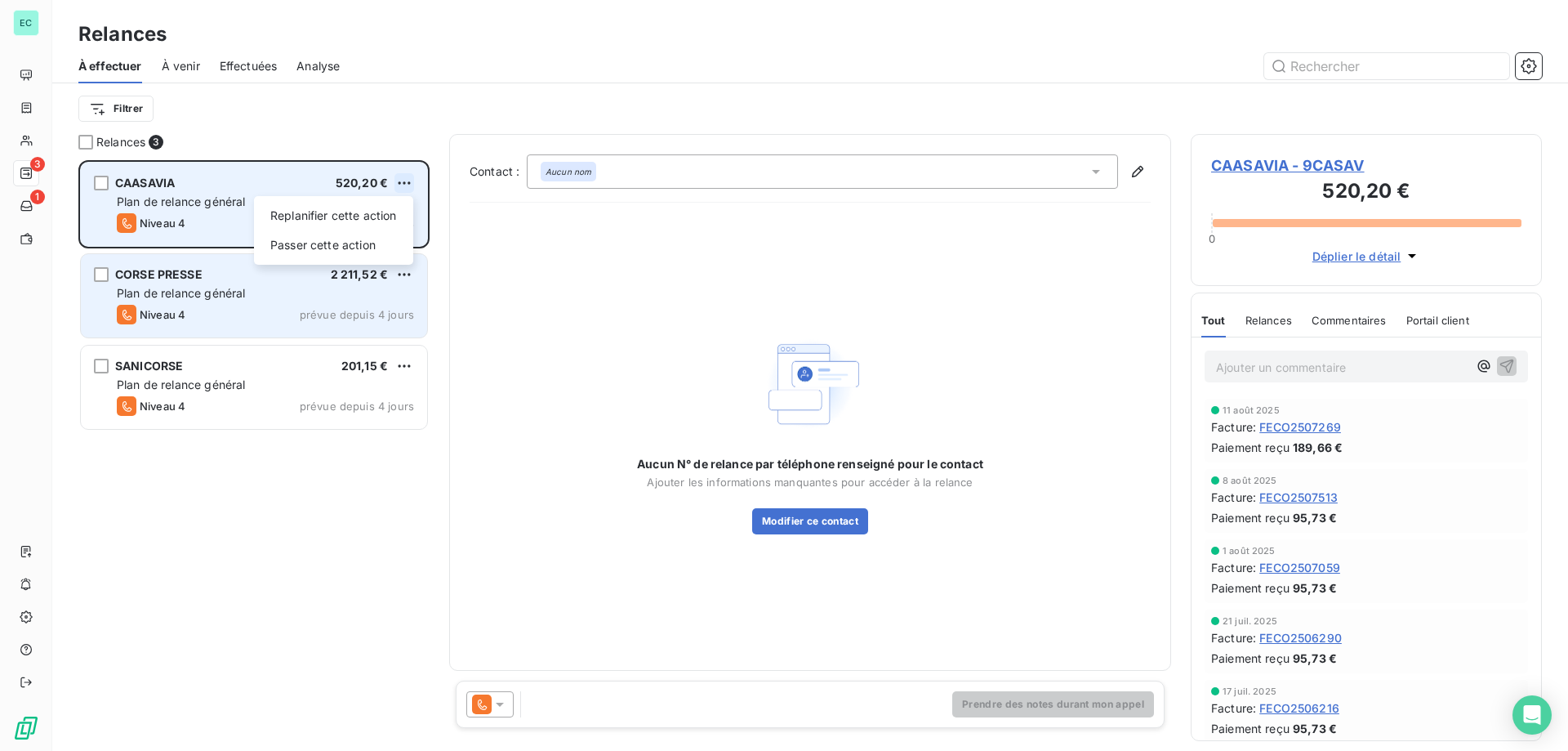
click at [401, 180] on html "EC 3 1 Relances À effectuer À venir Effectuées Analyse Filtrer Relances 3 CAASA…" at bounding box center [784, 375] width 1568 height 751
click at [348, 238] on div "Passer cette action" at bounding box center [333, 246] width 146 height 26
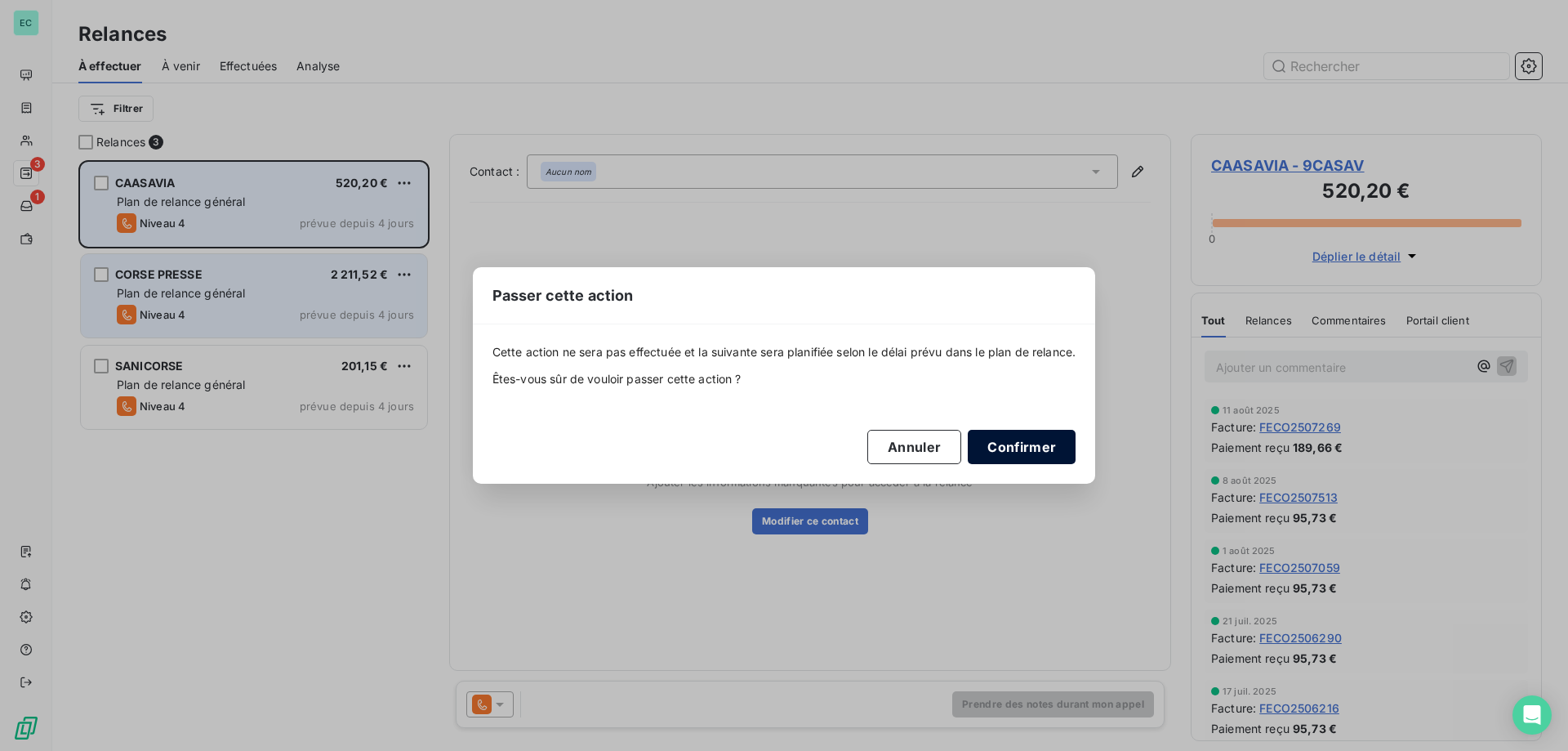
click at [1009, 437] on button "Confirmer" at bounding box center [1022, 447] width 108 height 34
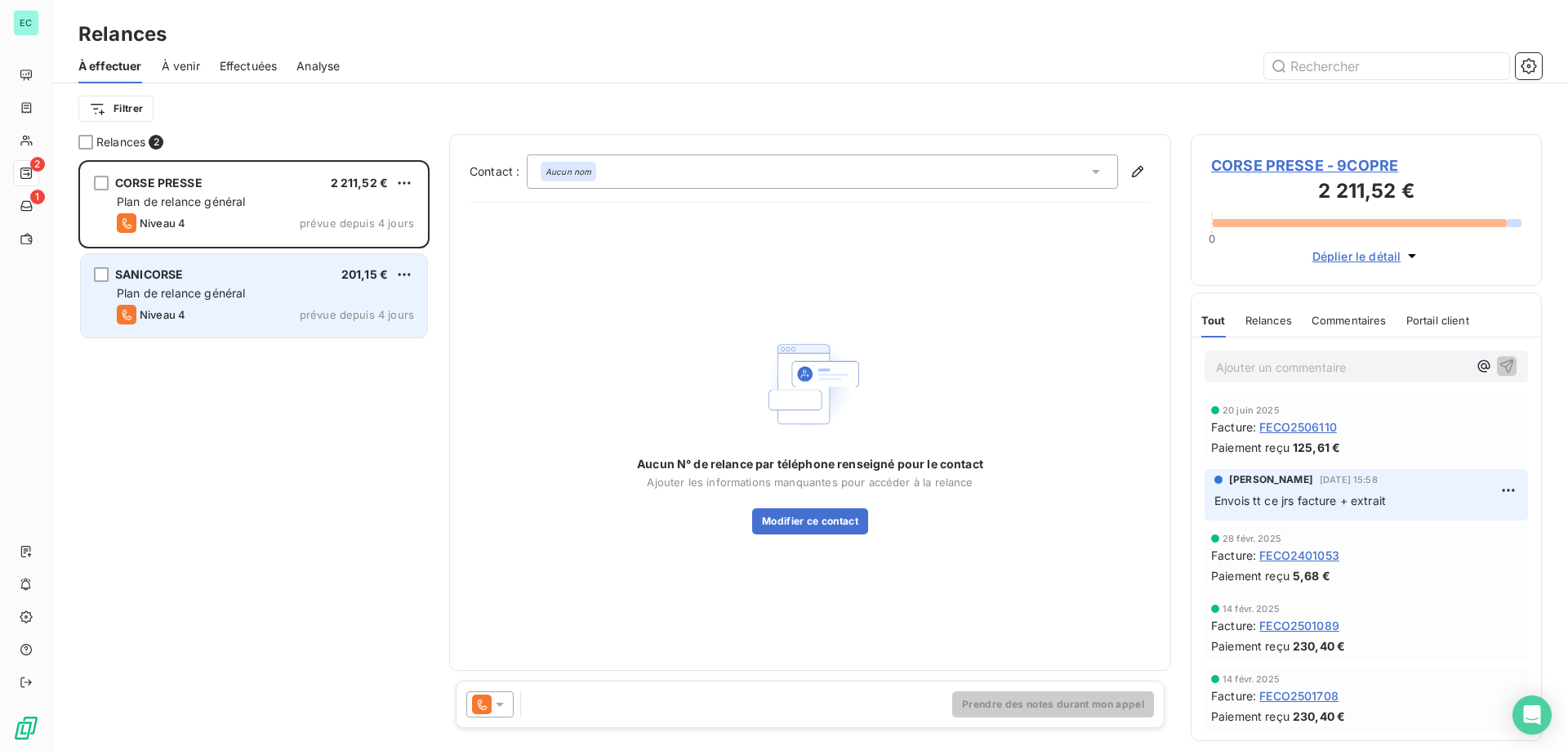
click at [491, 706] on icon at bounding box center [482, 704] width 20 height 20
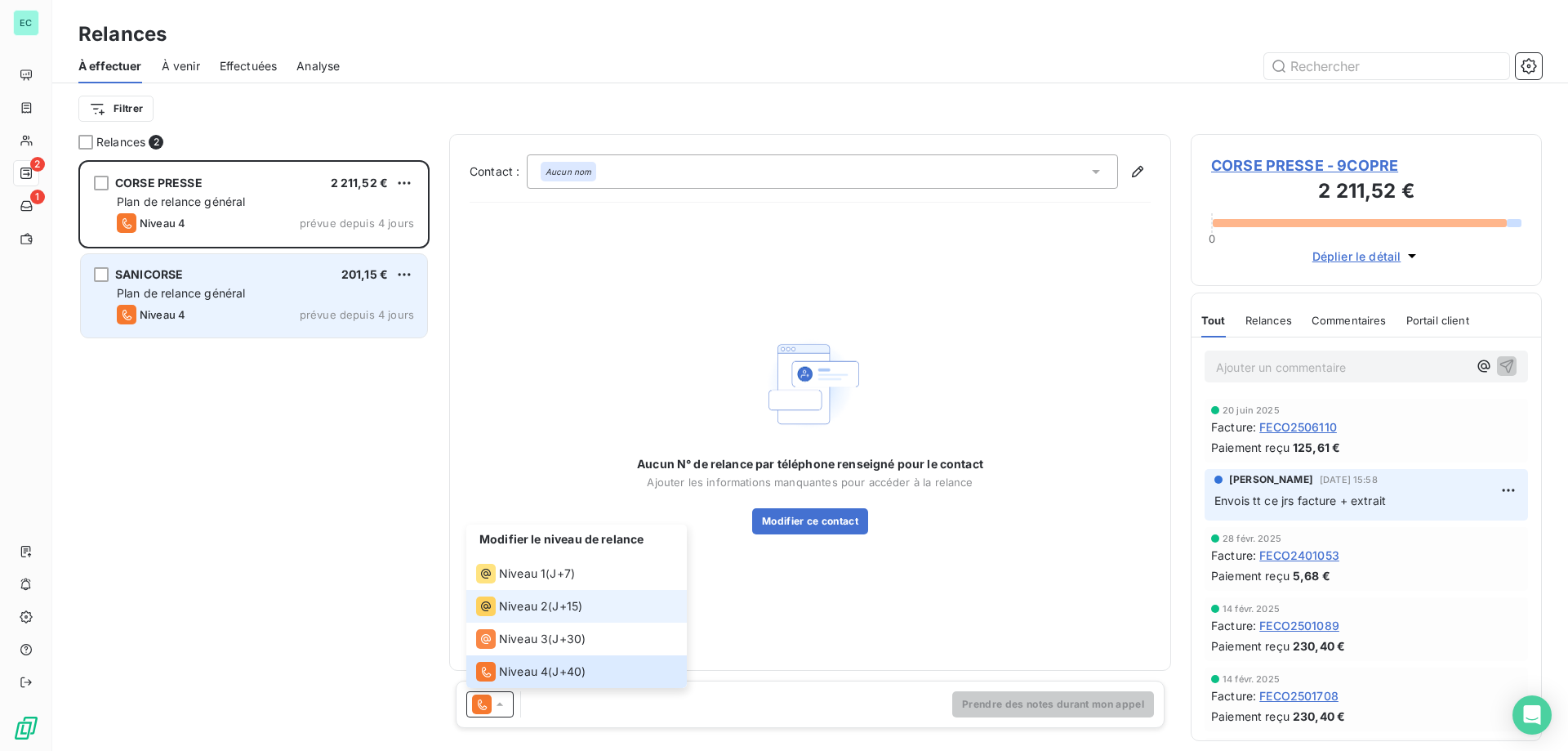
click at [537, 602] on span "Niveau 2" at bounding box center [523, 606] width 49 height 16
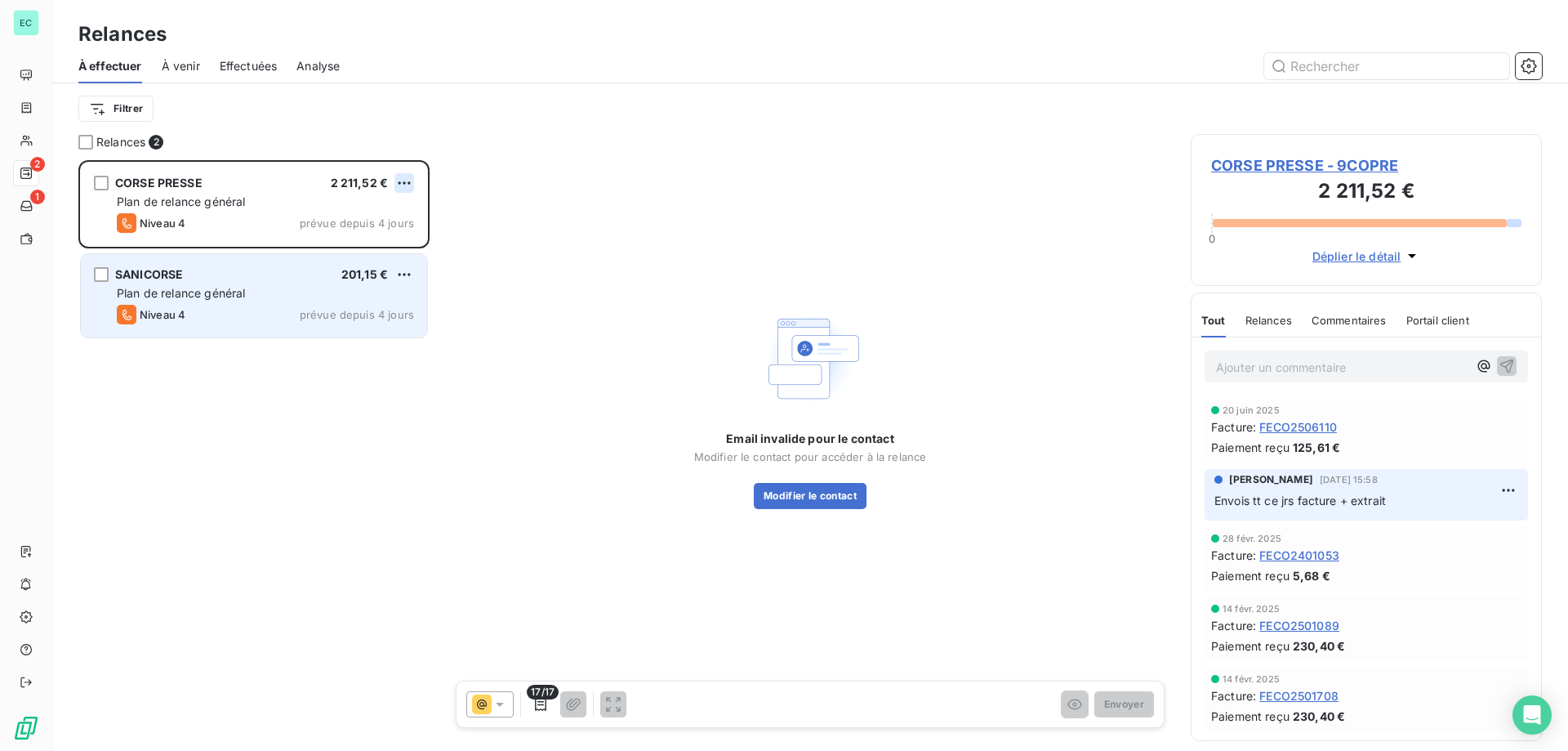
click at [409, 182] on html "EC 2 1 Relances À effectuer À venir Effectuées Analyse Filtrer Relances 2 CORSE…" at bounding box center [784, 375] width 1568 height 751
click at [329, 245] on div "Passer cette action" at bounding box center [333, 246] width 146 height 26
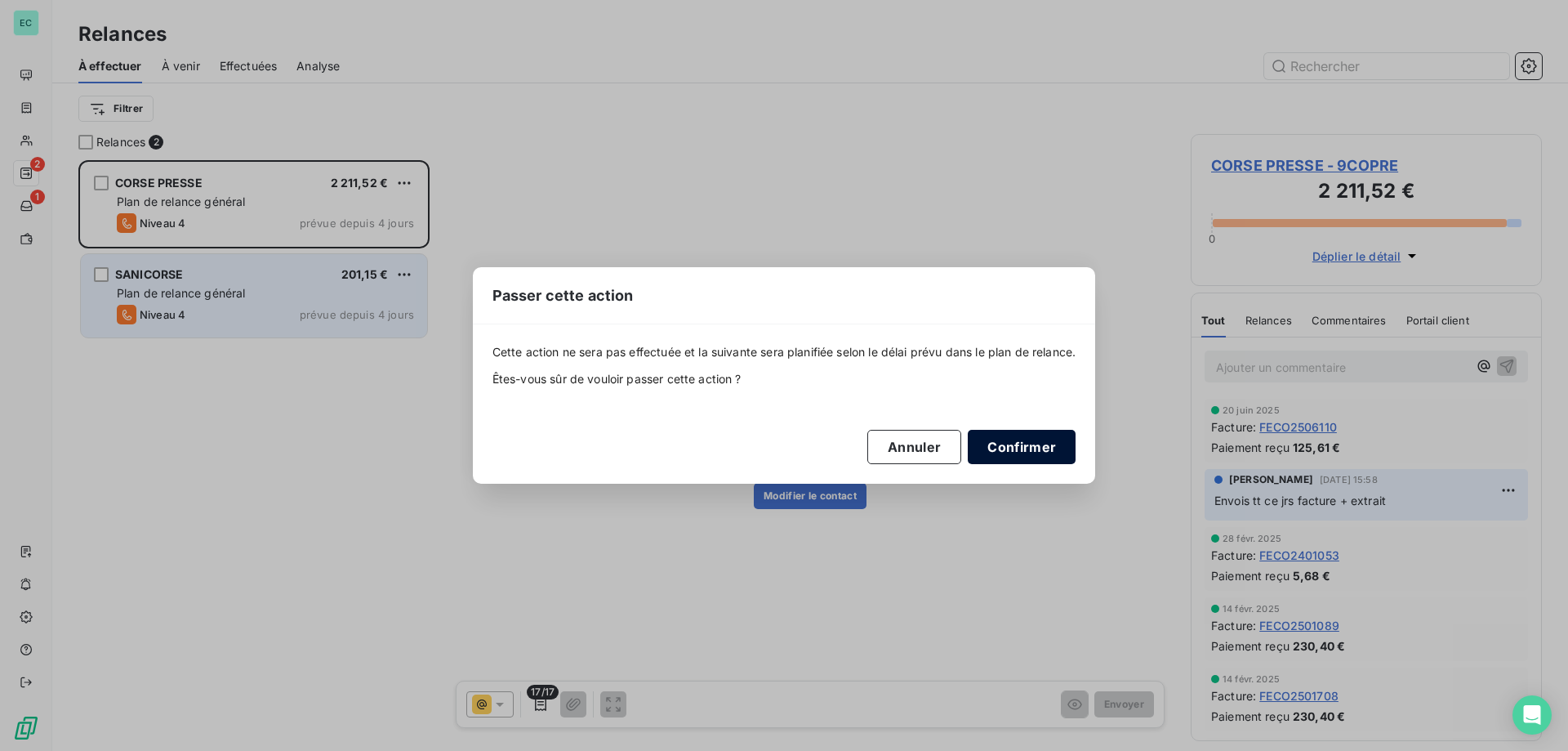
click at [1051, 442] on button "Confirmer" at bounding box center [1022, 447] width 108 height 34
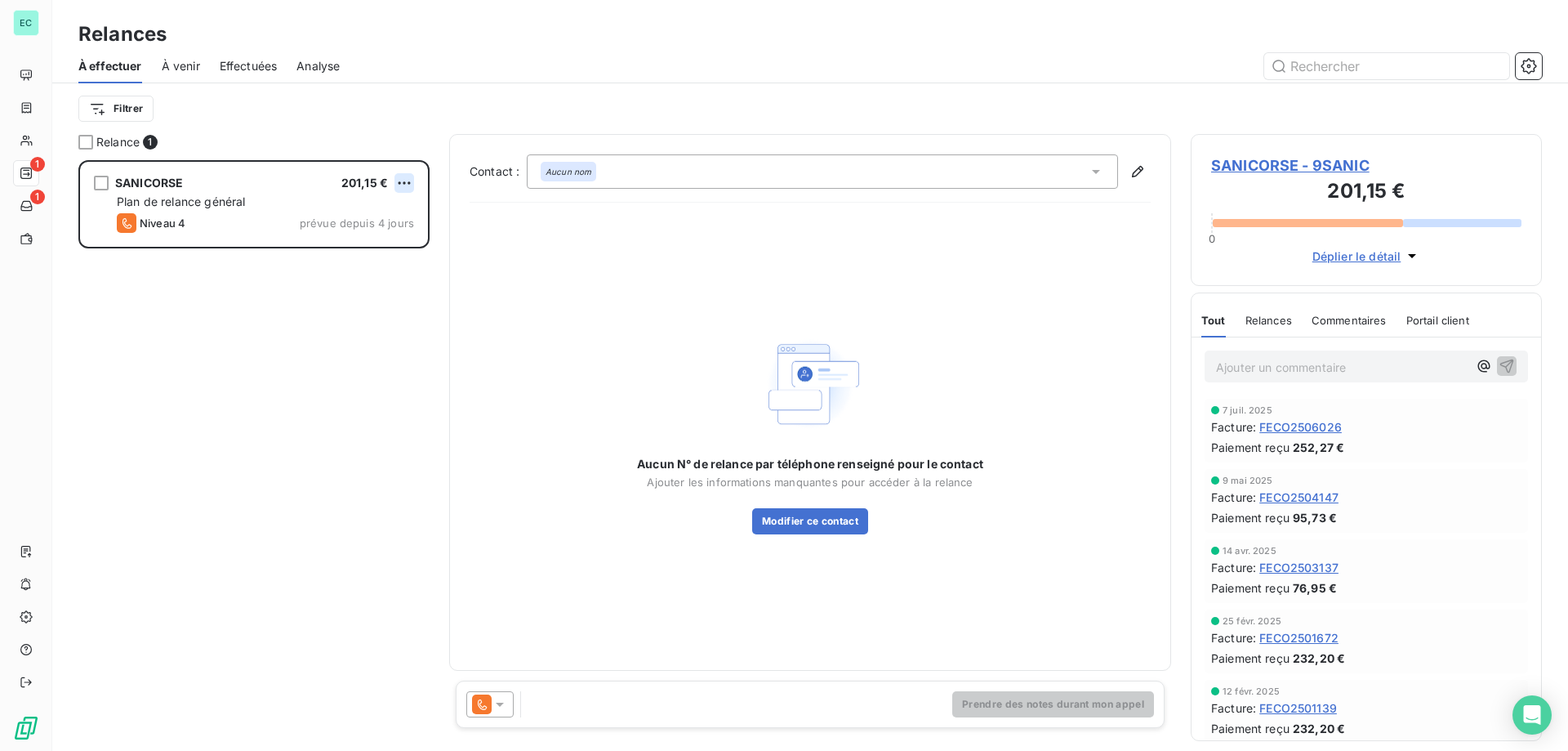
click at [414, 182] on html "EC 1 1 Relances À effectuer À venir Effectuées Analyse Filtrer Relance 1 SANICO…" at bounding box center [784, 375] width 1568 height 751
click at [363, 261] on div "Replanifier cette action Passer cette action" at bounding box center [333, 230] width 160 height 69
click at [359, 242] on div "Passer cette action" at bounding box center [333, 246] width 146 height 26
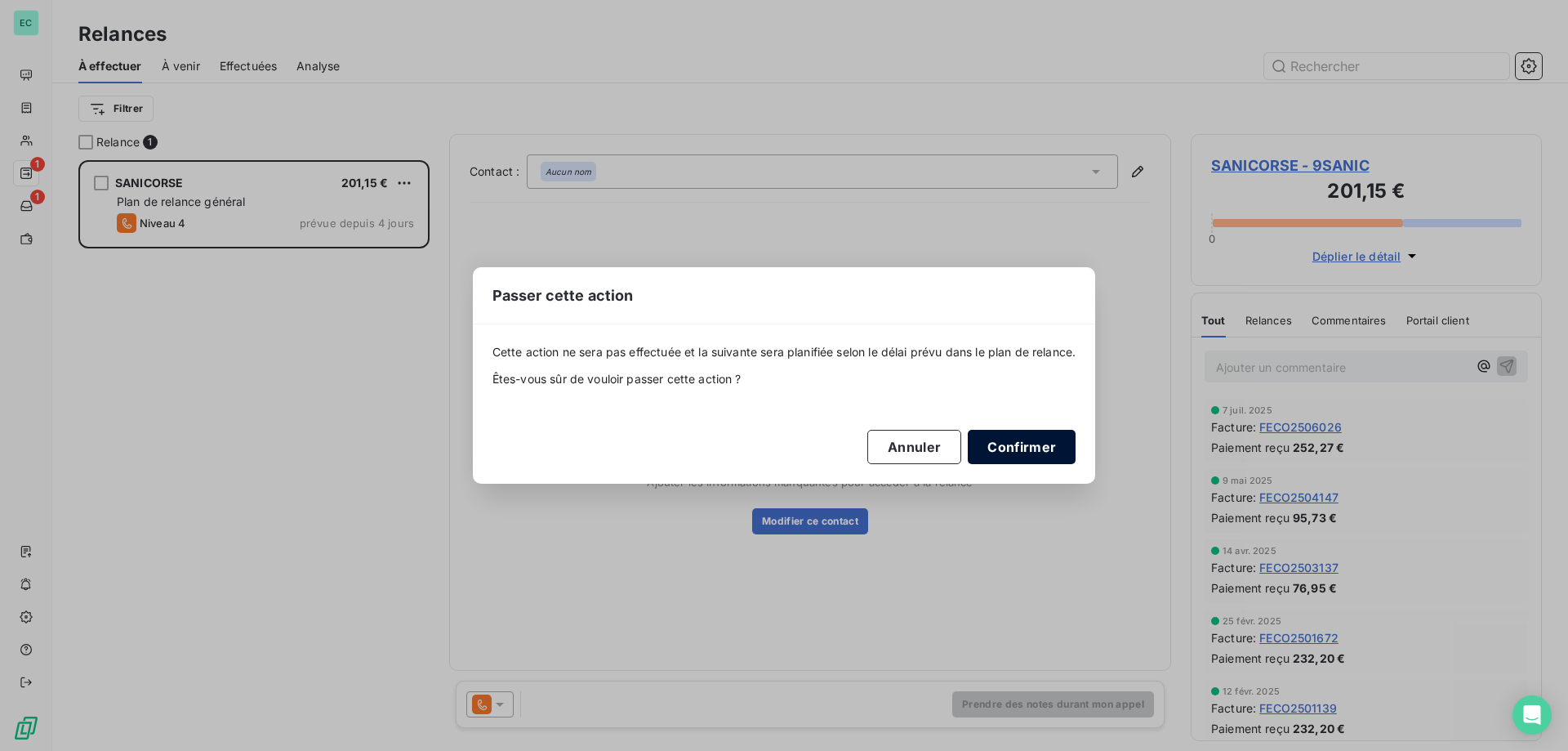
click at [1030, 441] on button "Confirmer" at bounding box center [1022, 447] width 108 height 34
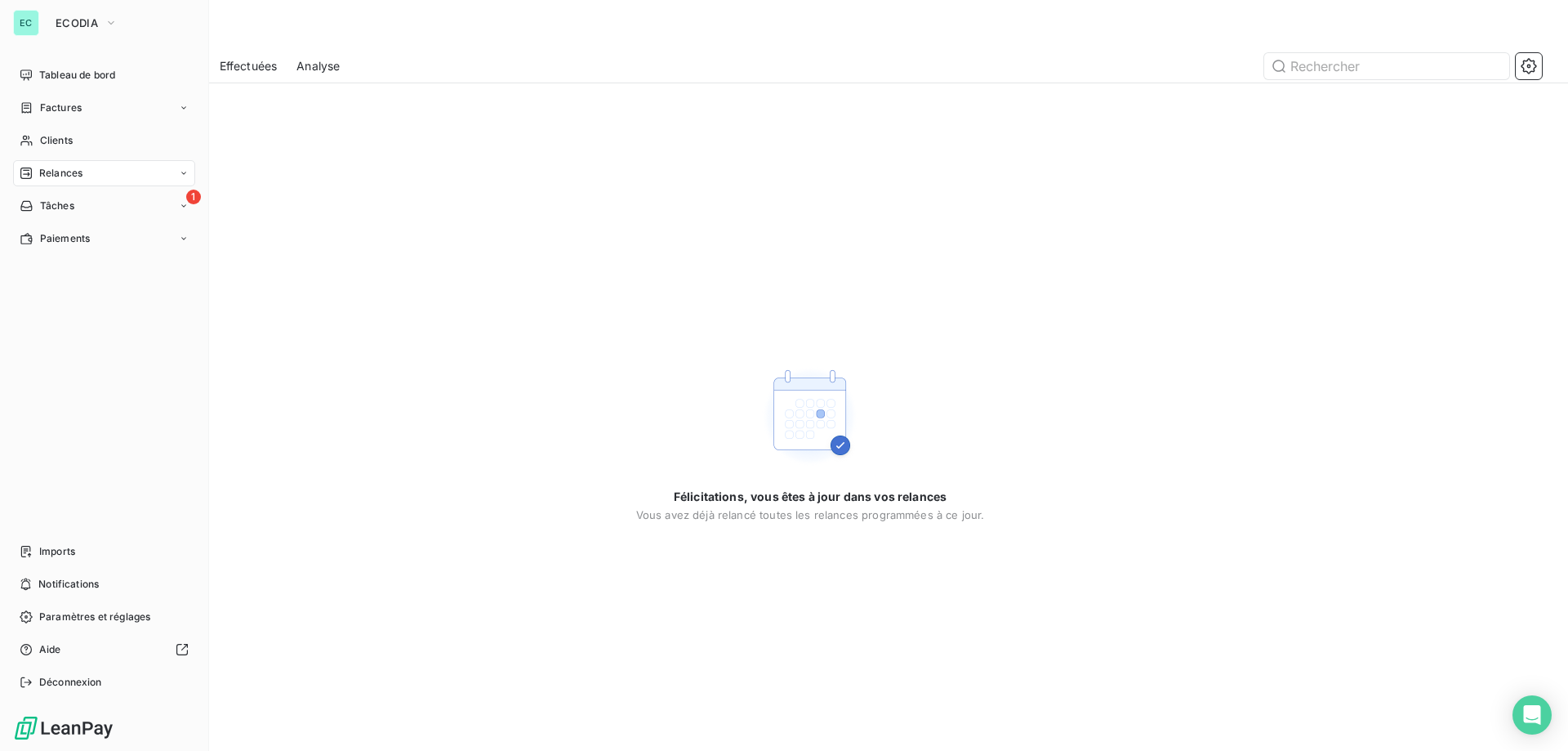
click at [27, 16] on div "EC" at bounding box center [26, 23] width 26 height 26
click at [84, 21] on span "ECODIA" at bounding box center [77, 23] width 43 height 13
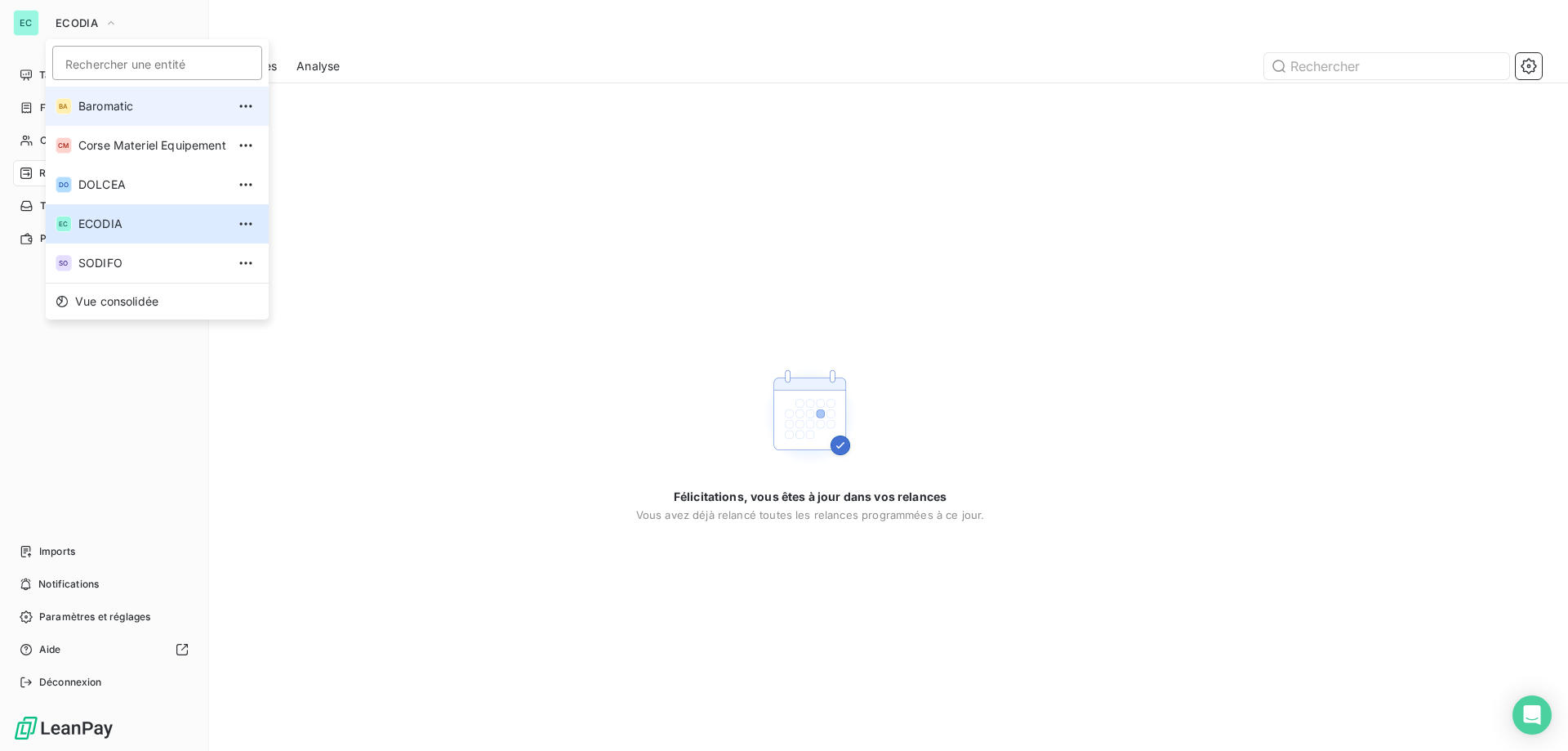
click at [124, 120] on li "BA Baromatic" at bounding box center [157, 107] width 223 height 40
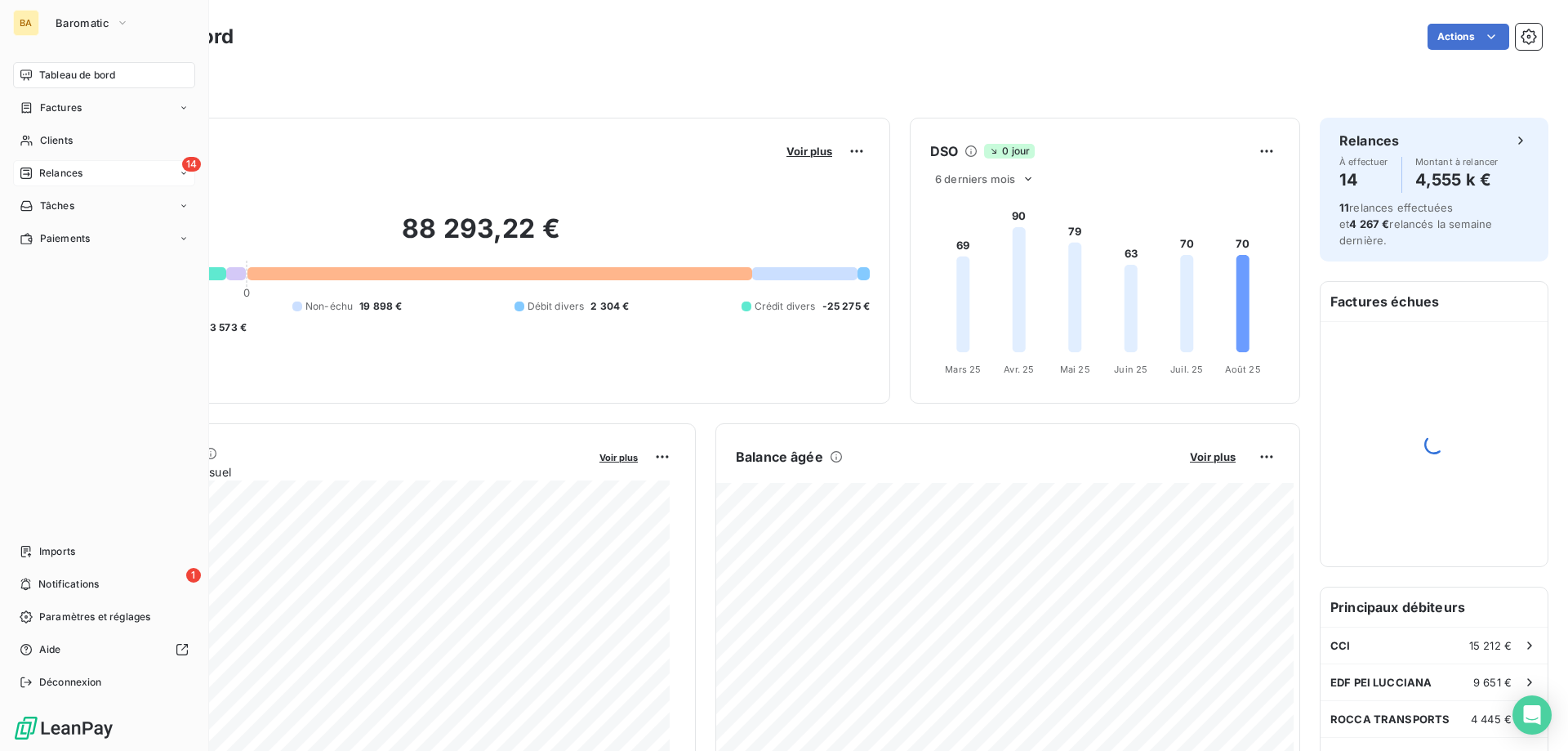
click at [80, 179] on span "Relances" at bounding box center [61, 174] width 43 height 15
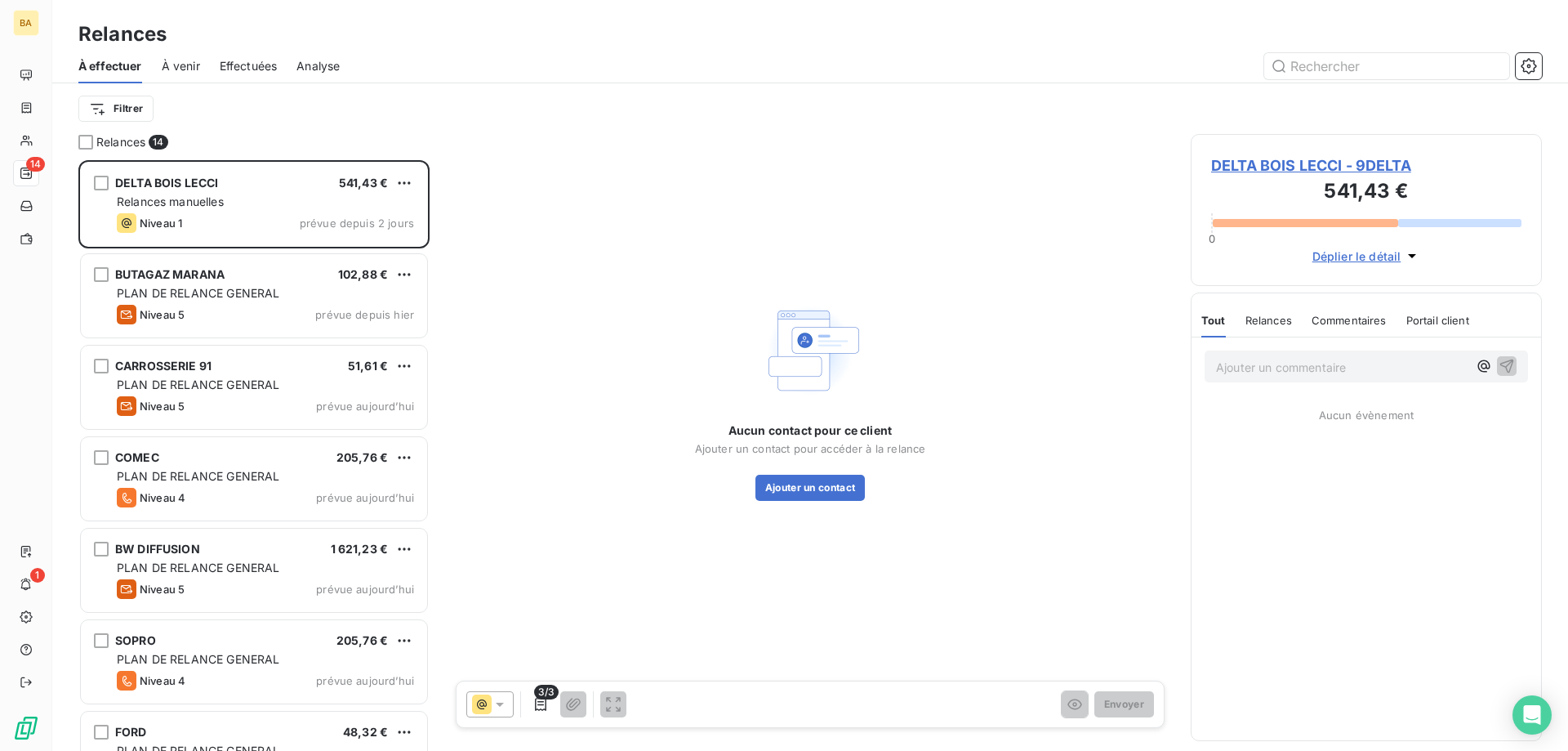
scroll to position [578, 339]
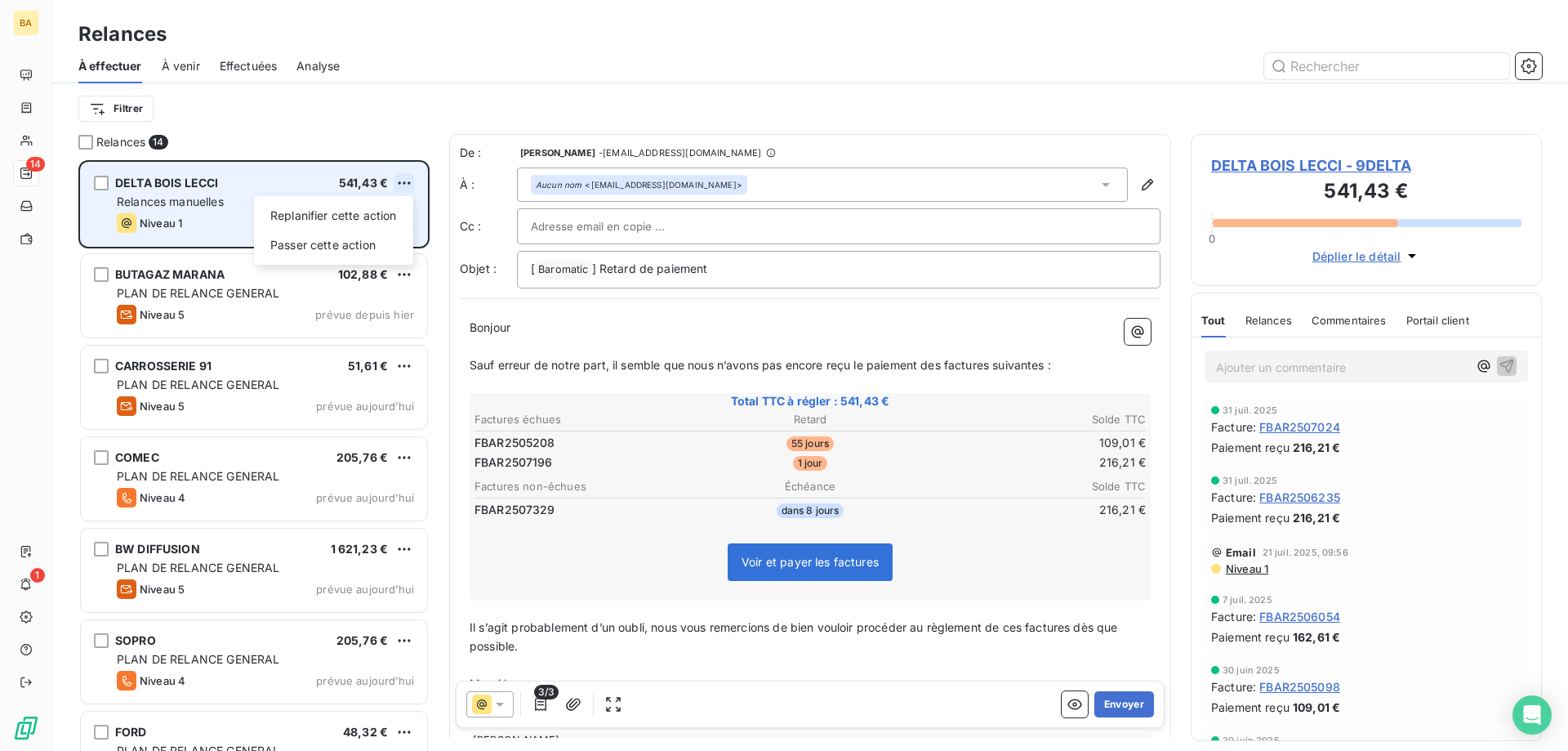
click at [401, 182] on html "BA 14 1 Relances À effectuer À venir Effectuées Analyse Filtrer Relances 14 DEL…" at bounding box center [784, 375] width 1568 height 751
click at [371, 243] on div "Passer cette action" at bounding box center [333, 246] width 146 height 26
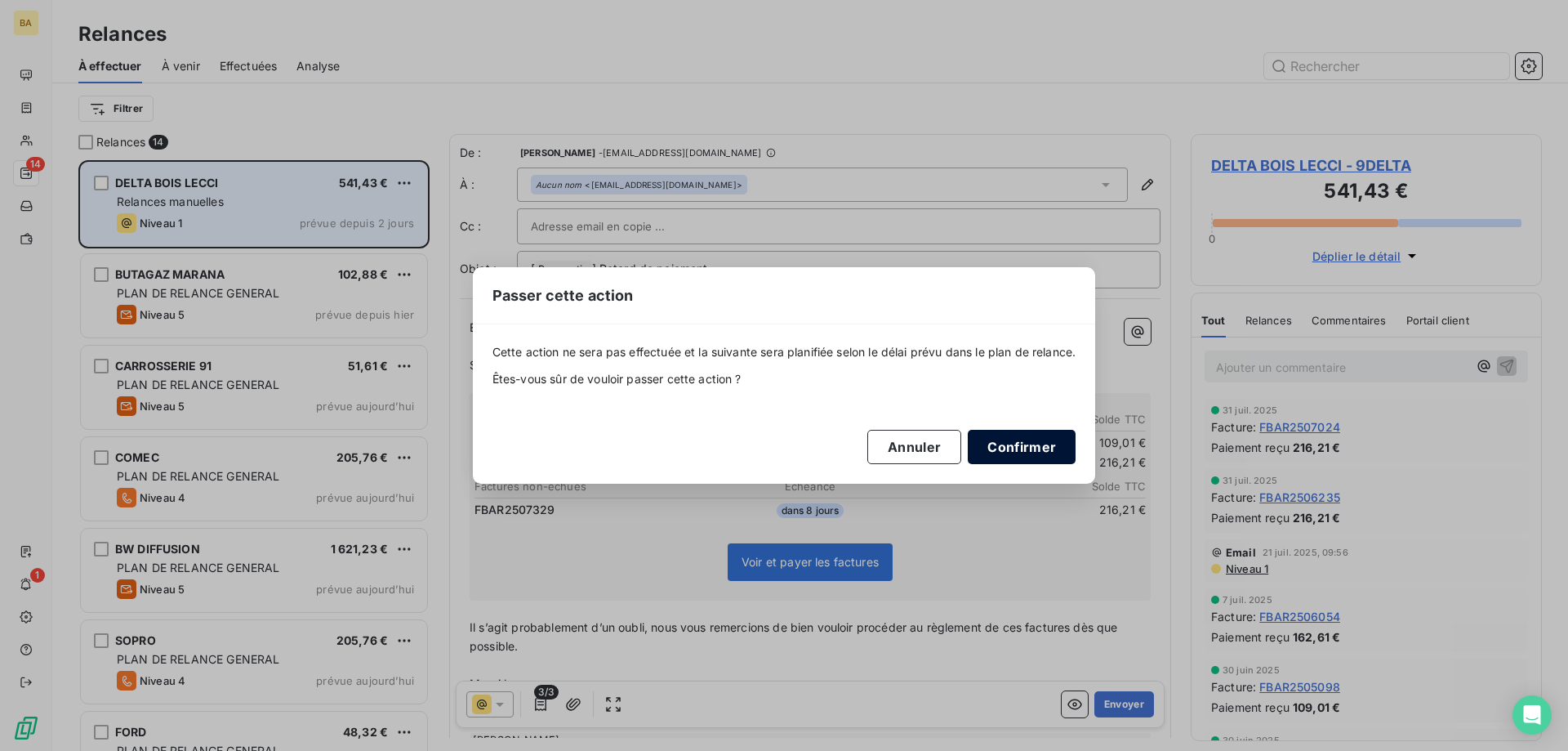
click at [1027, 451] on button "Confirmer" at bounding box center [1022, 447] width 108 height 34
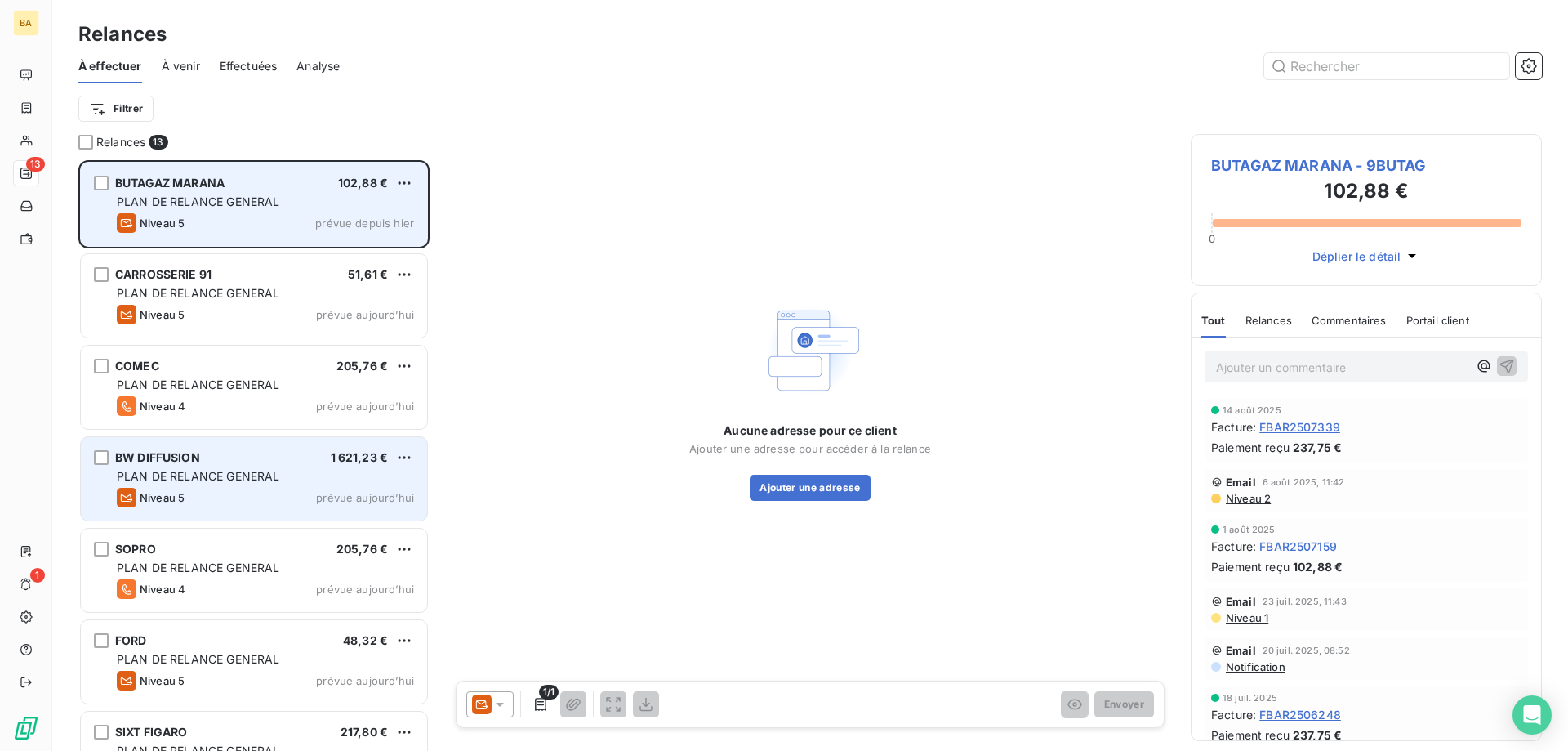
click at [405, 468] on div "PLAN DE RELANCE GENERAL" at bounding box center [265, 475] width 298 height 16
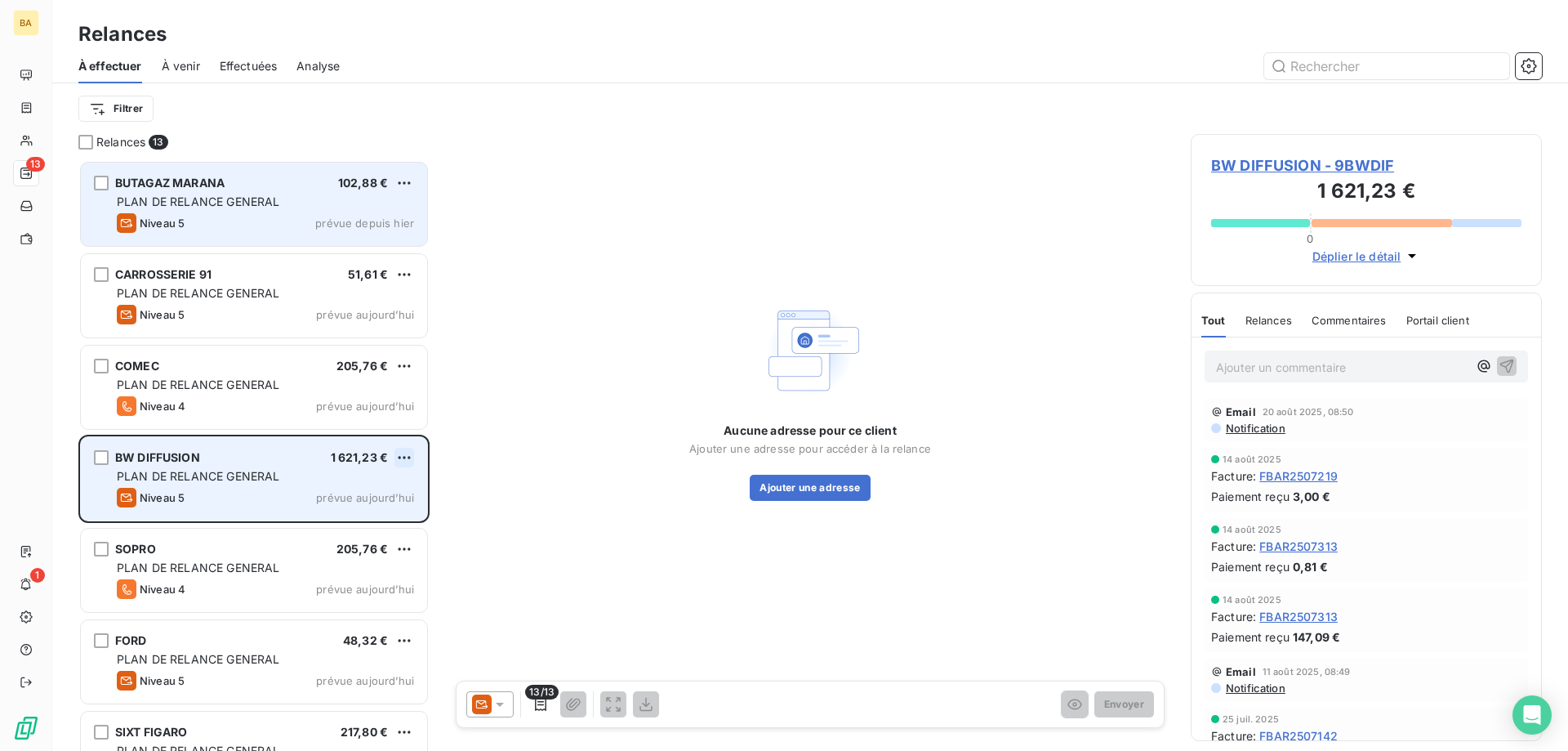
click at [410, 455] on html "BA 13 1 Relances À effectuer À venir Effectuées Analyse Filtrer Relances 13 BUT…" at bounding box center [784, 375] width 1568 height 751
click at [370, 516] on div "Passer cette action" at bounding box center [333, 520] width 146 height 26
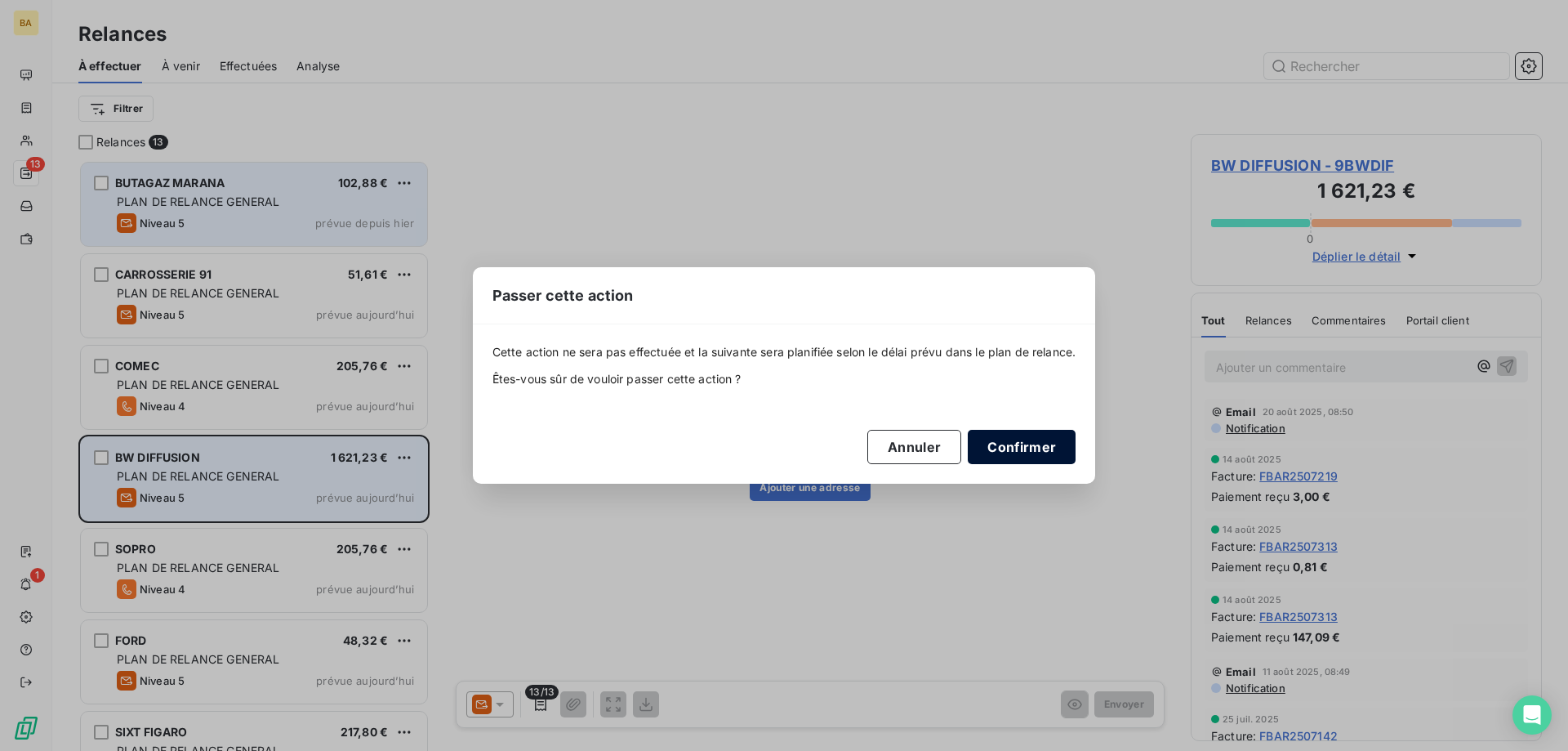
click at [1051, 443] on button "Confirmer" at bounding box center [1022, 447] width 108 height 34
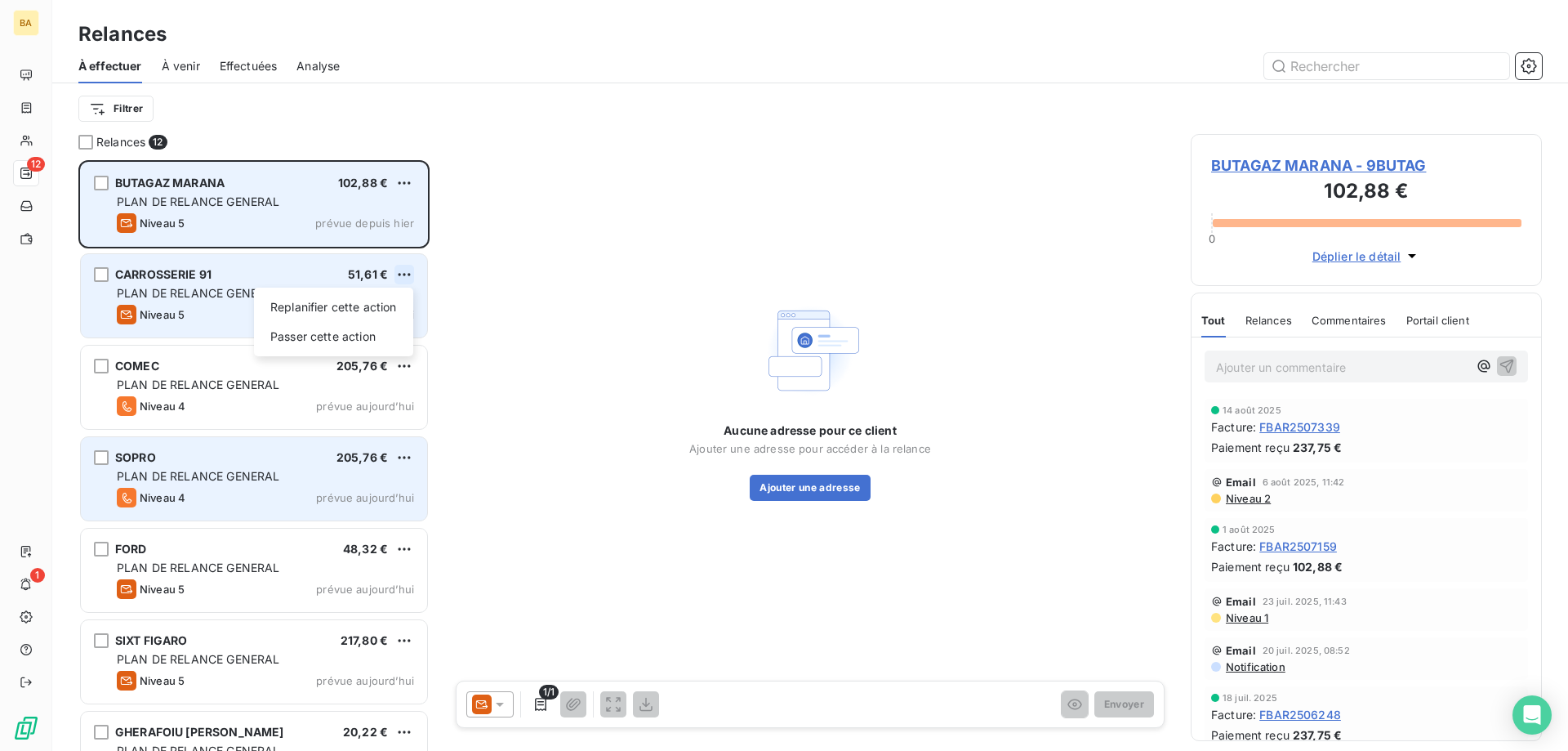
click at [401, 280] on html "BA 12 1 Relances À effectuer À venir Effectuées Analyse Filtrer Relances 12 BUT…" at bounding box center [784, 375] width 1568 height 751
click at [341, 337] on div "Passer cette action" at bounding box center [333, 336] width 146 height 26
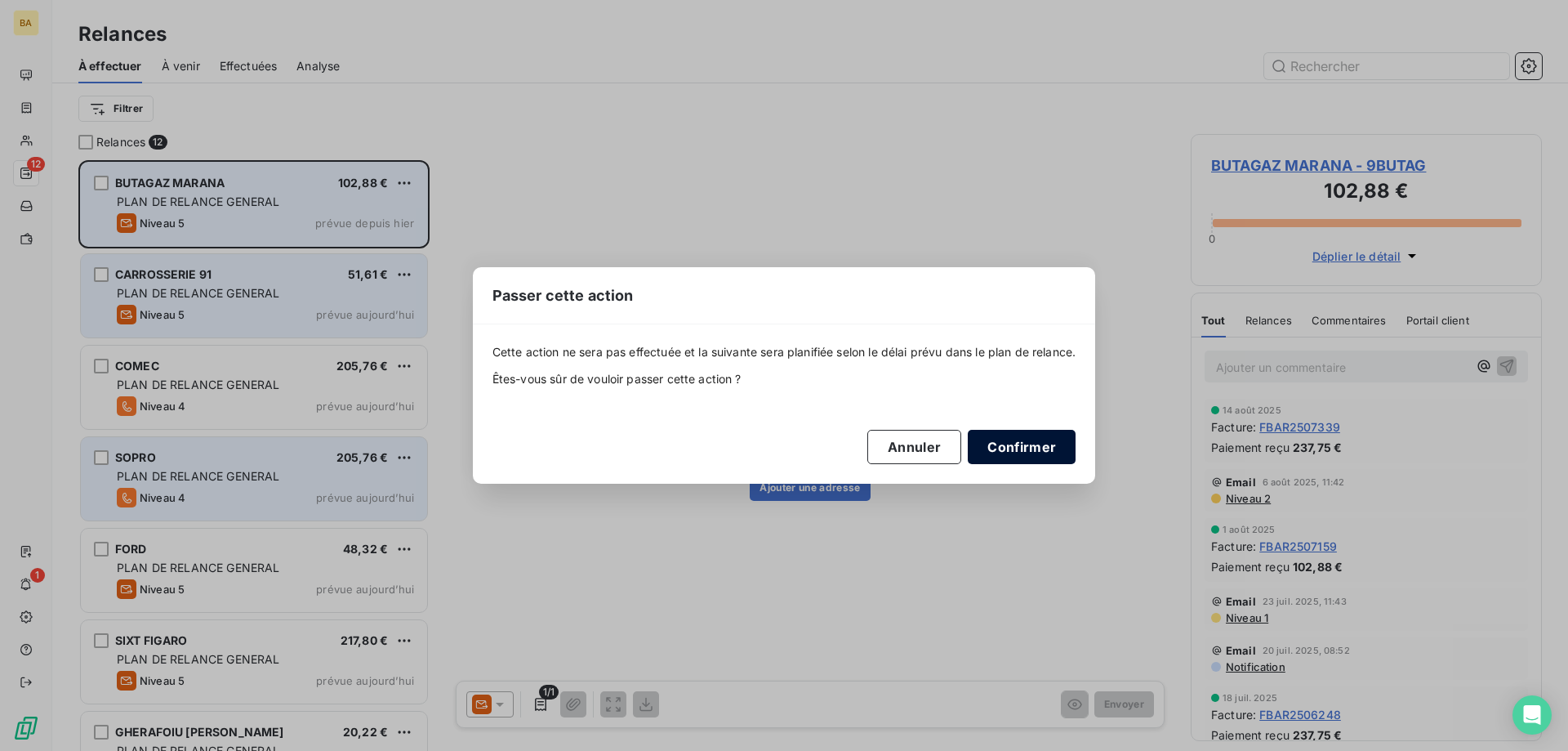
click at [979, 447] on button "Confirmer" at bounding box center [1022, 447] width 108 height 34
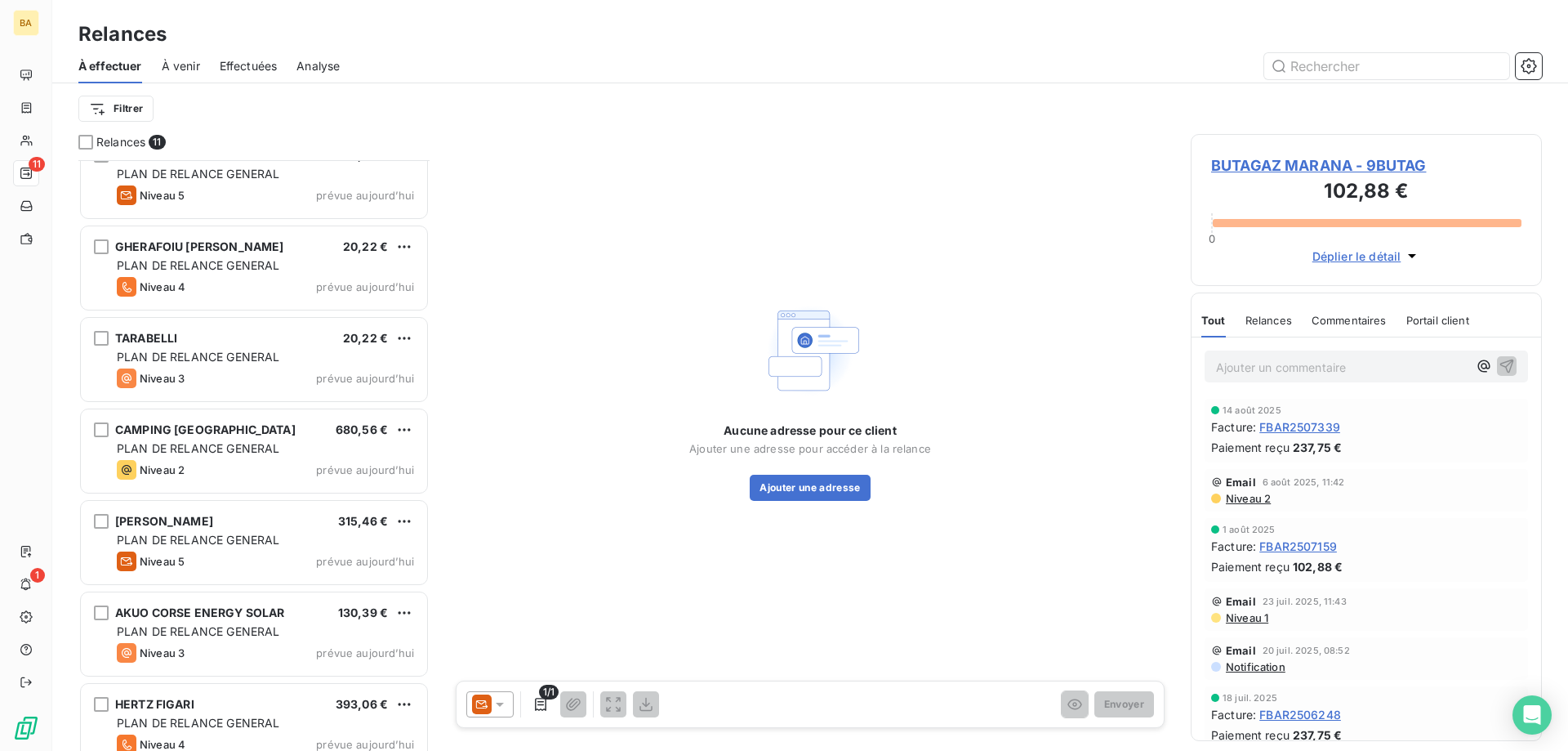
scroll to position [417, 0]
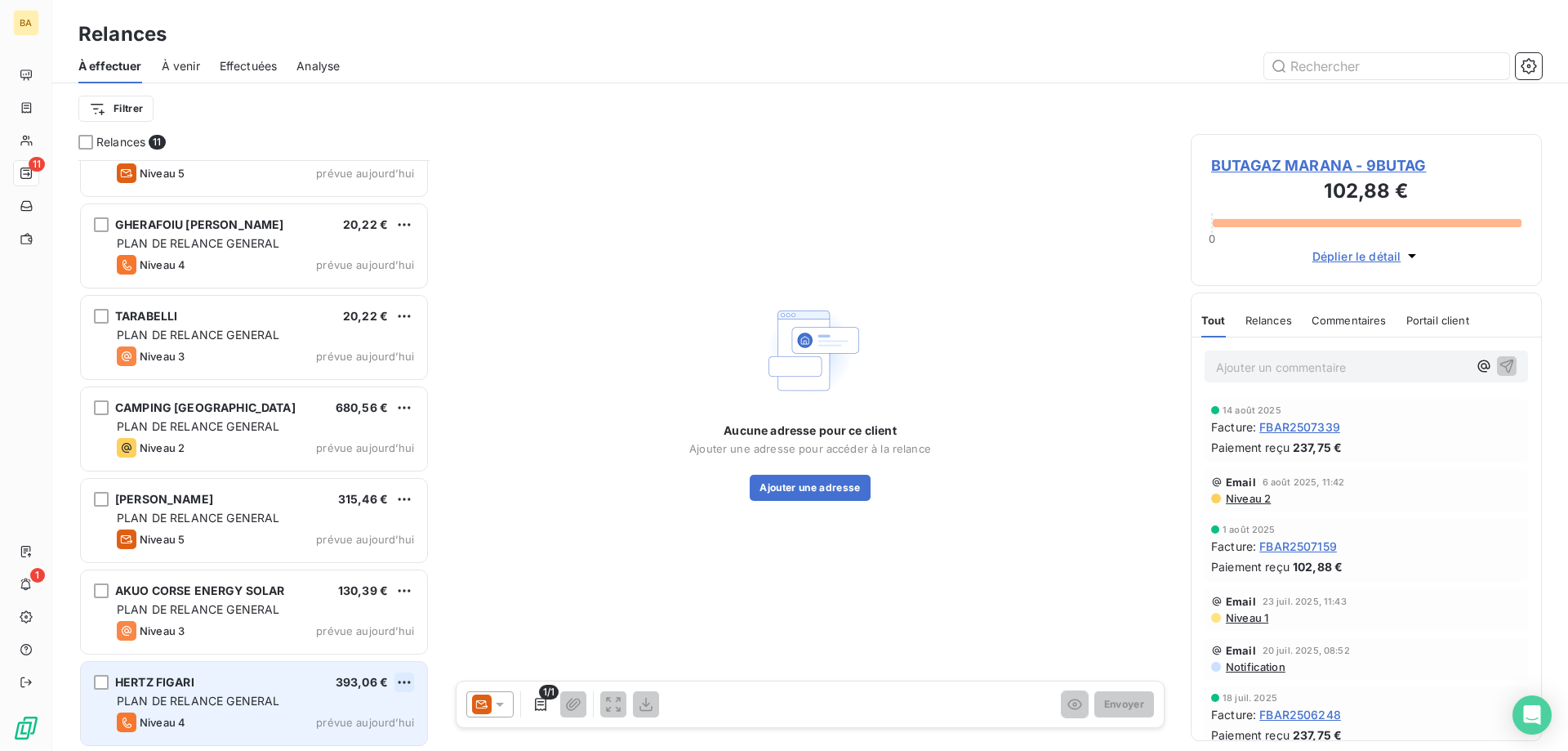
click at [412, 686] on html "BA 11 1 Relances À effectuer À venir Effectuées Analyse Filtrer Relances 11 FOR…" at bounding box center [784, 375] width 1568 height 751
click at [378, 654] on div "Passer cette action" at bounding box center [333, 650] width 146 height 26
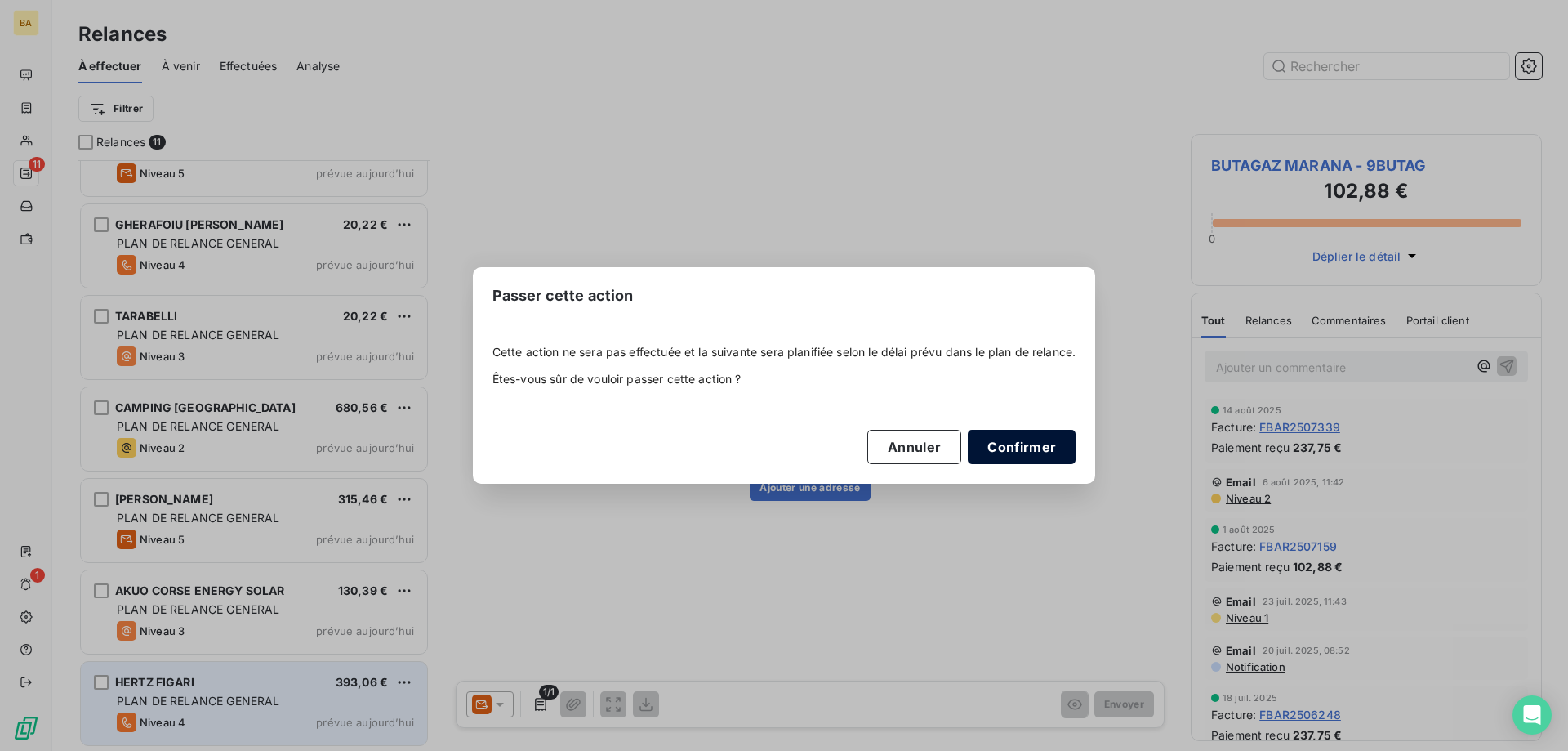
click at [1018, 450] on button "Confirmer" at bounding box center [1022, 447] width 108 height 34
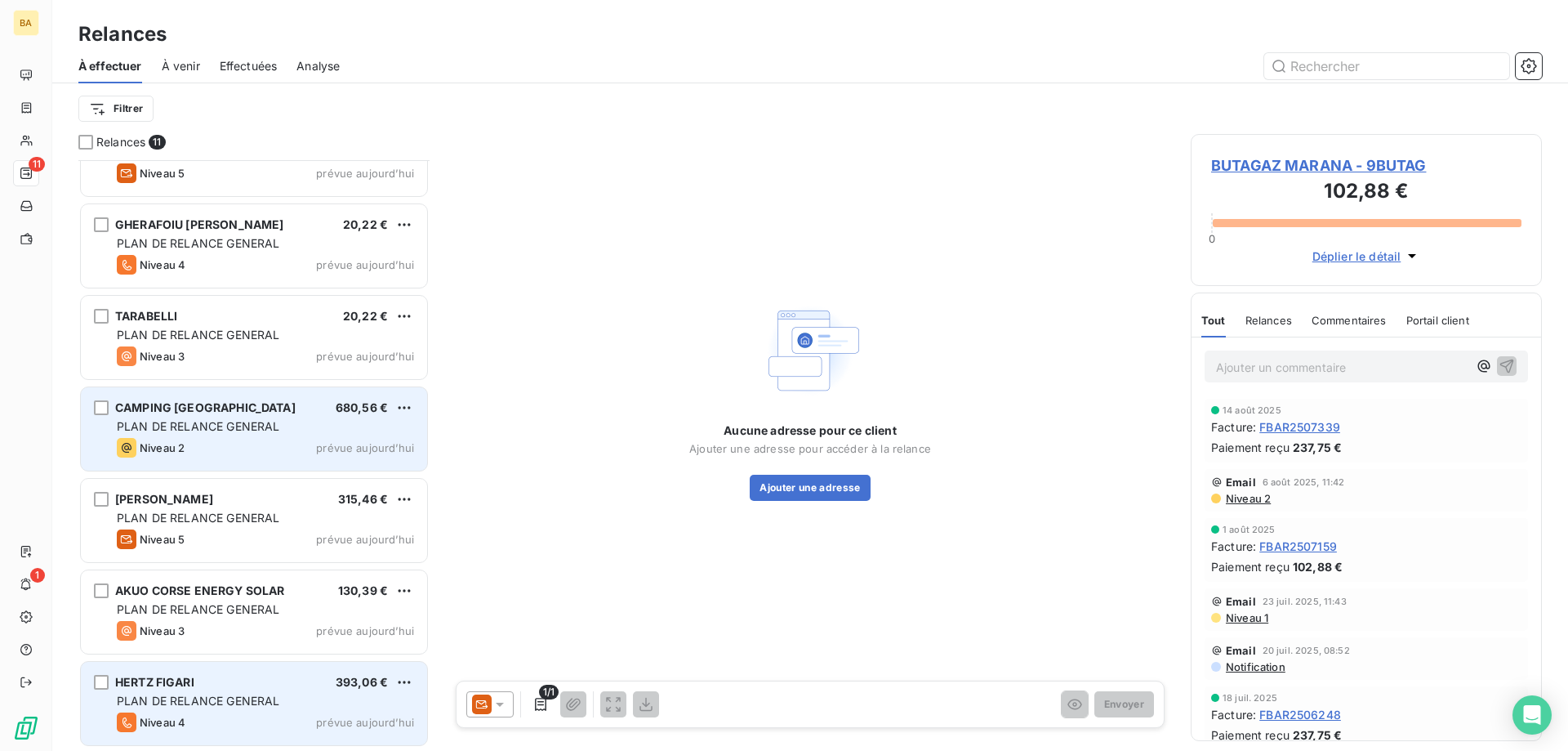
scroll to position [324, 0]
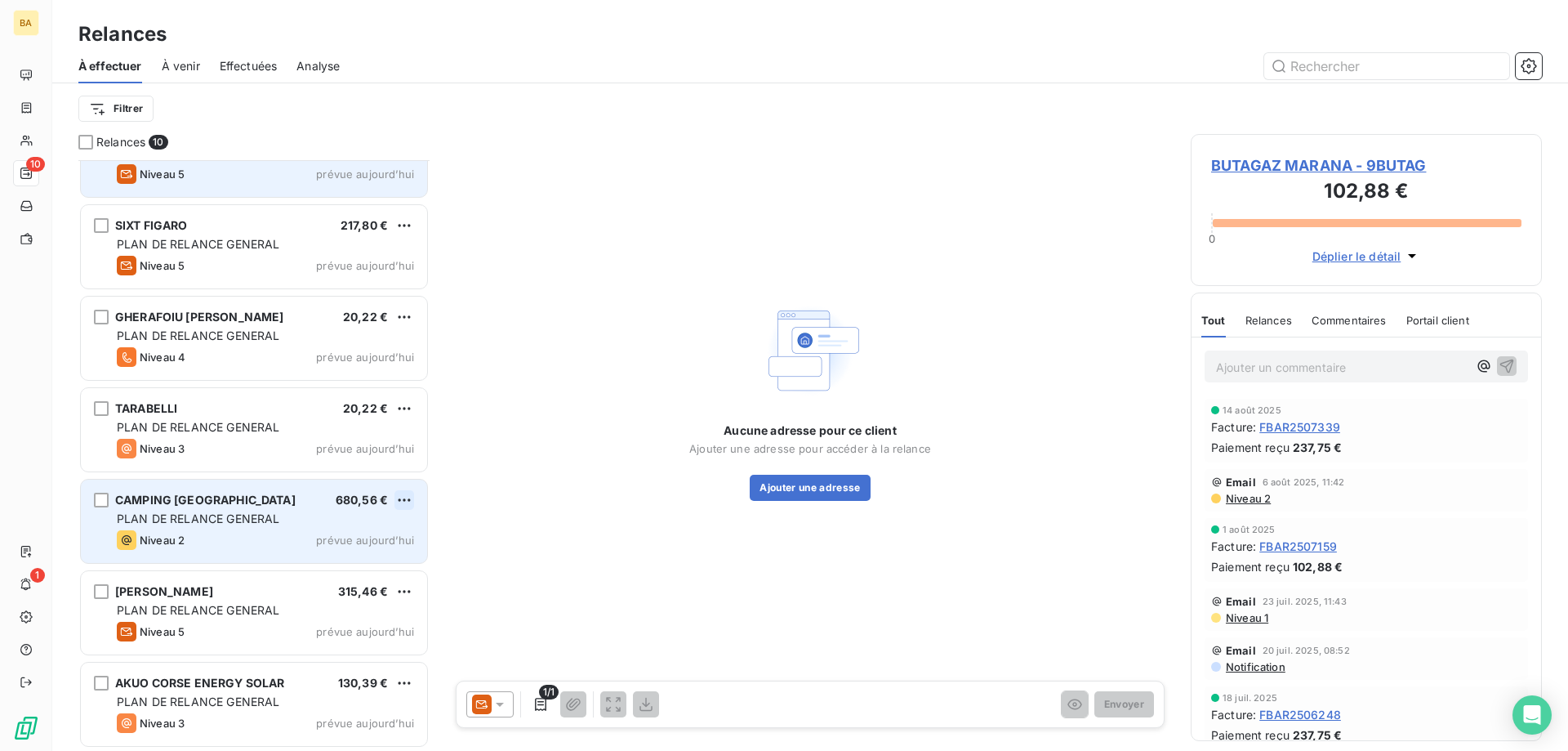
click at [401, 494] on html "BA 10 1 Relances À effectuer À venir Effectuées Analyse Filtrer Relances 10 BUT…" at bounding box center [784, 375] width 1568 height 751
click at [337, 558] on div "Passer cette action" at bounding box center [333, 562] width 146 height 26
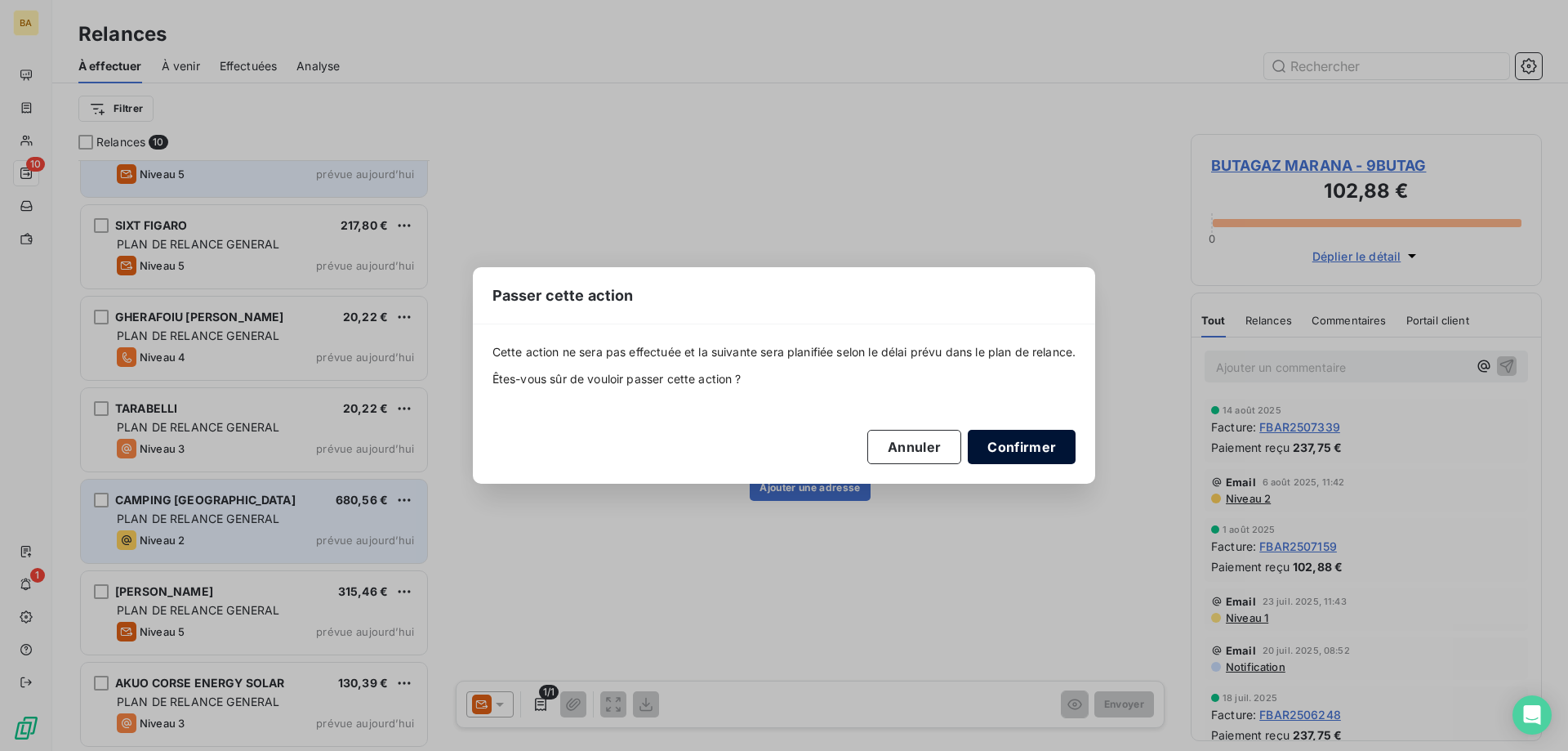
click at [1007, 447] on button "Confirmer" at bounding box center [1022, 447] width 108 height 34
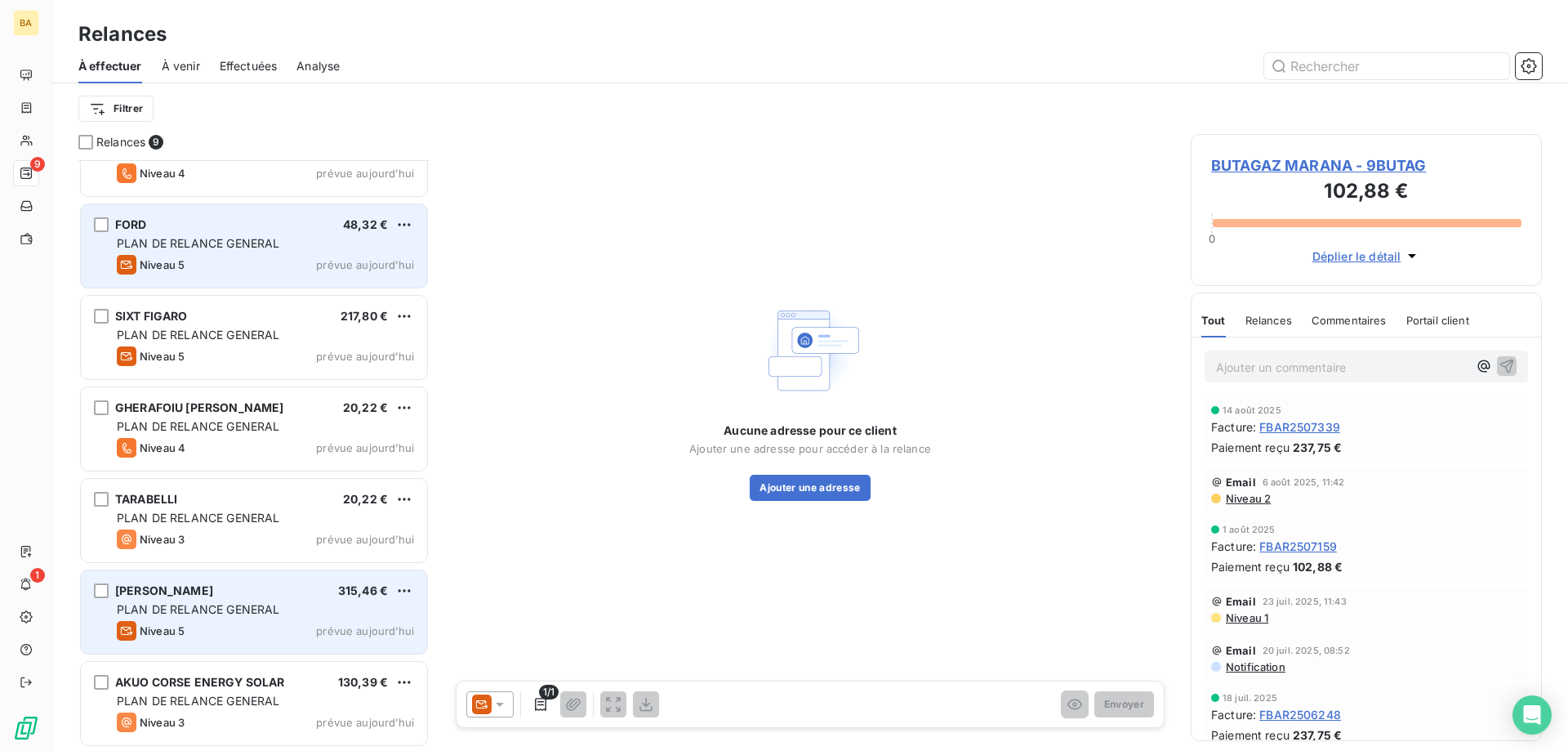
scroll to position [232, 0]
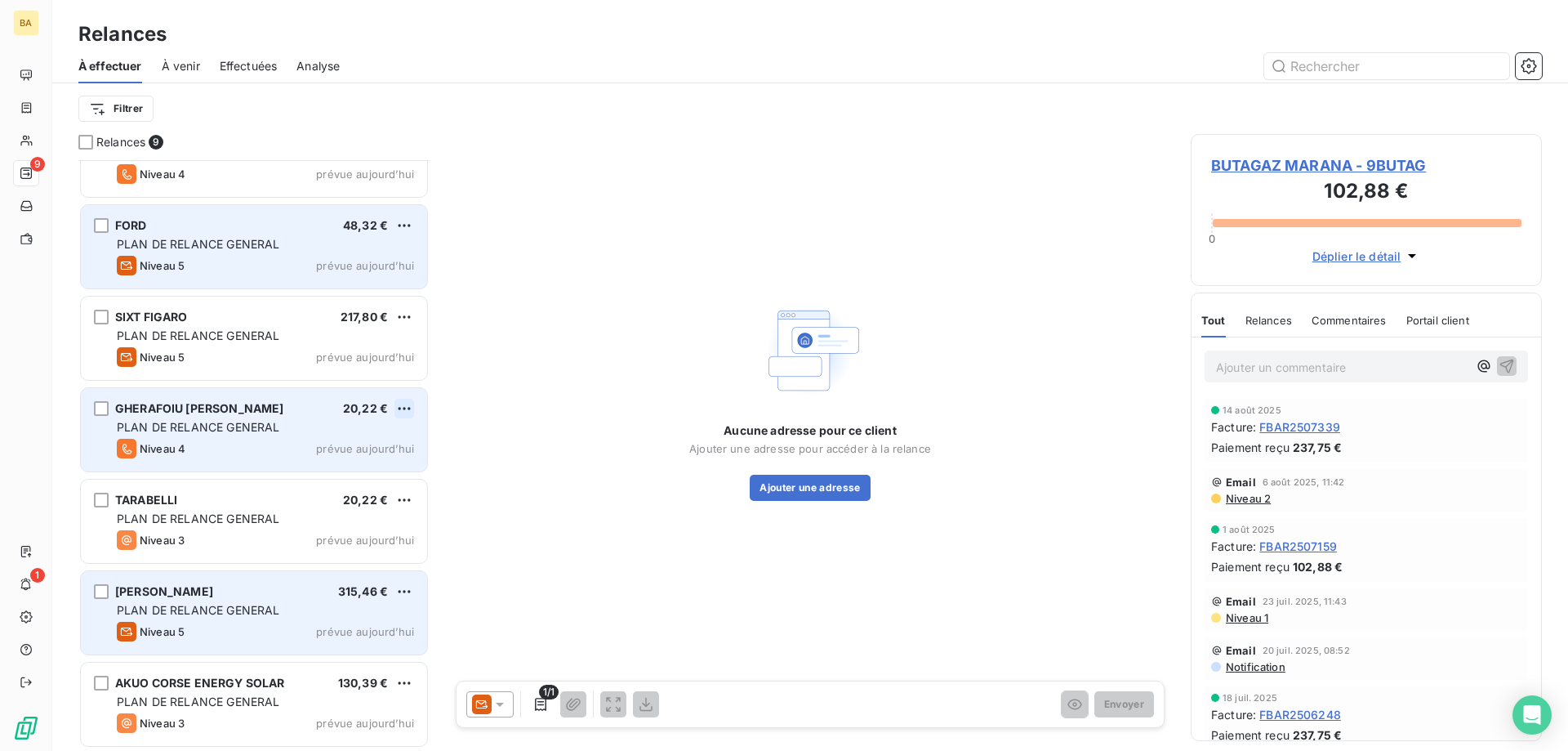
click at [407, 409] on html "BA 9 1 Relances À effectuer À venir Effectuées Analyse Filtrer Relances 9 BUTAG…" at bounding box center [784, 375] width 1568 height 751
click at [335, 469] on div "Passer cette action" at bounding box center [333, 470] width 146 height 26
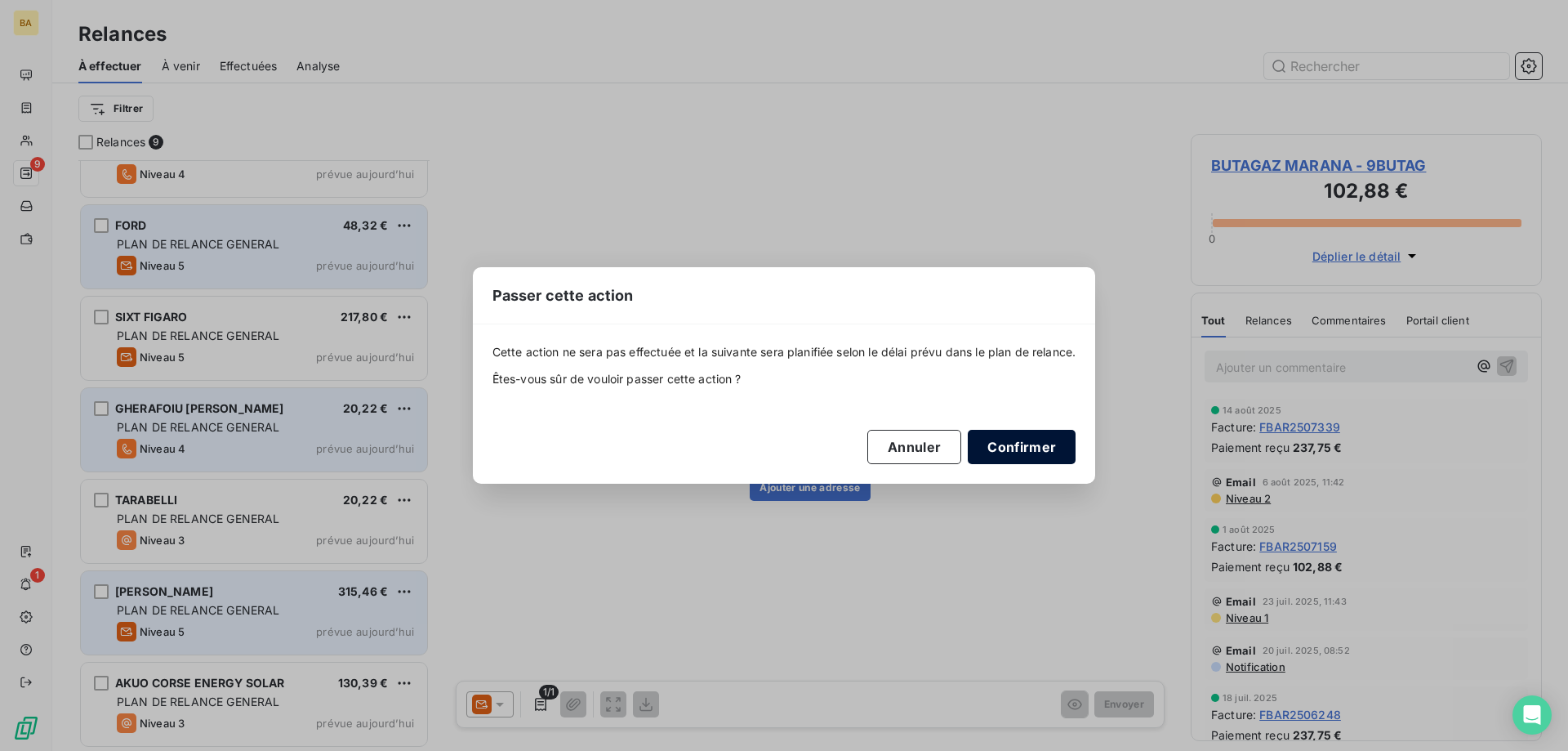
click at [1036, 450] on button "Confirmer" at bounding box center [1022, 447] width 108 height 34
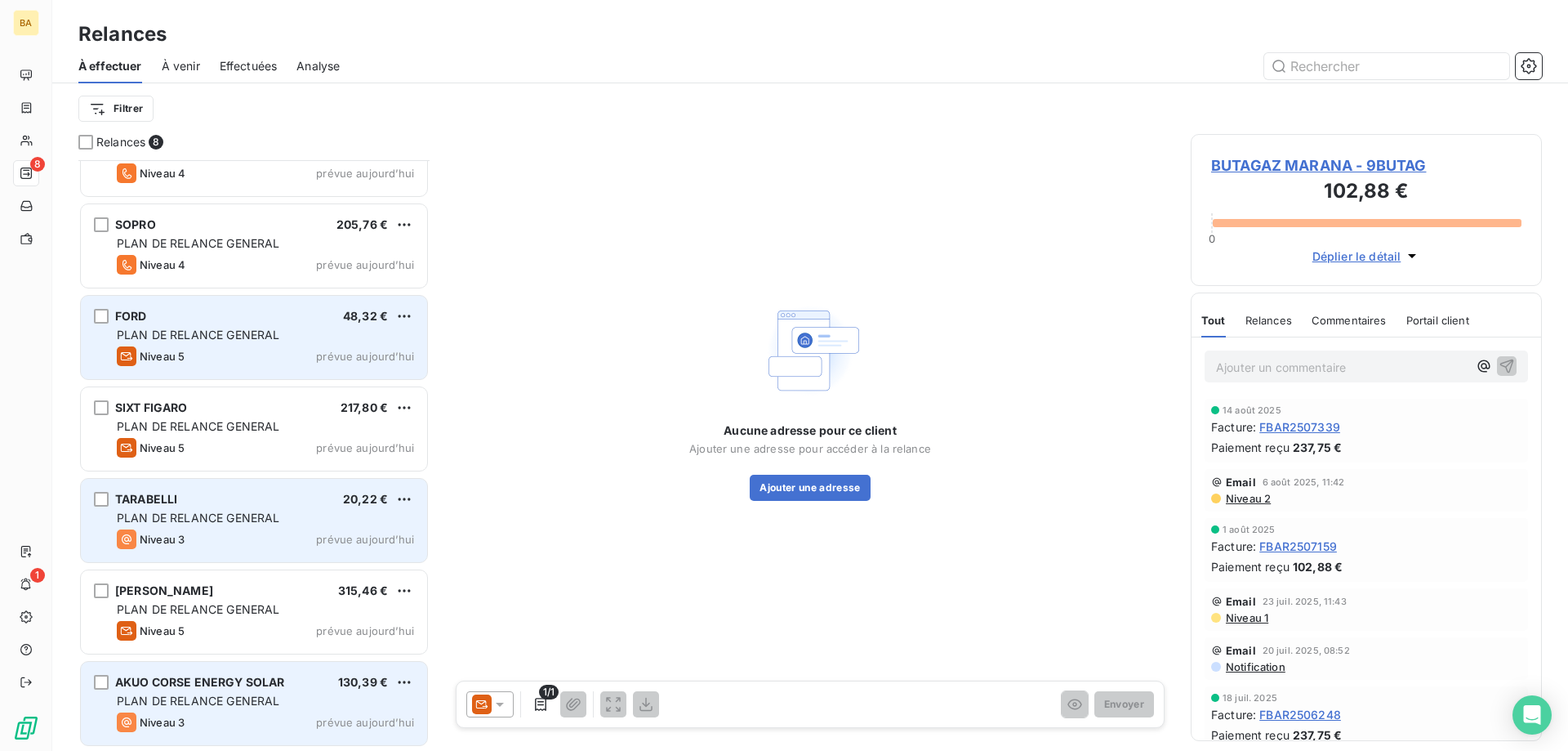
scroll to position [142, 0]
click at [407, 502] on html "BA 8 1 Relances À effectuer À venir Effectuées Analyse Filtrer Relances 8 BUTAG…" at bounding box center [784, 375] width 1568 height 751
click at [359, 559] on div "Passer cette action" at bounding box center [333, 562] width 146 height 26
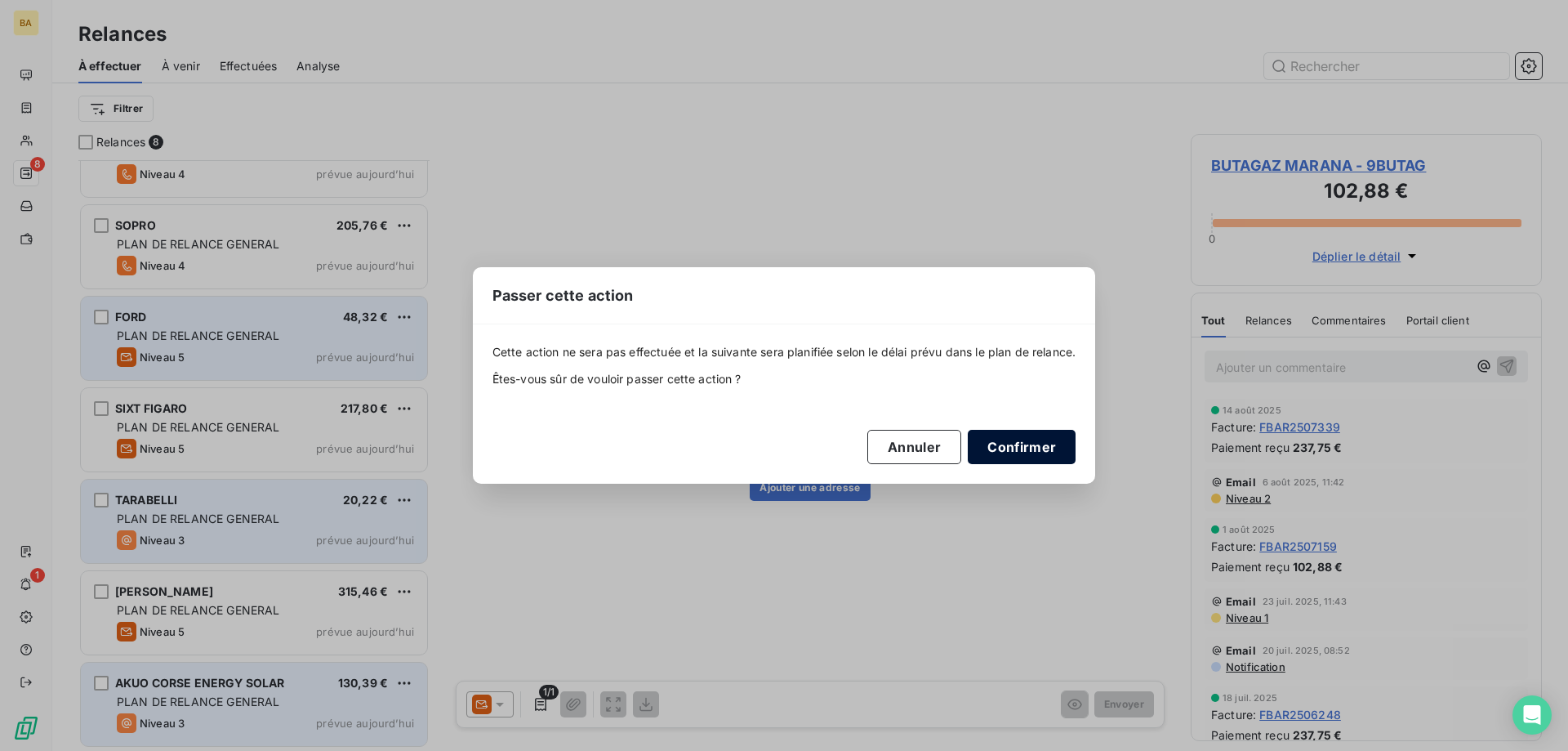
click at [1030, 440] on button "Confirmer" at bounding box center [1022, 447] width 108 height 34
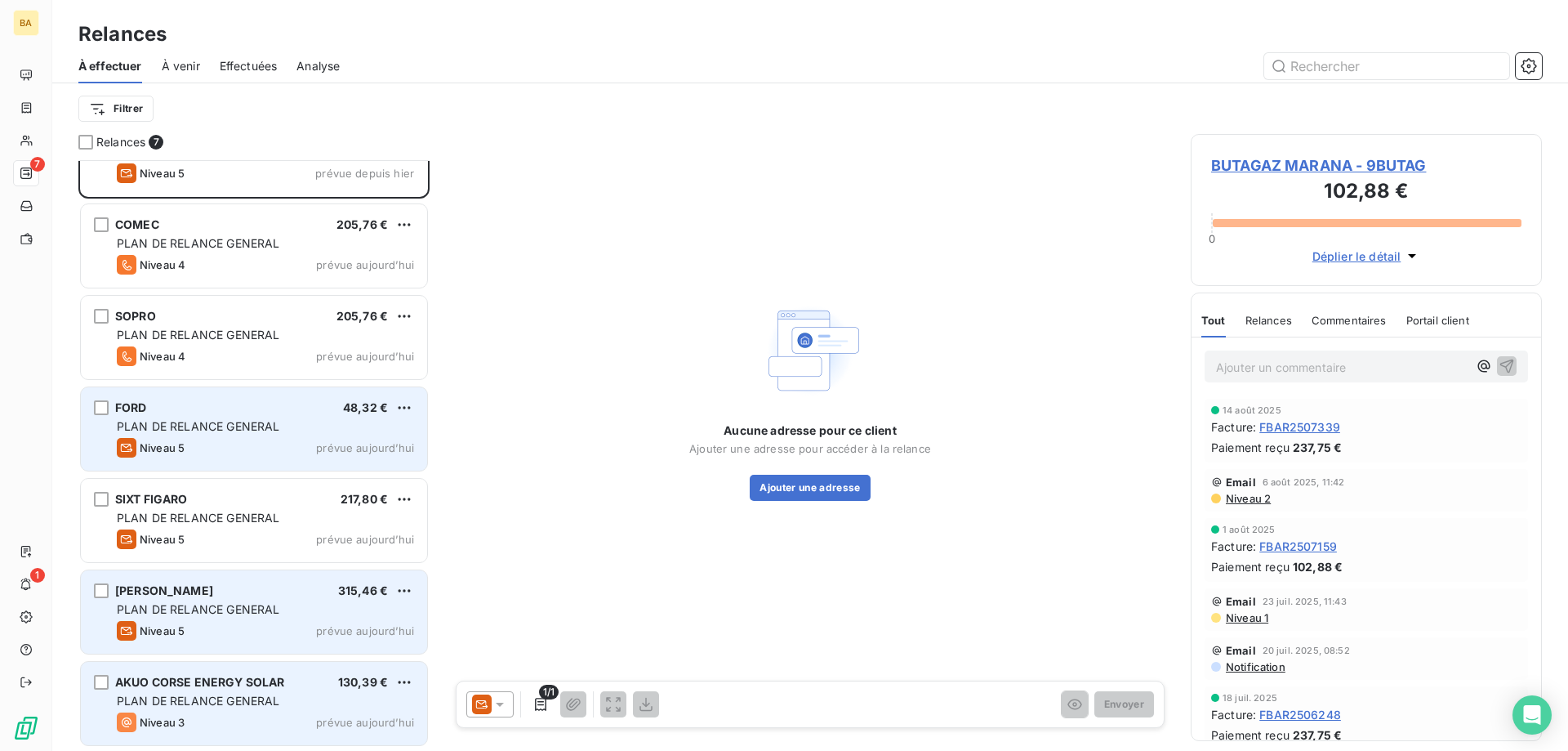
scroll to position [50, 0]
click at [404, 685] on html "BA 7 1 Relances À effectuer À venir Effectuées Analyse Filtrer Relances 7 BUTAG…" at bounding box center [784, 375] width 1568 height 751
click at [336, 645] on div "Passer cette action" at bounding box center [333, 650] width 146 height 26
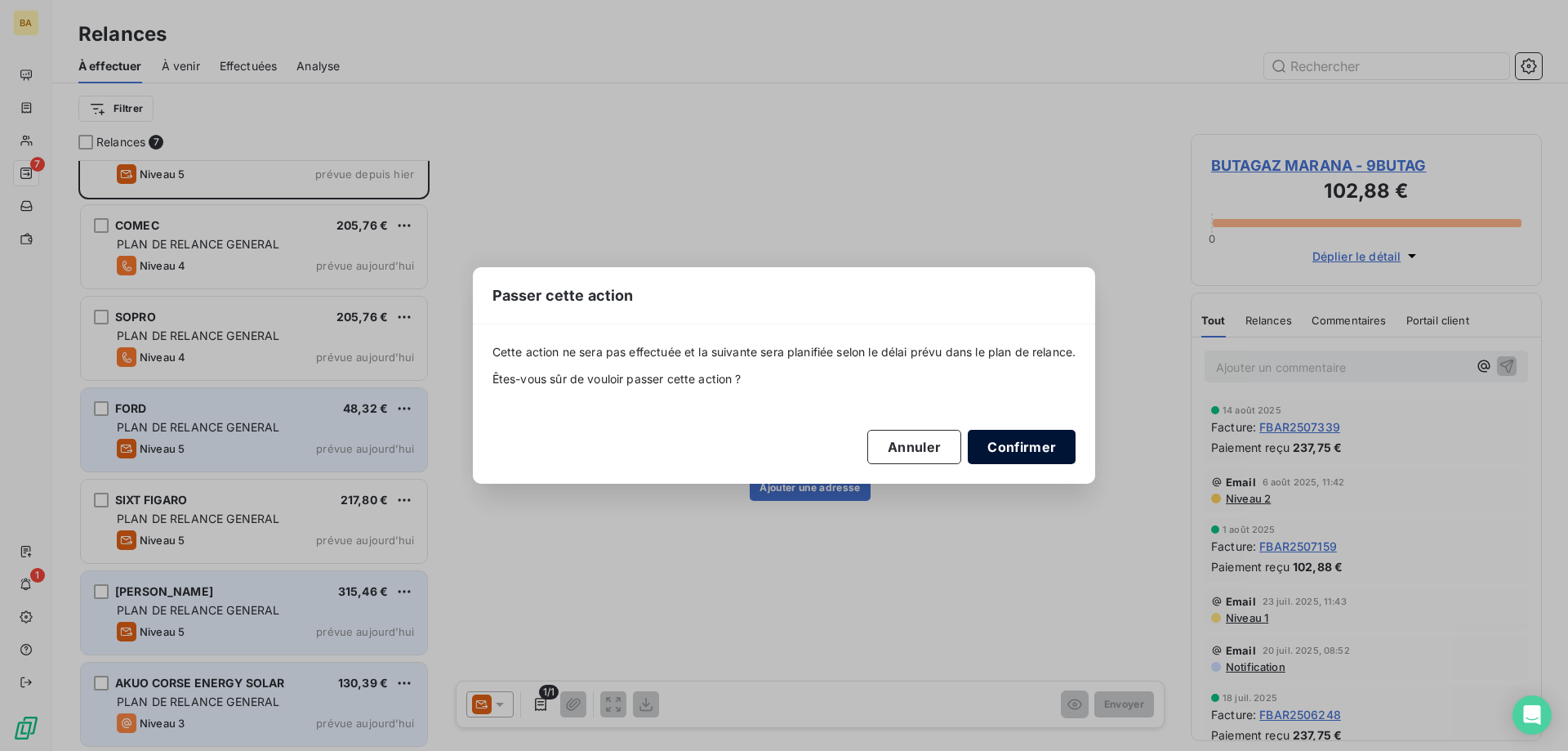
click at [1013, 455] on button "Confirmer" at bounding box center [1022, 447] width 108 height 34
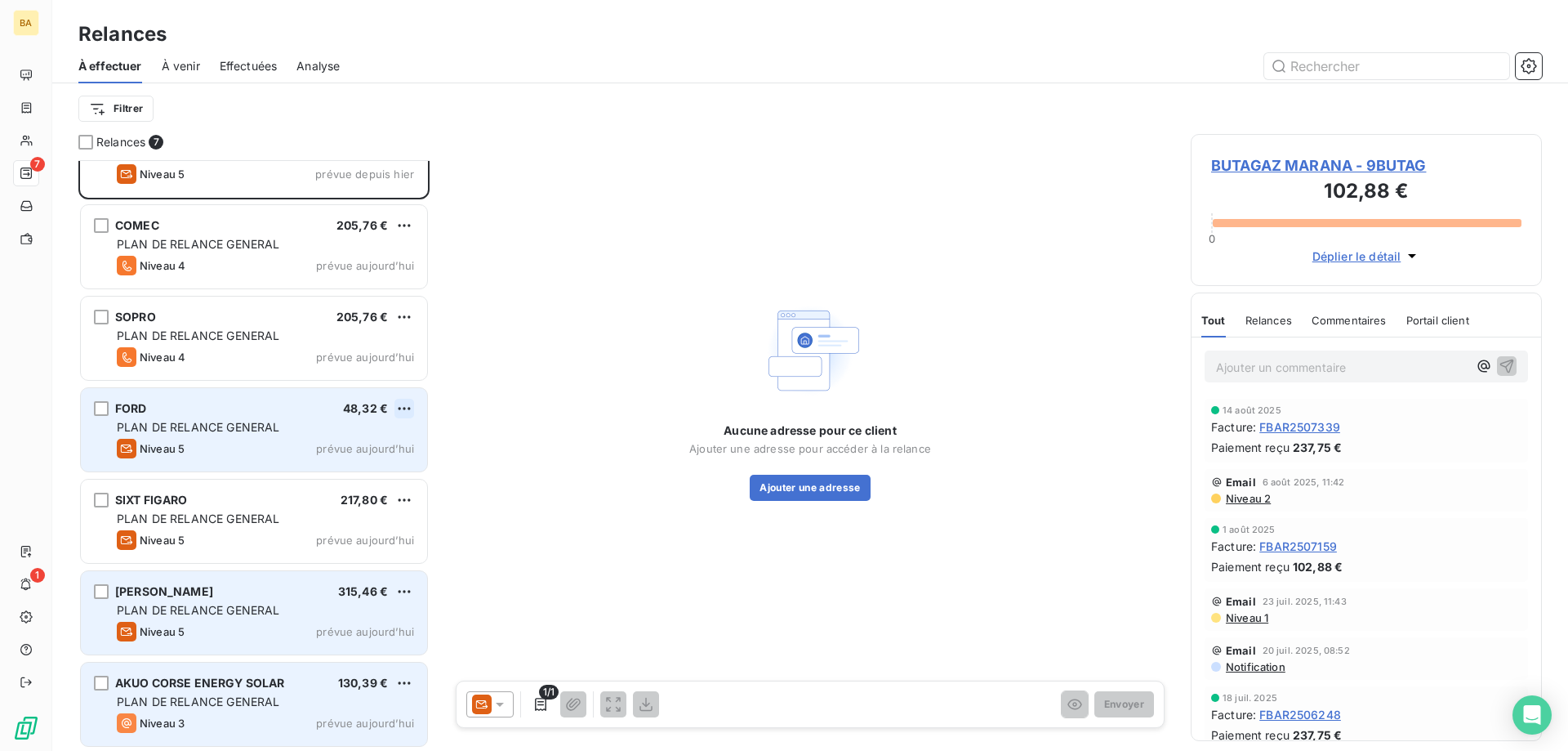
scroll to position [0, 0]
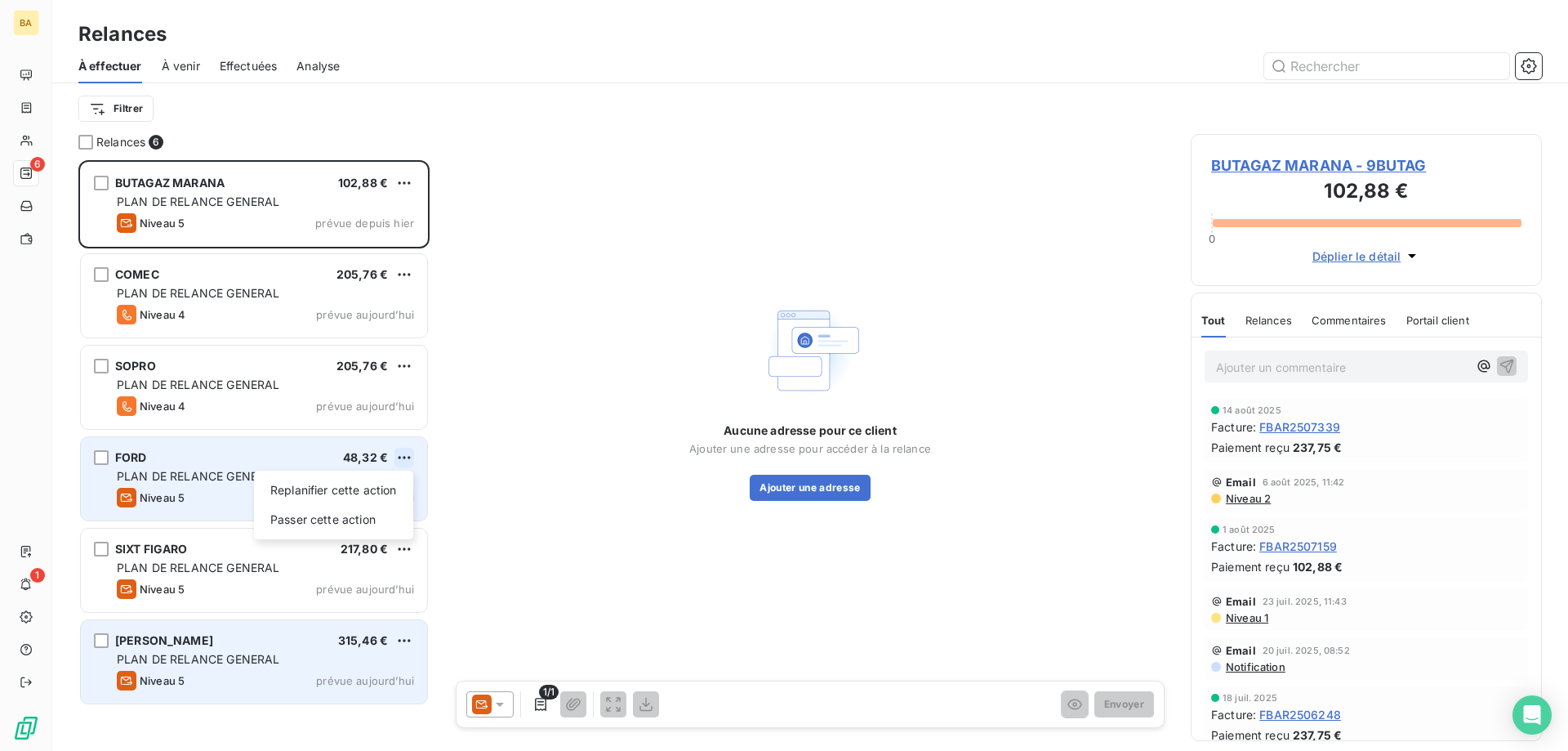
click at [405, 456] on html "BA 6 1 Relances À effectuer À venir Effectuées Analyse Filtrer Relances 6 BUTAG…" at bounding box center [784, 375] width 1568 height 751
click at [329, 509] on div "Passer cette action" at bounding box center [333, 520] width 146 height 26
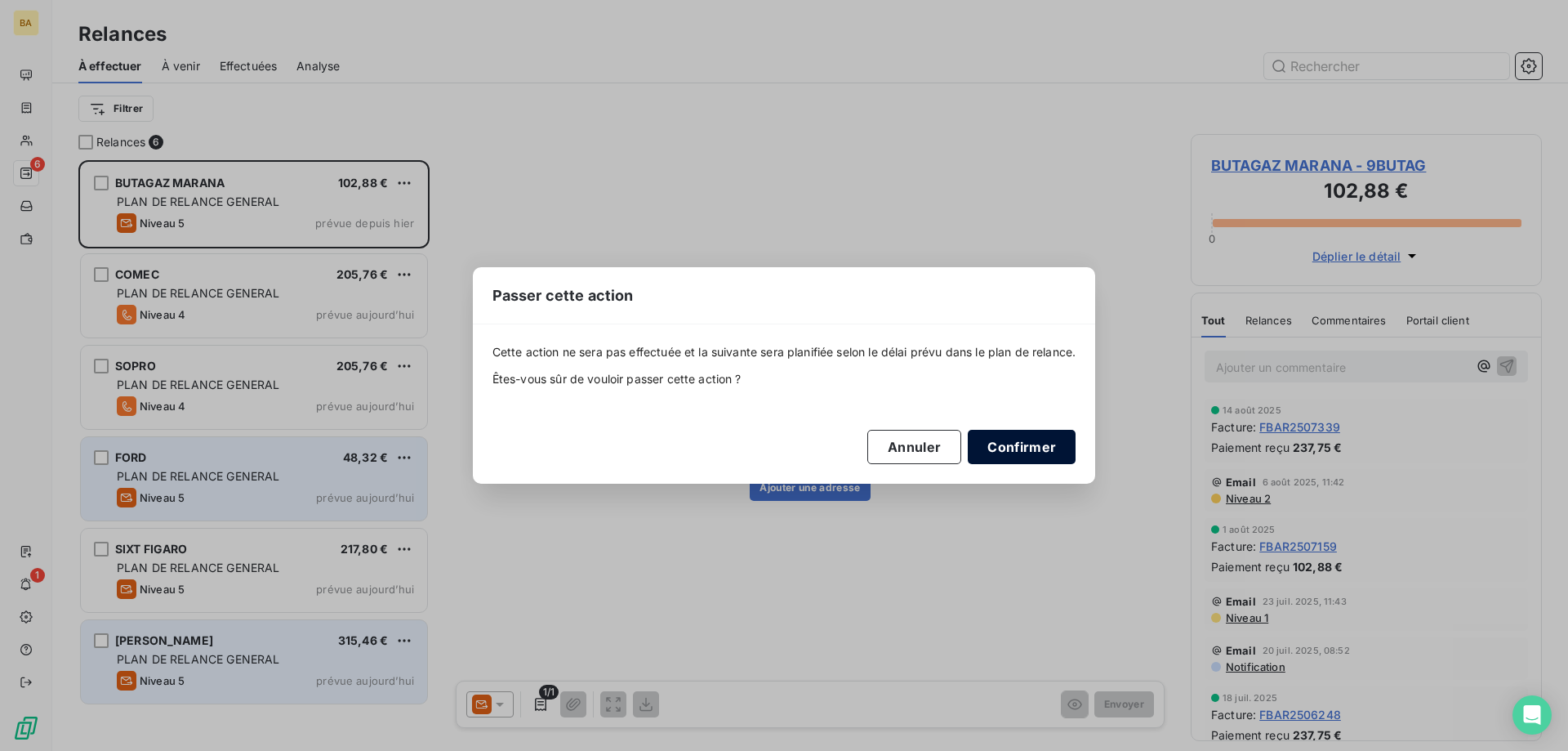
click at [1014, 446] on button "Confirmer" at bounding box center [1022, 447] width 108 height 34
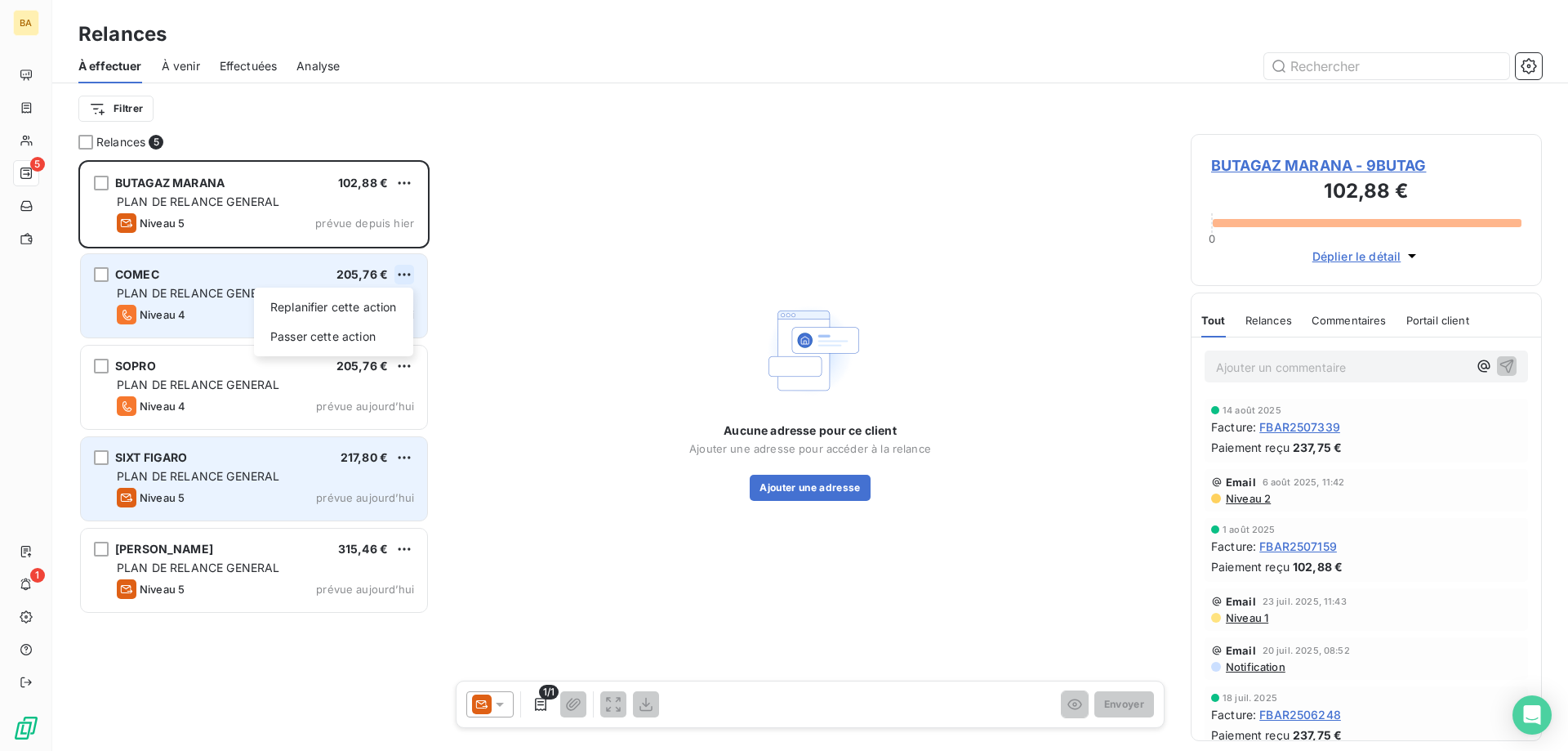
click at [407, 275] on html "BA 5 1 Relances À effectuer À venir Effectuées Analyse Filtrer Relances 5 BUTAG…" at bounding box center [784, 375] width 1568 height 751
click at [365, 326] on div "Passer cette action" at bounding box center [333, 336] width 146 height 26
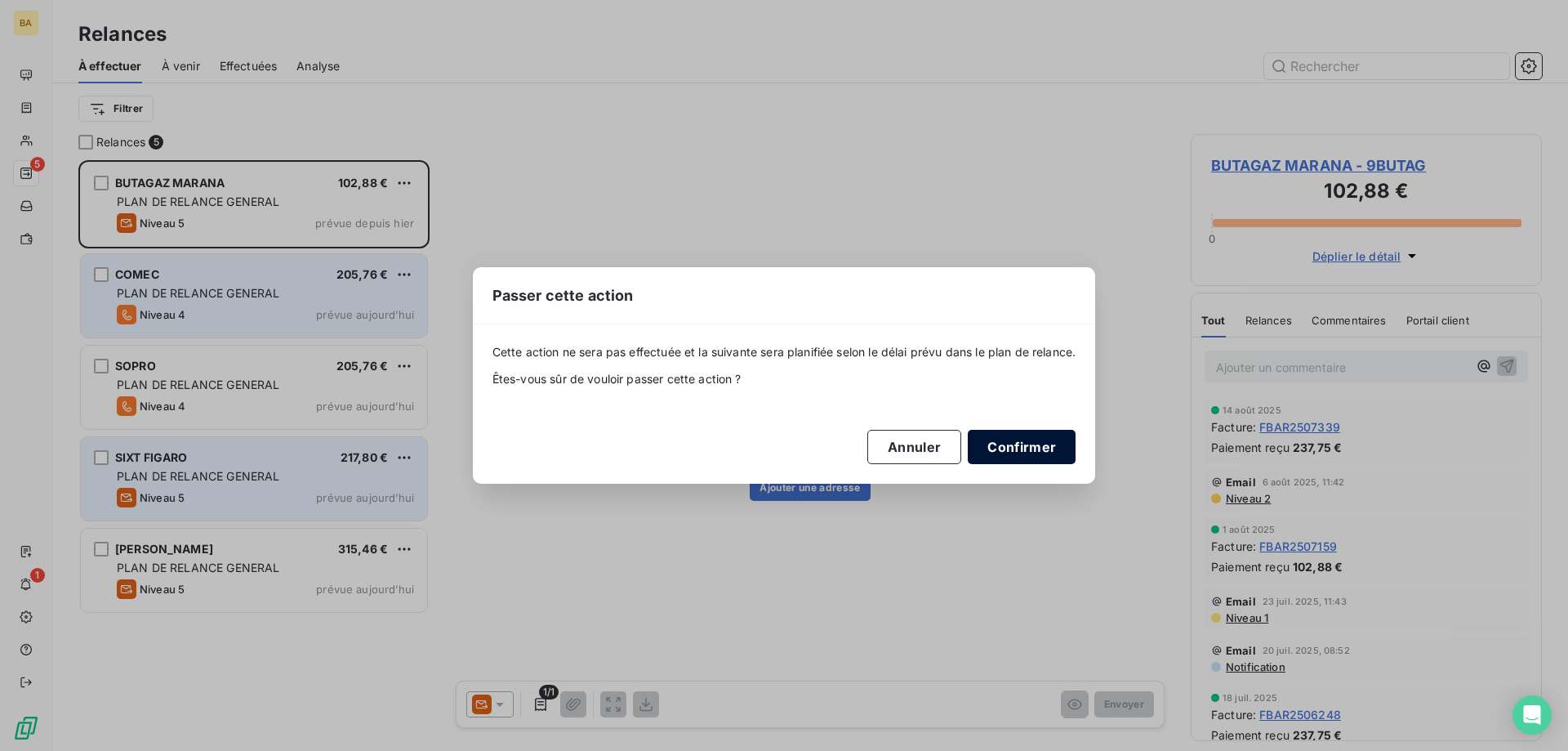
drag, startPoint x: 1034, startPoint y: 456, endPoint x: 1008, endPoint y: 444, distance: 28.6
click at [1031, 456] on button "Confirmer" at bounding box center [1022, 447] width 108 height 34
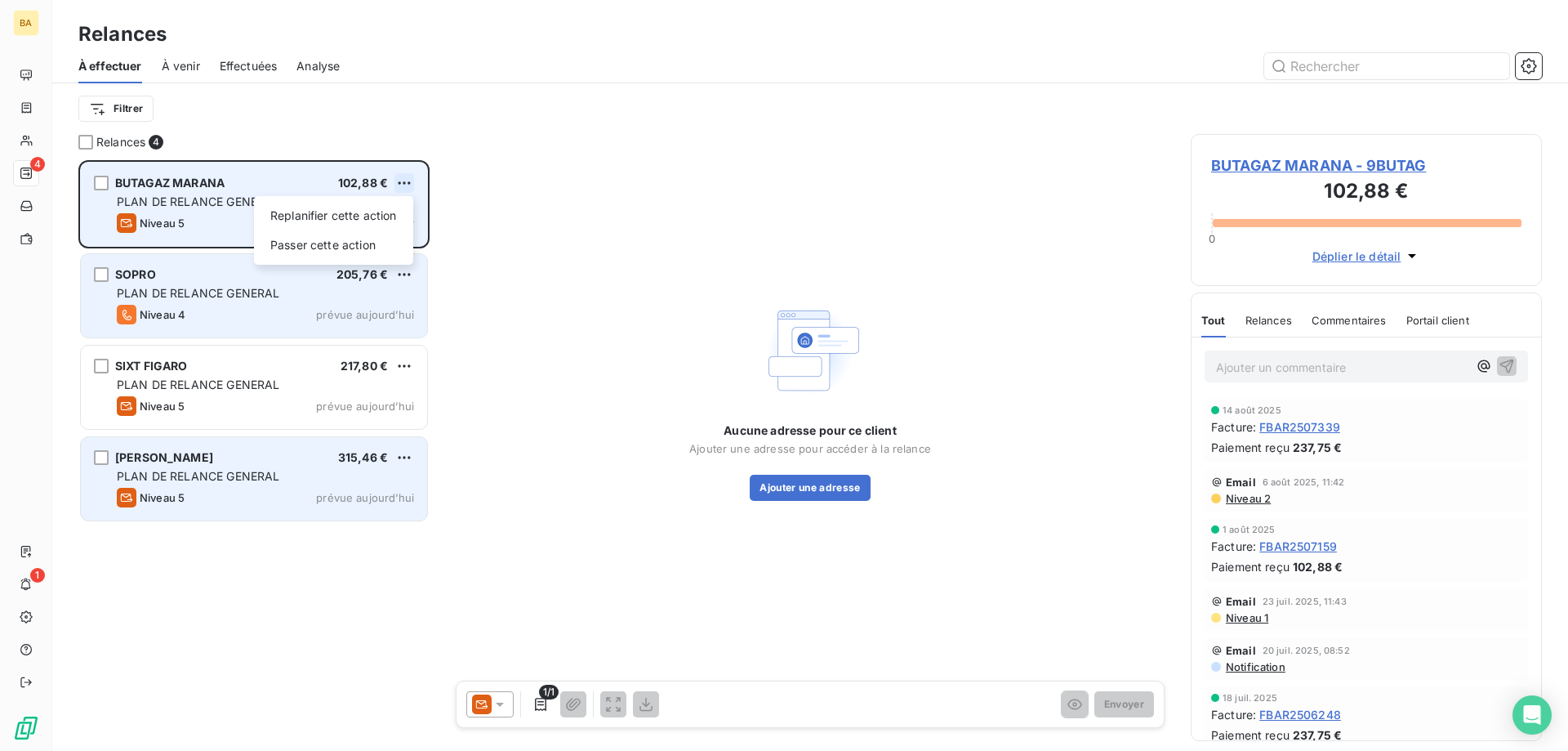
click at [398, 181] on html "BA 4 1 Relances À effectuer À venir Effectuées Analyse Filtrer Relances 4 BUTAG…" at bounding box center [784, 375] width 1568 height 751
click at [357, 259] on div "Replanifier cette action Passer cette action" at bounding box center [333, 230] width 160 height 69
click at [356, 258] on div "Replanifier cette action Passer cette action" at bounding box center [333, 230] width 160 height 69
click at [356, 247] on div "Passer cette action" at bounding box center [333, 246] width 146 height 26
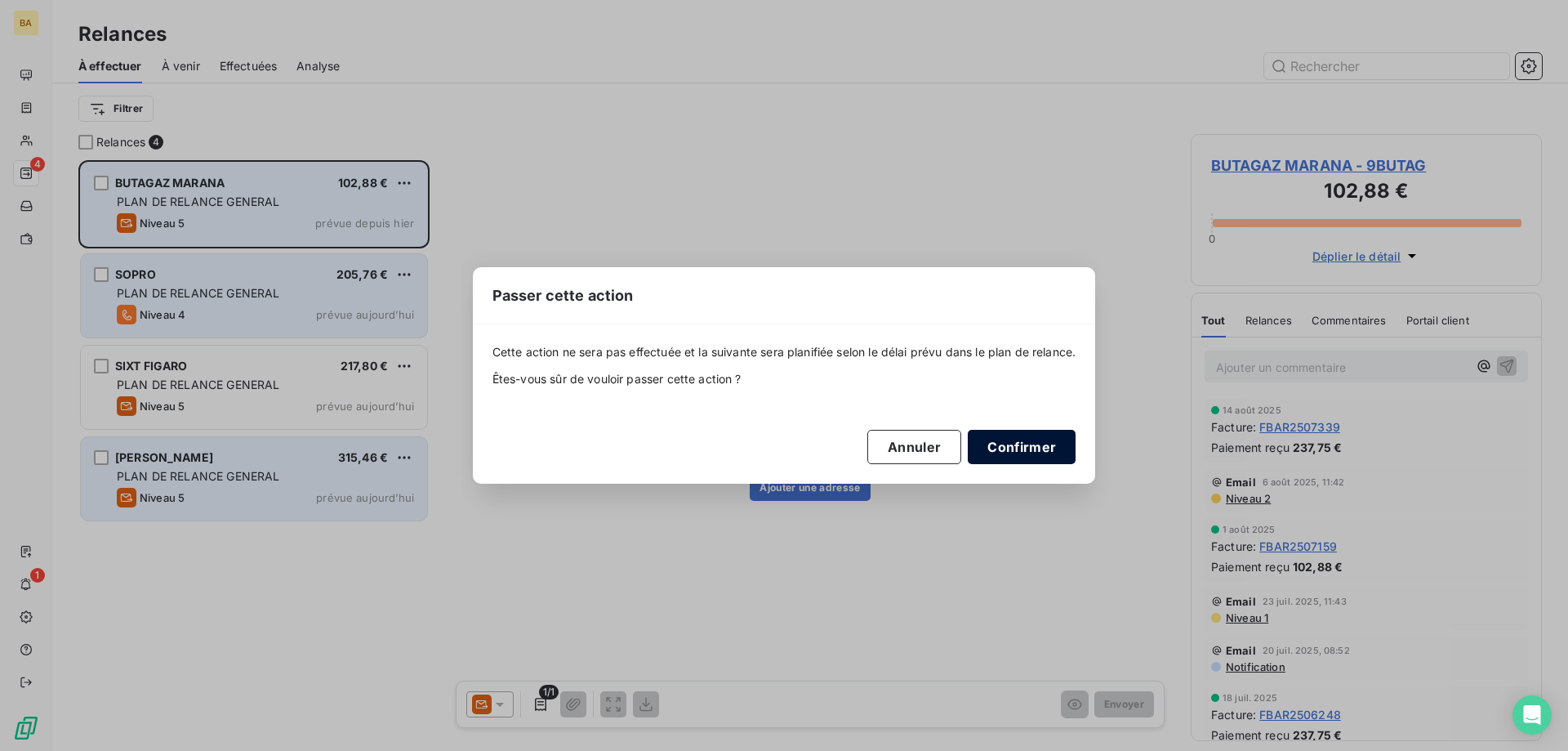
click at [1005, 456] on button "Confirmer" at bounding box center [1022, 447] width 108 height 34
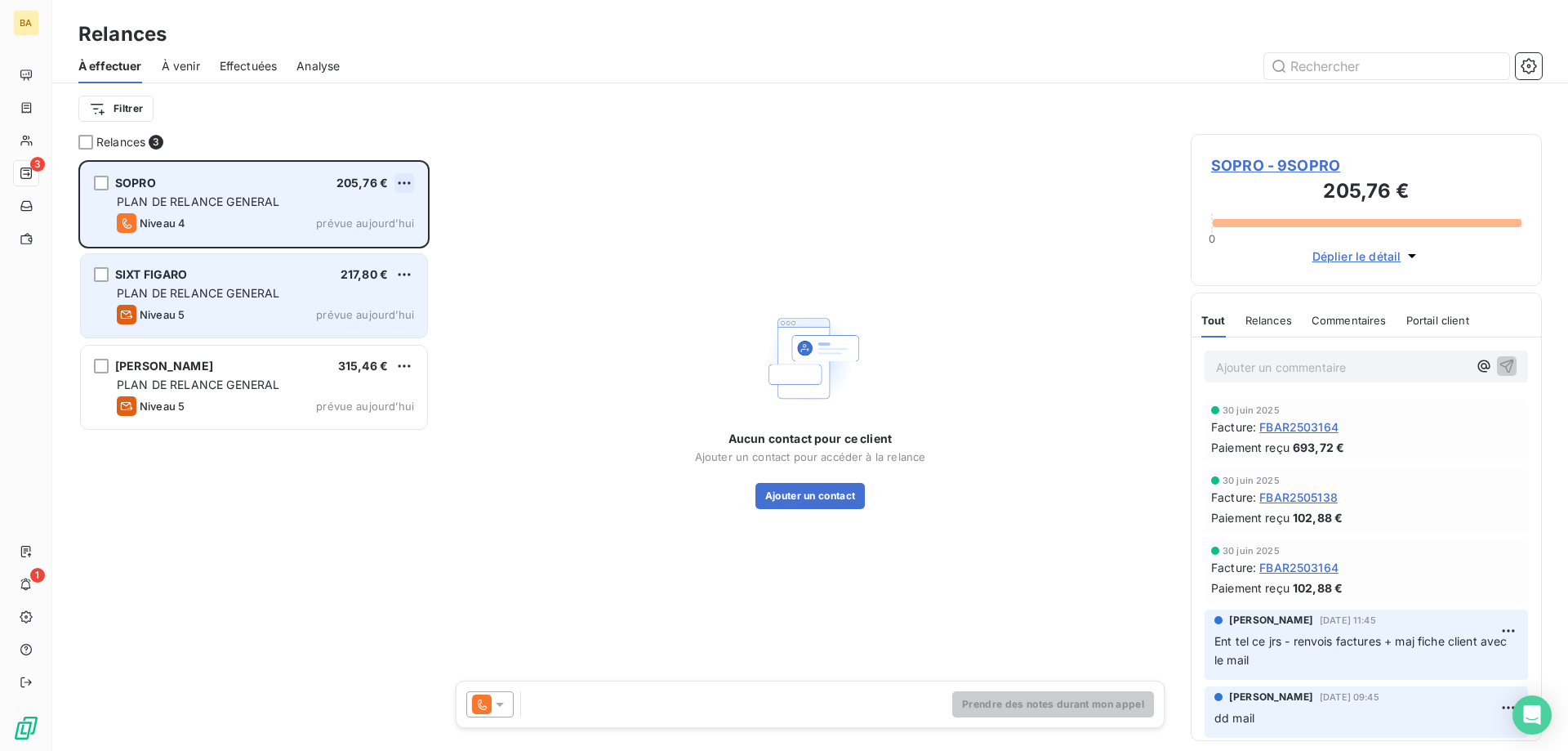
click at [401, 190] on html "BA 3 1 Relances À effectuer À venir Effectuées Analyse Filtrer Relances 3 SOPRO…" at bounding box center [784, 375] width 1568 height 751
click at [356, 238] on div "Passer cette action" at bounding box center [333, 246] width 146 height 26
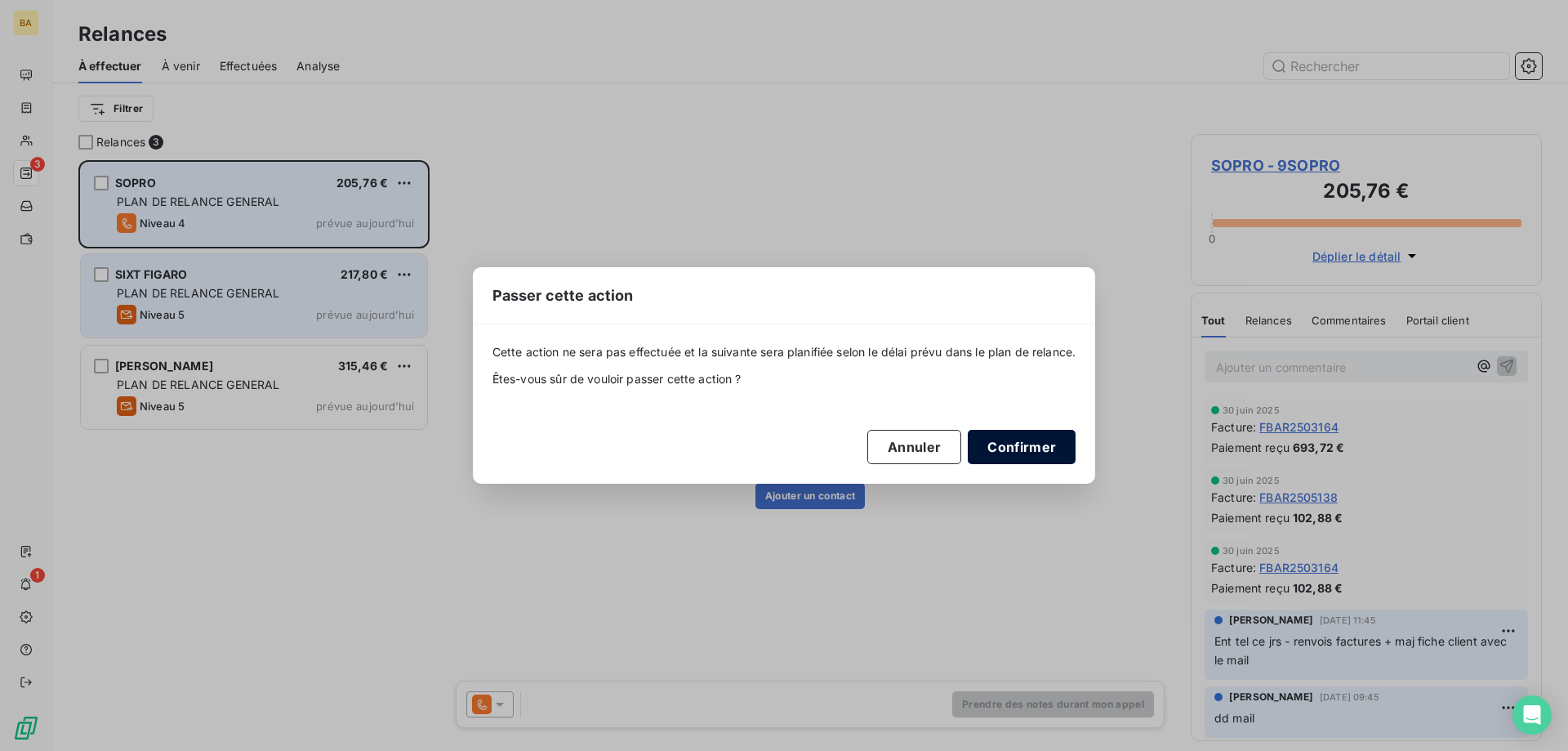
click at [1038, 455] on button "Confirmer" at bounding box center [1022, 447] width 108 height 34
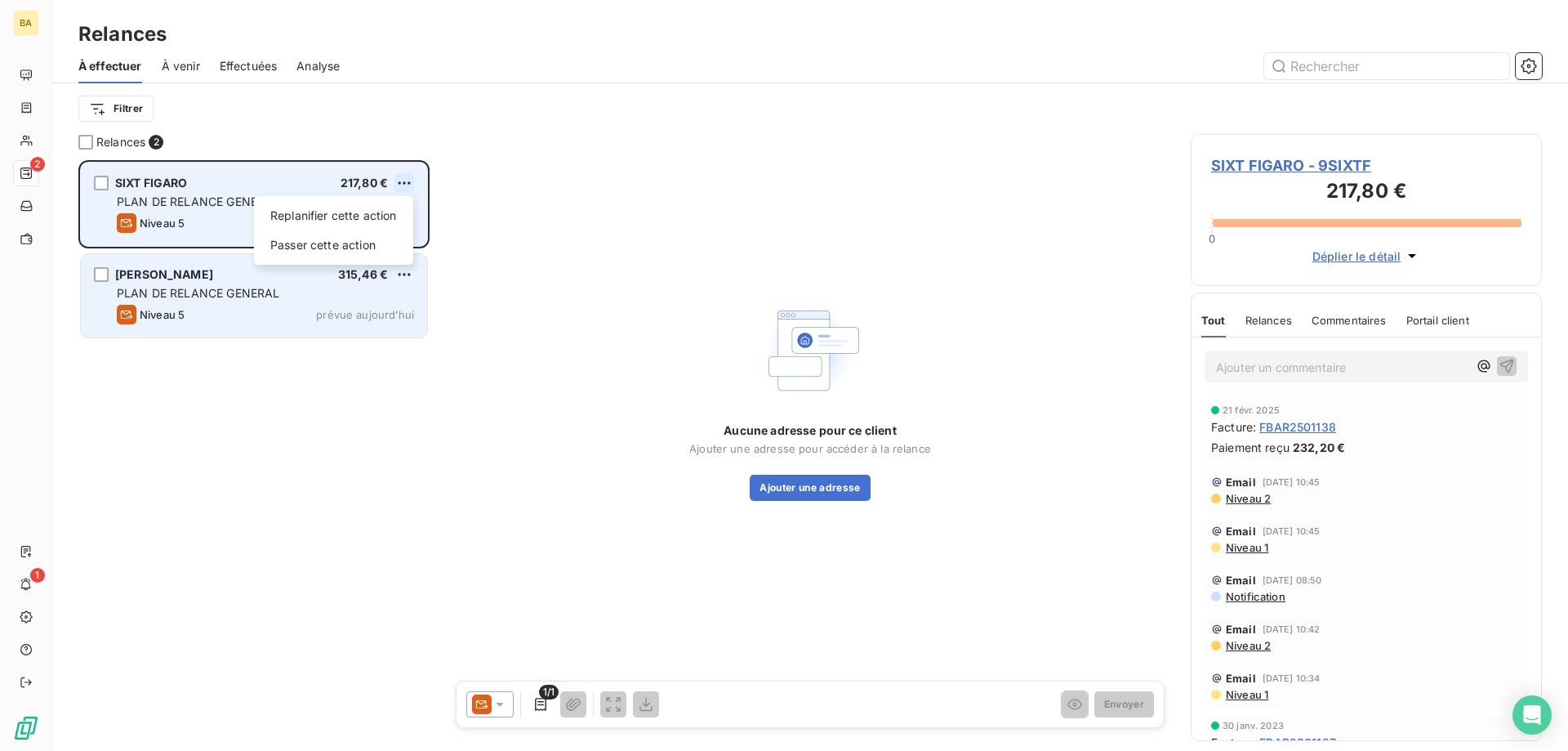
click at [401, 181] on html "BA 2 1 Relances À effectuer À venir Effectuées Analyse Filtrer Relances 2 SIXT …" at bounding box center [784, 375] width 1568 height 751
click at [315, 246] on div "Passer cette action" at bounding box center [333, 246] width 146 height 26
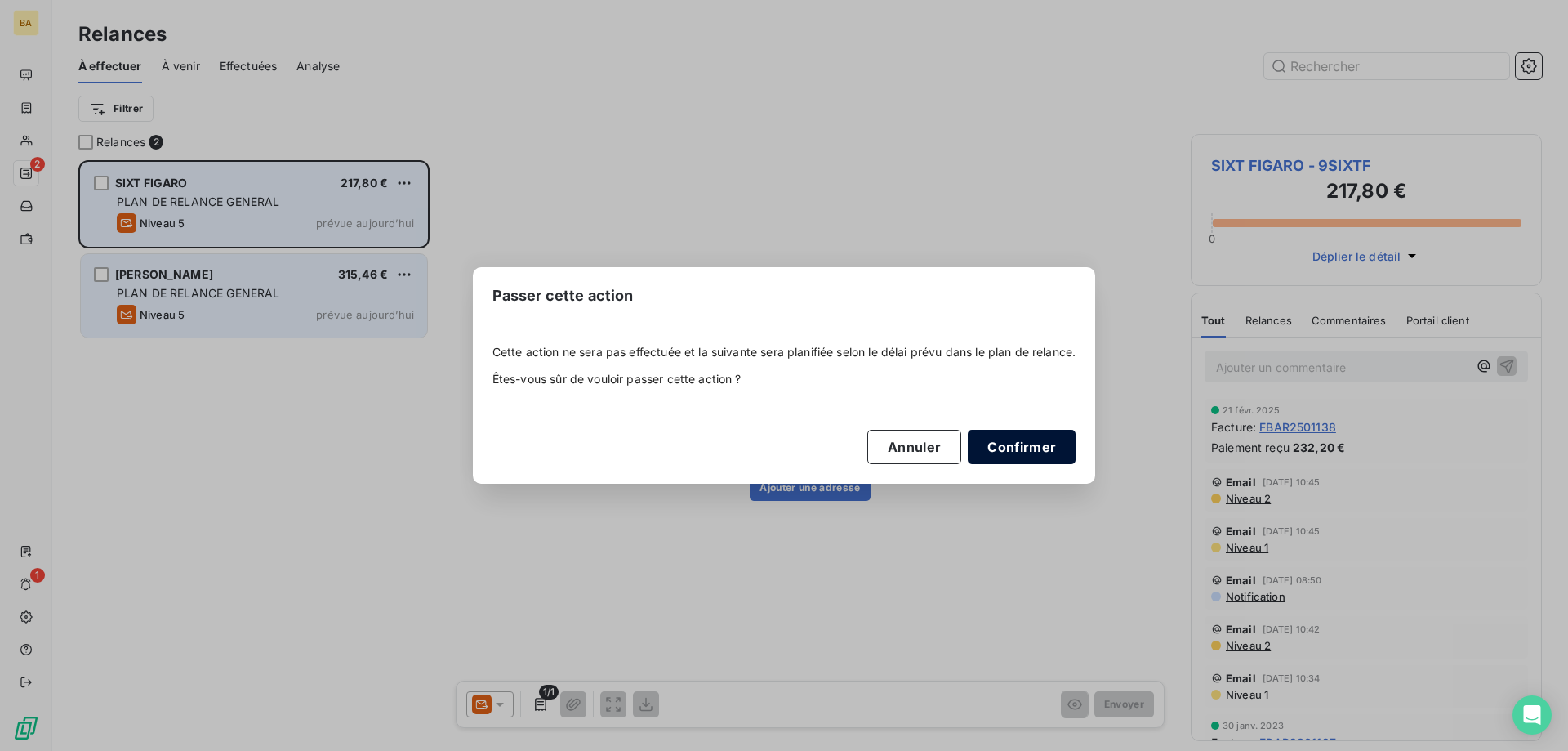
click at [1027, 430] on button "Confirmer" at bounding box center [1022, 447] width 108 height 34
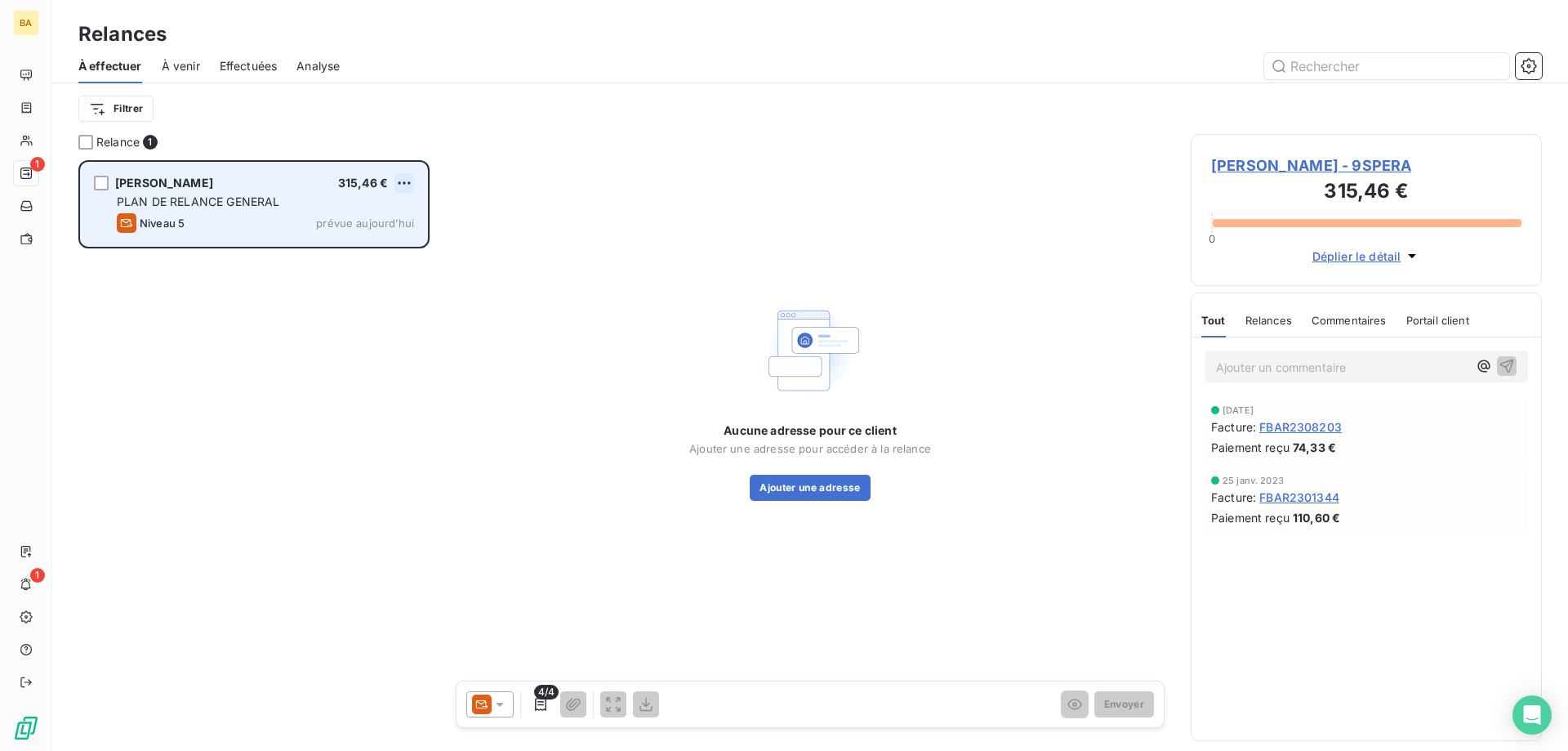
click at [398, 185] on html "BA 1 1 Relances À effectuer À venir Effectuées Analyse Filtrer Relance 1 SPERA …" at bounding box center [784, 375] width 1568 height 751
click at [374, 242] on div "Passer cette action" at bounding box center [333, 246] width 146 height 26
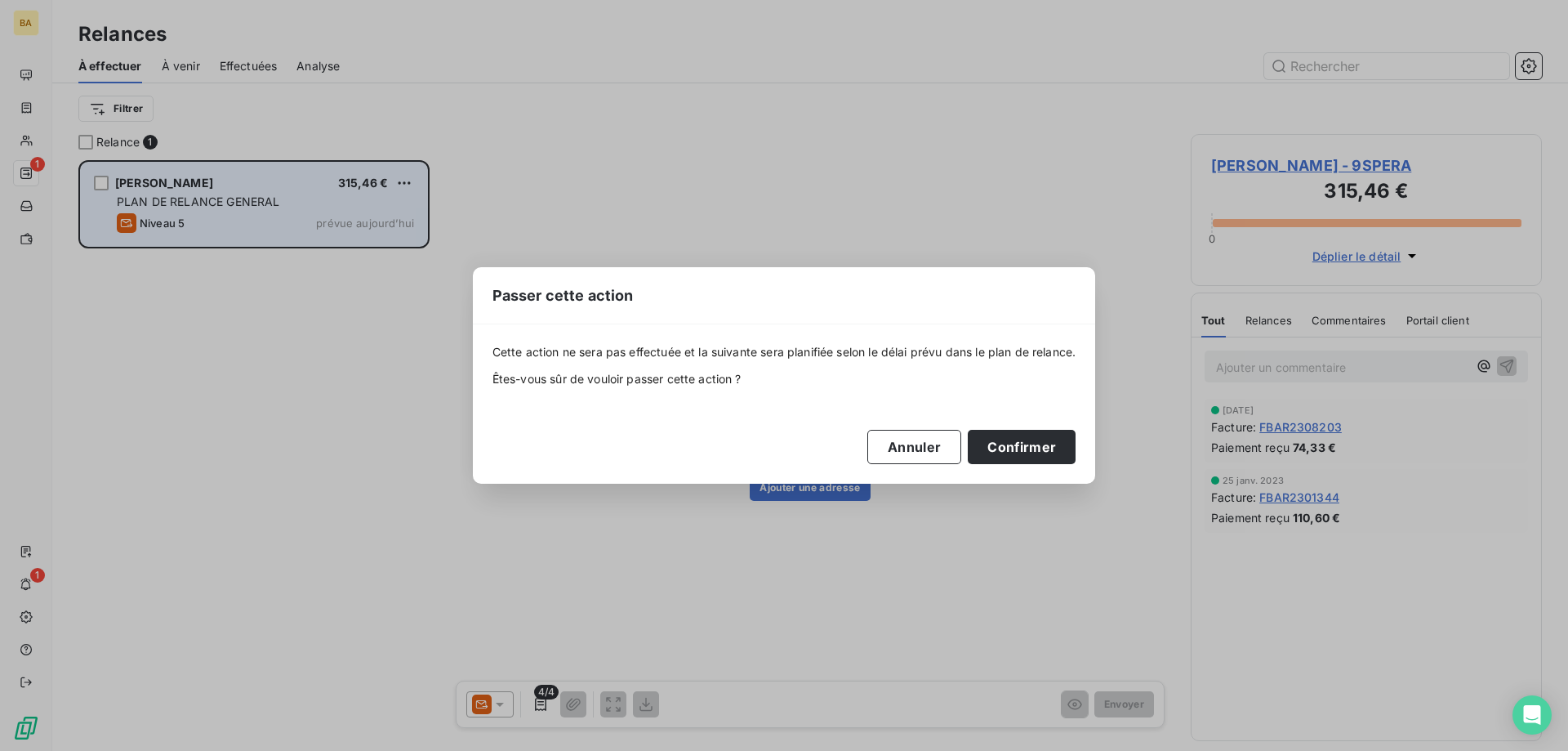
drag, startPoint x: 1006, startPoint y: 441, endPoint x: 502, endPoint y: 239, distance: 543.0
click at [1007, 441] on button "Confirmer" at bounding box center [1022, 447] width 108 height 34
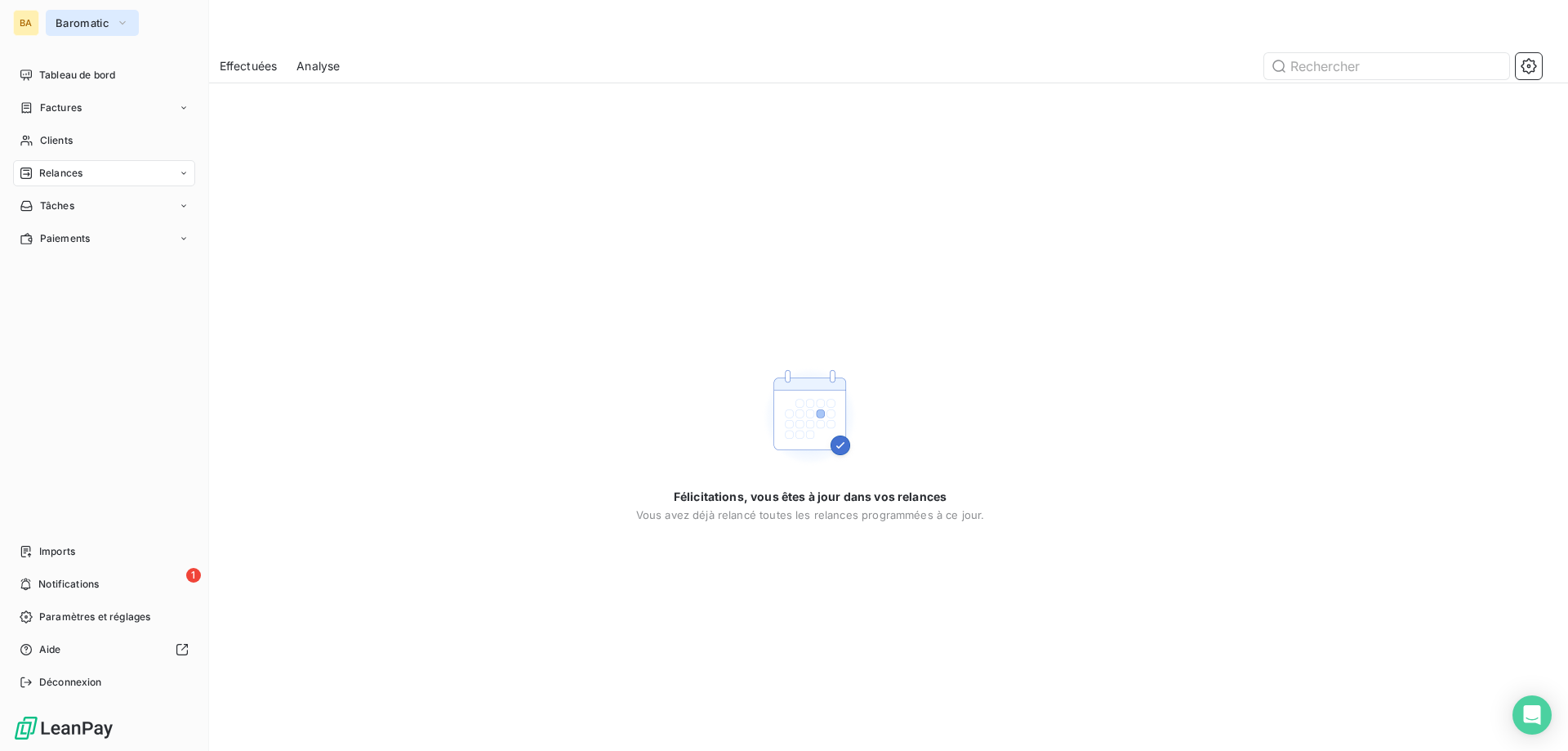
click at [111, 20] on button "Baromatic" at bounding box center [92, 23] width 94 height 26
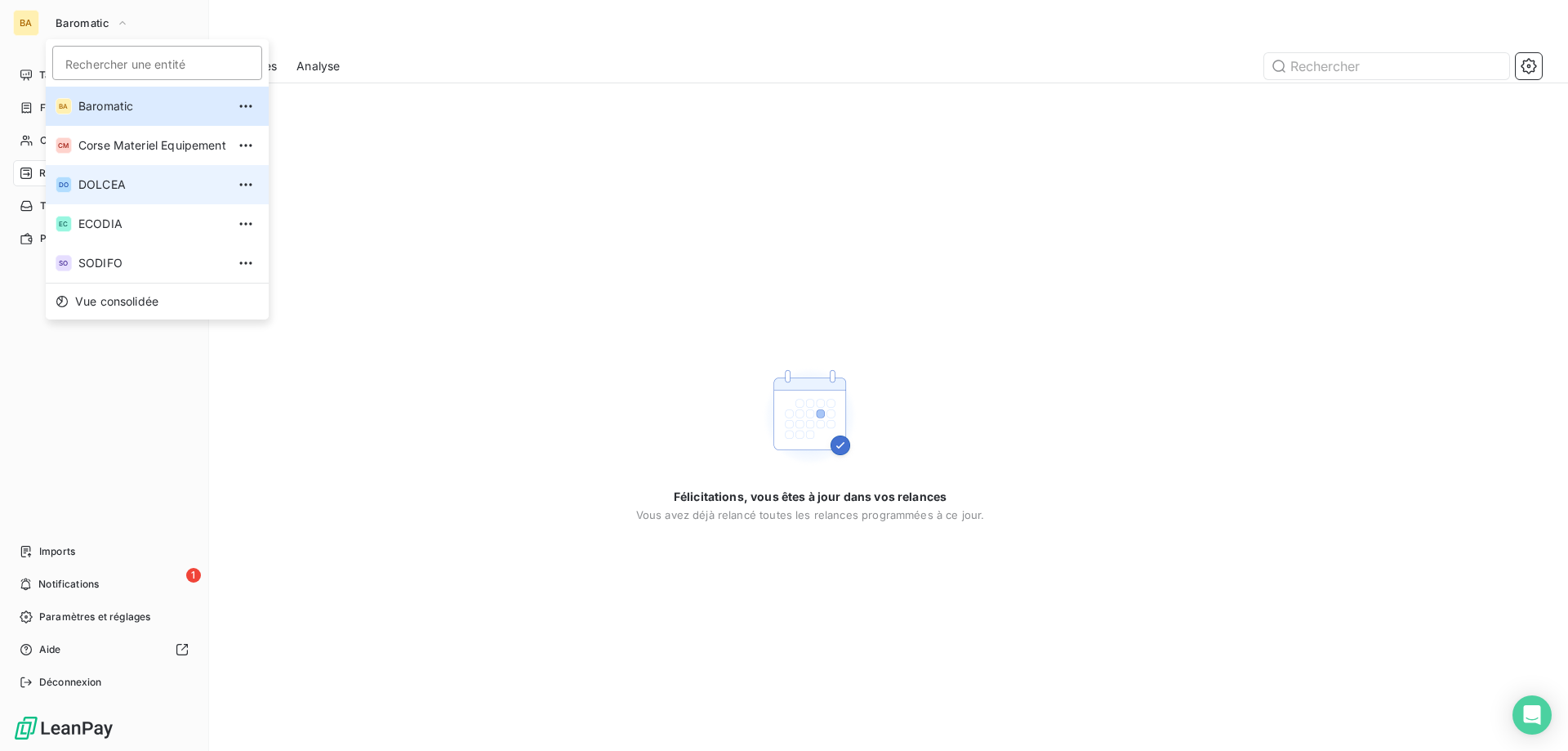
click at [110, 189] on span "DOLCEA" at bounding box center [152, 184] width 148 height 16
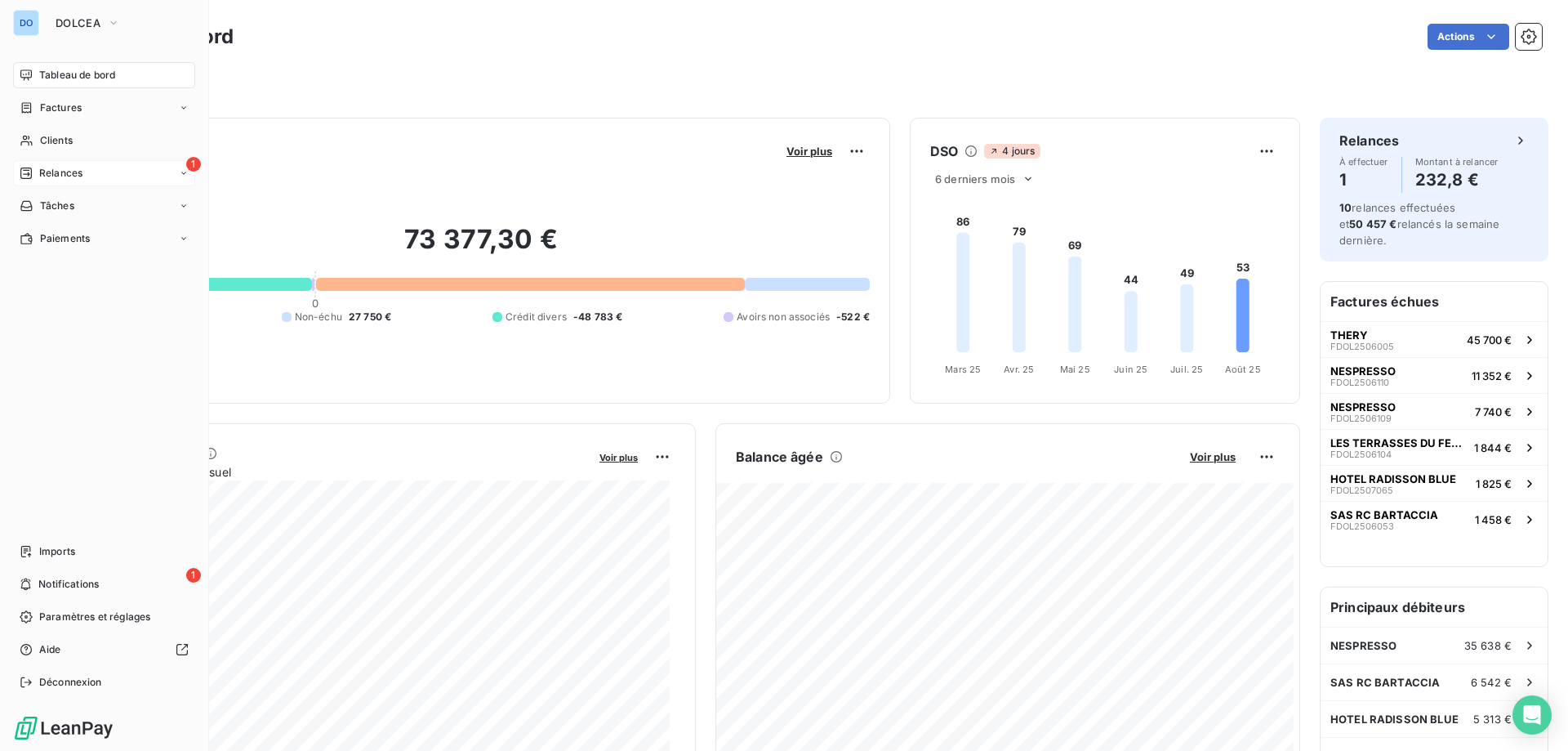
click at [99, 180] on div "1 Relances" at bounding box center [104, 173] width 182 height 26
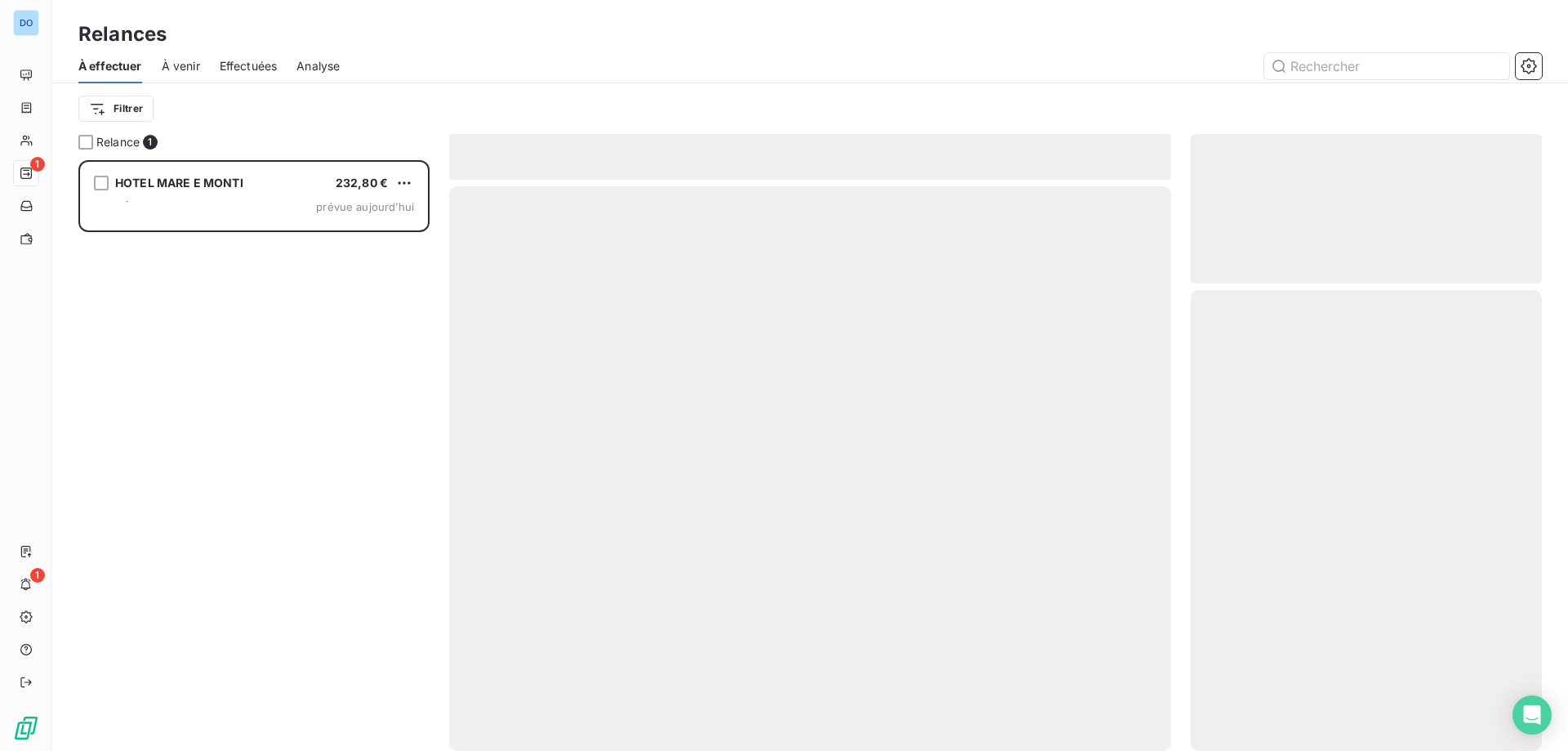
scroll to position [578, 339]
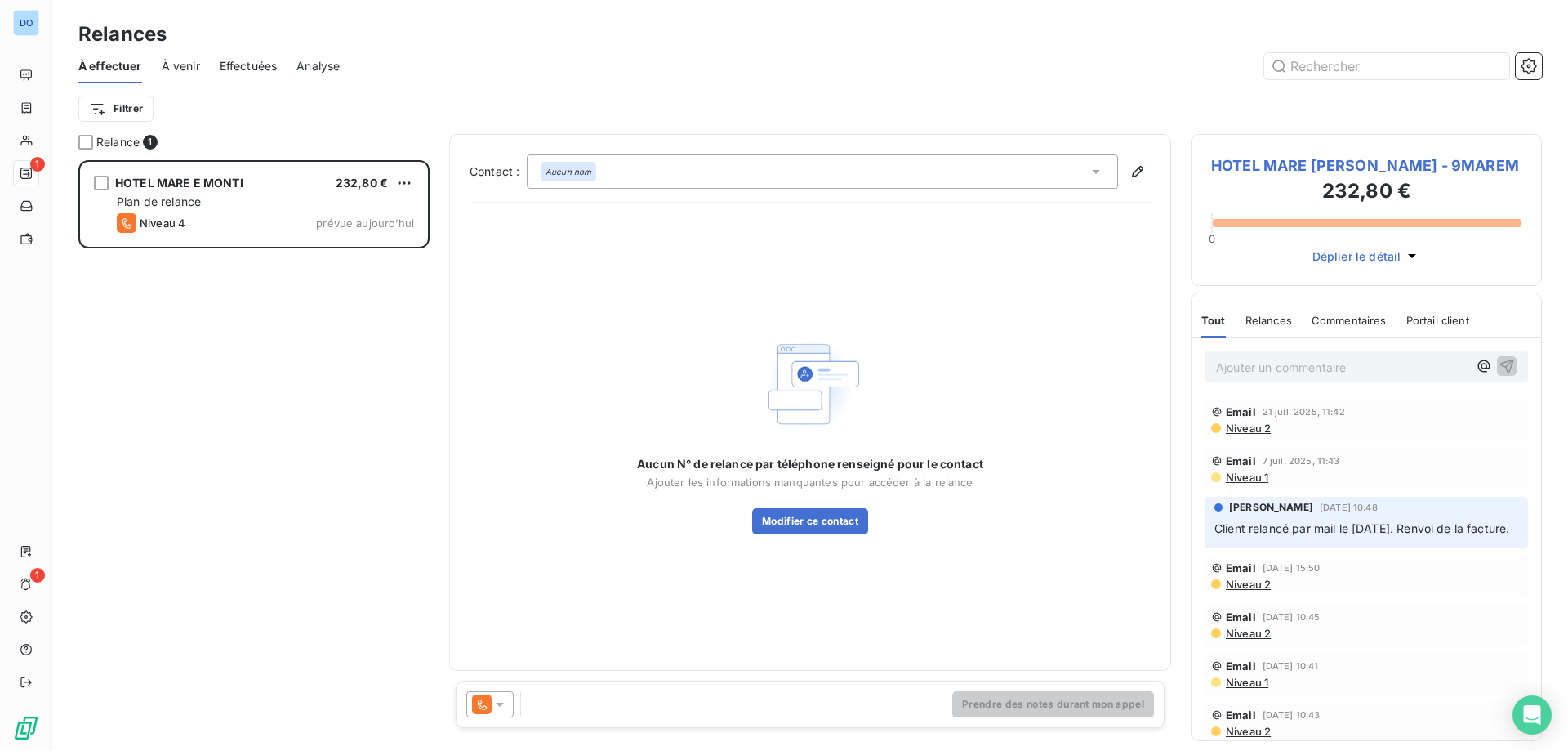
click at [333, 212] on div "HOTEL MARE E MONTI 232,80 € Plan de relance Niveau 4 prévue aujourd’hui" at bounding box center [254, 204] width 347 height 83
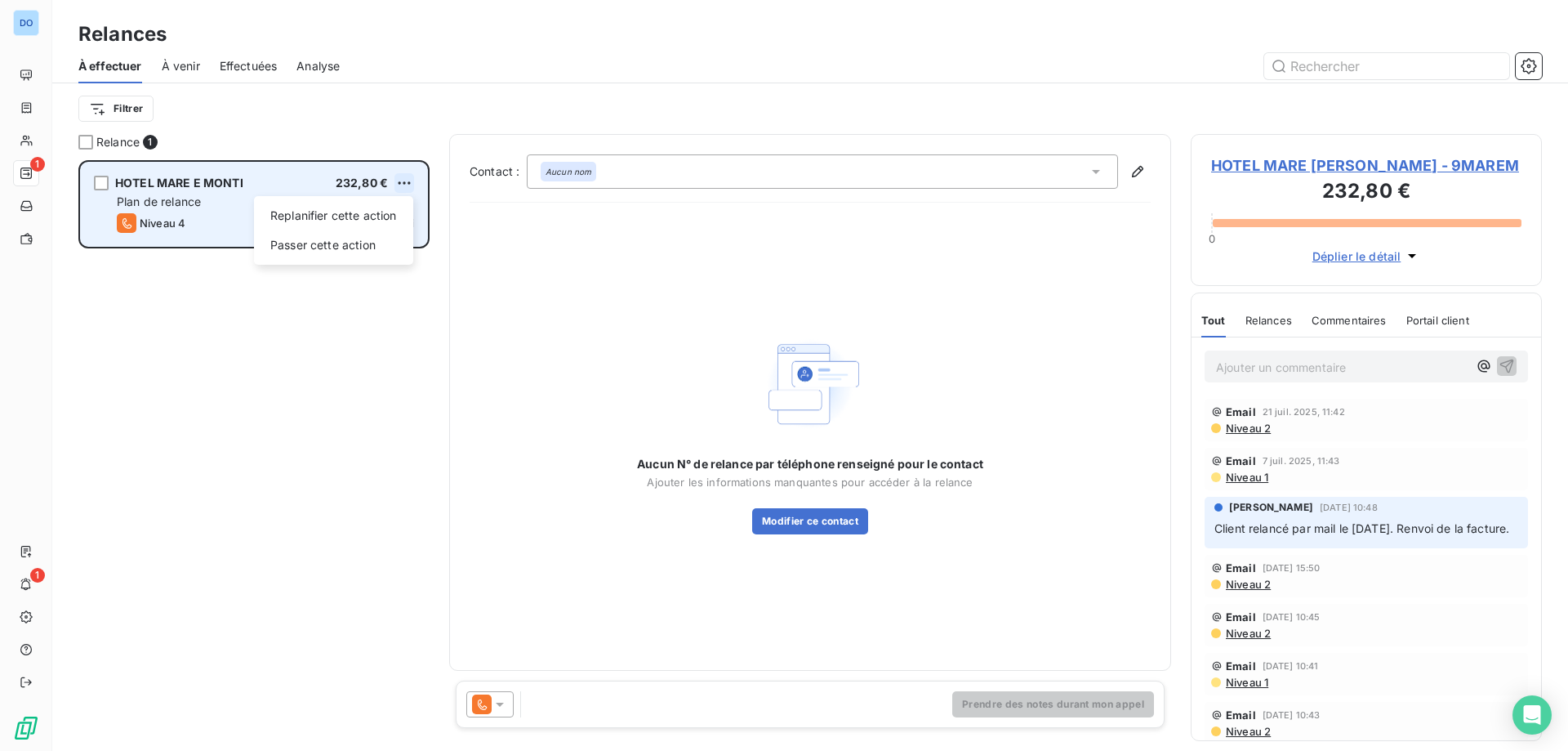
click at [401, 185] on html "DO 1 1 Relances À effectuer À venir Effectuées Analyse Filtrer Relance 1 HOTEL …" at bounding box center [784, 375] width 1568 height 751
click at [367, 246] on div "Passer cette action" at bounding box center [333, 246] width 146 height 26
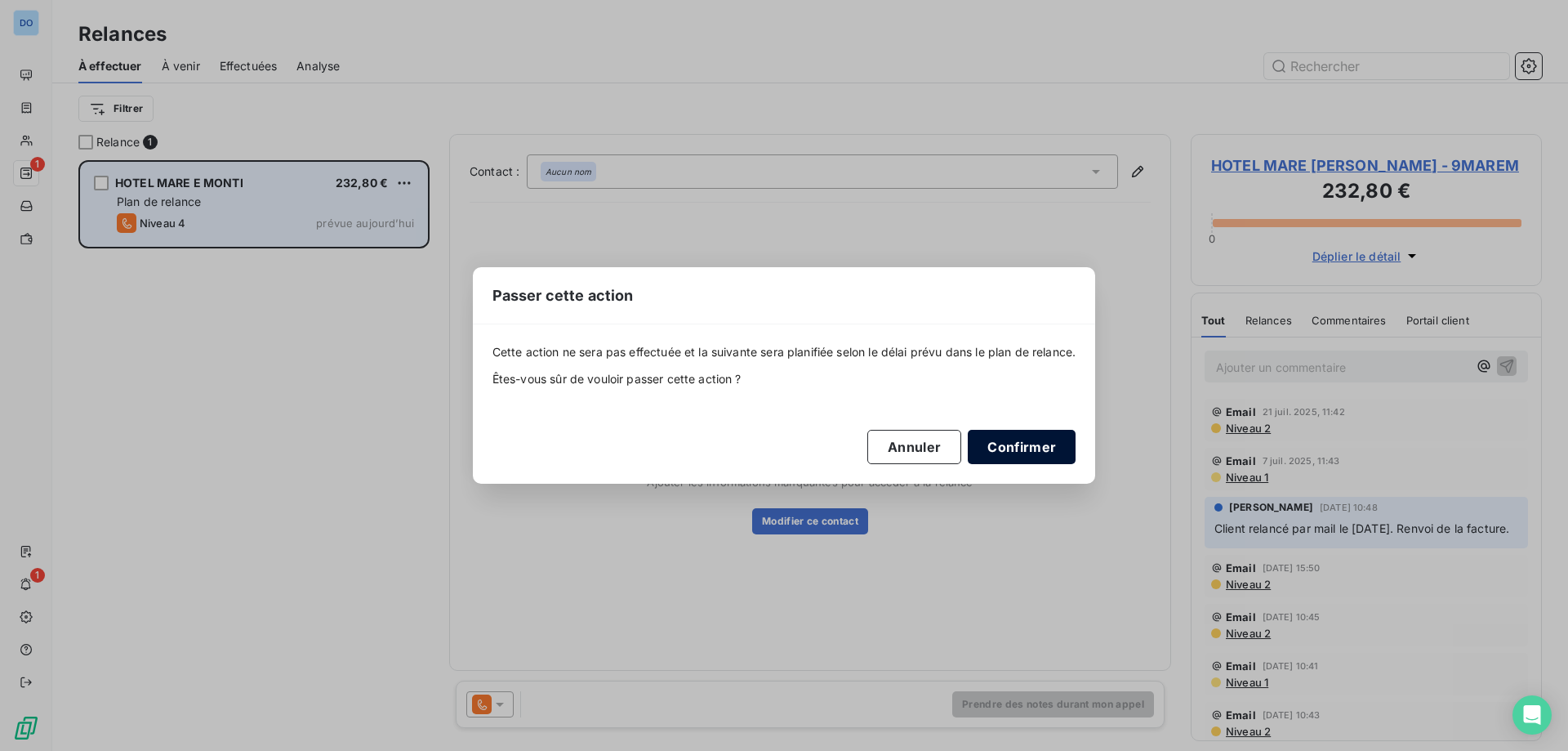
click at [1013, 453] on button "Confirmer" at bounding box center [1022, 447] width 108 height 34
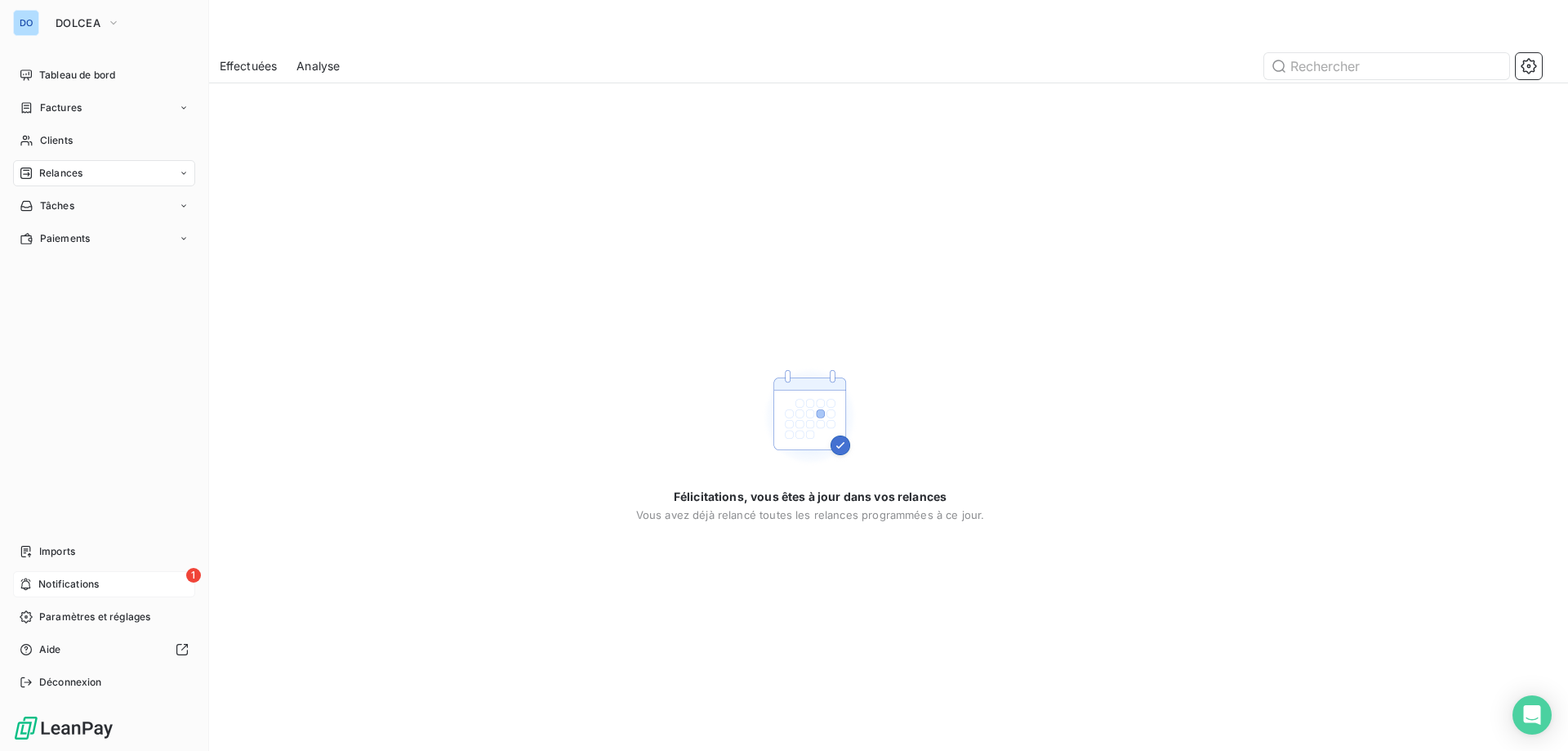
click at [145, 587] on div "1 Notifications" at bounding box center [104, 584] width 182 height 26
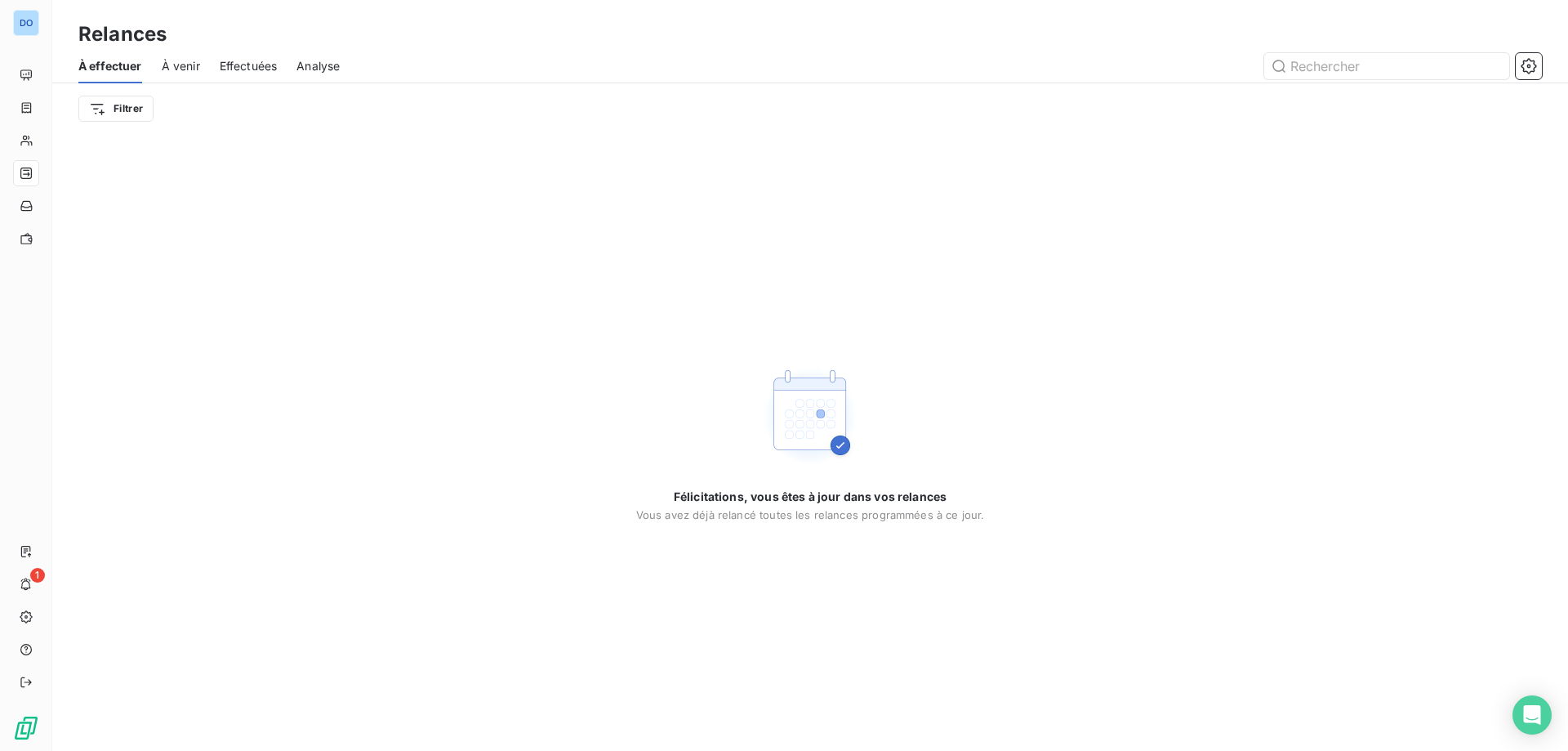
click at [568, 160] on div "Félicitations, vous êtes à jour dans vos relances Vous avez déjà relancé toutes…" at bounding box center [810, 442] width 1516 height 617
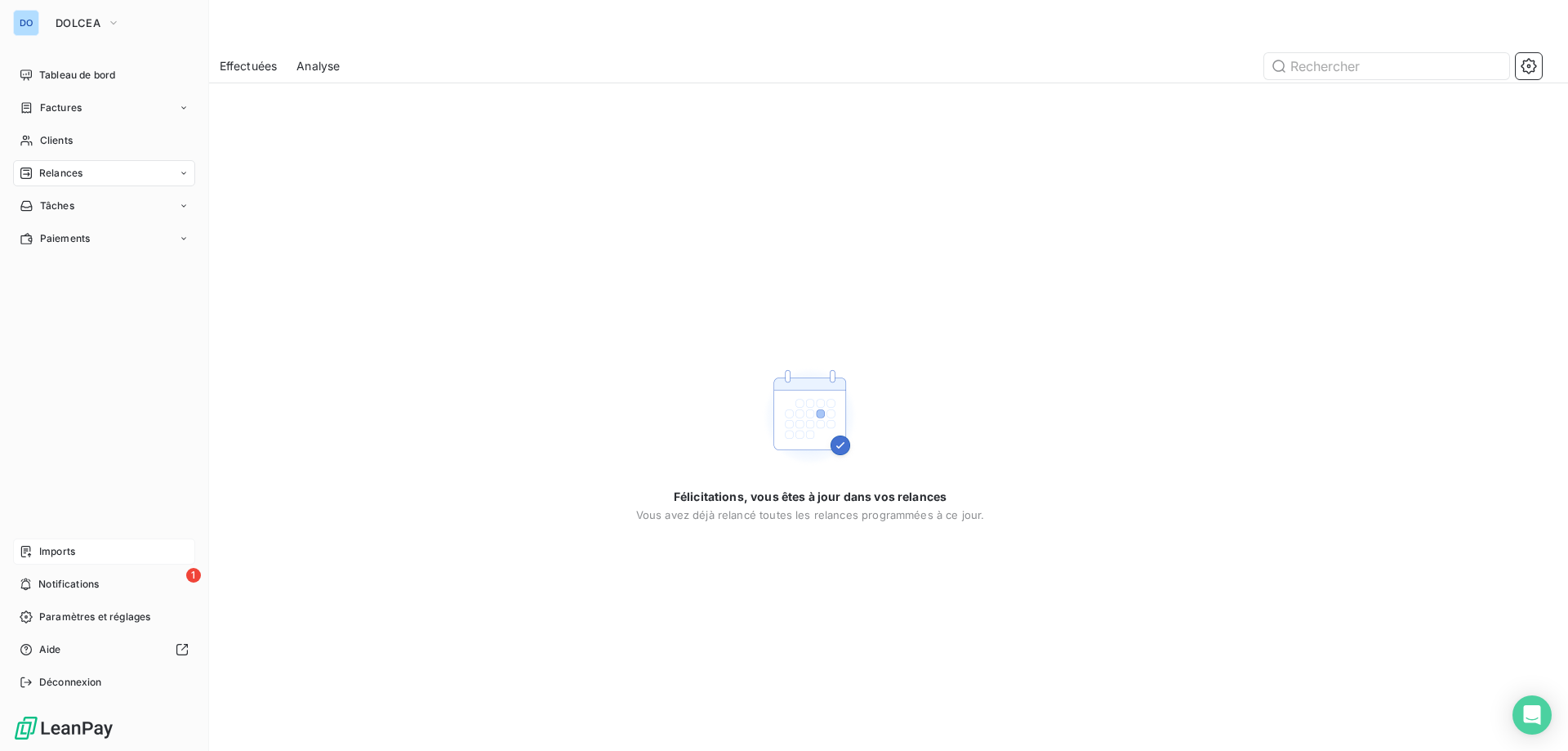
click at [14, 546] on div "Imports" at bounding box center [104, 552] width 182 height 26
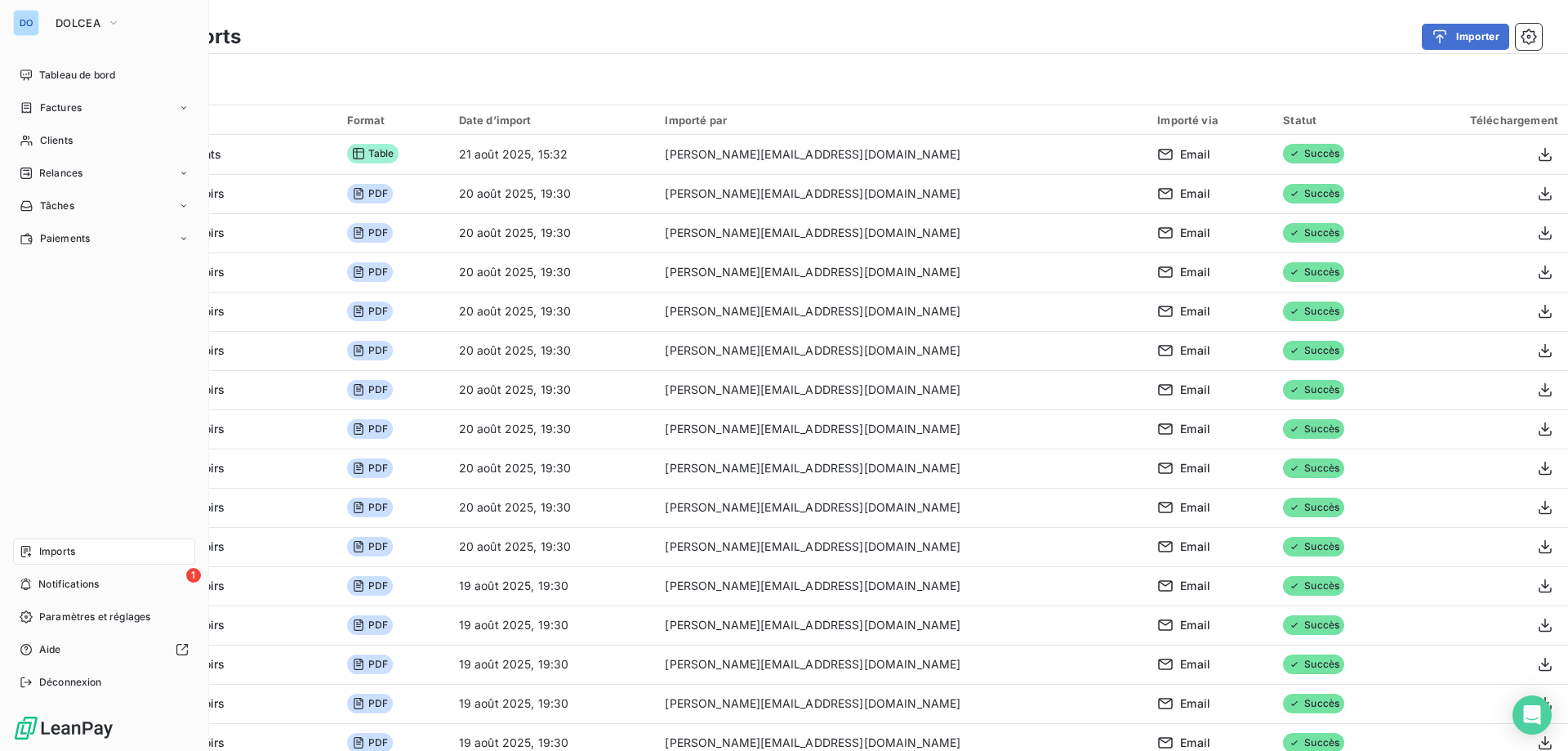
click at [37, 27] on div "DO" at bounding box center [26, 23] width 26 height 26
click at [73, 27] on span "DOLCEA" at bounding box center [78, 23] width 45 height 13
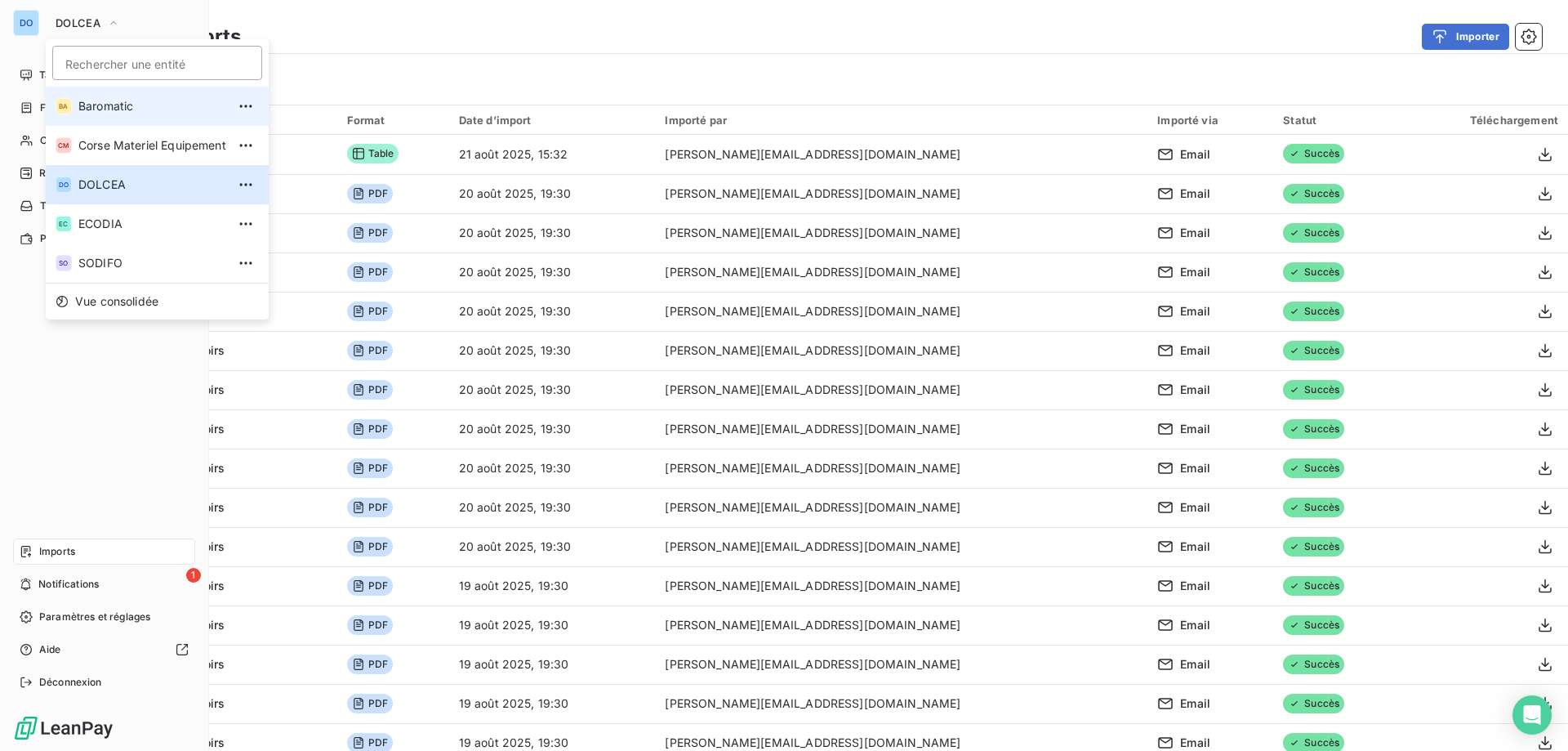
click at [107, 107] on span "Baromatic" at bounding box center [152, 106] width 148 height 16
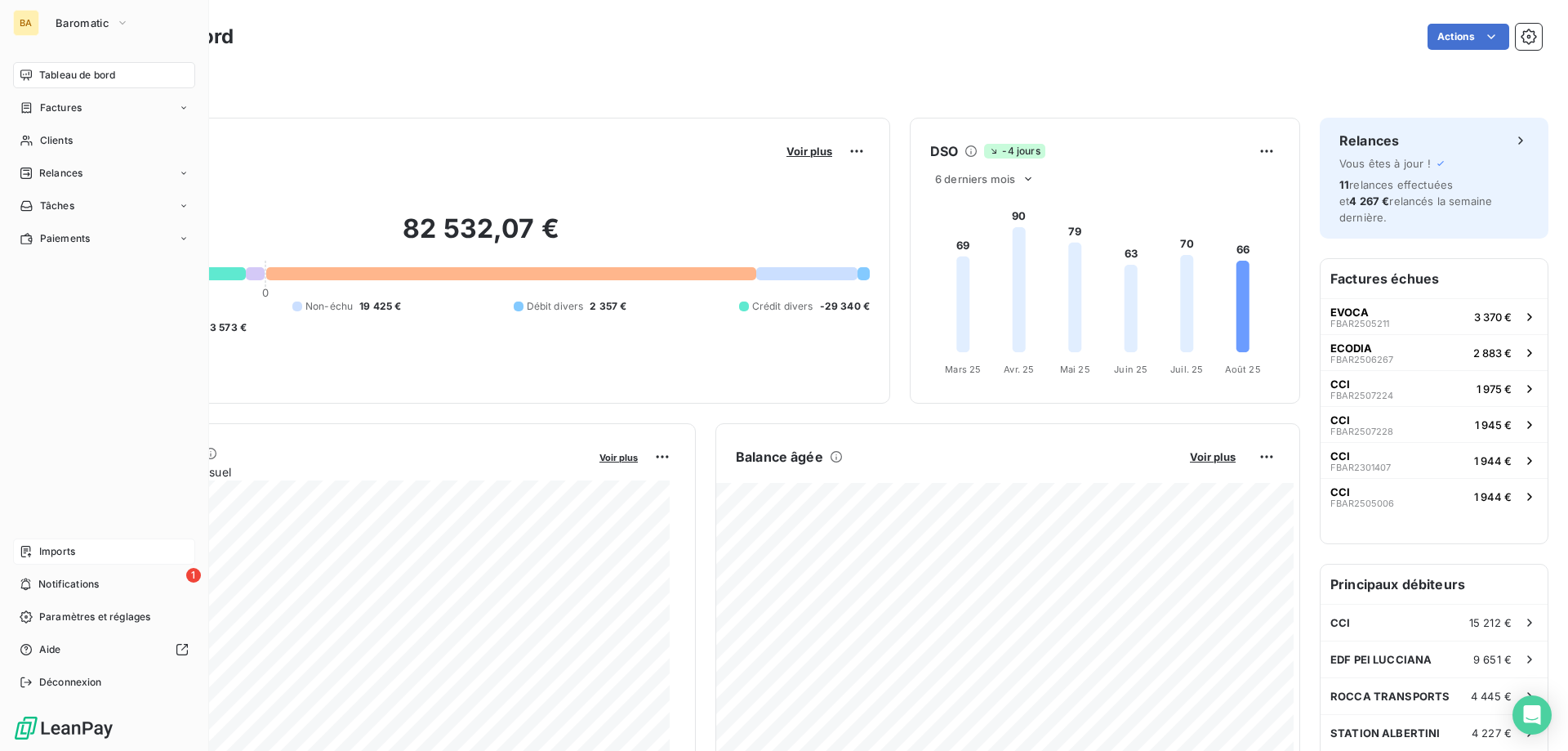
click at [58, 556] on span "Imports" at bounding box center [58, 552] width 36 height 15
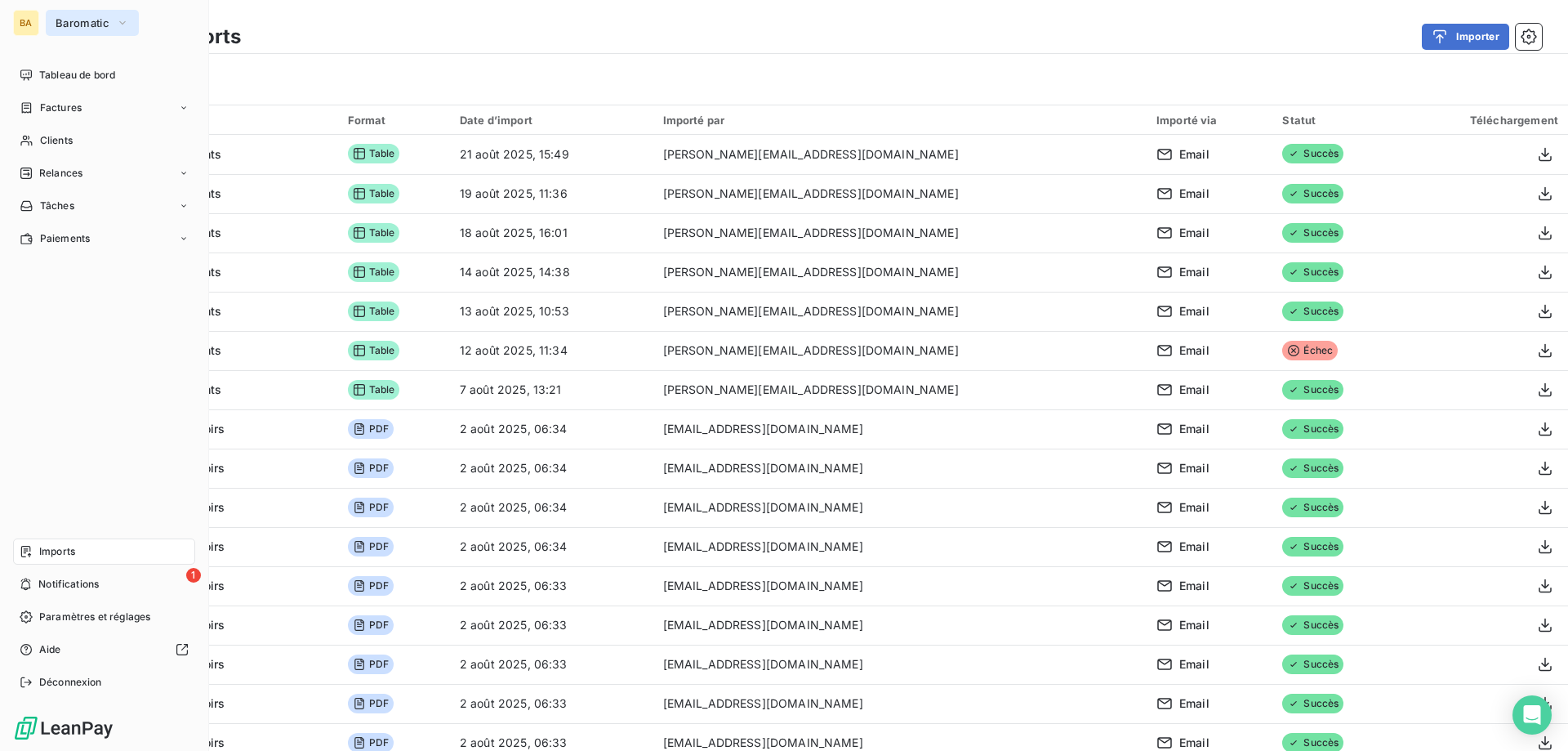
click at [62, 14] on button "Baromatic" at bounding box center [92, 23] width 94 height 26
